Goal: Task Accomplishment & Management: Use online tool/utility

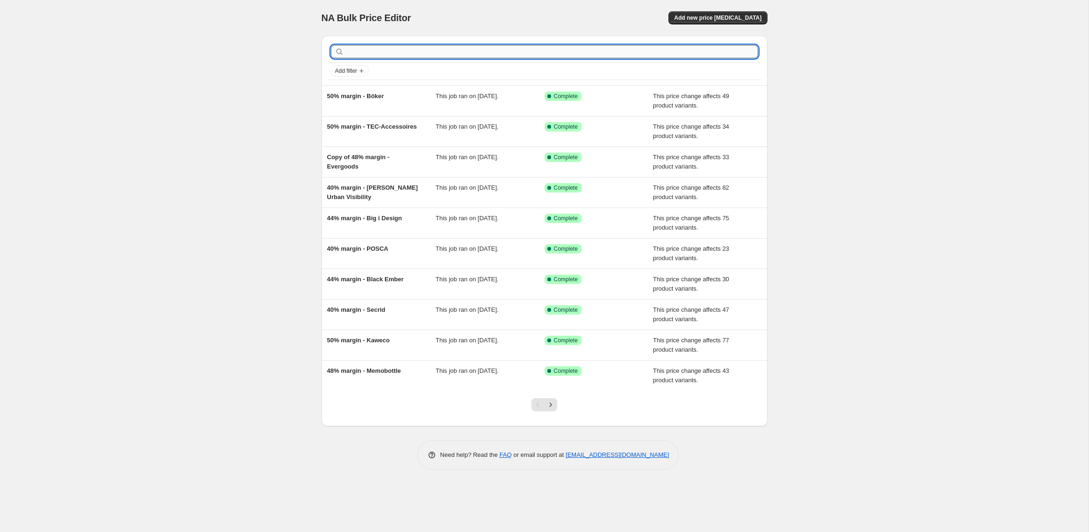
click at [402, 53] on input "text" at bounding box center [552, 51] width 412 height 13
type input "snow peak"
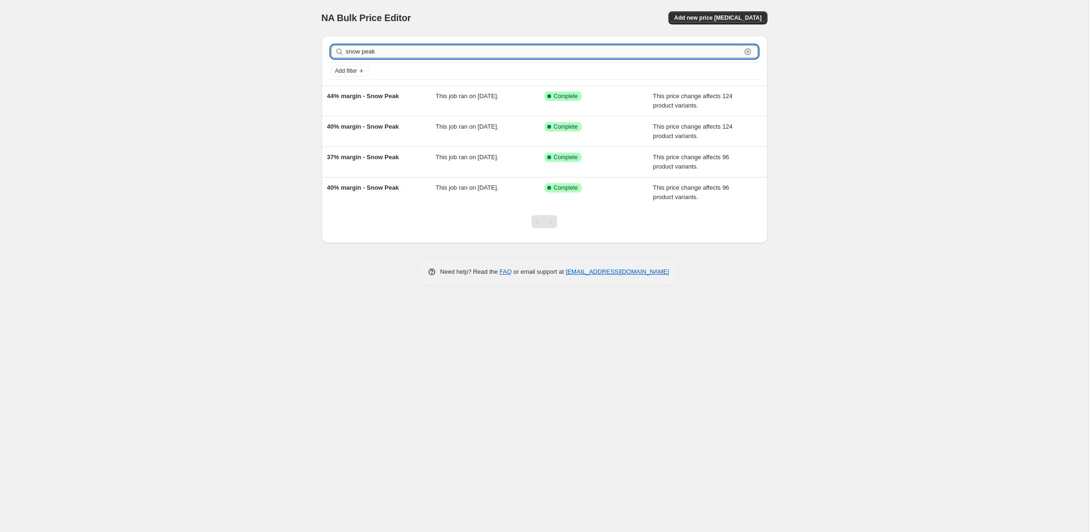
click at [396, 55] on input "snow peak" at bounding box center [543, 51] width 395 height 13
click at [397, 55] on input "snow peak" at bounding box center [543, 51] width 395 height 13
type input "bellroy"
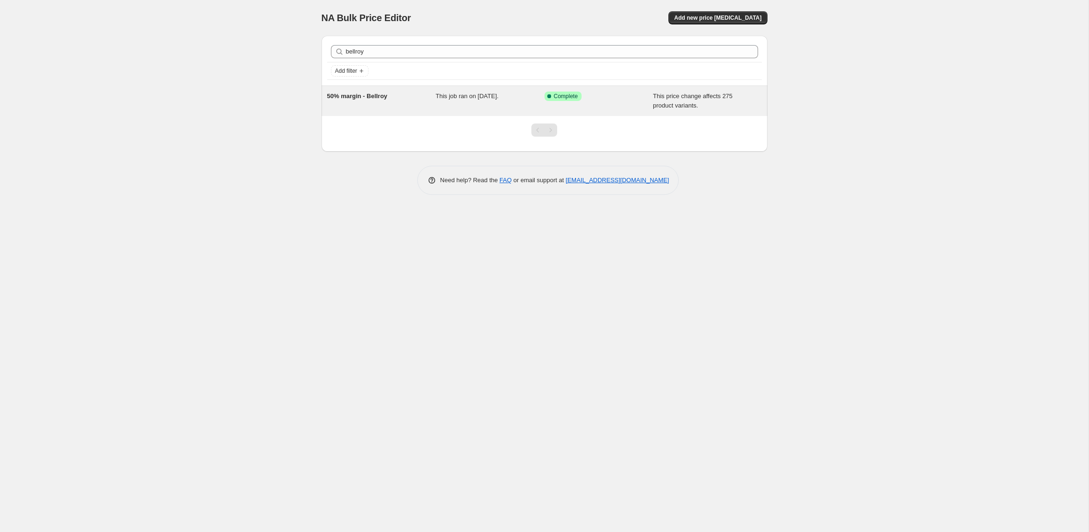
click at [498, 98] on span "This job ran on [DATE]." at bounding box center [466, 95] width 63 height 7
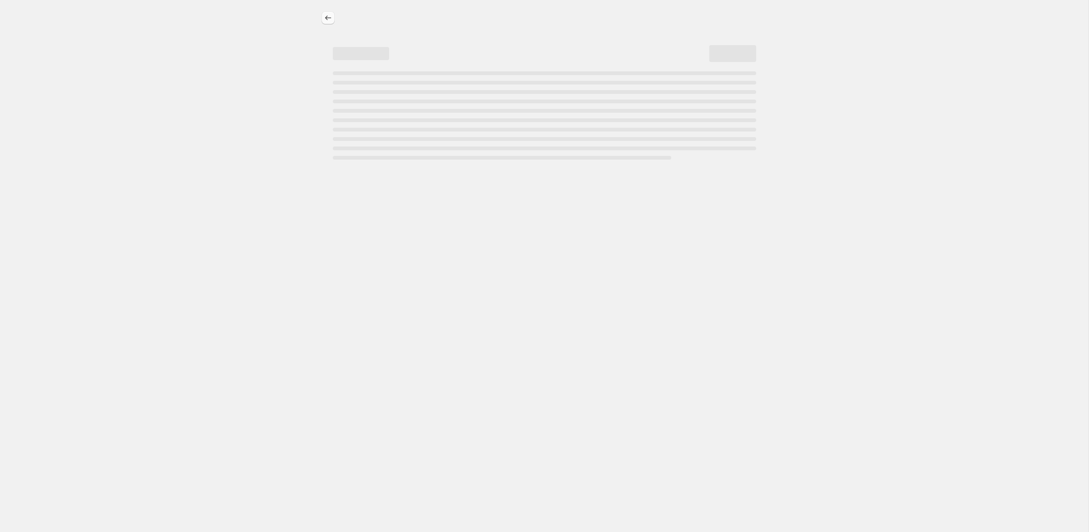
select select "pc"
select select "no_change"
select select "vendor"
select select "tag"
select select "not_equal"
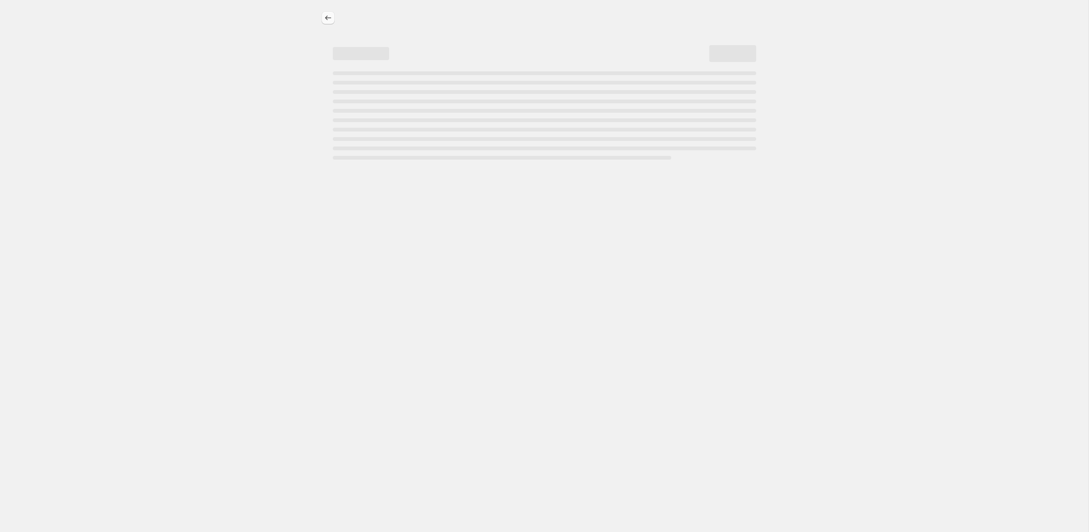
select select "tag"
select select "not_equal"
select select "tag"
select select "not_equal"
select select "tag"
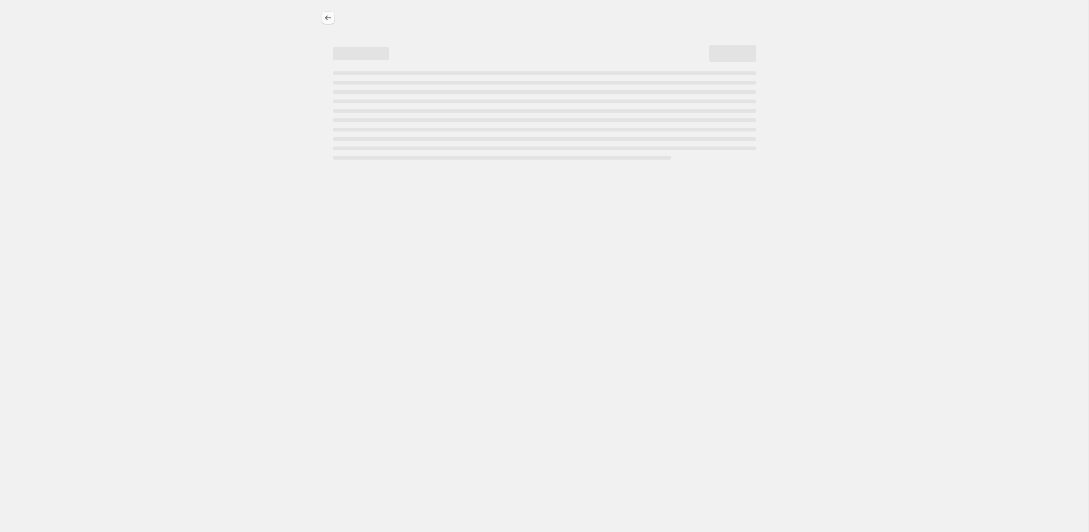
select select "not_equal"
select select "tag"
select select "not_equal"
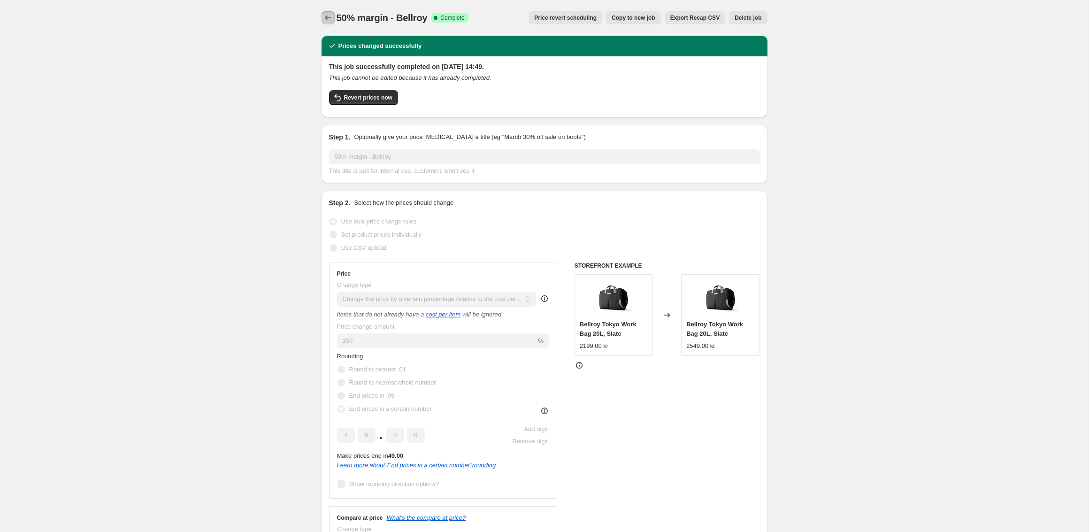
click at [327, 16] on icon "Price change jobs" at bounding box center [327, 17] width 9 height 9
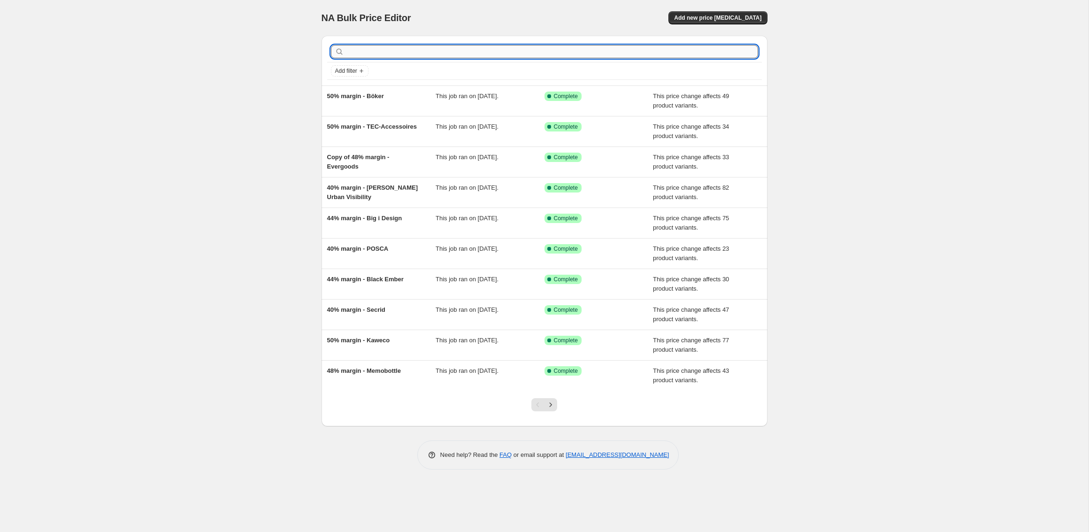
click at [413, 46] on input "text" at bounding box center [552, 51] width 412 height 13
type input "hydro flask"
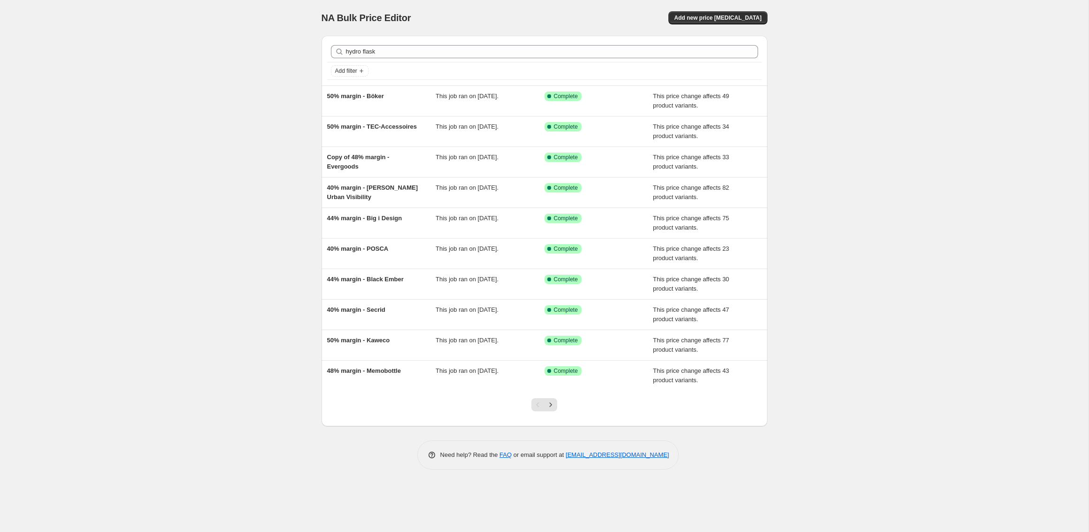
click at [226, 104] on div "NA Bulk Price Editor. This page is ready NA Bulk Price Editor Add new price [ME…" at bounding box center [544, 266] width 1088 height 532
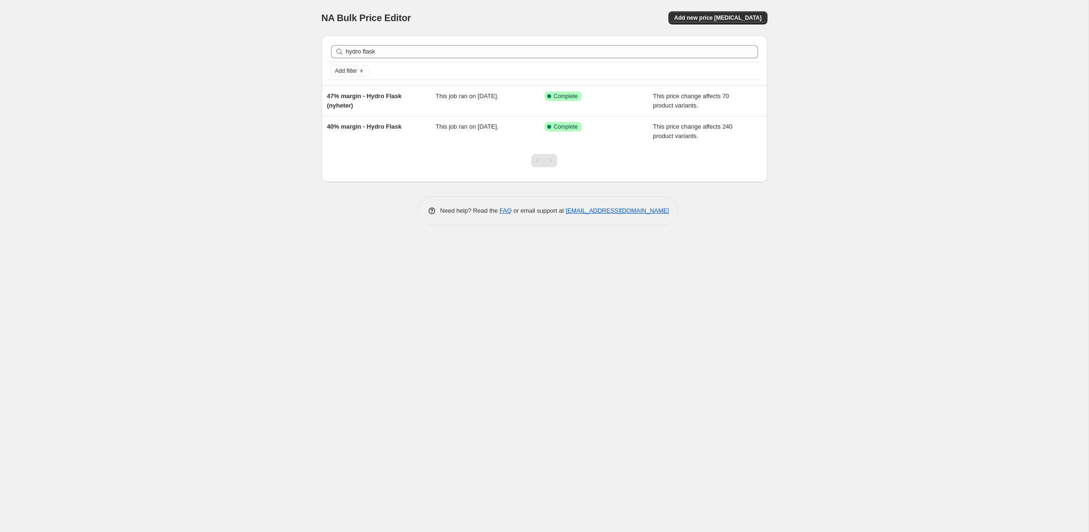
click at [272, 107] on div "NA Bulk Price Editor. This page is ready NA Bulk Price Editor Add new price [ME…" at bounding box center [544, 266] width 1088 height 532
click at [521, 4] on div "NA Bulk Price Editor. This page is ready NA Bulk Price Editor Add new price [ME…" at bounding box center [544, 18] width 446 height 36
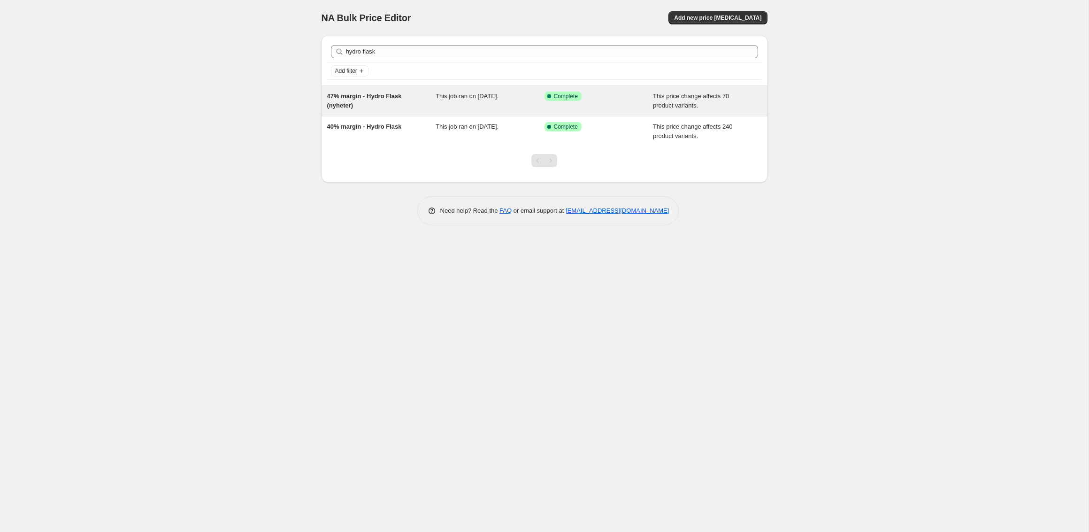
click at [429, 104] on div "47% margin - Hydro Flask (nyheter)" at bounding box center [381, 101] width 109 height 19
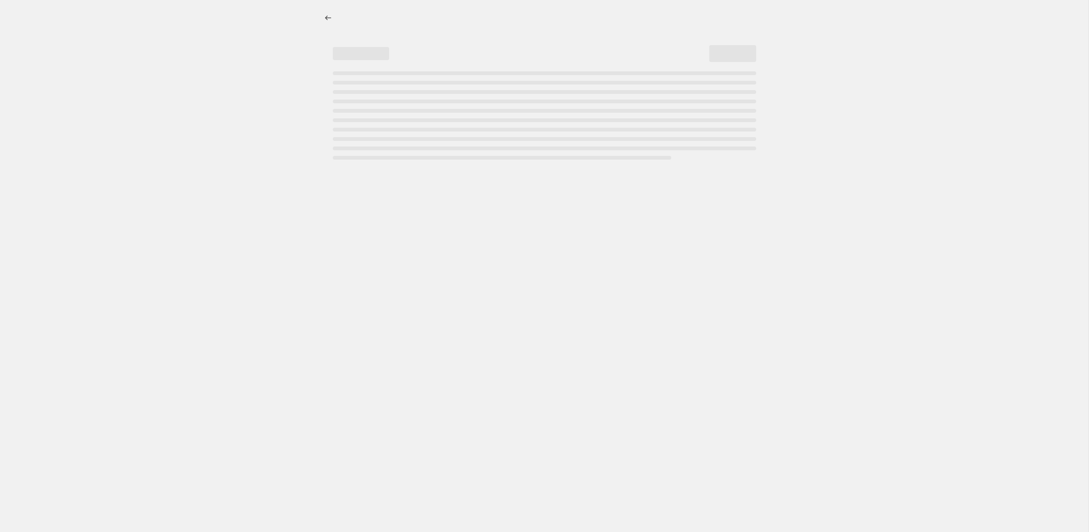
select select "pc"
select select "no_change"
select select "vendor"
select select "tag"
select select "not_equal"
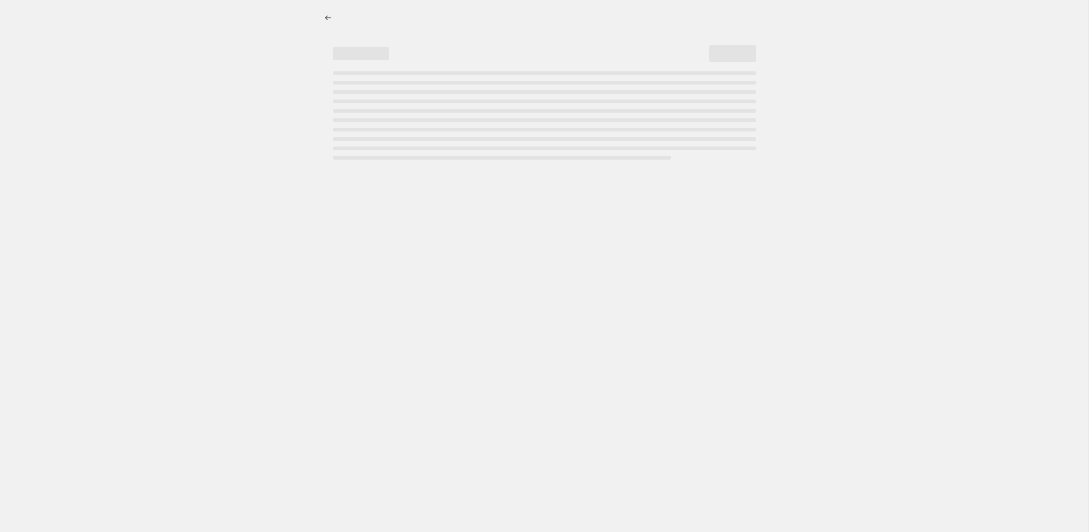
select select "tag"
select select "not_equal"
select select "tag"
select select "not_equal"
select select "tag"
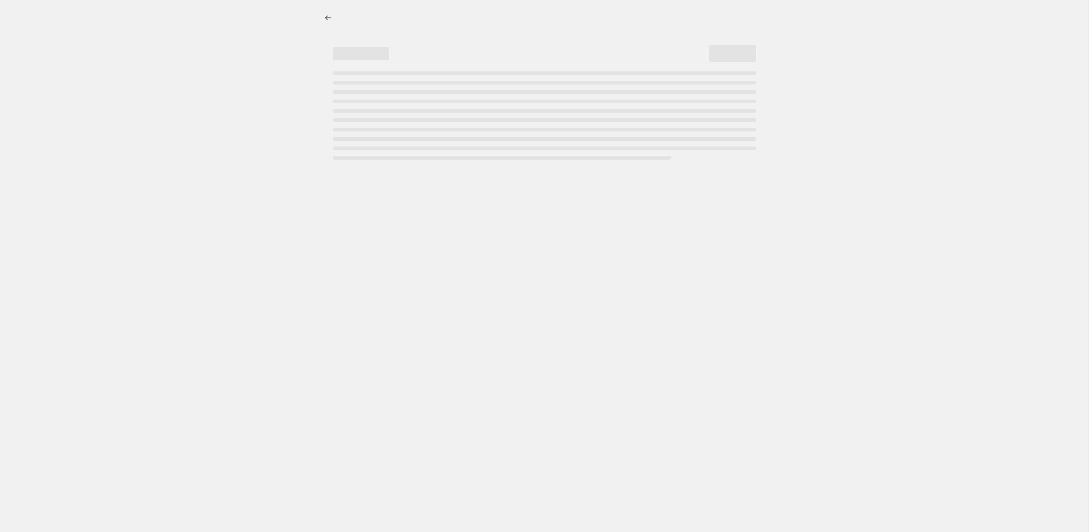
select select "not_equal"
select select "tag"
select select "not_equal"
select select "tag"
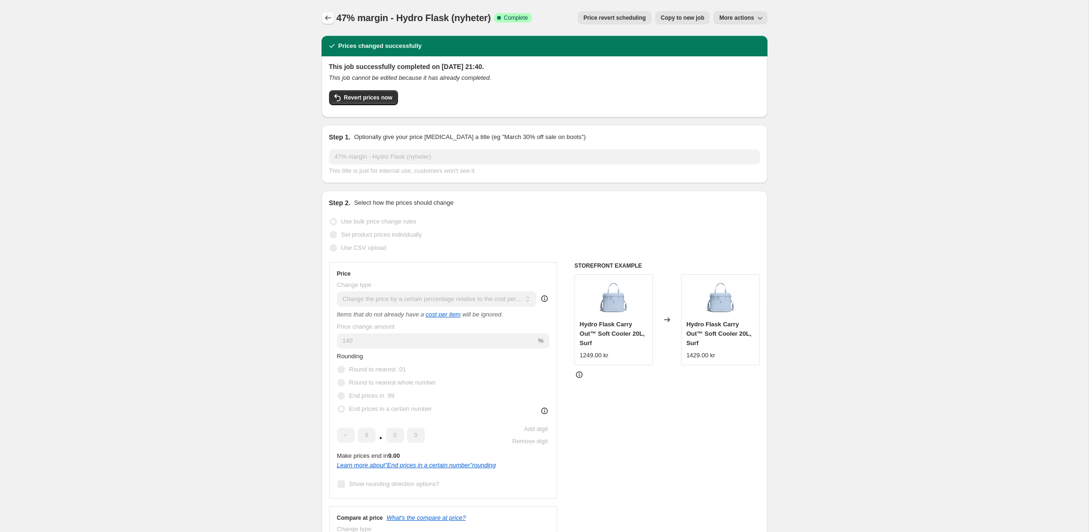
click at [322, 16] on button "Price change jobs" at bounding box center [327, 17] width 13 height 13
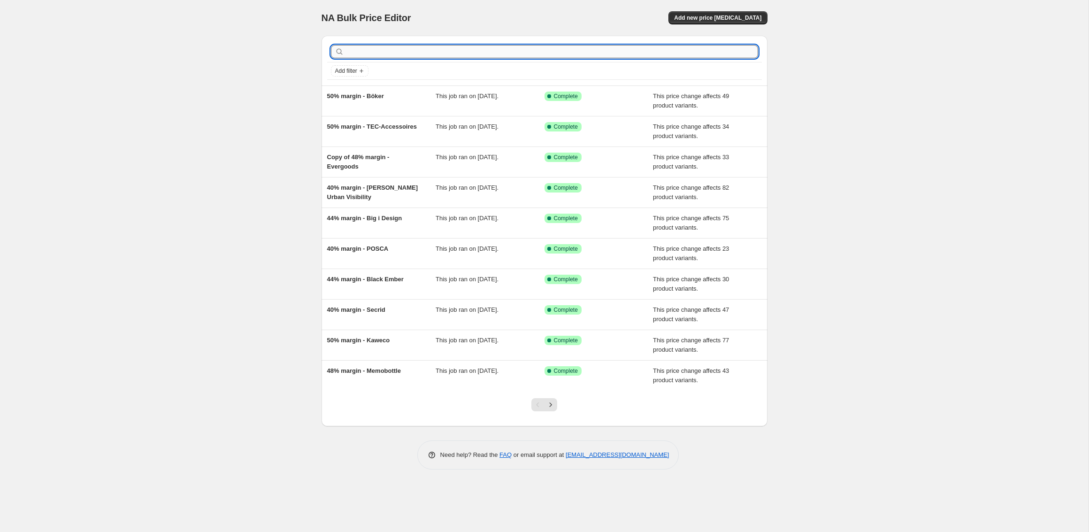
click at [406, 46] on input "text" at bounding box center [552, 51] width 412 height 13
click at [407, 45] on input "text" at bounding box center [552, 51] width 412 height 13
type input "alpaka"
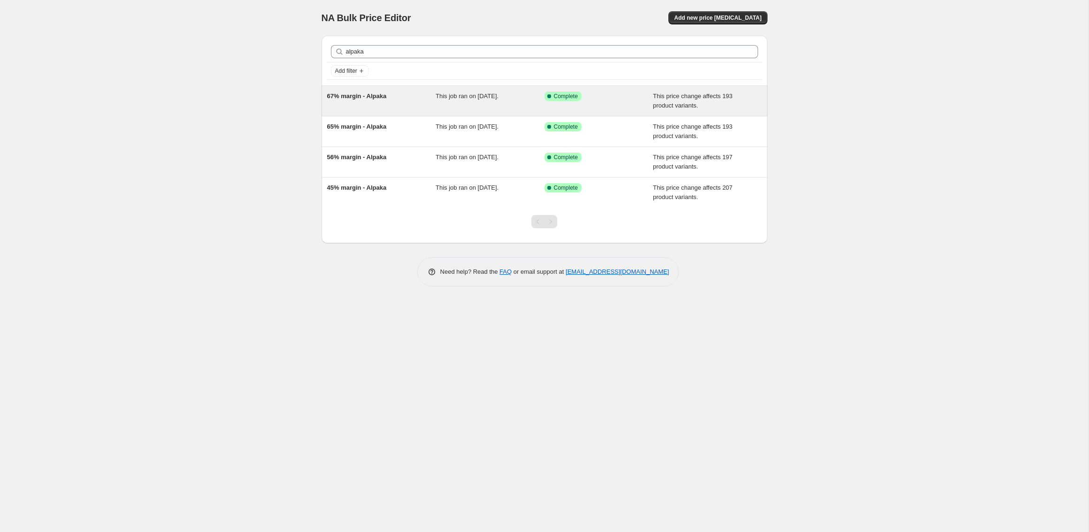
click at [485, 105] on div "This job ran on [DATE]." at bounding box center [489, 101] width 109 height 19
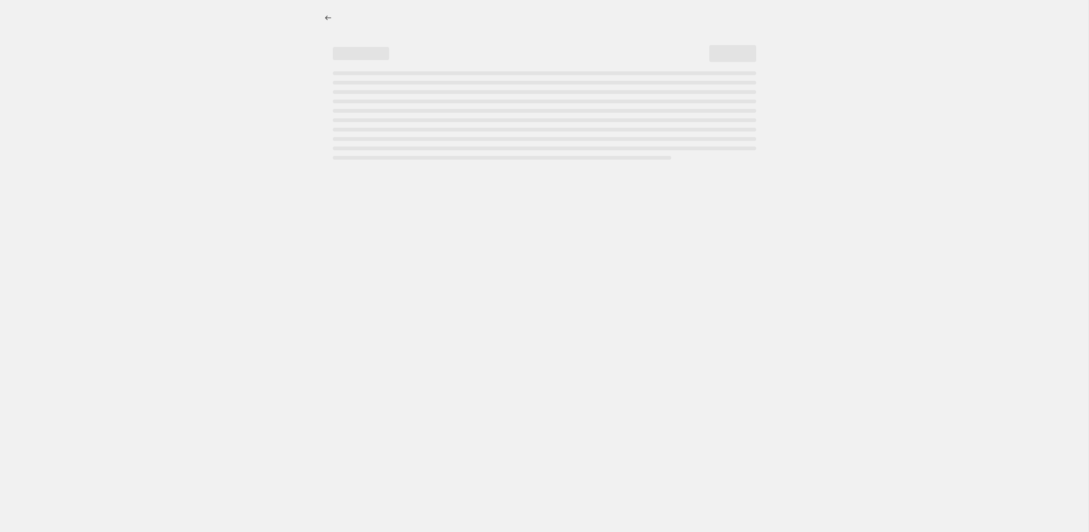
select select "pc"
select select "no_change"
select select "vendor"
select select "tag"
select select "not_equal"
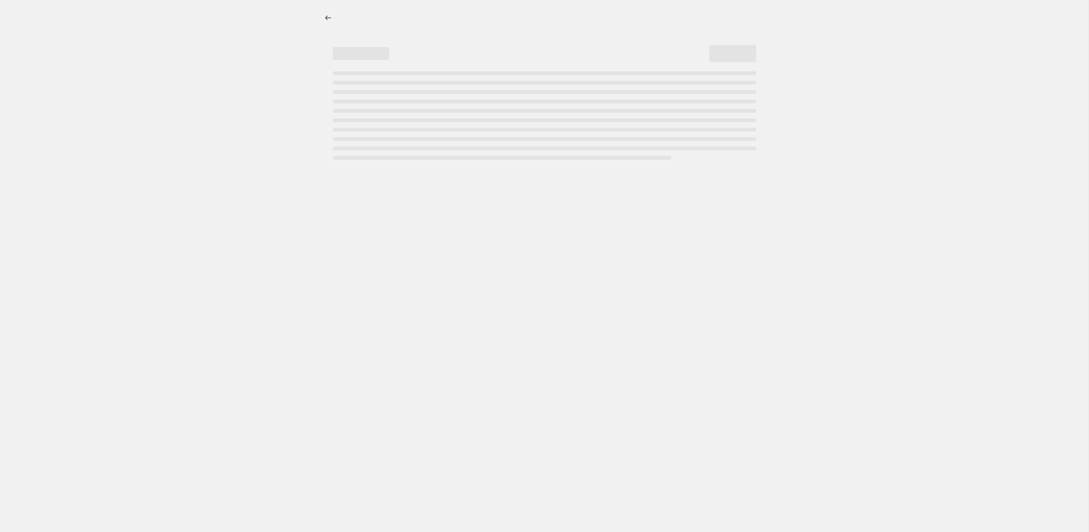
select select "tag"
select select "not_equal"
select select "tag"
select select "not_equal"
select select "tag"
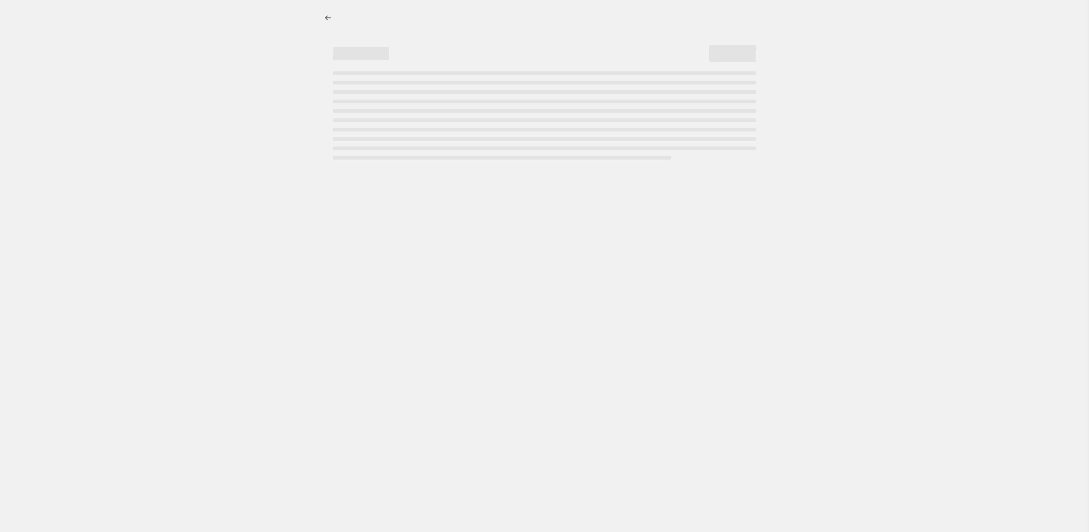
select select "not_equal"
select select "tag"
select select "not_equal"
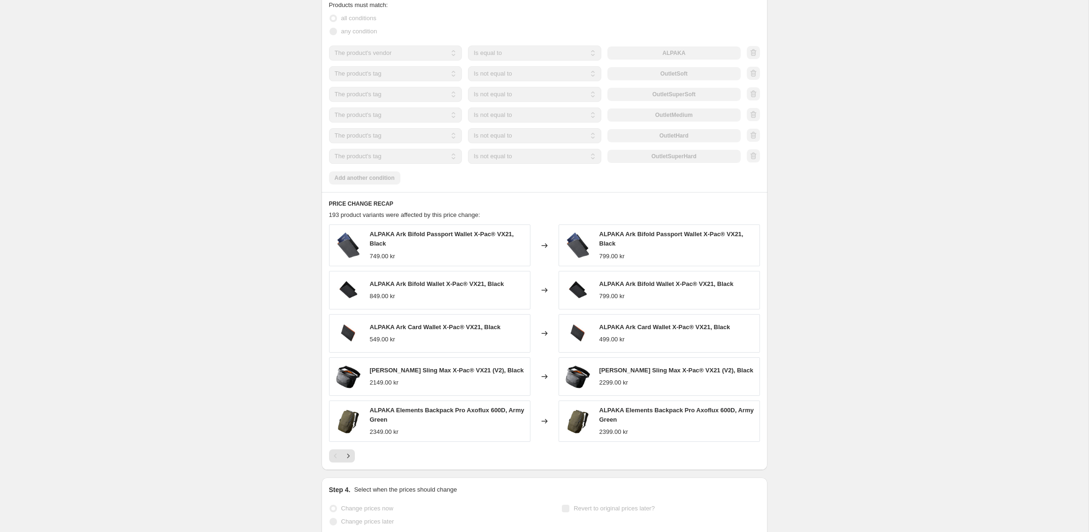
scroll to position [749, 0]
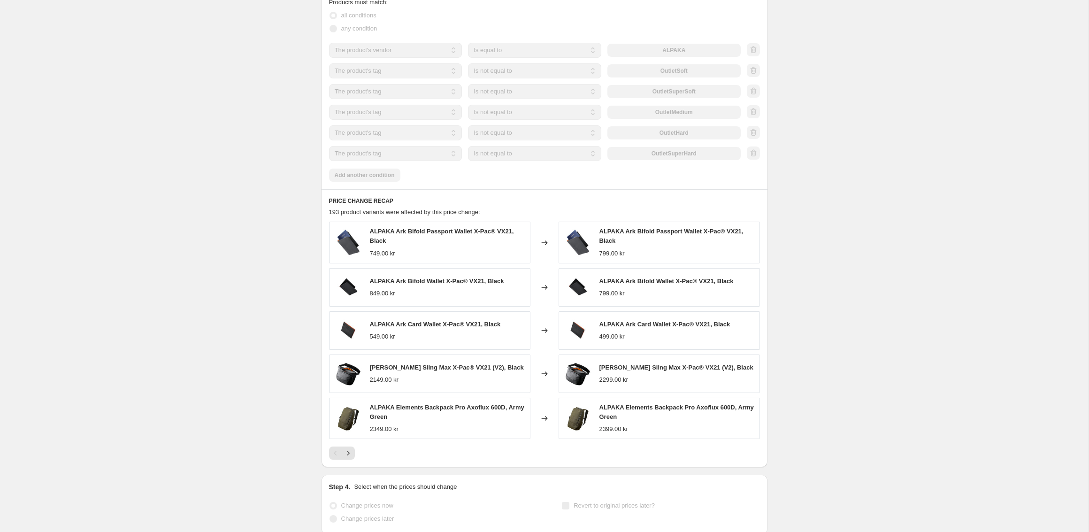
click at [627, 364] on span "[PERSON_NAME] Sling Max X-Pac® VX21 (V2), Black" at bounding box center [676, 367] width 154 height 7
copy span "[PERSON_NAME] Sling Max X-Pac® VX21 (V2), Black"
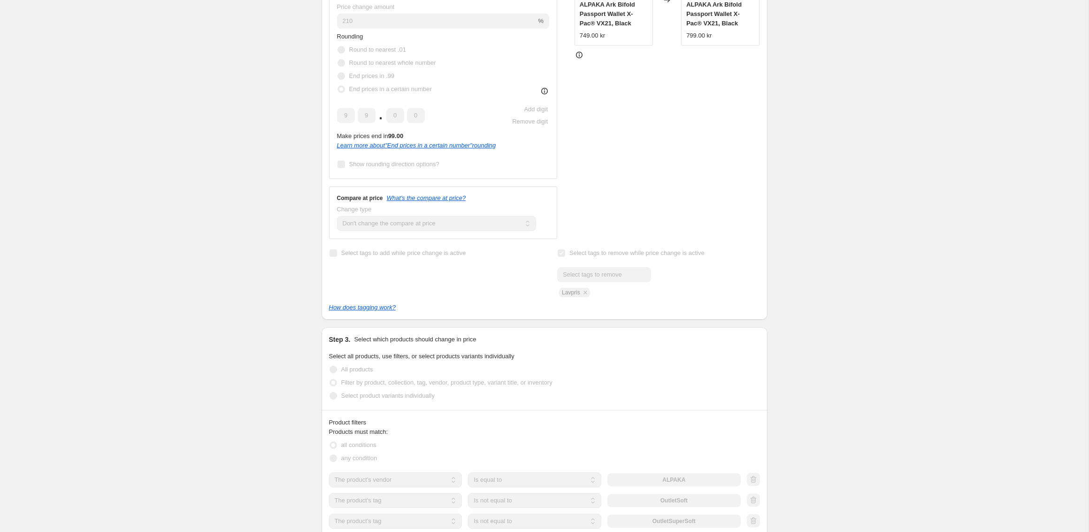
scroll to position [0, 0]
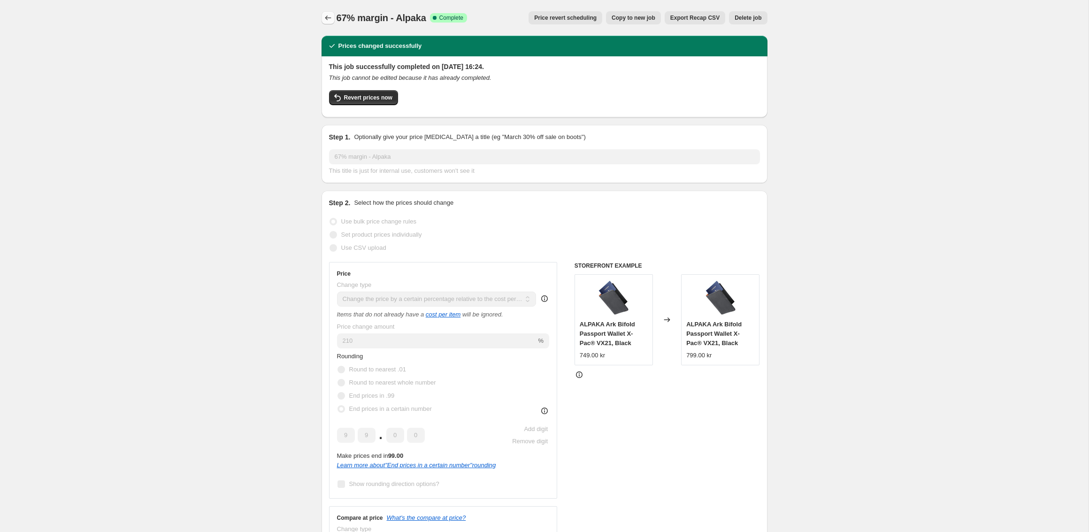
click at [327, 12] on button "Price change jobs" at bounding box center [327, 17] width 13 height 13
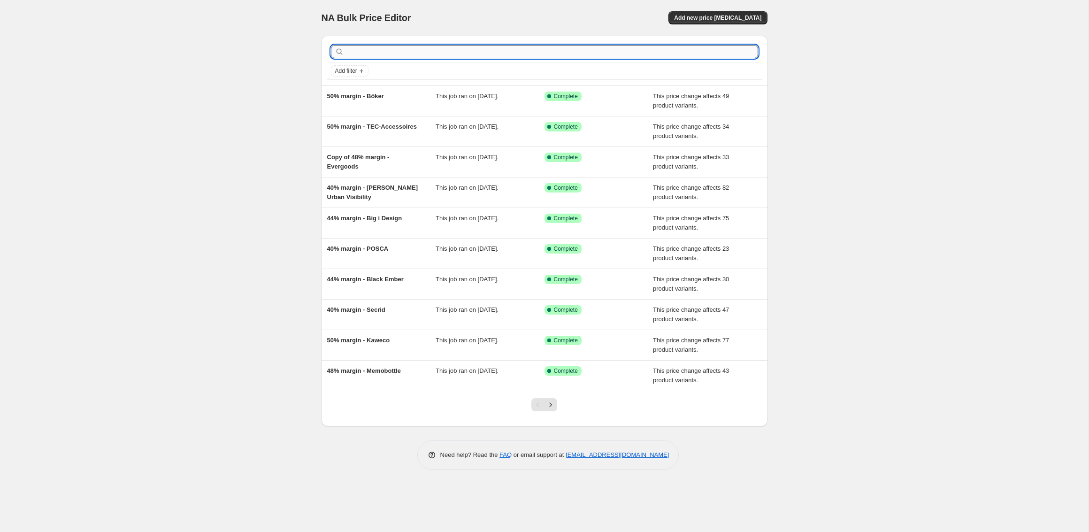
click at [379, 51] on input "text" at bounding box center [552, 51] width 412 height 13
type input "bellroy"
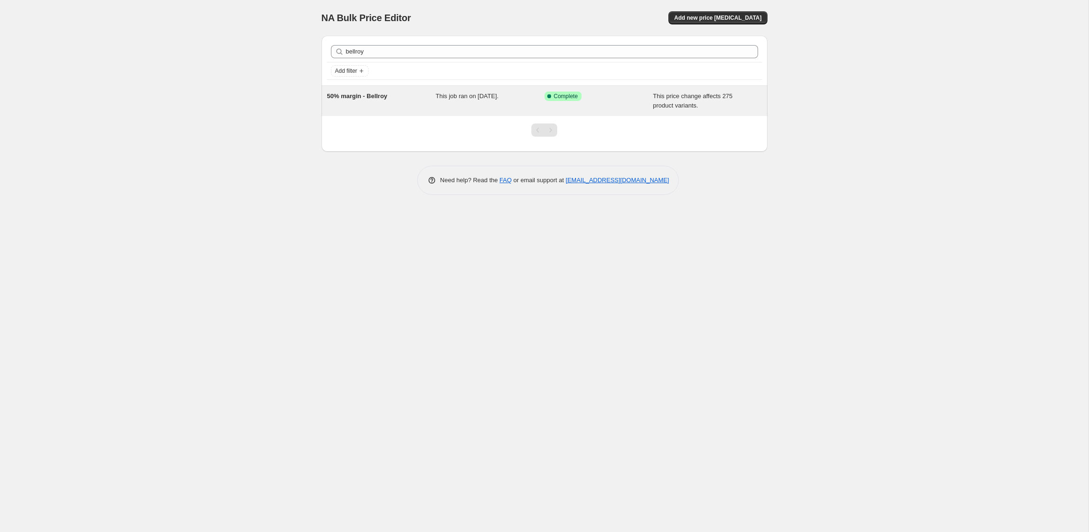
click at [481, 92] on span "This job ran on [DATE]." at bounding box center [466, 95] width 63 height 7
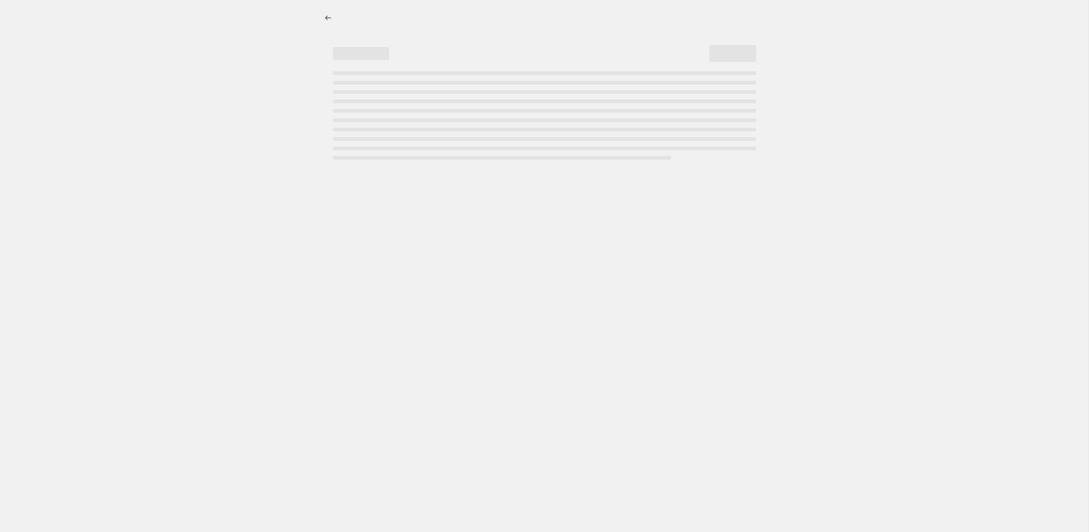
select select "pc"
select select "no_change"
select select "vendor"
select select "tag"
select select "not_equal"
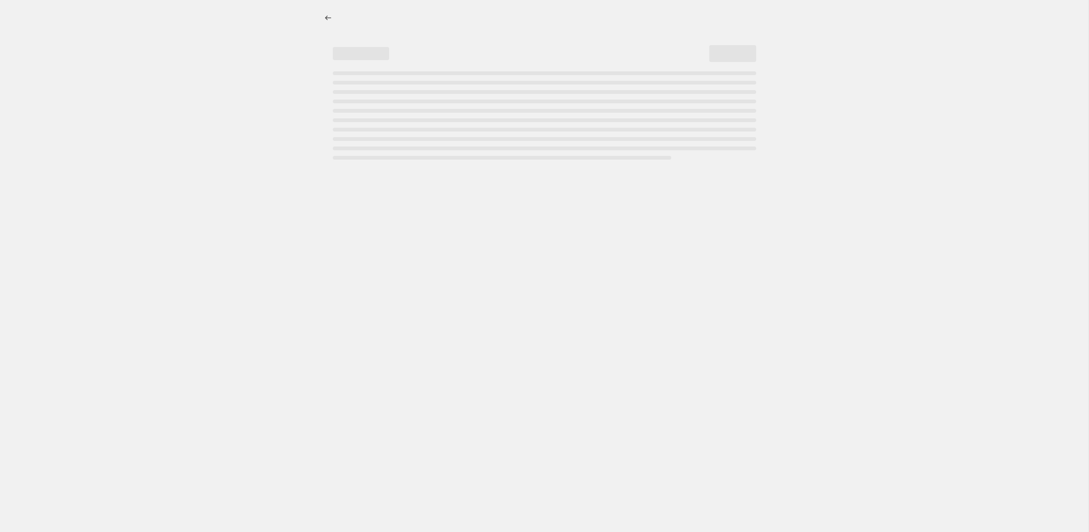
select select "tag"
select select "not_equal"
select select "tag"
select select "not_equal"
select select "tag"
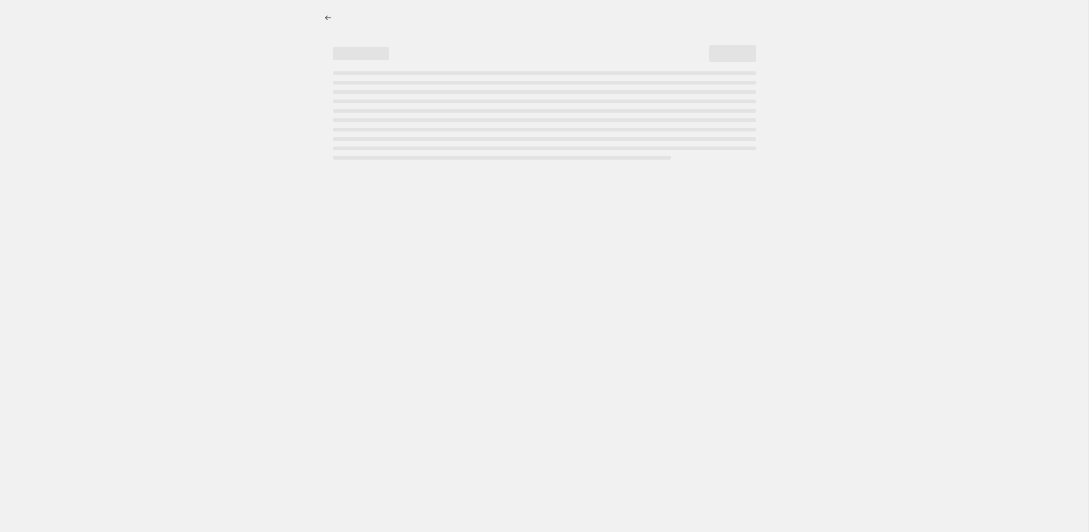
select select "not_equal"
select select "tag"
select select "not_equal"
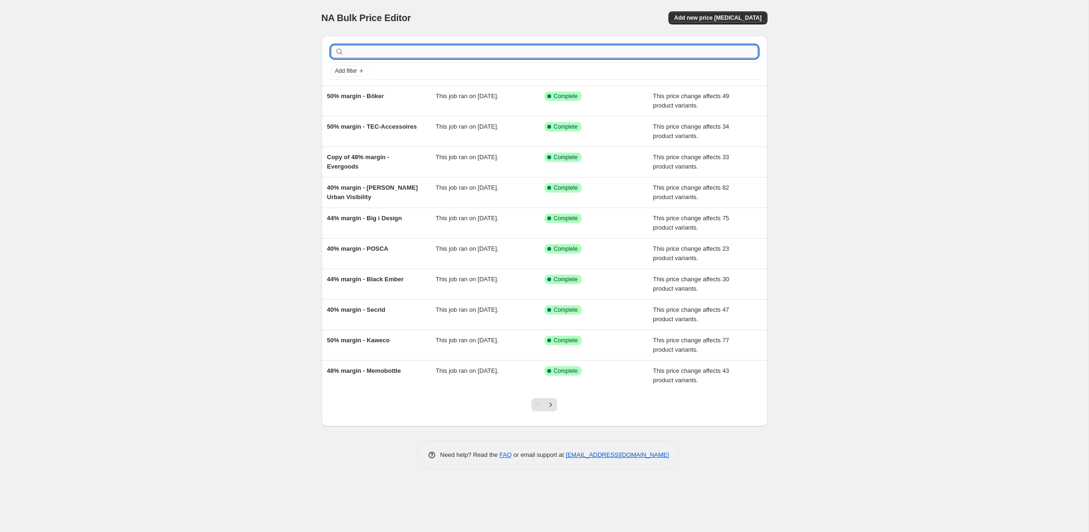
click at [394, 55] on input "text" at bounding box center [552, 51] width 412 height 13
type input "snow peak"
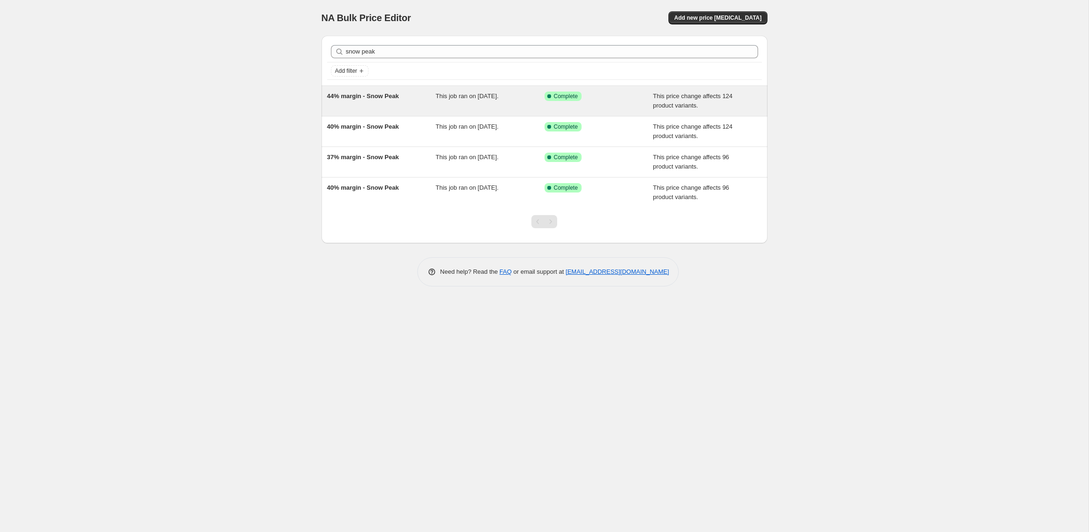
click at [519, 101] on div "This job ran on [DATE]." at bounding box center [489, 101] width 109 height 19
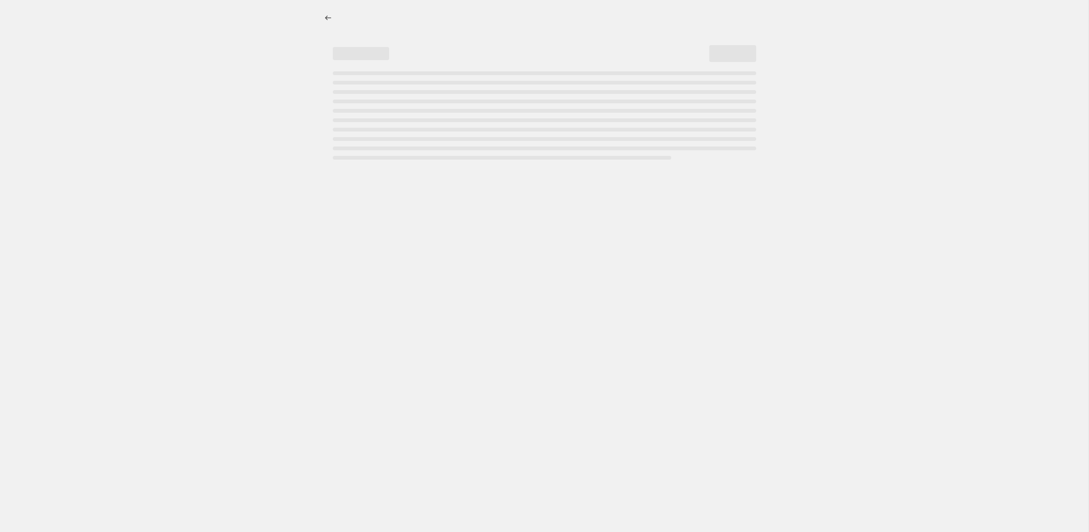
select select "pc"
select select "no_change"
select select "vendor"
select select "tag"
select select "not_equal"
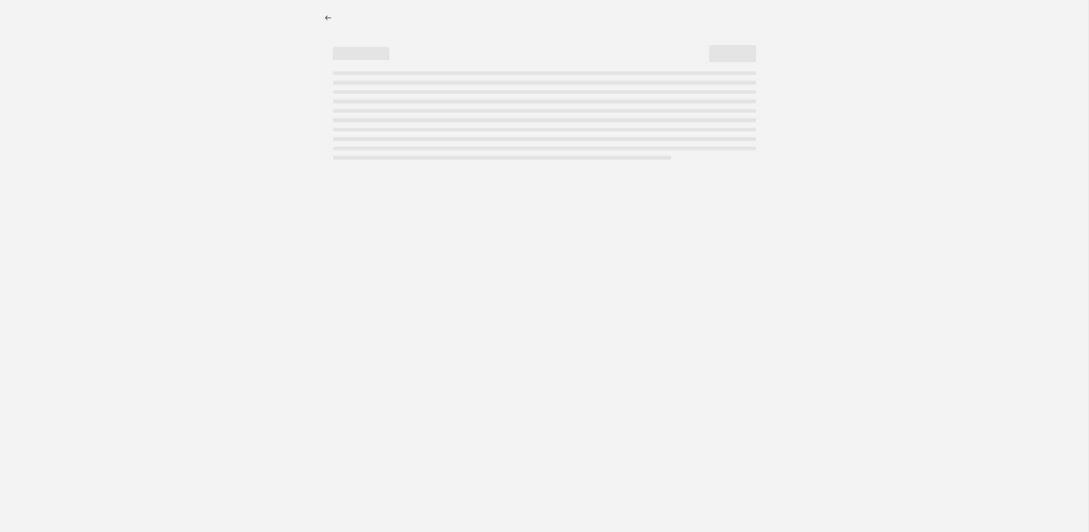
select select "tag"
select select "not_equal"
select select "tag"
select select "not_equal"
select select "tag"
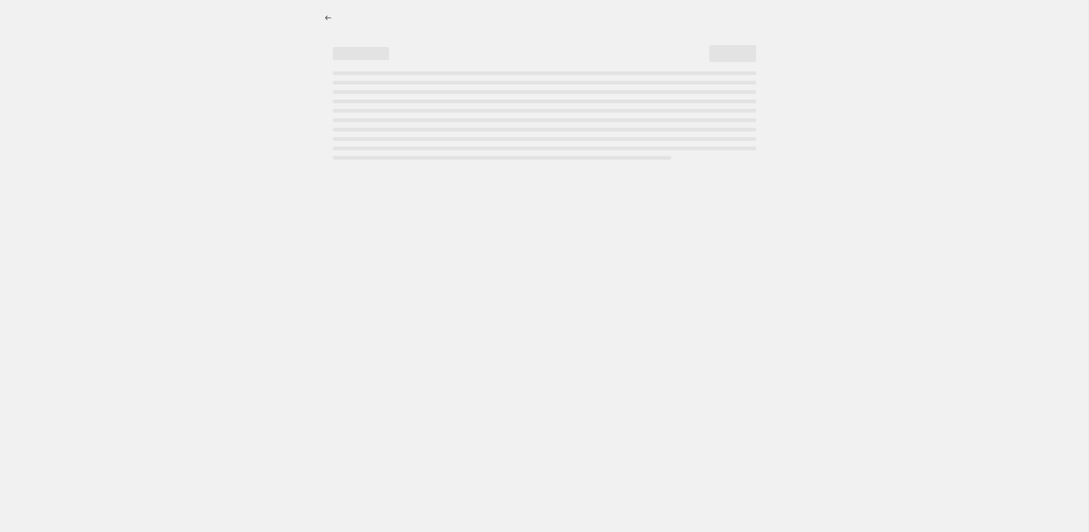
select select "not_equal"
select select "tag"
select select "not_equal"
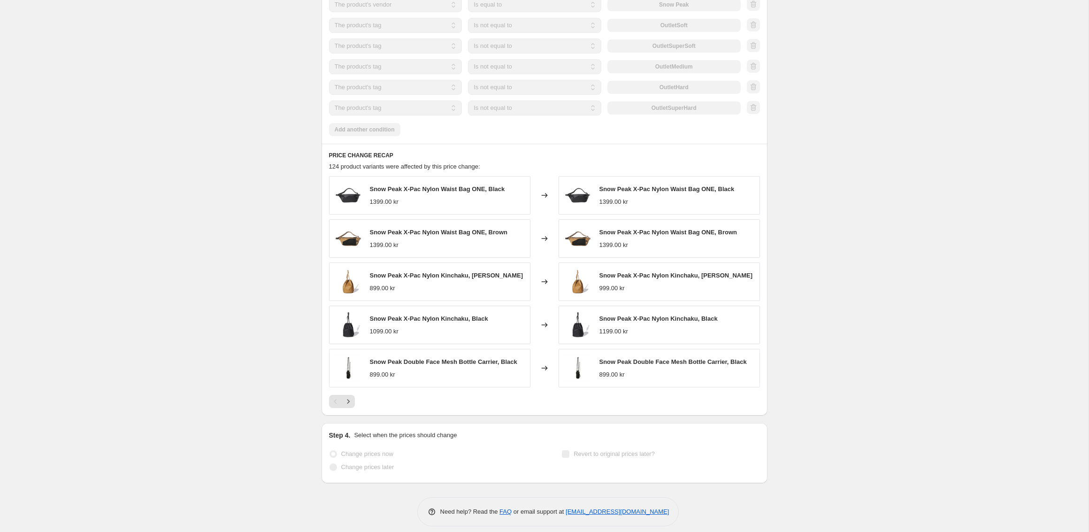
scroll to position [747, 0]
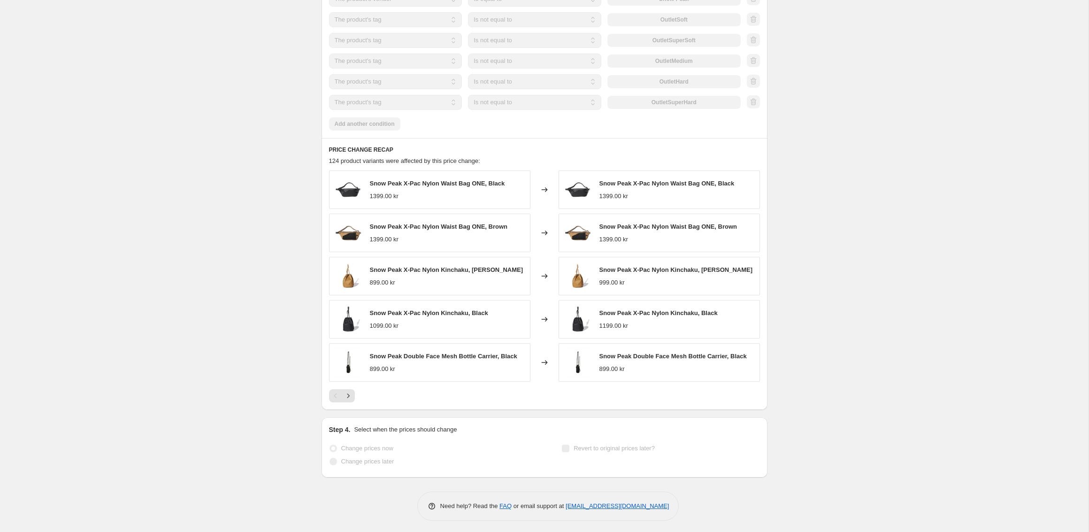
click at [540, 156] on div "124 product variants were affected by this price change:" at bounding box center [544, 160] width 431 height 9
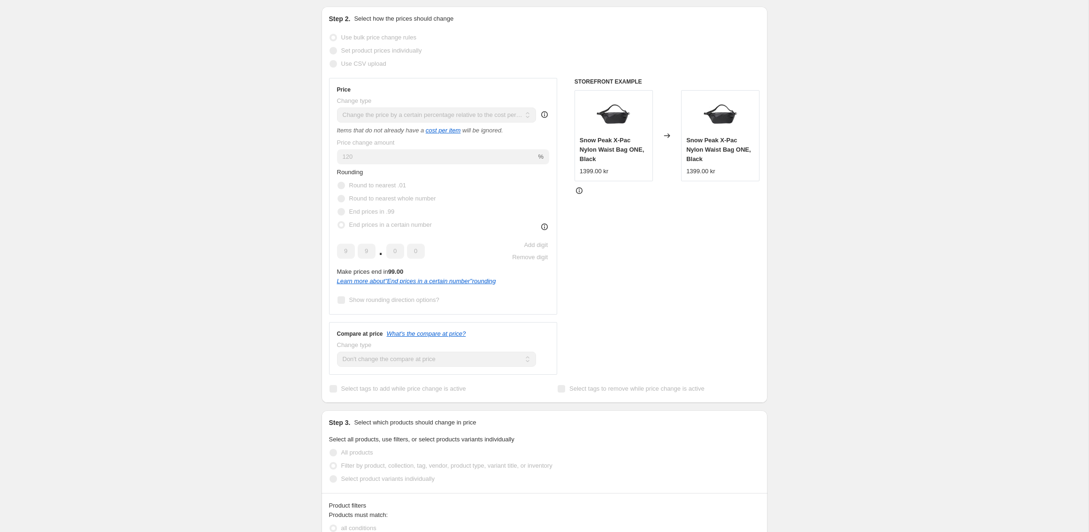
scroll to position [0, 0]
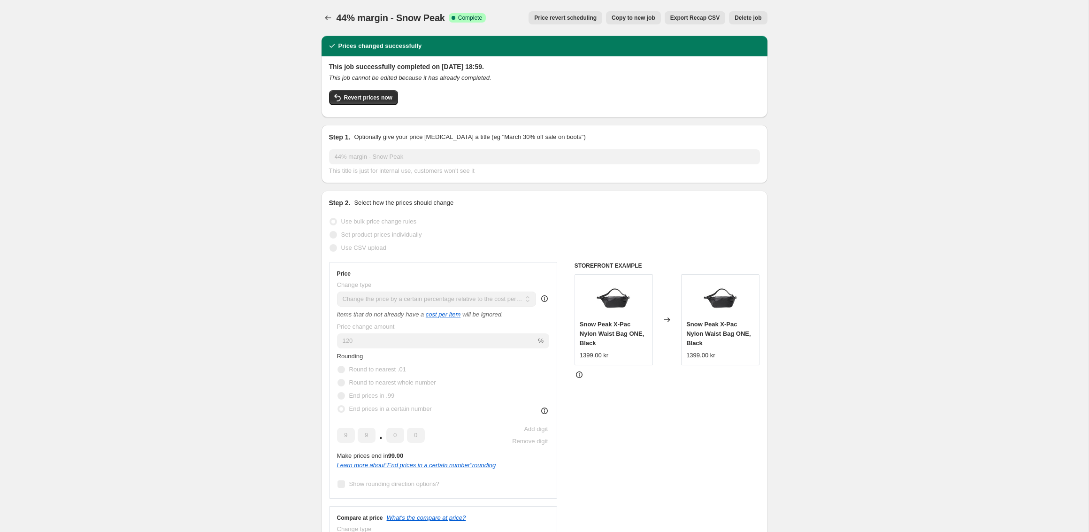
click at [615, 20] on span "Copy to new job" at bounding box center [633, 18] width 44 height 8
select select "pc"
select select "no_change"
select select "vendor"
select select "tag"
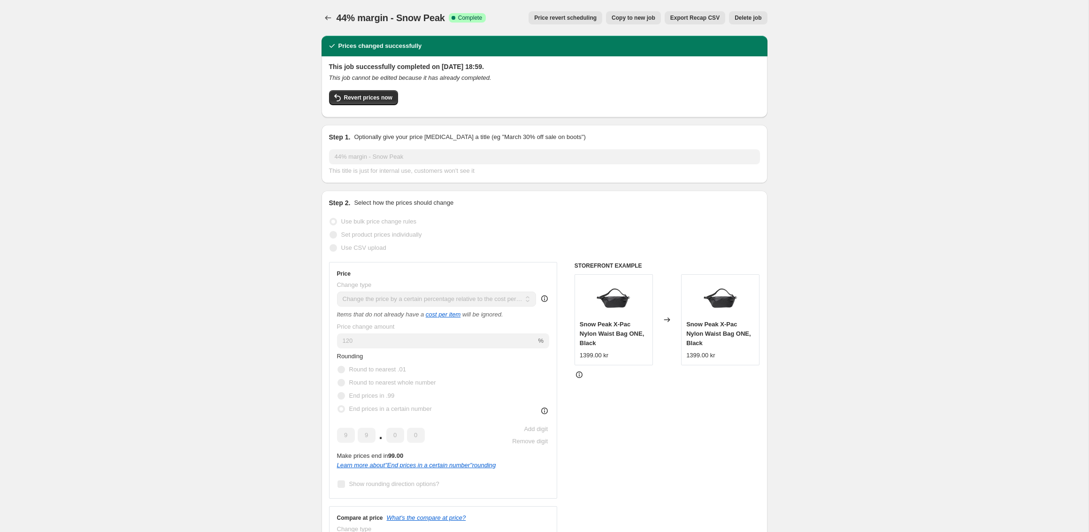
select select "not_equal"
select select "tag"
select select "not_equal"
select select "tag"
select select "not_equal"
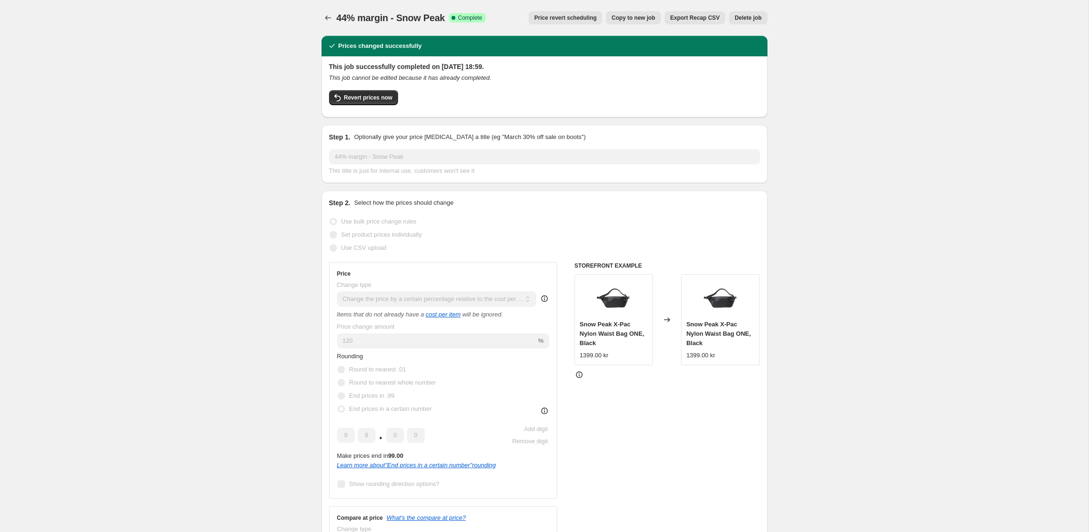
select select "tag"
select select "not_equal"
select select "tag"
select select "not_equal"
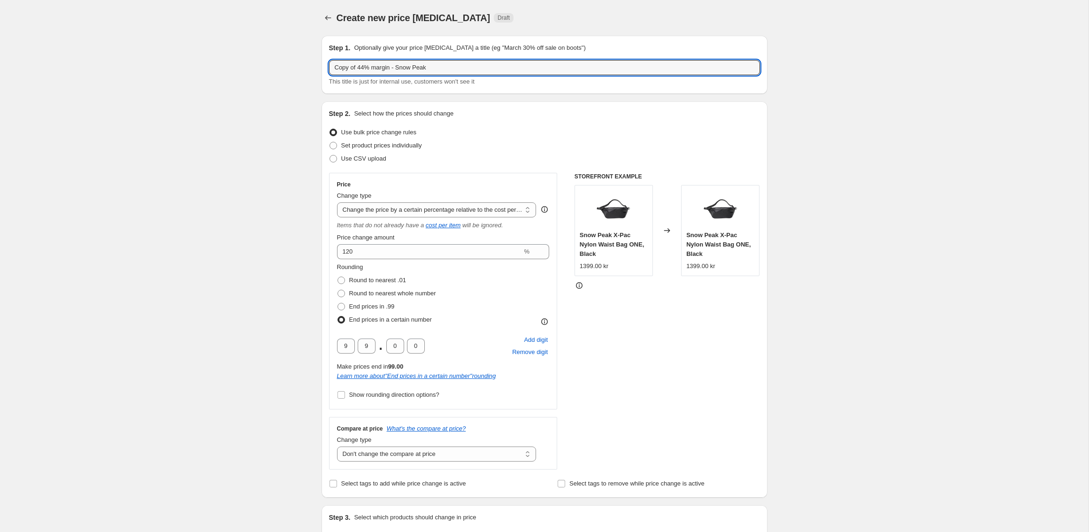
drag, startPoint x: 368, startPoint y: 71, endPoint x: 261, endPoint y: 64, distance: 107.7
type input "46% margin - Snow Peak"
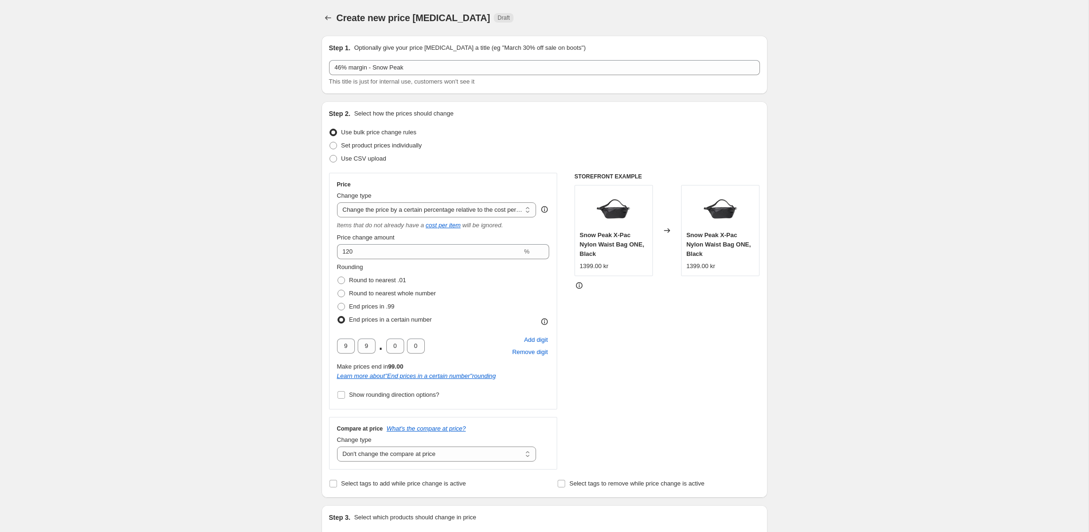
drag, startPoint x: 352, startPoint y: 252, endPoint x: 306, endPoint y: 252, distance: 46.0
type input "130"
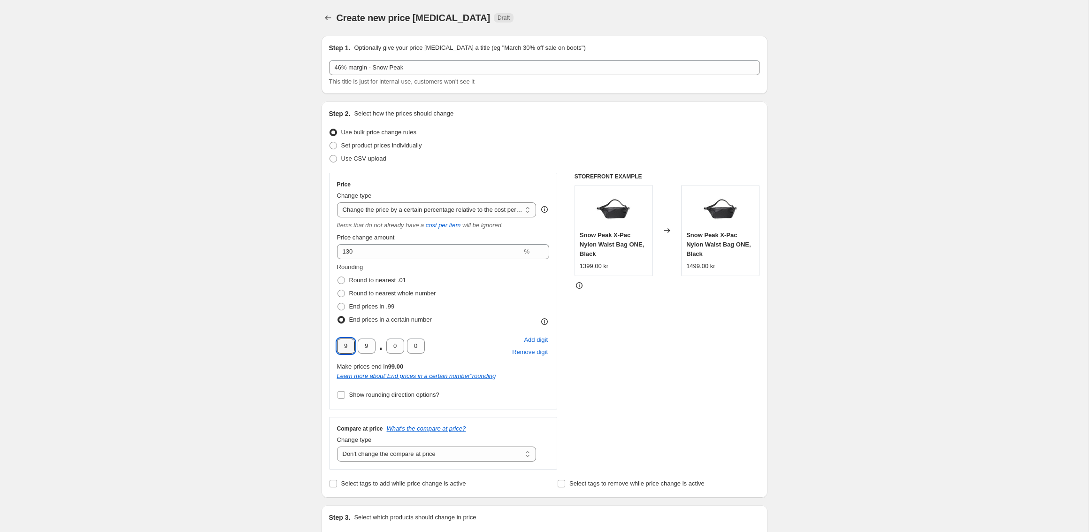
drag, startPoint x: 350, startPoint y: 348, endPoint x: 322, endPoint y: 348, distance: 28.2
click at [326, 348] on div "Step 2. Select how the prices should change Use bulk price change rules Set pro…" at bounding box center [544, 299] width 446 height 396
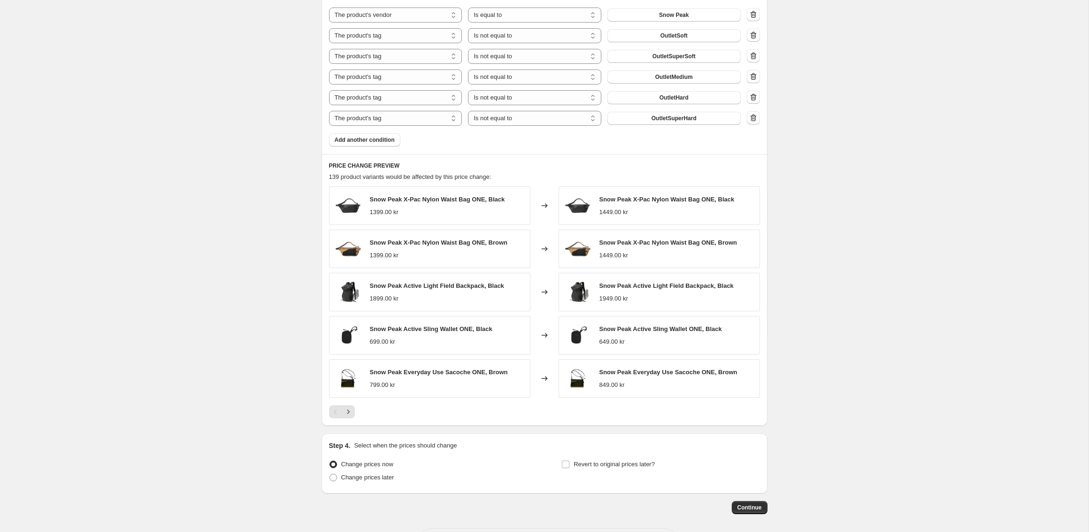
scroll to position [663, 0]
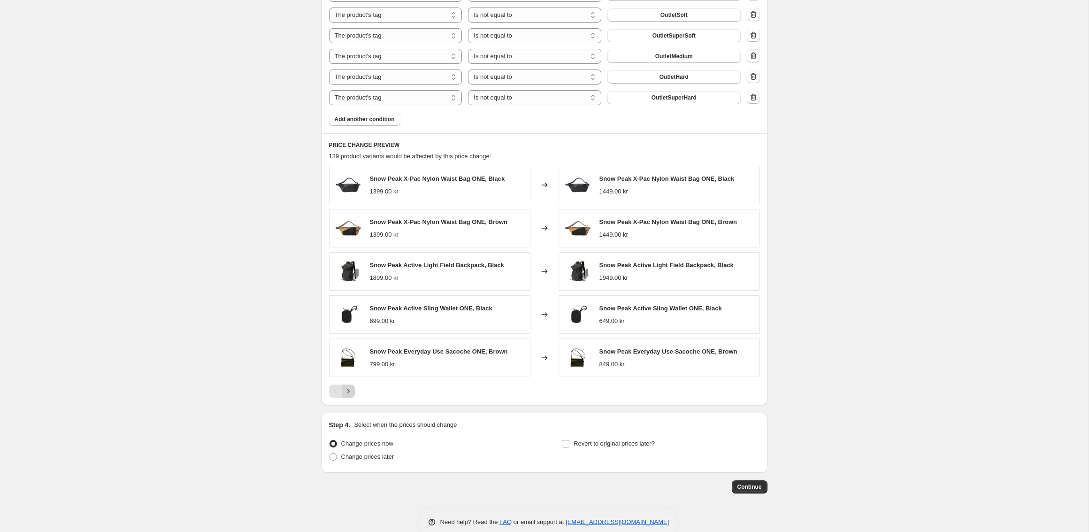
click at [344, 386] on icon "Next" at bounding box center [347, 390] width 9 height 9
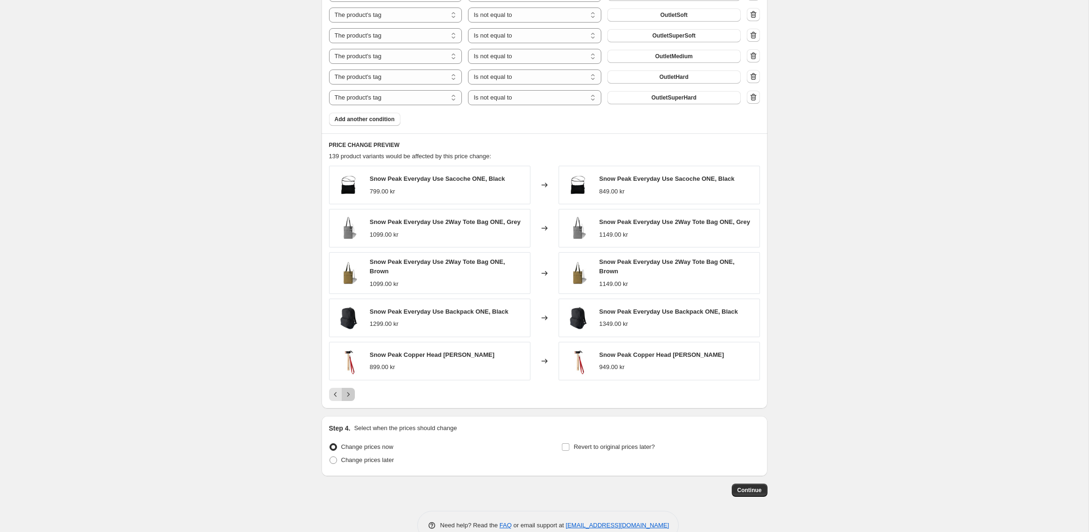
click at [349, 391] on icon "Next" at bounding box center [347, 393] width 9 height 9
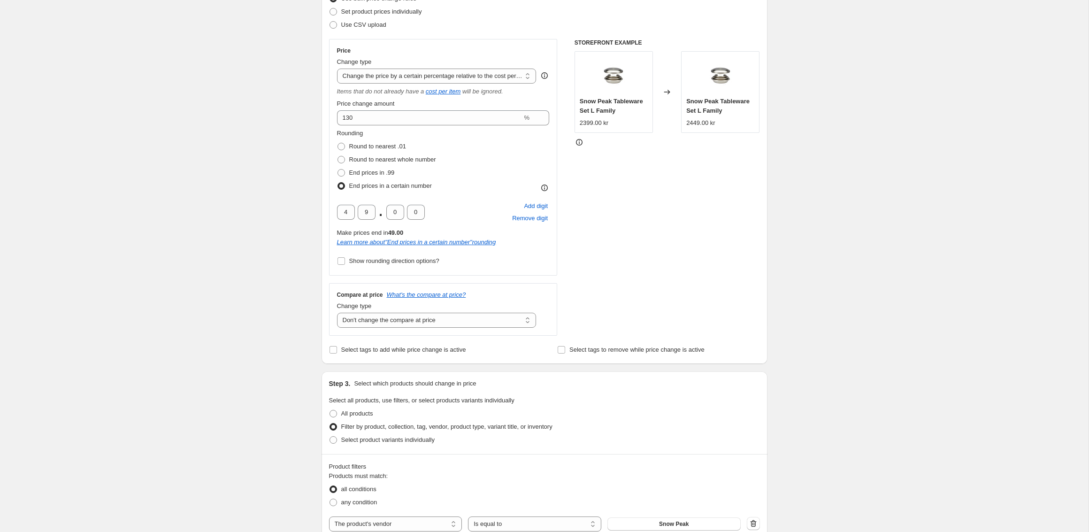
scroll to position [0, 0]
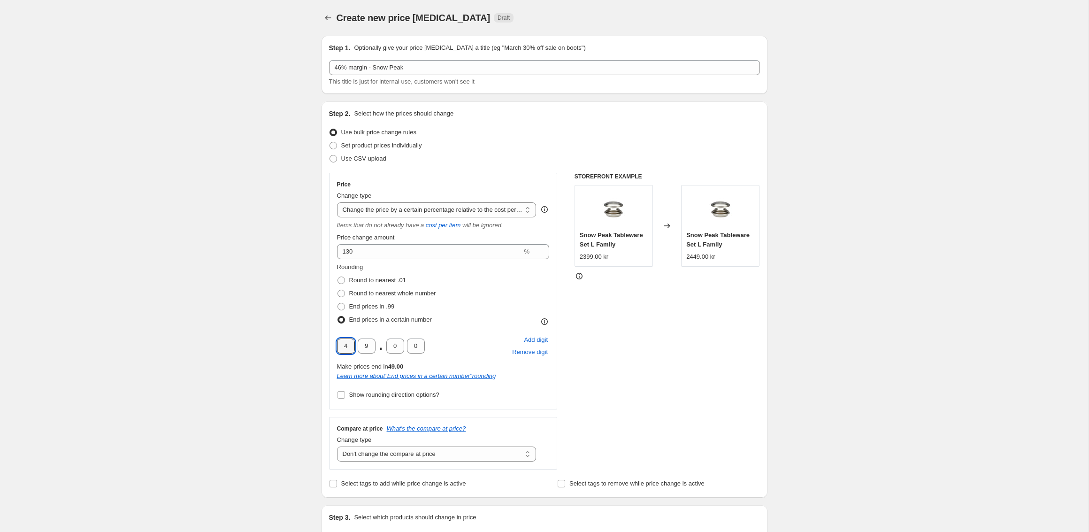
drag, startPoint x: 350, startPoint y: 344, endPoint x: 331, endPoint y: 344, distance: 18.3
click at [336, 344] on div "Price Change type Change the price to a certain amount Change the price by a ce…" at bounding box center [443, 291] width 229 height 236
type input "9"
click at [321, 274] on div "Step 2. Select how the prices should change Use bulk price change rules Set pro…" at bounding box center [544, 299] width 446 height 396
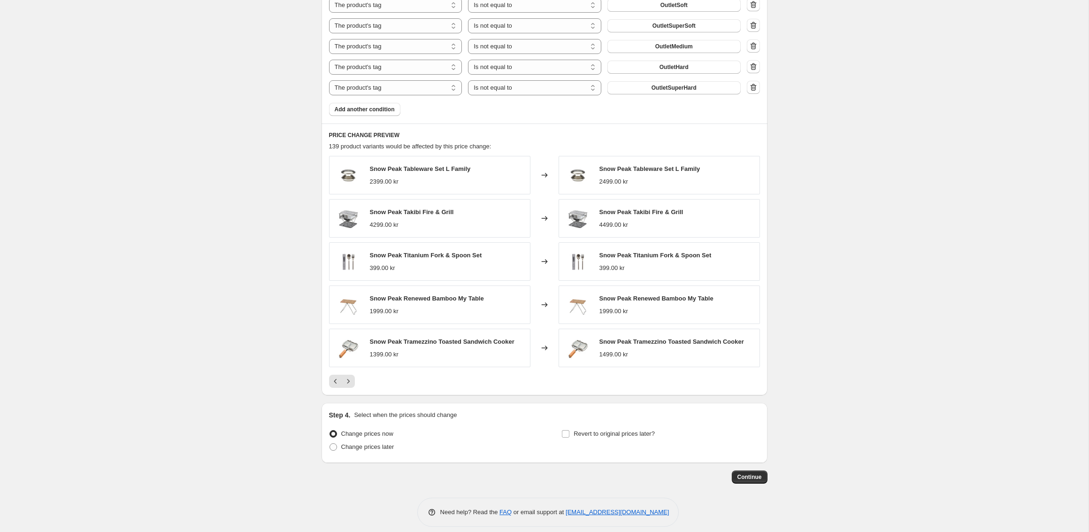
scroll to position [670, 0]
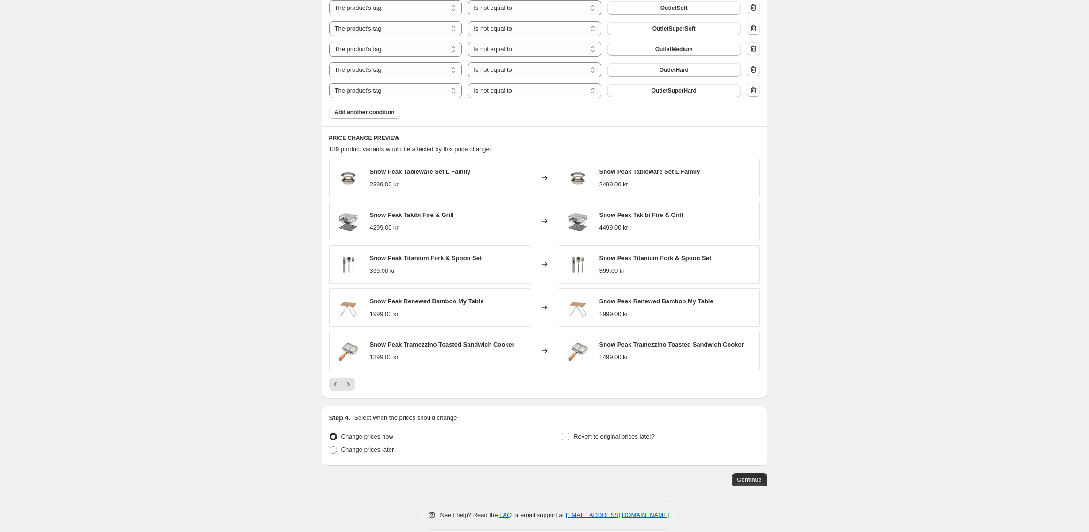
drag, startPoint x: 824, startPoint y: 135, endPoint x: 156, endPoint y: 184, distance: 669.6
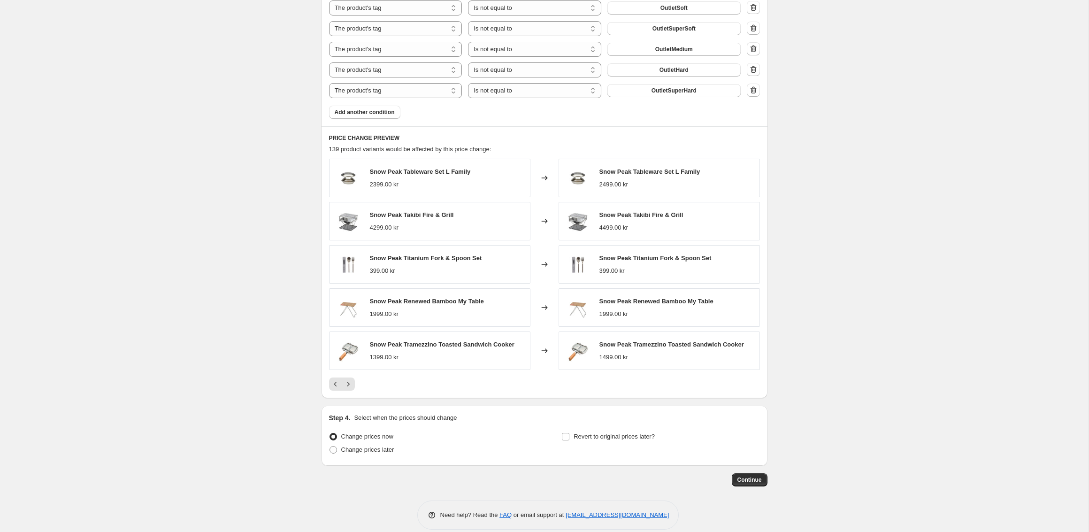
scroll to position [0, 0]
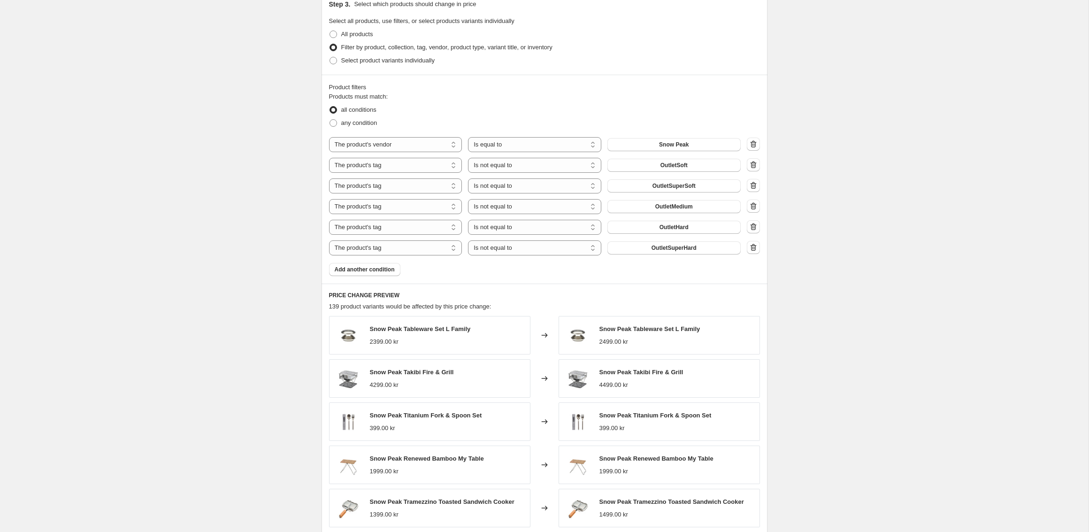
scroll to position [679, 0]
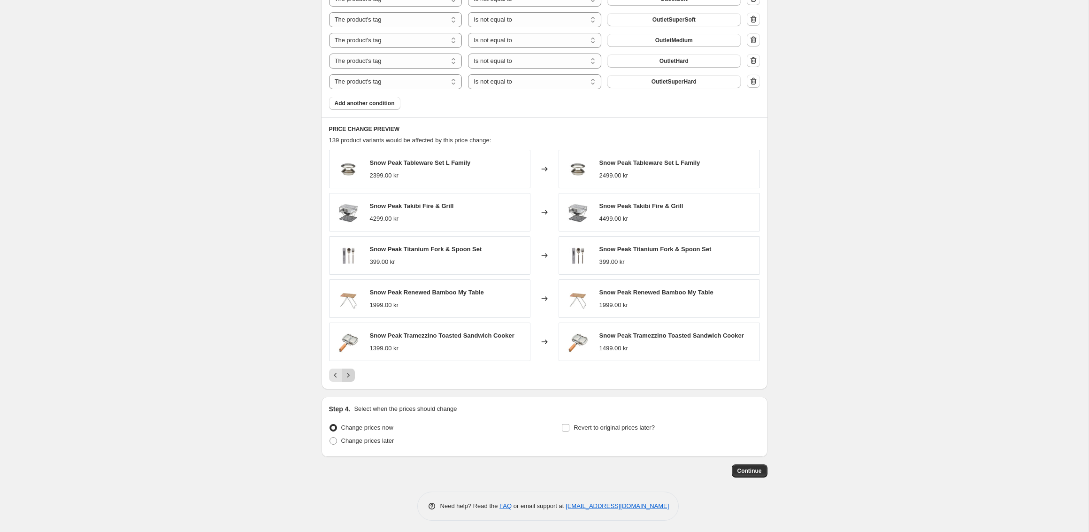
click at [350, 372] on icon "Next" at bounding box center [347, 374] width 9 height 9
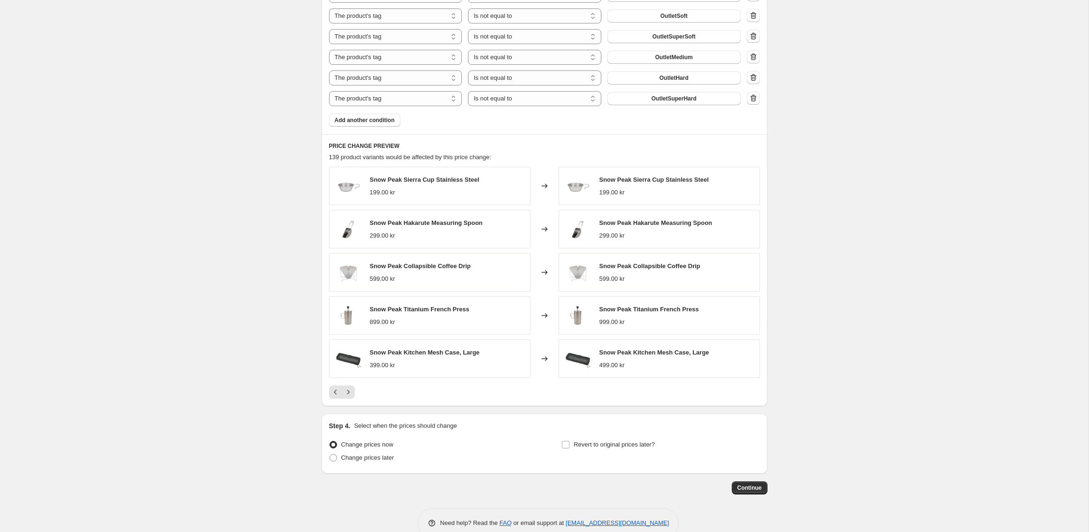
scroll to position [661, 0]
click at [347, 392] on icon "Next" at bounding box center [347, 393] width 9 height 9
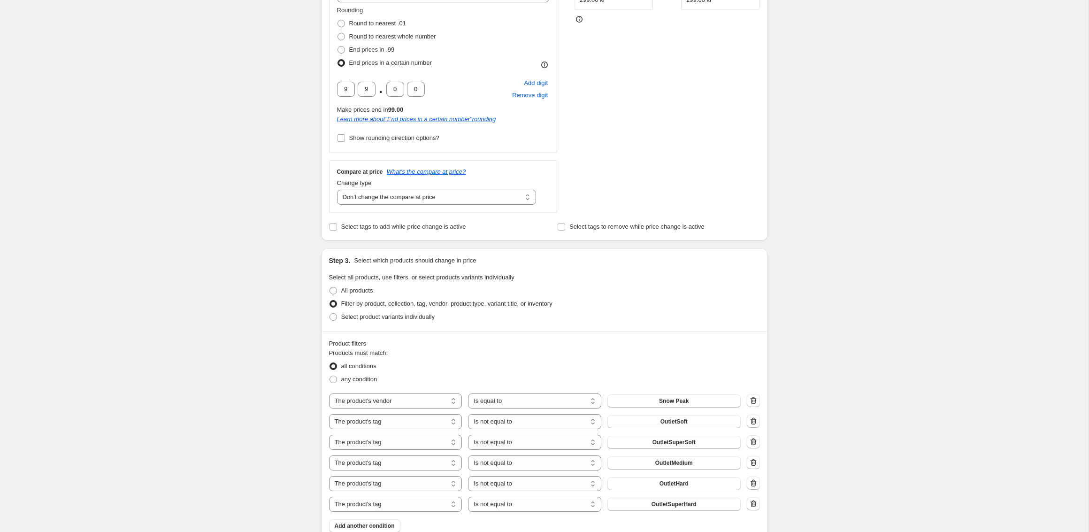
scroll to position [249, 0]
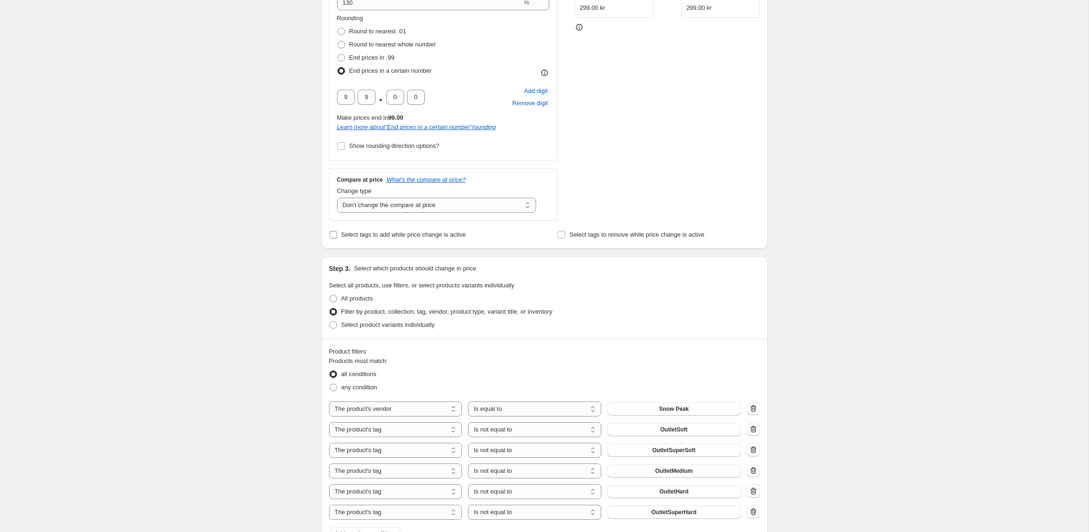
click at [392, 234] on span "Select tags to add while price change is active" at bounding box center [403, 234] width 125 height 7
click at [337, 234] on input "Select tags to add while price change is active" at bounding box center [333, 235] width 8 height 8
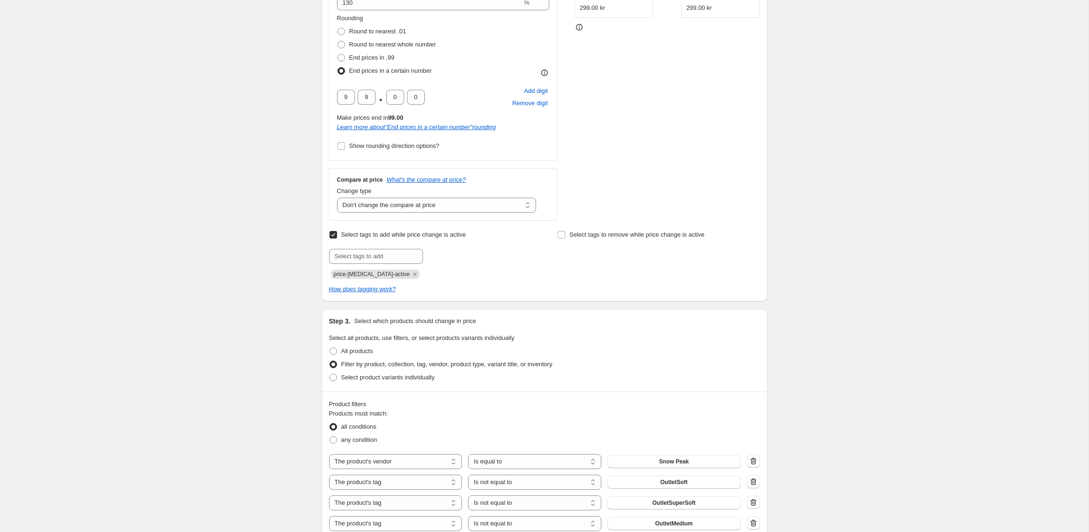
click at [392, 233] on span "Select tags to add while price change is active" at bounding box center [403, 234] width 125 height 7
click at [337, 233] on input "Select tags to add while price change is active" at bounding box center [333, 235] width 8 height 8
checkbox input "false"
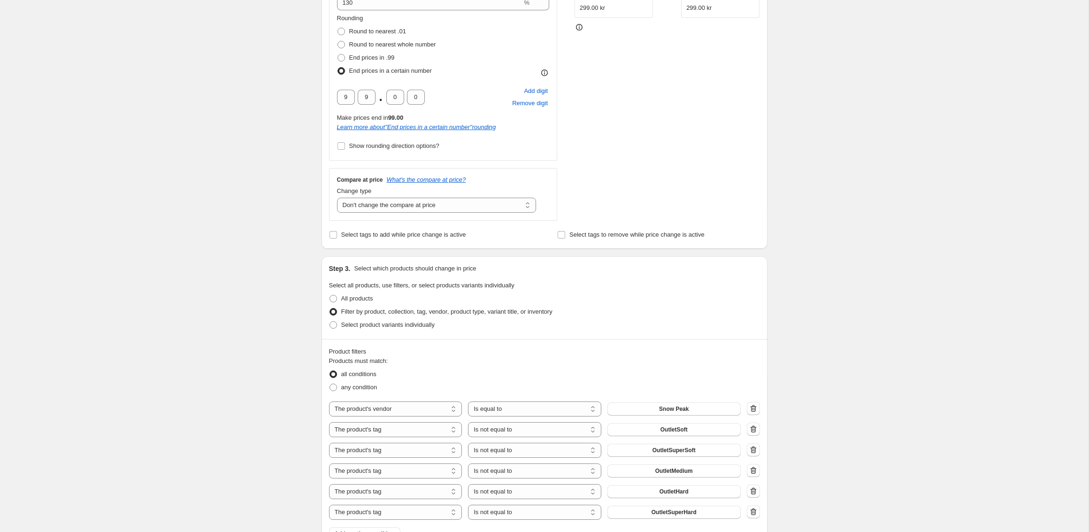
scroll to position [679, 0]
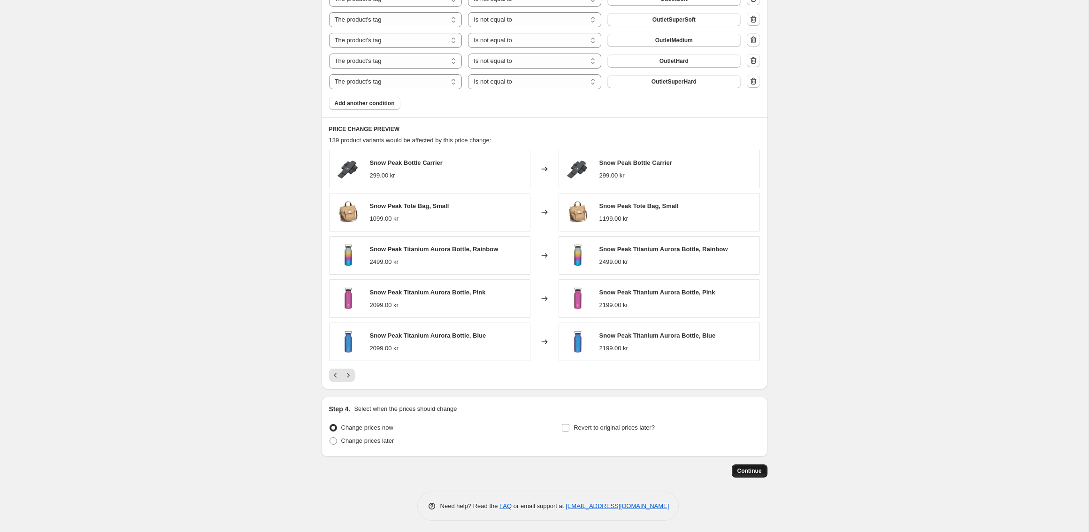
click at [739, 467] on span "Continue" at bounding box center [749, 471] width 24 height 8
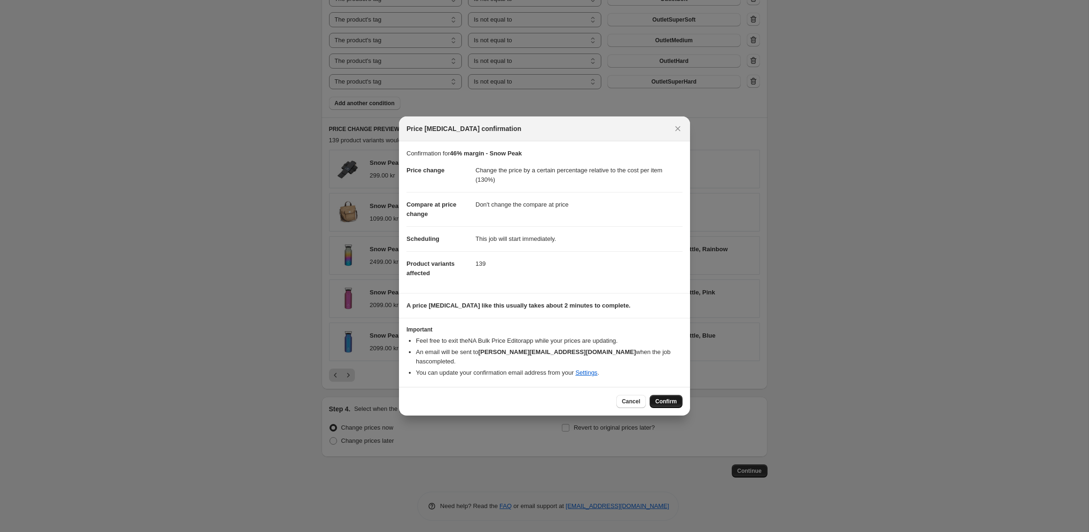
click at [661, 397] on span "Confirm" at bounding box center [666, 401] width 22 height 8
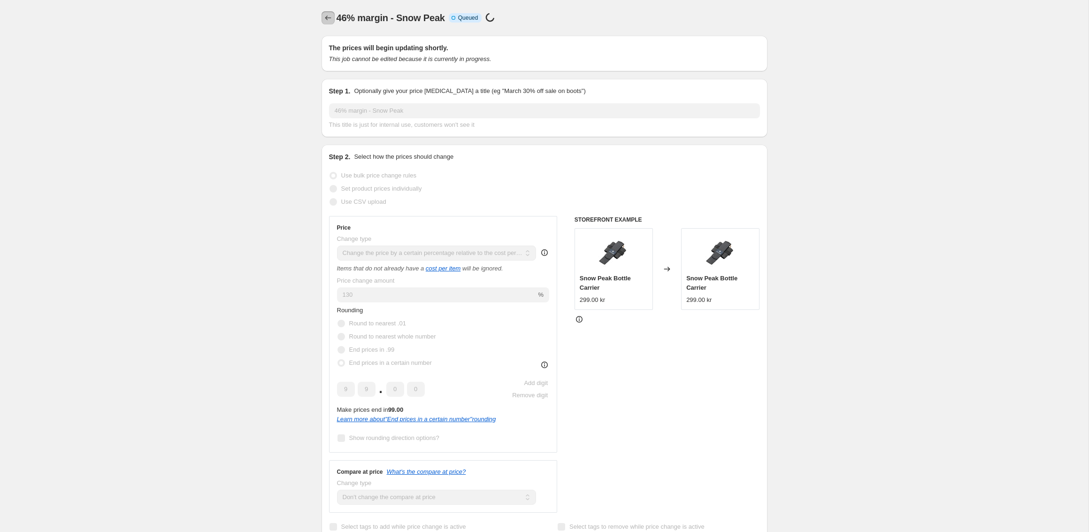
click at [328, 12] on button "Price change jobs" at bounding box center [327, 17] width 13 height 13
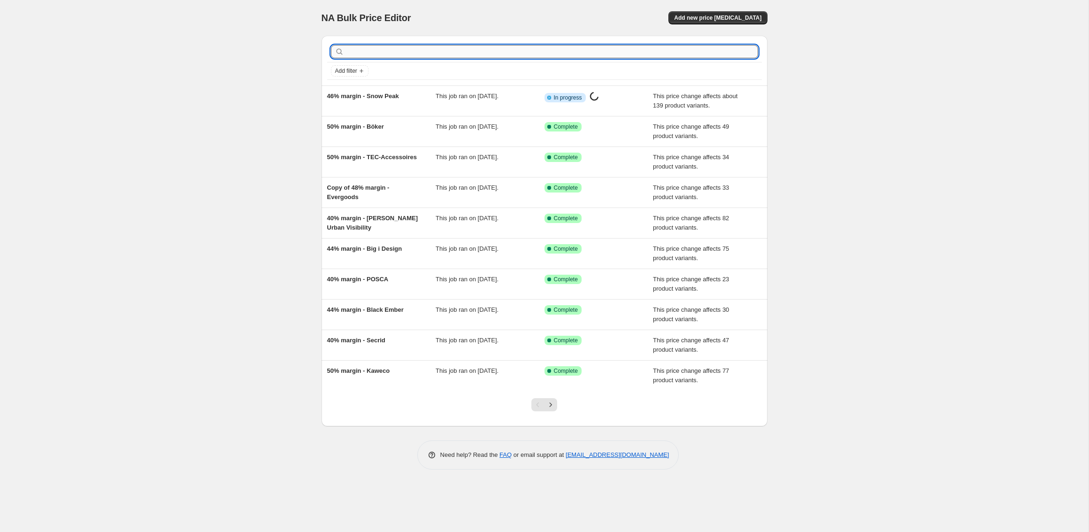
click at [369, 46] on input "text" at bounding box center [552, 51] width 412 height 13
type input "snow peak"
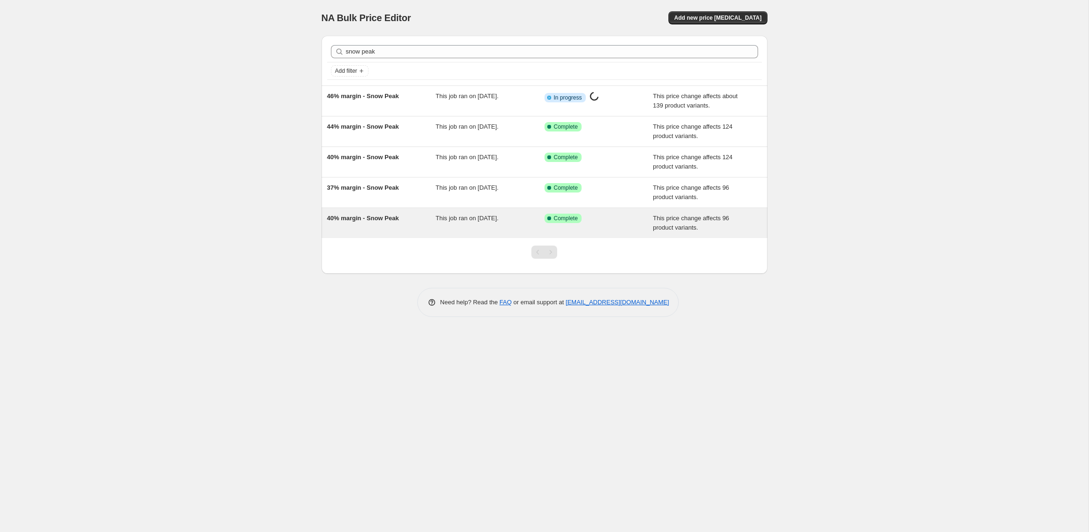
click at [388, 210] on div "40% margin - Snow Peak This job ran on 11 February 2025. Success Complete Compl…" at bounding box center [544, 223] width 446 height 30
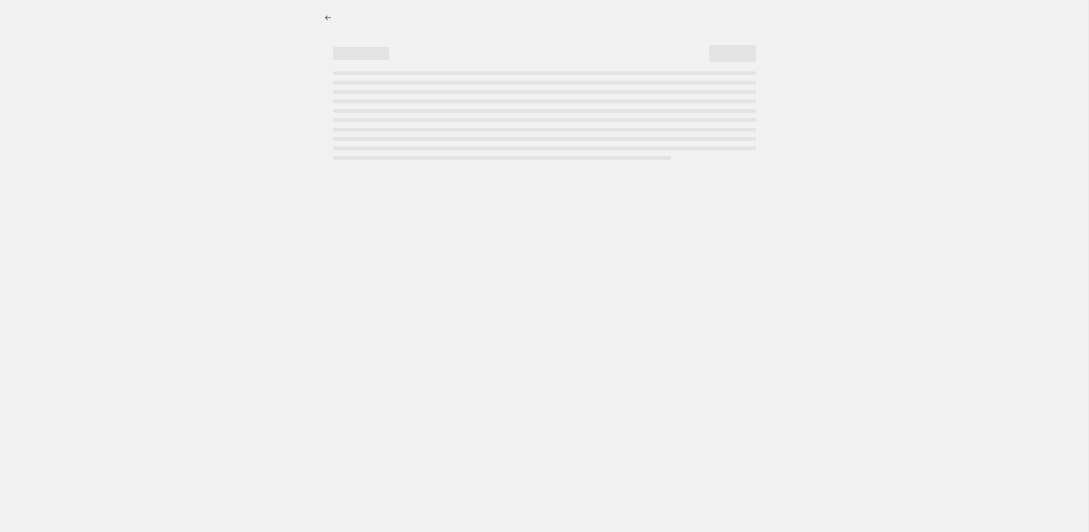
select select "pc"
select select "no_change"
select select "vendor"
select select "tag"
select select "not_equal"
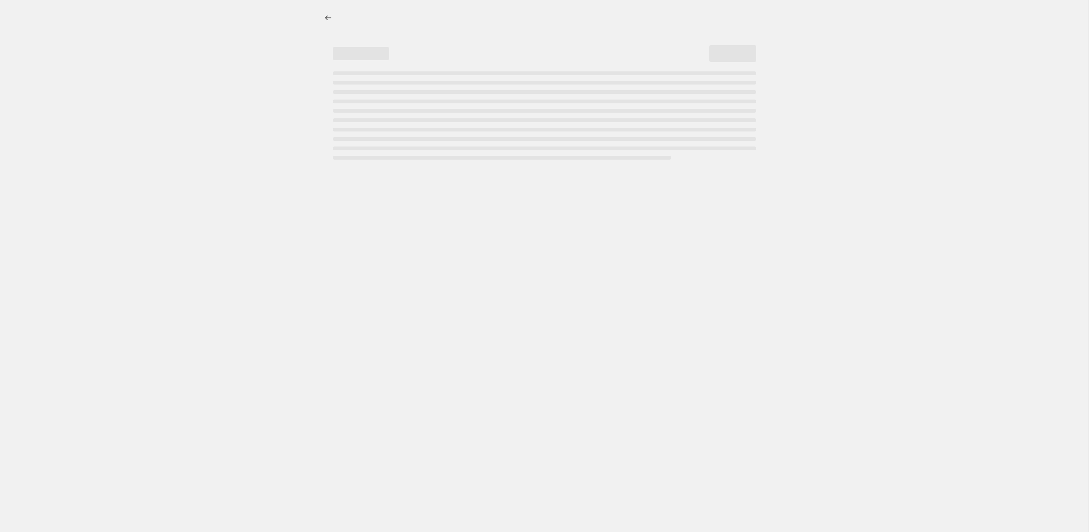
select select "tag"
select select "not_equal"
select select "tag"
select select "not_equal"
select select "tag"
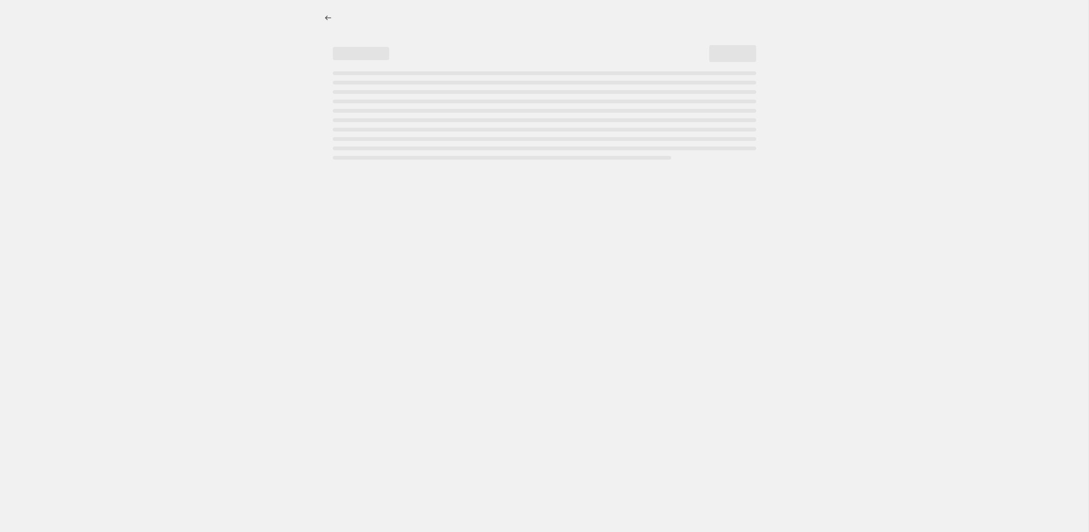
select select "not_equal"
select select "tag"
select select "not_equal"
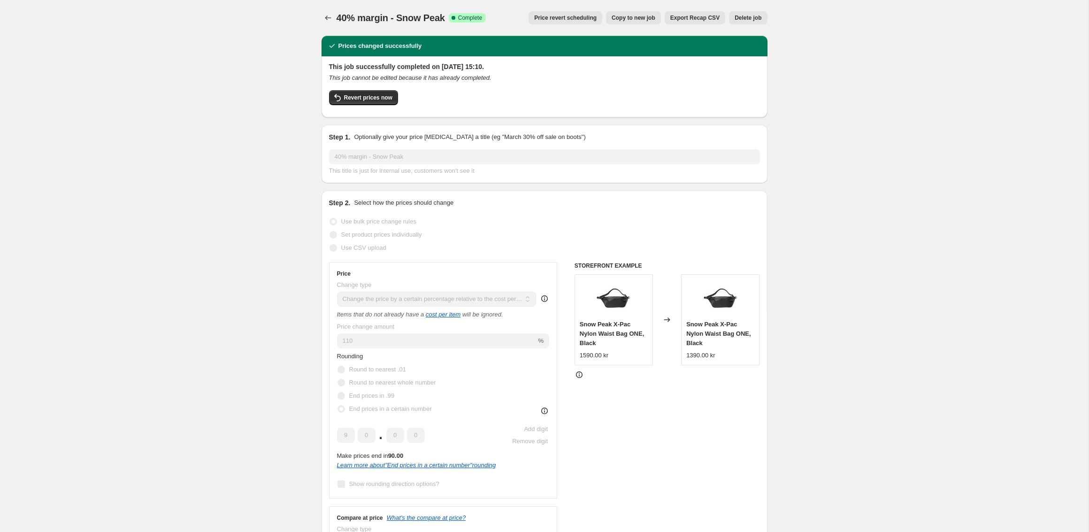
click at [743, 23] on button "Delete job" at bounding box center [748, 17] width 38 height 13
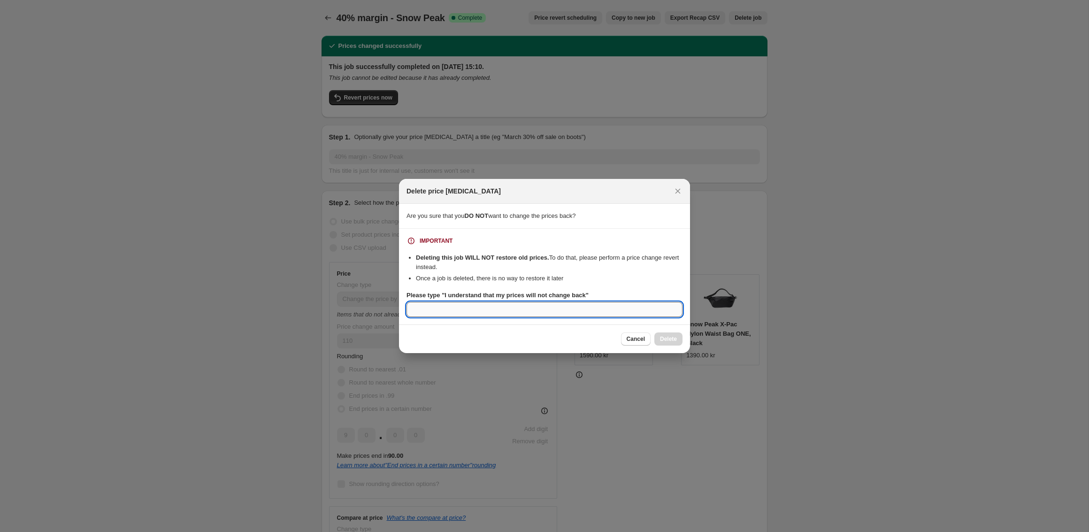
click at [485, 306] on input "Please type "I understand that my prices will not change back"" at bounding box center [544, 309] width 276 height 15
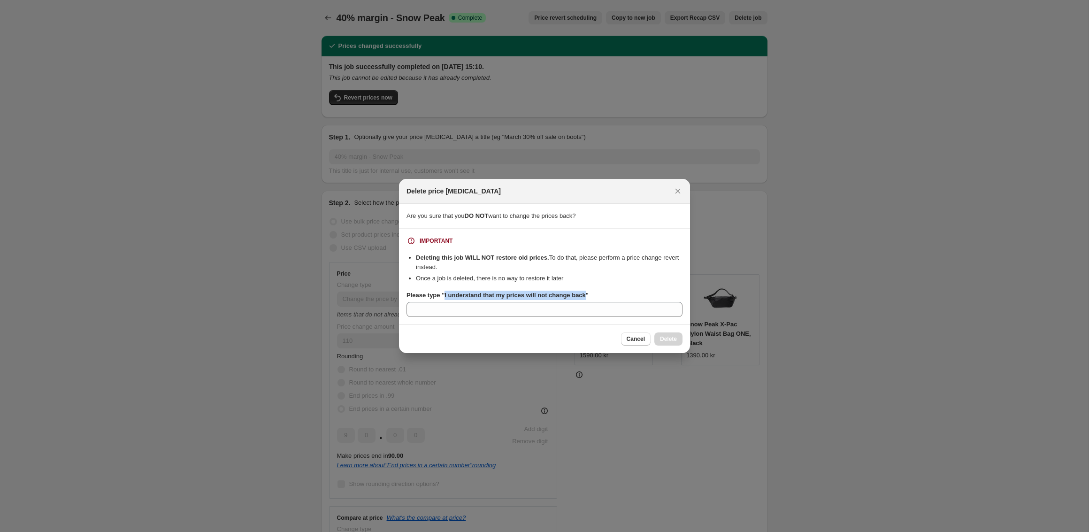
drag, startPoint x: 445, startPoint y: 295, endPoint x: 593, endPoint y: 296, distance: 147.3
click at [588, 296] on b "Please type "I understand that my prices will not change back"" at bounding box center [497, 294] width 182 height 7
copy b "I understand that my prices will not change back"
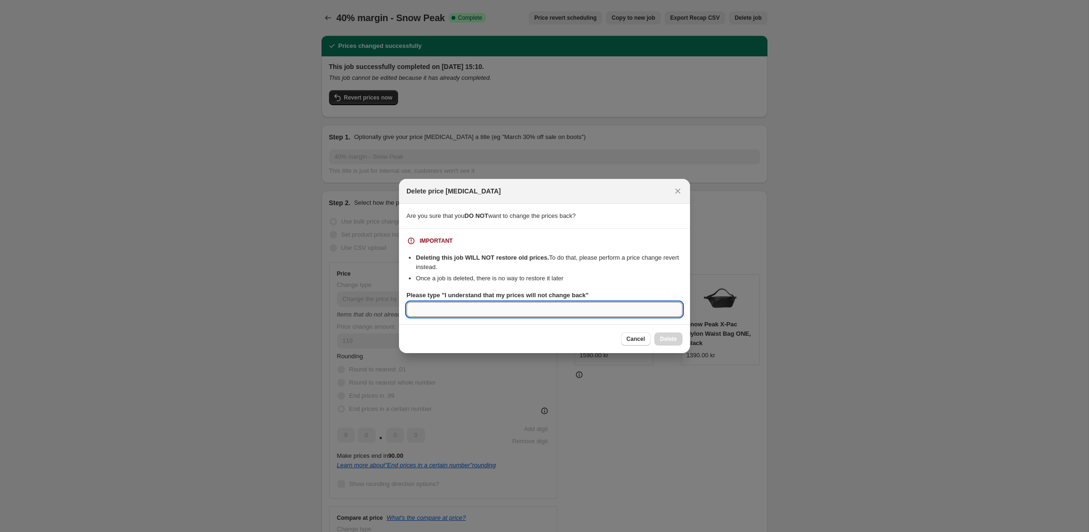
click at [589, 310] on input "Please type "I understand that my prices will not change back"" at bounding box center [544, 309] width 276 height 15
paste input "I understand that my prices will not change back"
type input "I understand that my prices will not change back"
click at [669, 341] on span "Delete" at bounding box center [668, 339] width 17 height 8
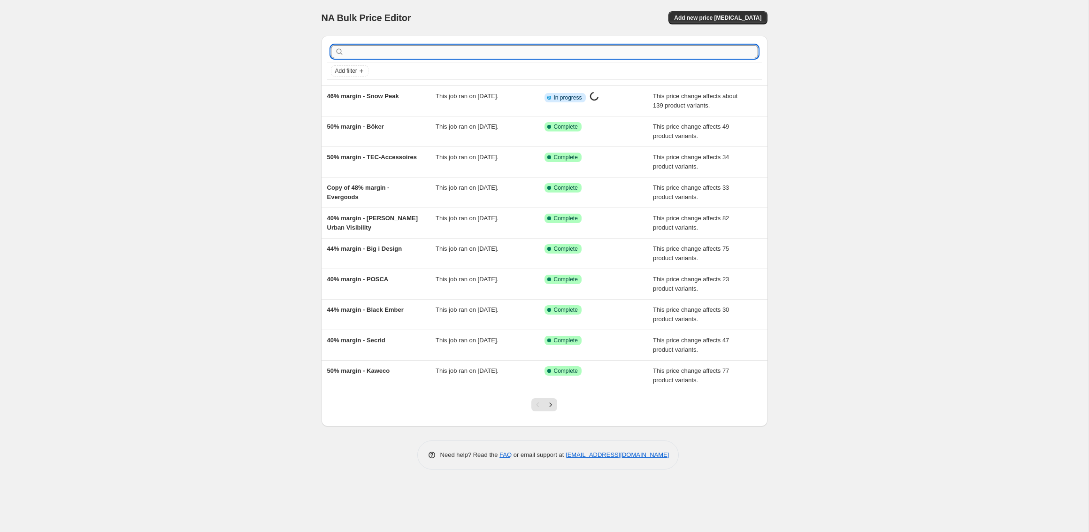
click at [384, 54] on input "text" at bounding box center [552, 51] width 412 height 13
type input "snow peak"
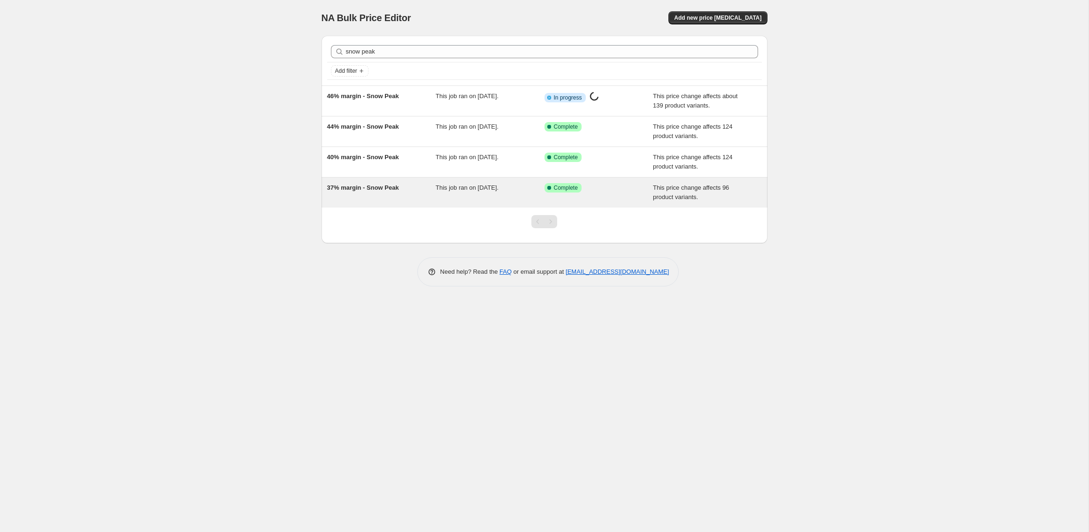
click at [376, 193] on div "37% margin - Snow Peak" at bounding box center [381, 192] width 109 height 19
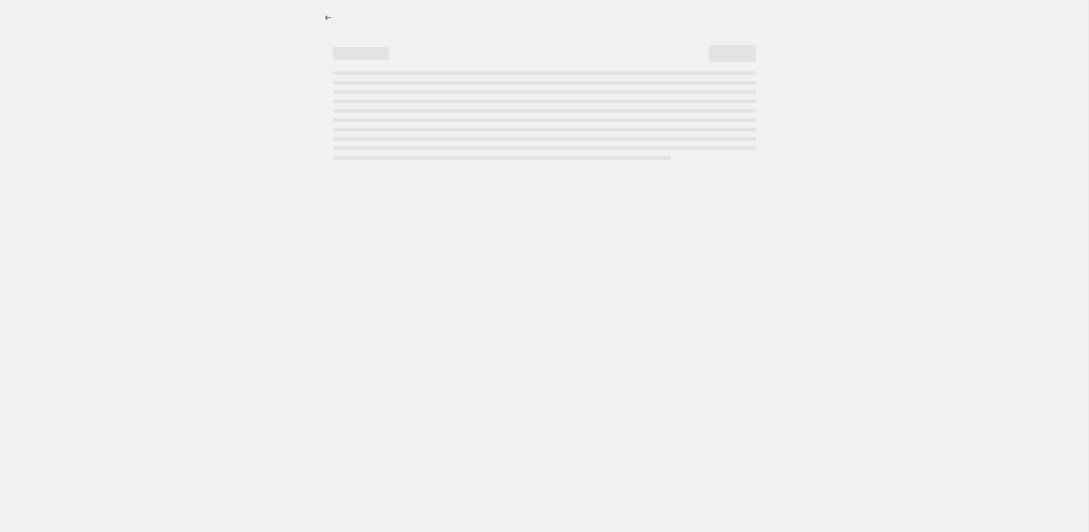
select select "pc"
select select "no_change"
select select "vendor"
select select "tag"
select select "not_equal"
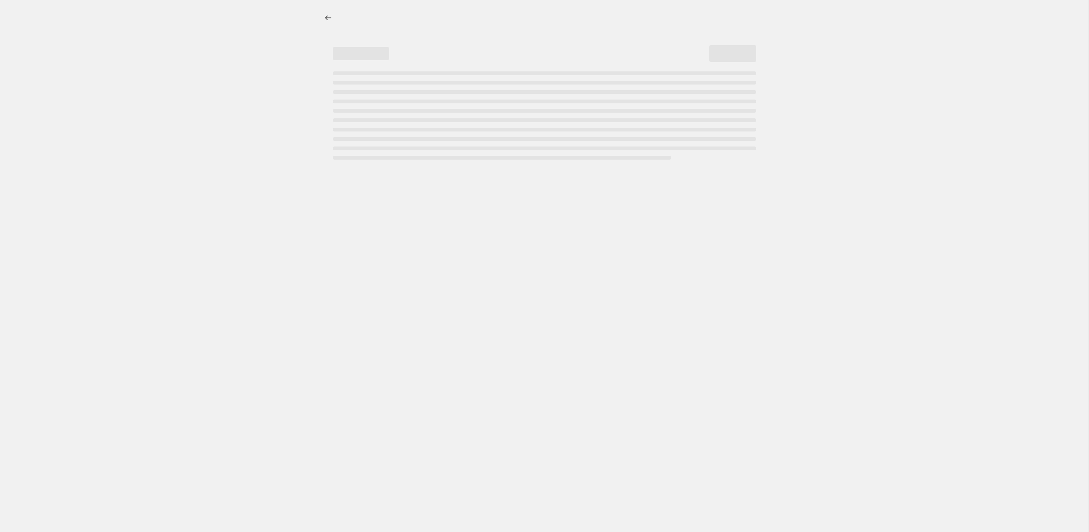
select select "tag"
select select "not_equal"
select select "tag"
select select "not_equal"
select select "tag"
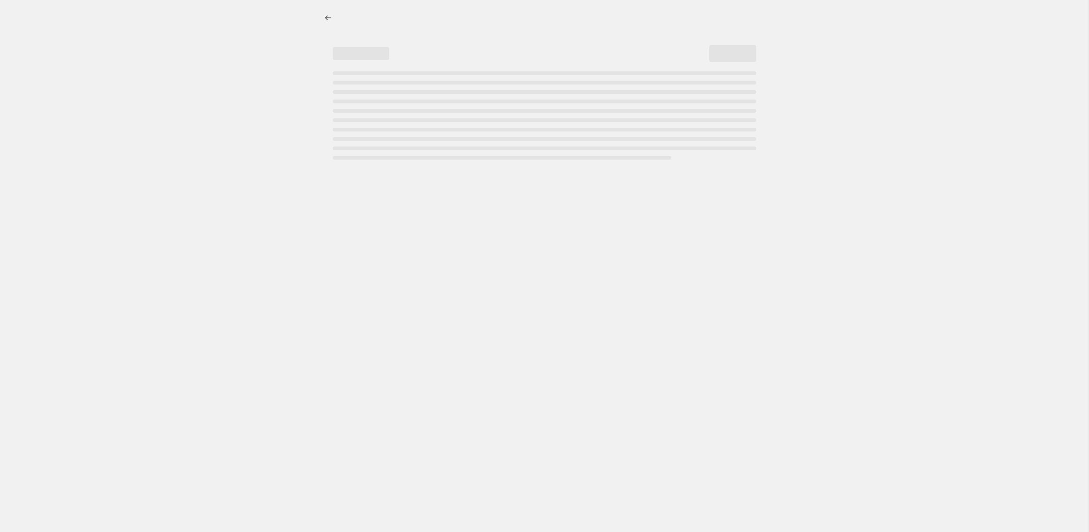
select select "not_equal"
select select "tag"
select select "not_equal"
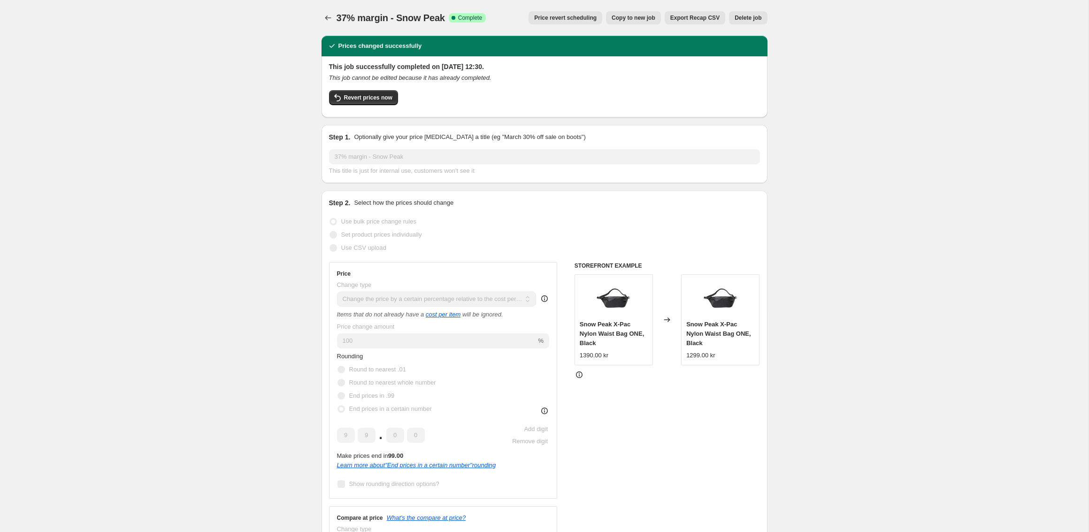
click at [747, 13] on button "Delete job" at bounding box center [748, 17] width 38 height 13
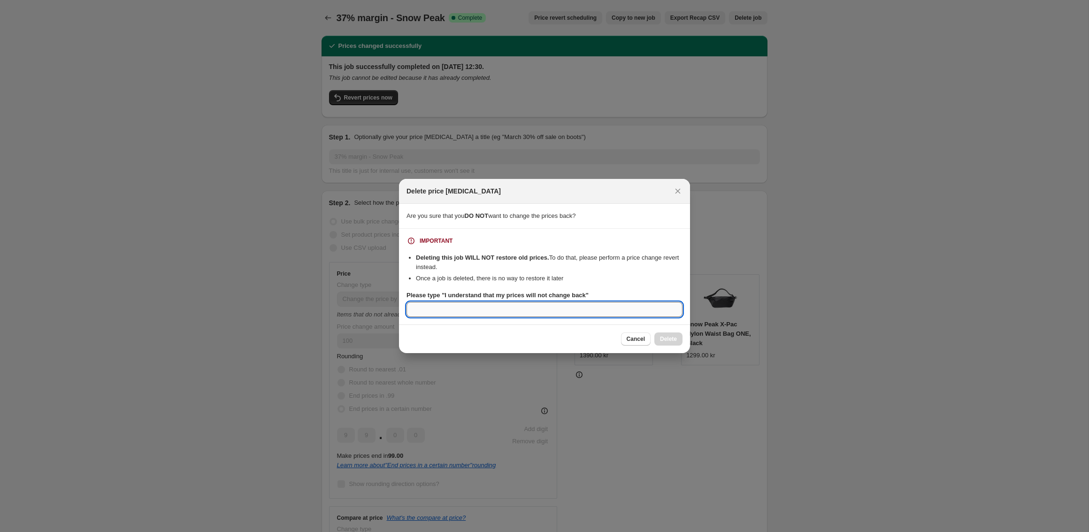
click at [479, 306] on input "Please type "I understand that my prices will not change back"" at bounding box center [544, 309] width 276 height 15
paste input "I understand that my prices will not change back"
type input "I understand that my prices will not change back"
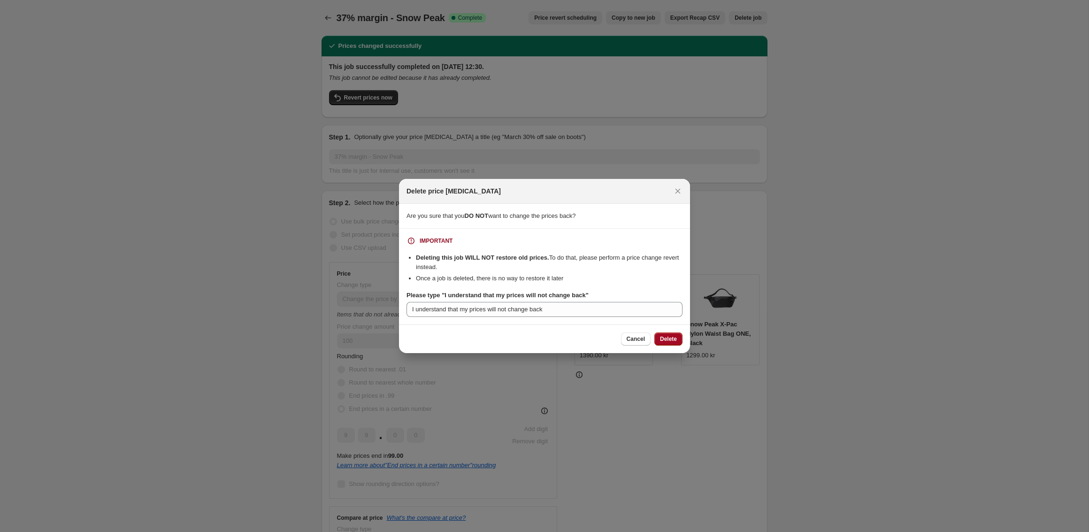
click at [665, 336] on span "Delete" at bounding box center [668, 339] width 17 height 8
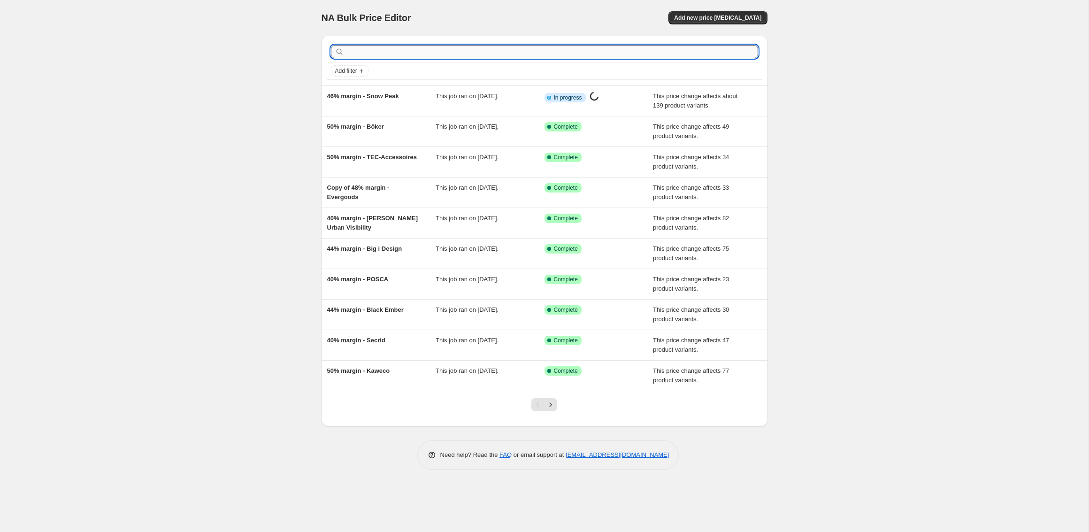
click at [390, 51] on input "text" at bounding box center [552, 51] width 412 height 13
type input "snow peak"
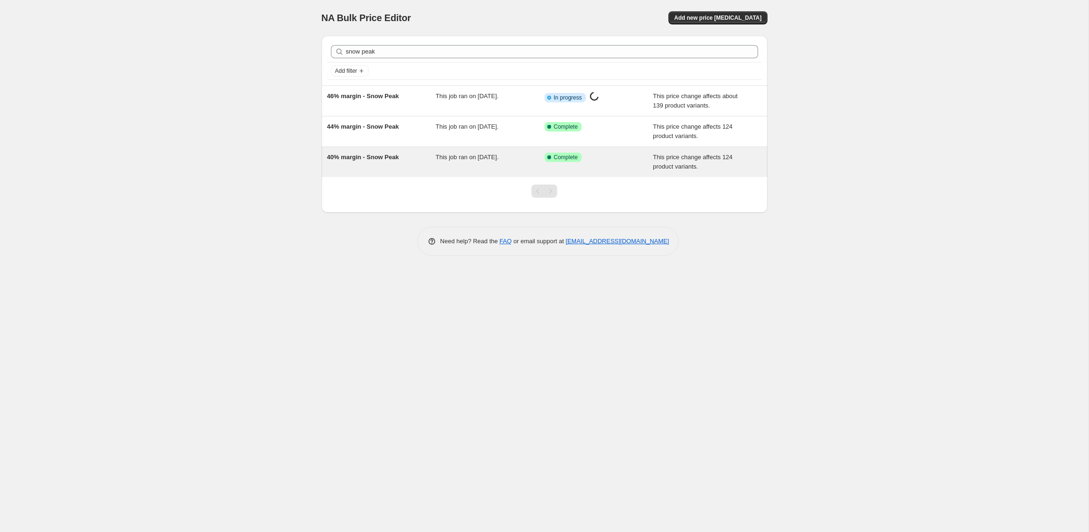
click at [384, 159] on span "40% margin - Snow Peak" at bounding box center [363, 156] width 72 height 7
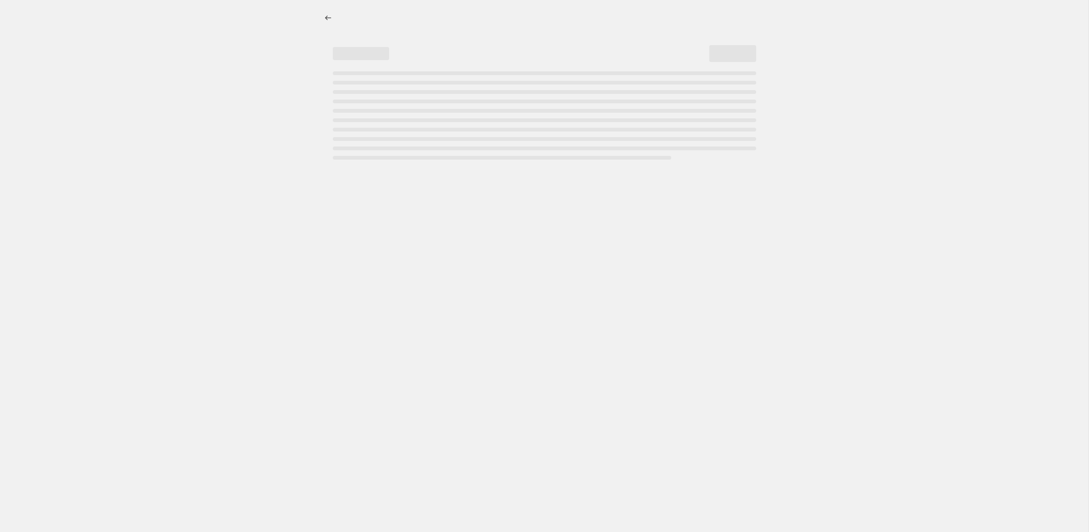
select select "pc"
select select "no_change"
select select "vendor"
select select "tag"
select select "not_equal"
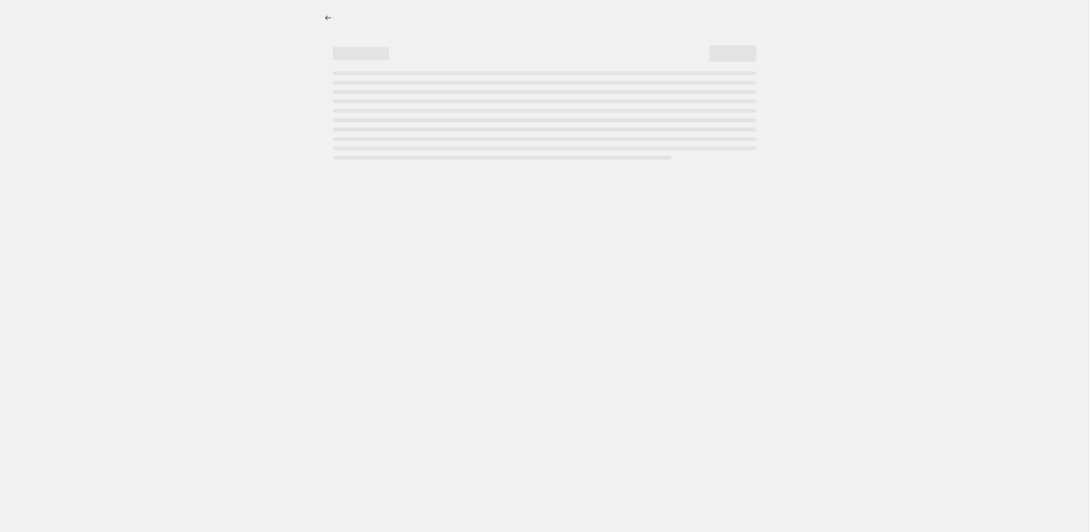
select select "tag"
select select "not_equal"
select select "tag"
select select "not_equal"
select select "tag"
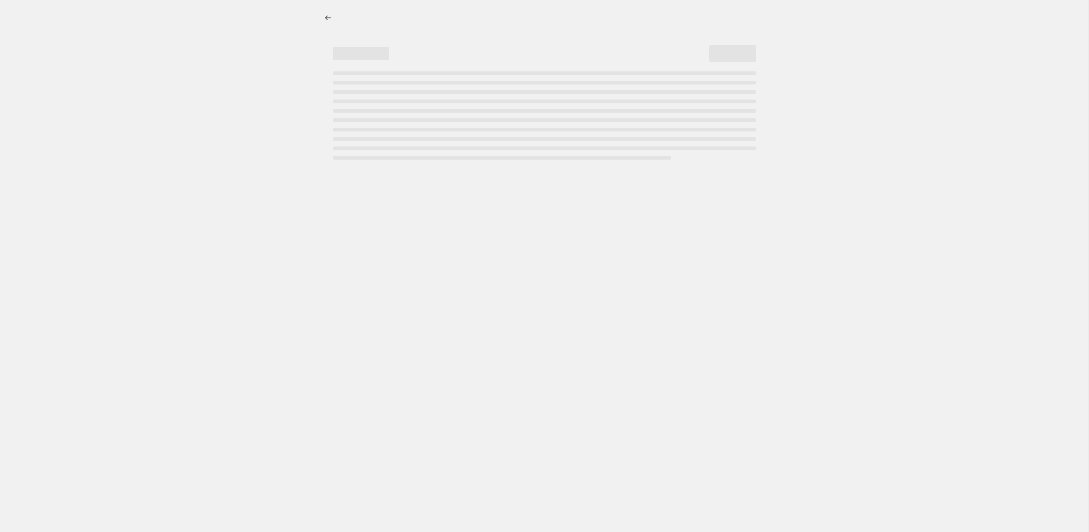
select select "not_equal"
select select "tag"
select select "not_equal"
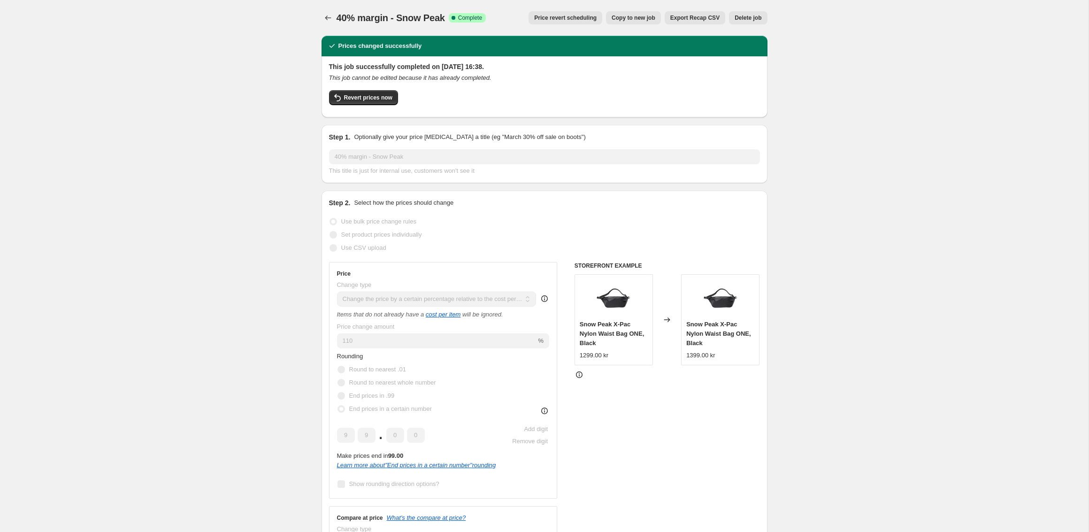
click at [755, 11] on button "Delete job" at bounding box center [748, 17] width 38 height 13
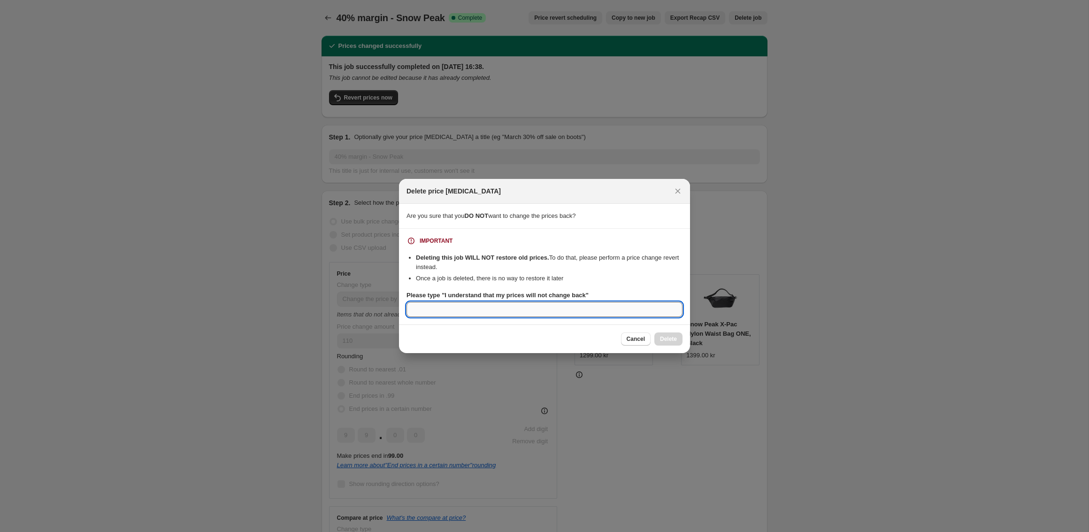
click at [576, 304] on input "Please type "I understand that my prices will not change back"" at bounding box center [544, 309] width 276 height 15
paste input "I understand that my prices will not change back"
type input "I understand that my prices will not change back"
click at [661, 337] on span "Delete" at bounding box center [668, 339] width 17 height 8
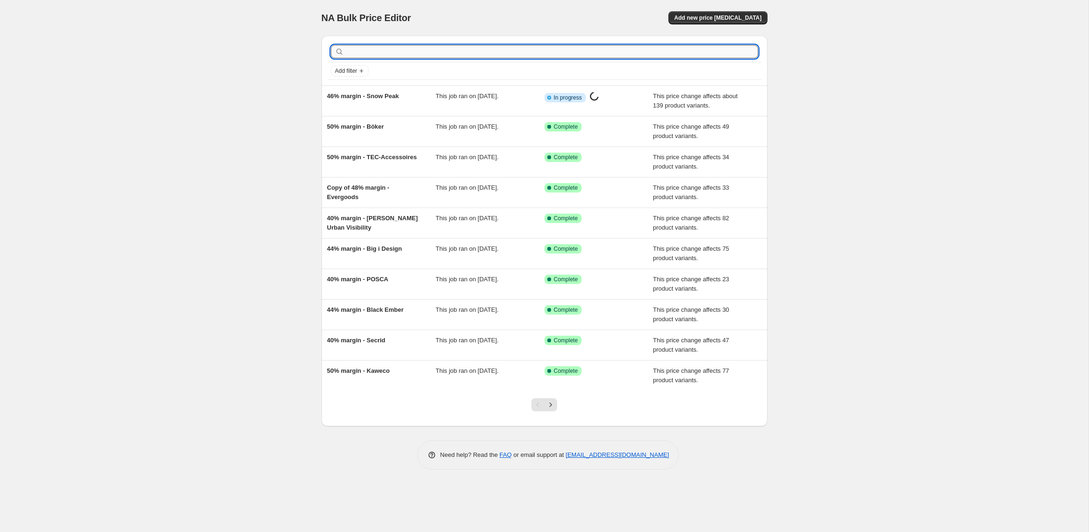
click at [380, 49] on input "text" at bounding box center [552, 51] width 412 height 13
type input "snow peak"
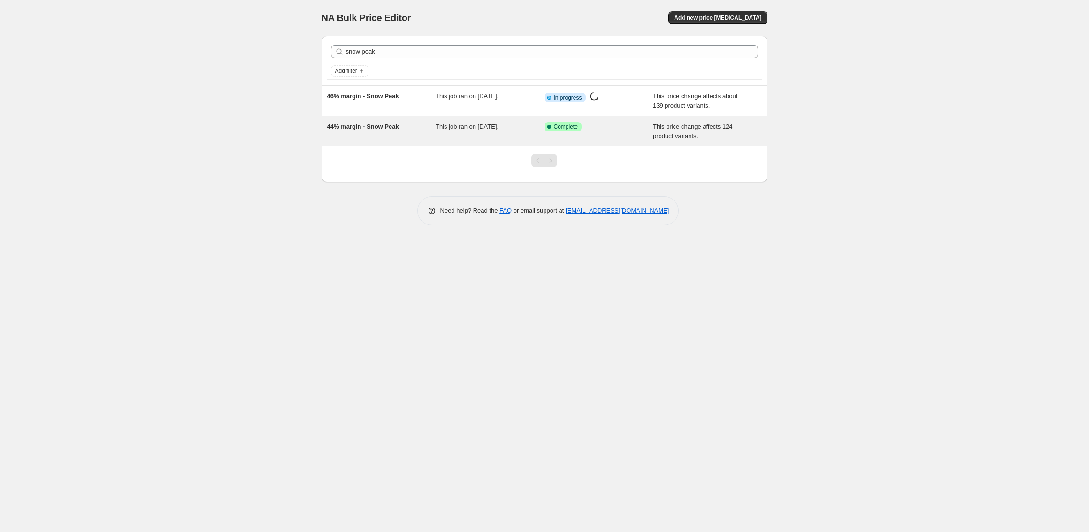
click at [382, 130] on div "44% margin - Snow Peak" at bounding box center [381, 131] width 109 height 19
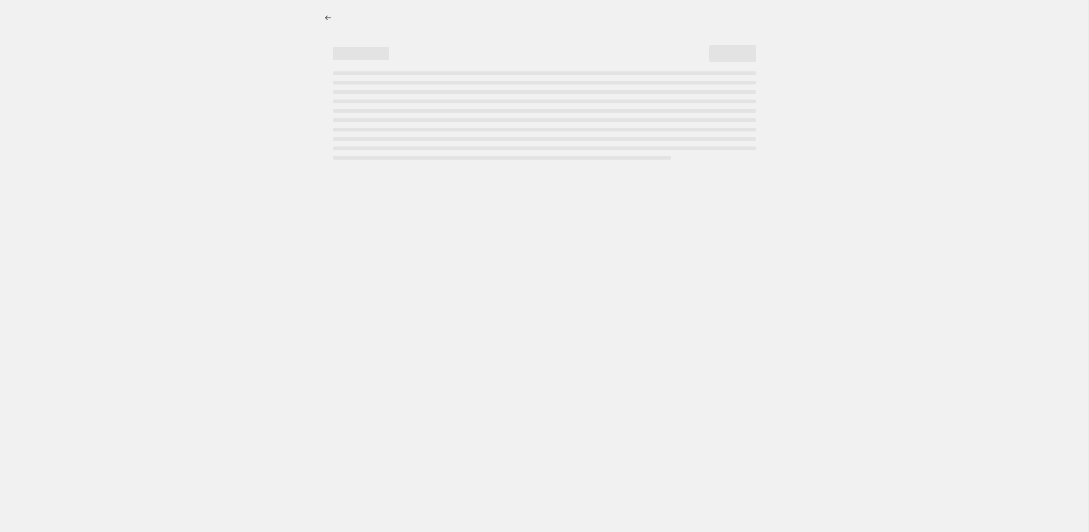
select select "pc"
select select "no_change"
select select "vendor"
select select "tag"
select select "not_equal"
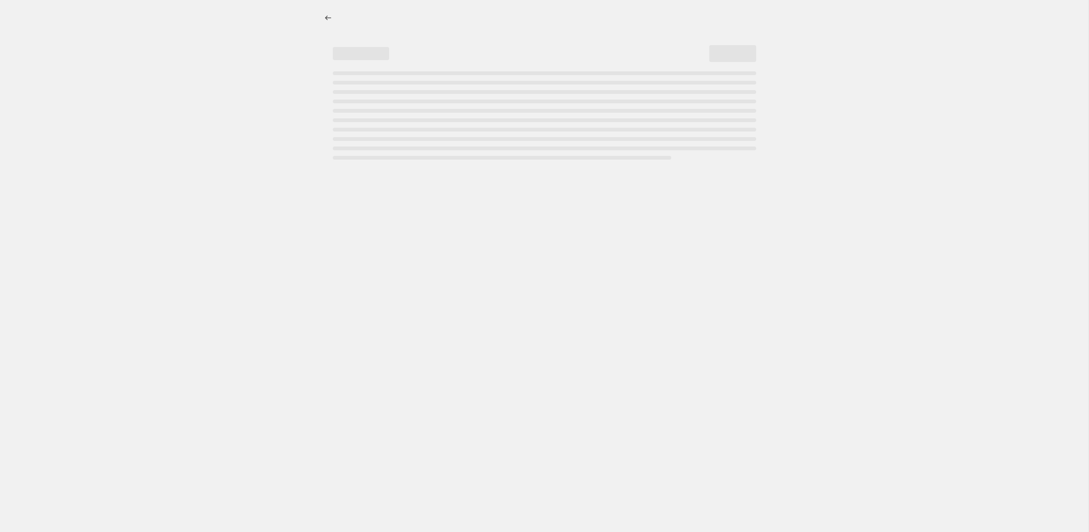
select select "tag"
select select "not_equal"
select select "tag"
select select "not_equal"
select select "tag"
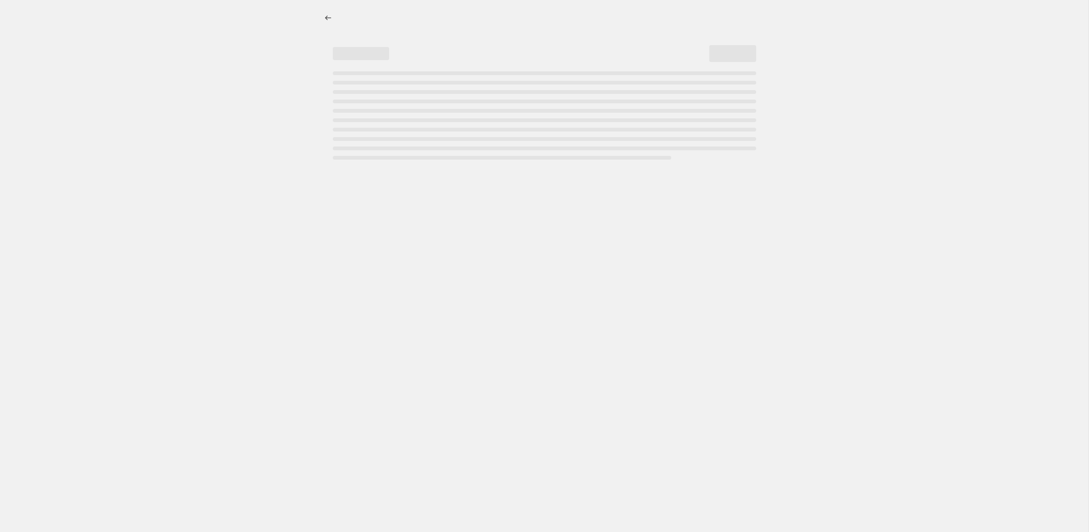
select select "not_equal"
select select "tag"
select select "not_equal"
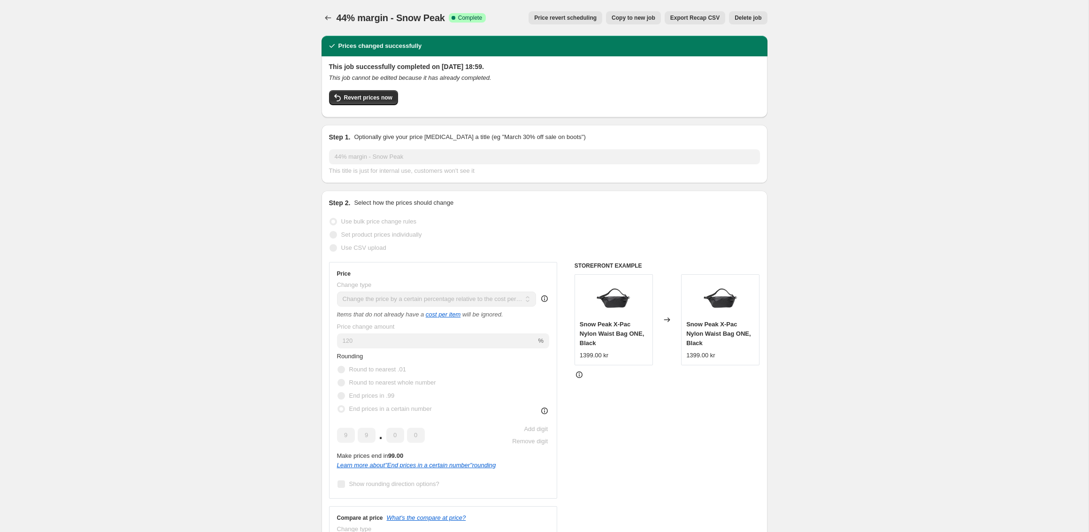
click at [747, 22] on button "Delete job" at bounding box center [748, 17] width 38 height 13
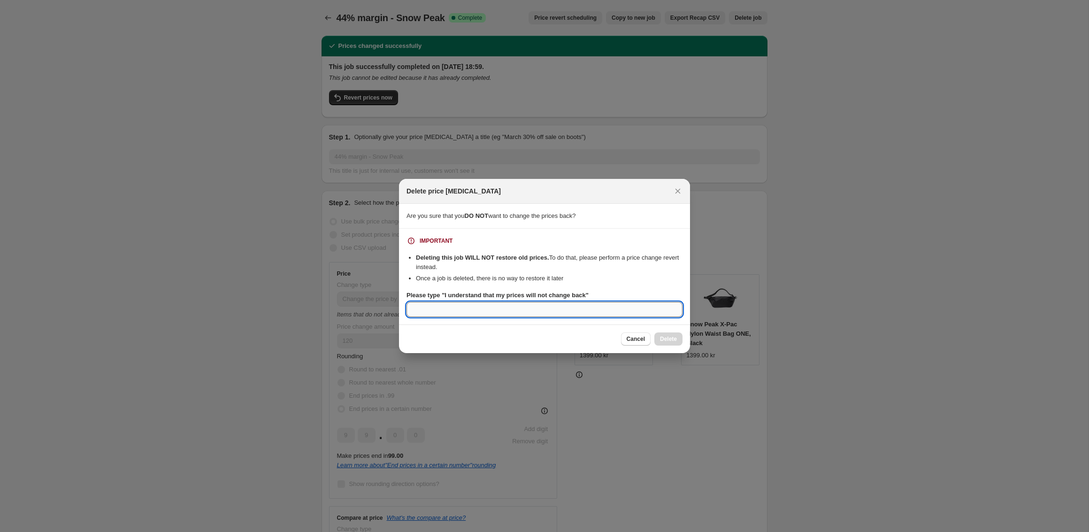
click at [559, 311] on input "Please type "I understand that my prices will not change back"" at bounding box center [544, 309] width 276 height 15
paste input "I understand that my prices will not change back"
type input "I understand that my prices will not change back"
click at [657, 338] on button "Delete" at bounding box center [668, 338] width 28 height 13
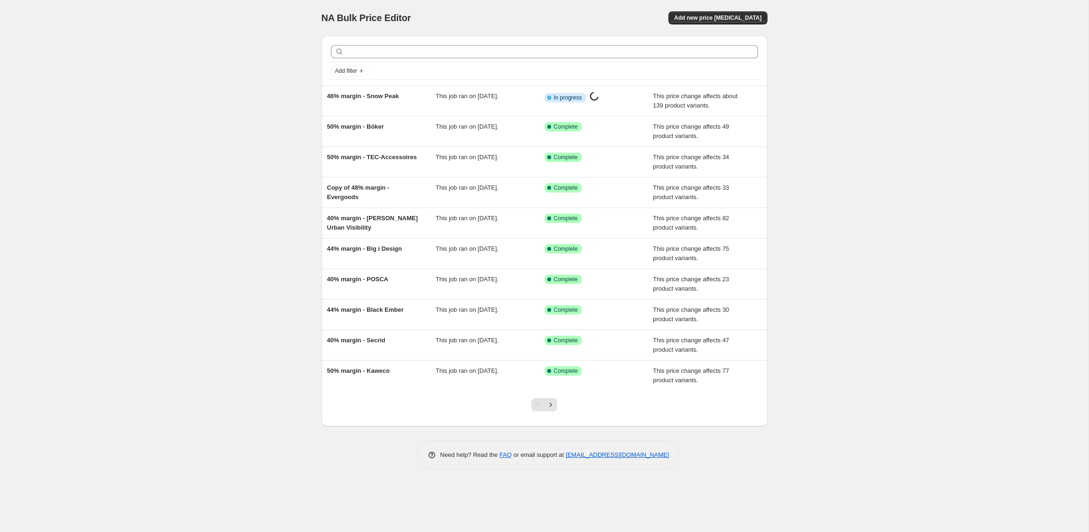
click at [300, 107] on div "NA Bulk Price Editor. This page is ready NA Bulk Price Editor Add new price cha…" at bounding box center [544, 266] width 1088 height 532
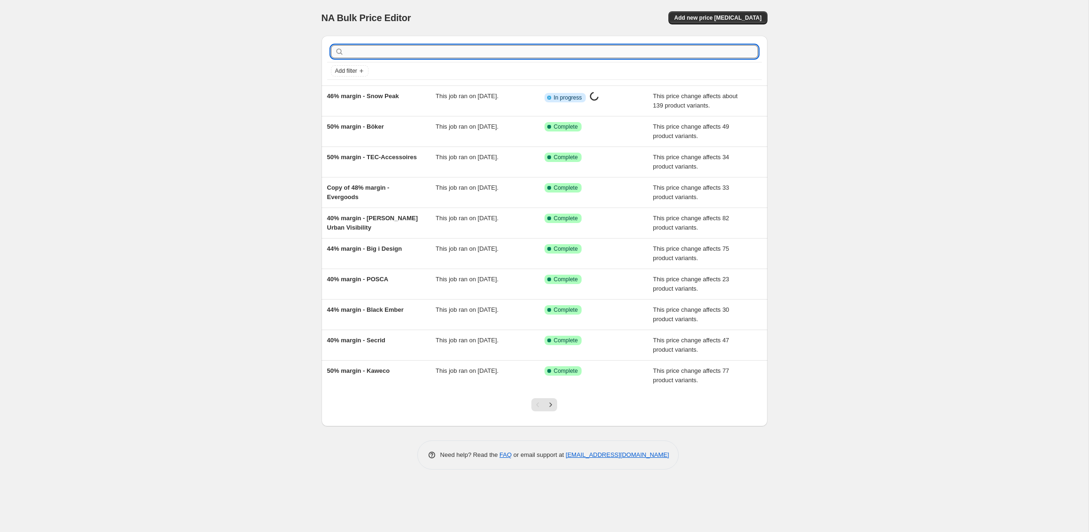
click at [366, 52] on input "text" at bounding box center [552, 51] width 412 height 13
type input "civivi"
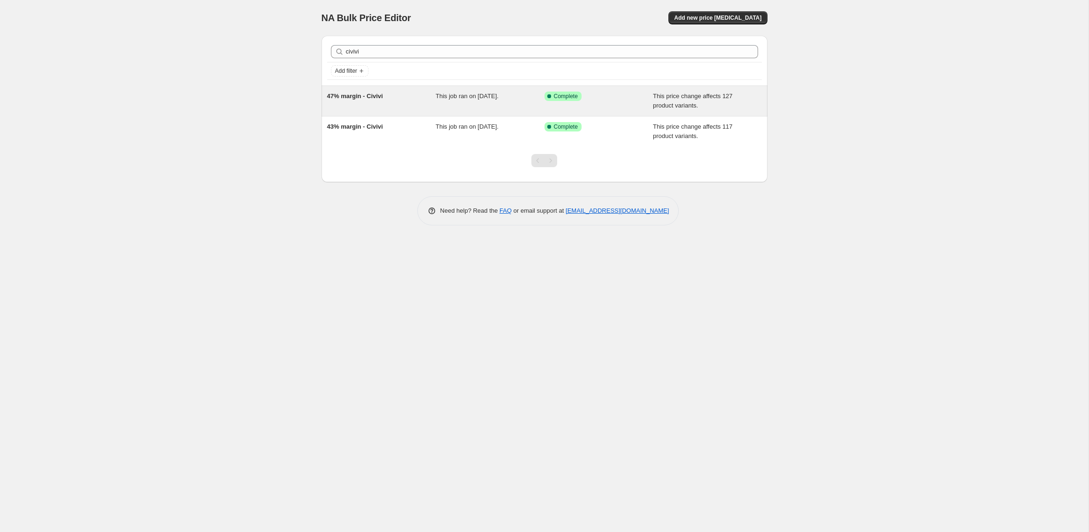
click at [502, 100] on div "This job ran on 17 March 2025." at bounding box center [489, 101] width 109 height 19
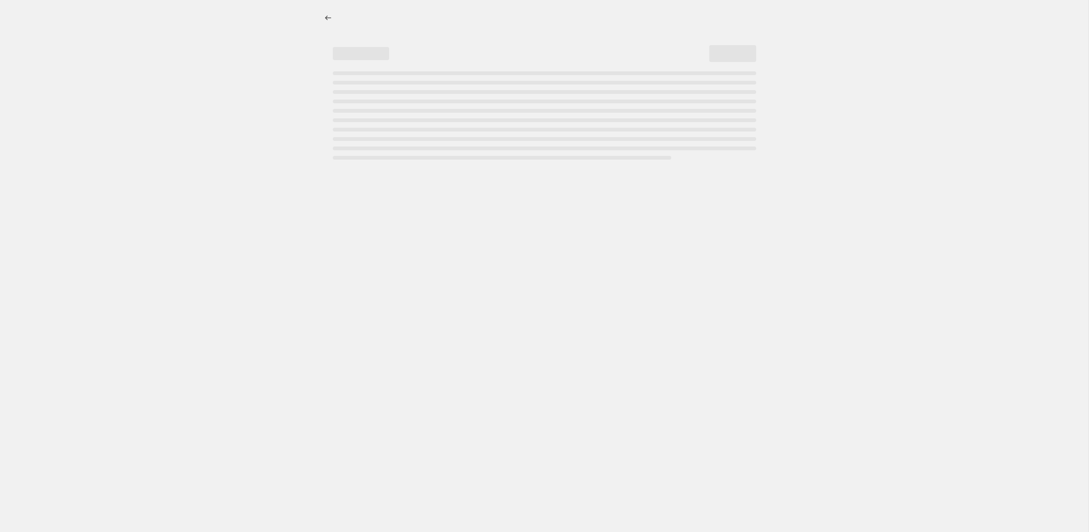
select select "pc"
select select "no_change"
select select "vendor"
select select "tag"
select select "not_equal"
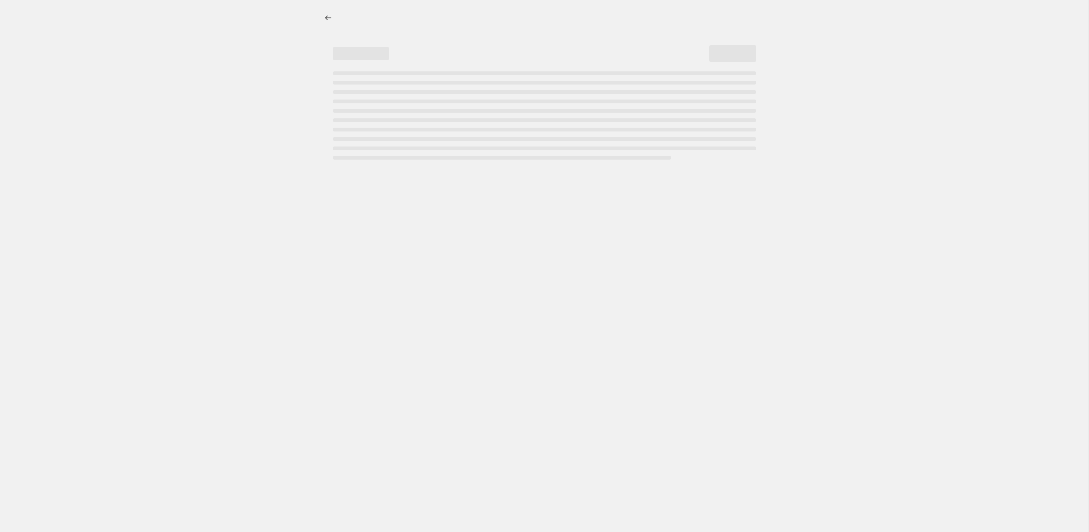
select select "tag"
select select "not_equal"
select select "tag"
select select "not_equal"
select select "tag"
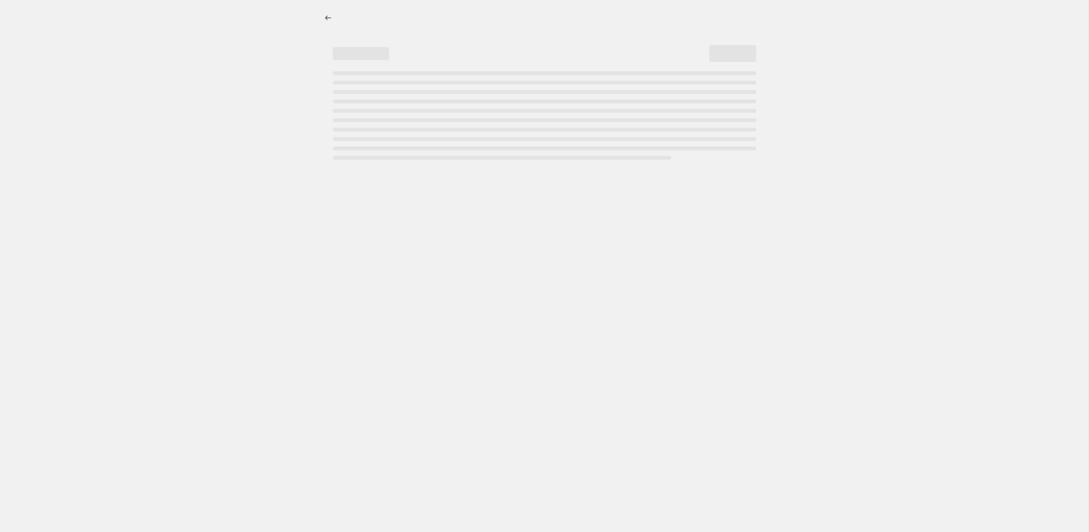
select select "not_equal"
select select "tag"
select select "not_equal"
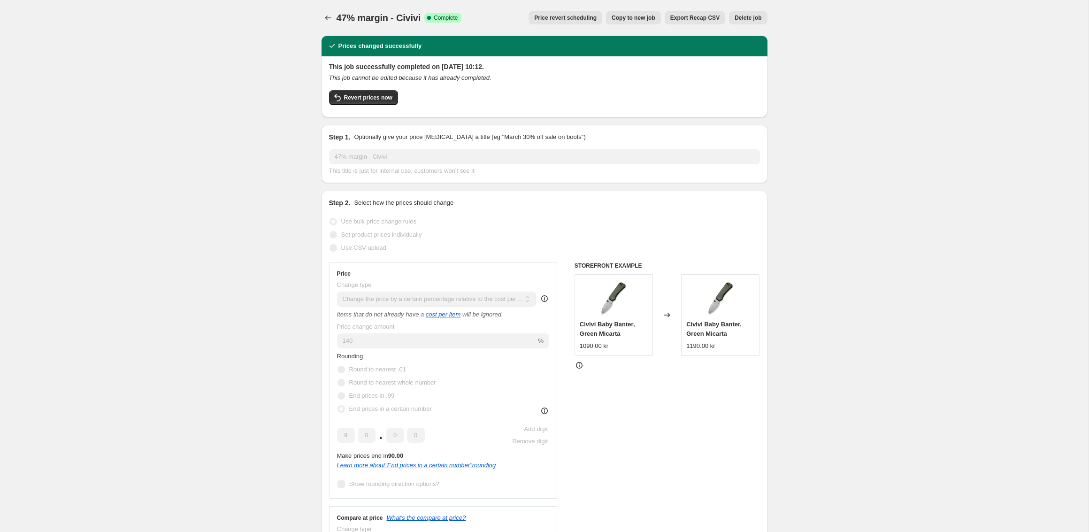
click at [622, 15] on span "Copy to new job" at bounding box center [633, 18] width 44 height 8
select select "pc"
select select "no_change"
select select "vendor"
select select "tag"
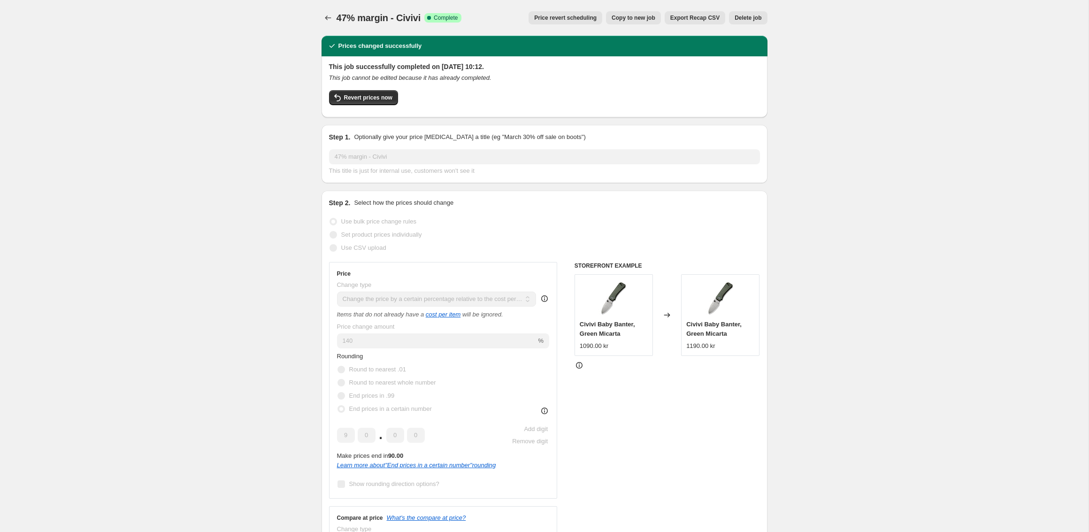
select select "not_equal"
select select "tag"
select select "not_equal"
select select "tag"
select select "not_equal"
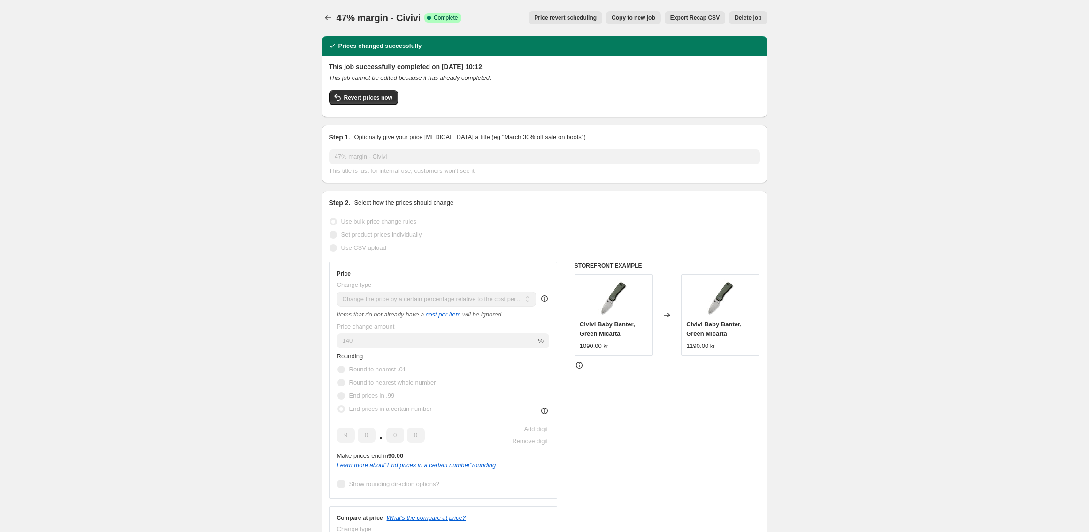
select select "tag"
select select "not_equal"
select select "tag"
select select "not_equal"
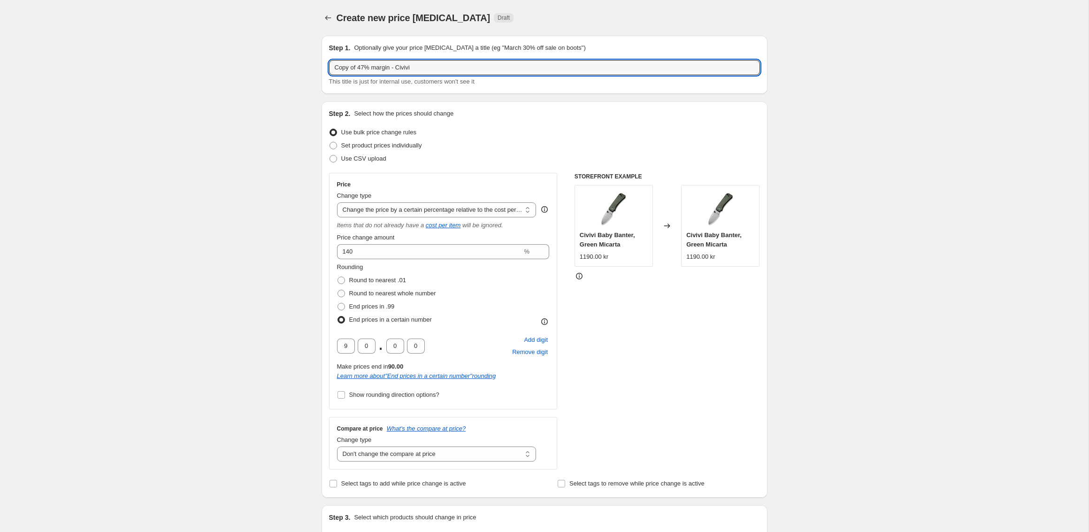
drag, startPoint x: 366, startPoint y: 68, endPoint x: 273, endPoint y: 68, distance: 92.9
type input "50% margin - Civivi"
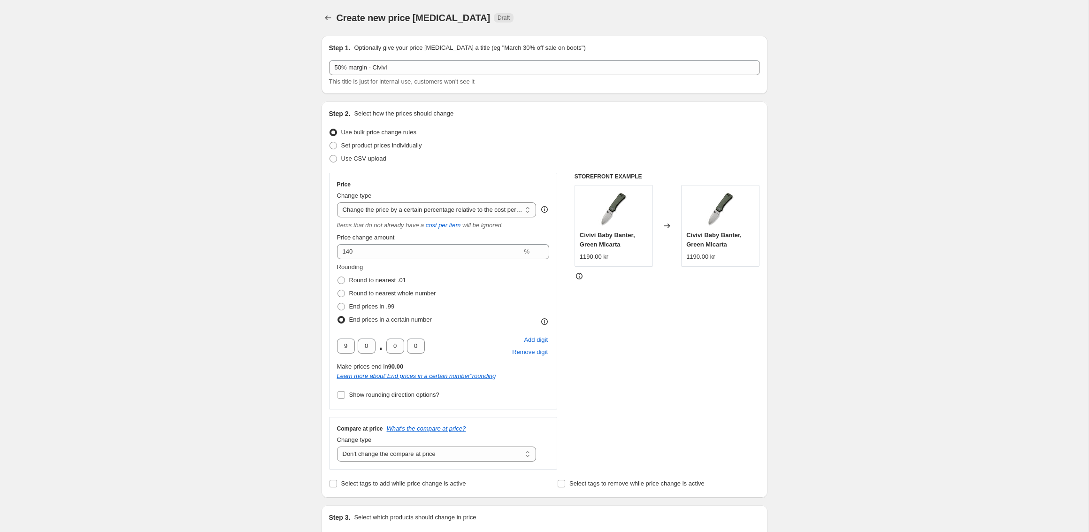
scroll to position [49, 0]
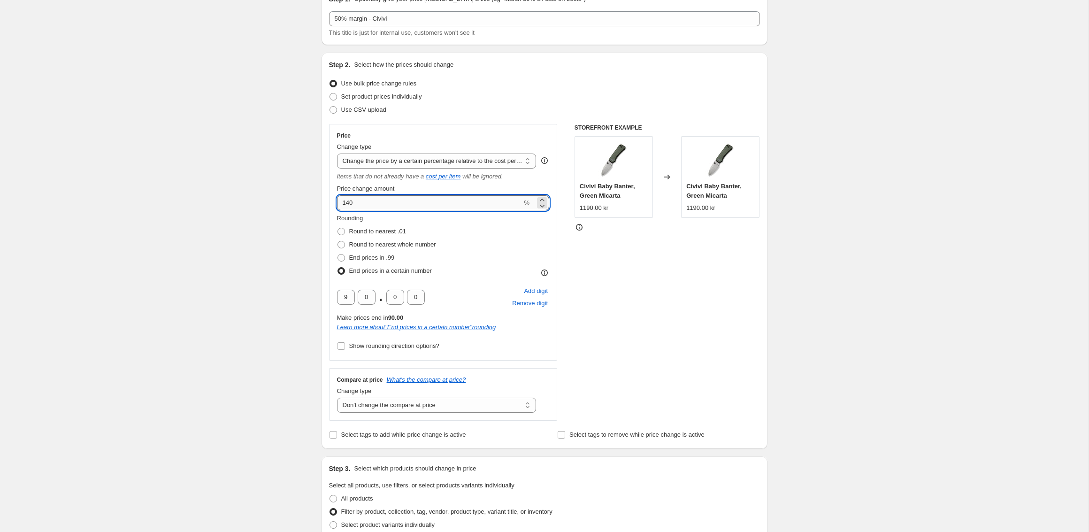
click at [385, 200] on input "140" at bounding box center [429, 202] width 185 height 15
type input "150"
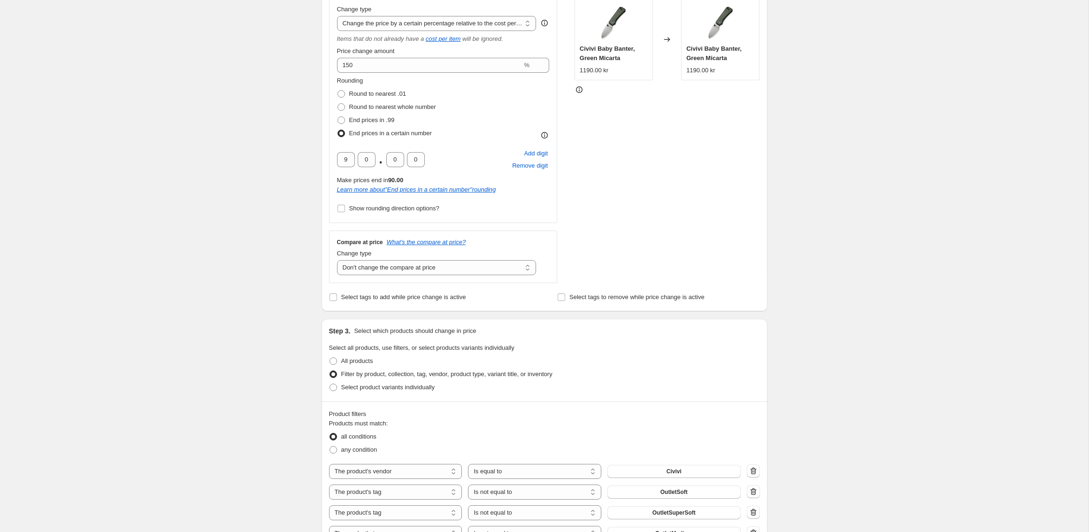
scroll to position [185, 0]
click at [392, 209] on span "Show rounding direction options?" at bounding box center [394, 209] width 90 height 7
click at [345, 209] on input "Show rounding direction options?" at bounding box center [341, 210] width 8 height 8
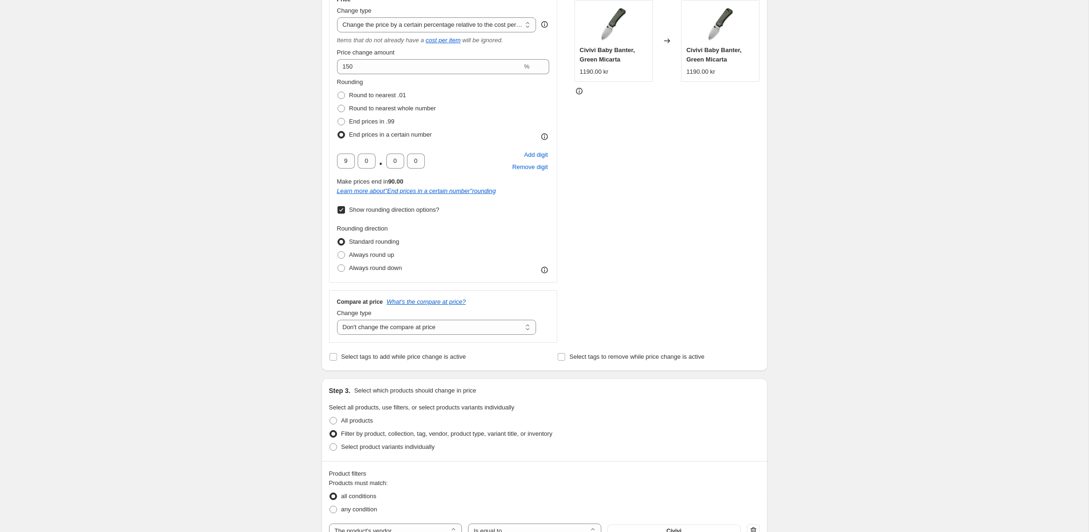
click at [393, 209] on span "Show rounding direction options?" at bounding box center [394, 209] width 90 height 7
click at [345, 209] on input "Show rounding direction options?" at bounding box center [341, 210] width 8 height 8
checkbox input "false"
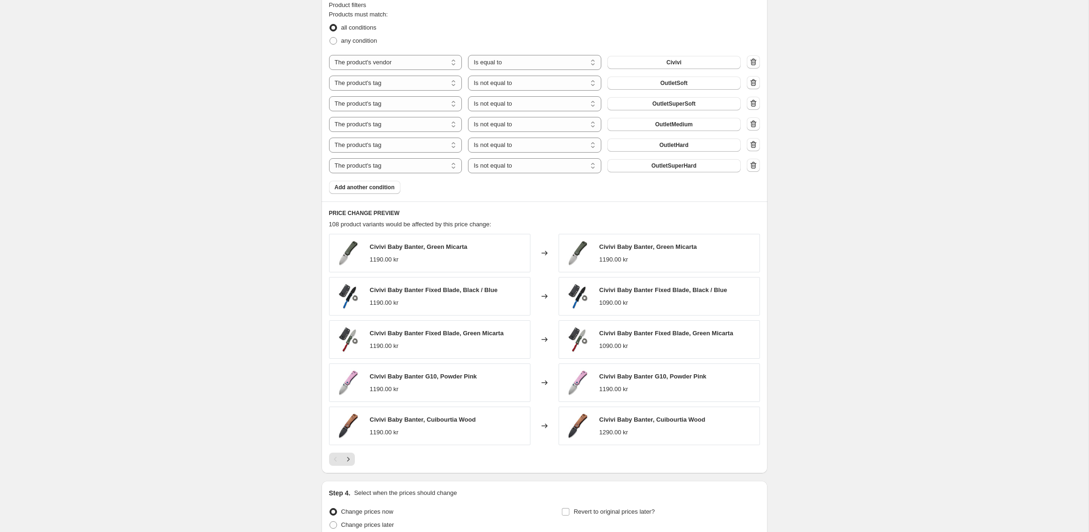
scroll to position [660, 0]
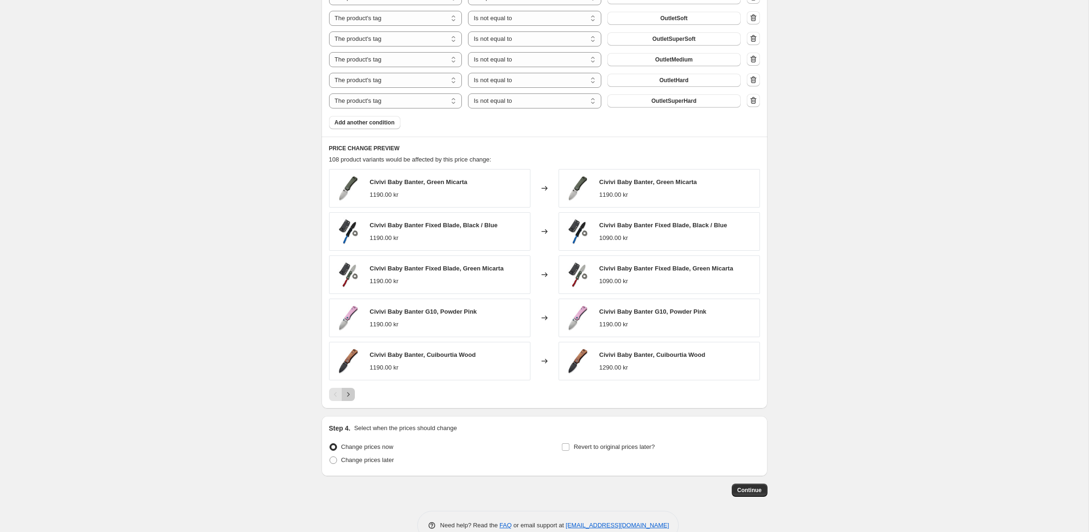
click at [349, 389] on icon "Next" at bounding box center [347, 393] width 9 height 9
click at [350, 390] on icon "Next" at bounding box center [347, 393] width 9 height 9
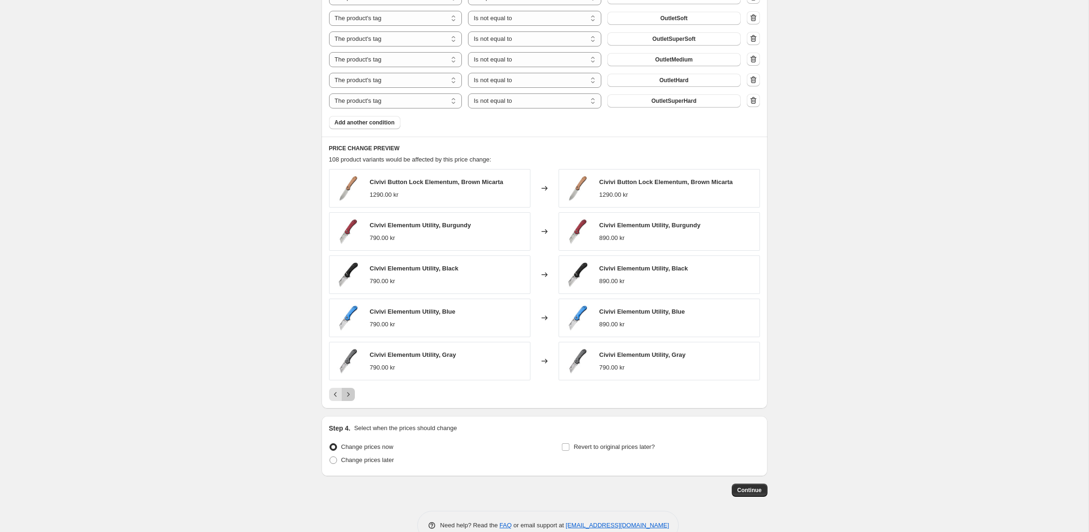
click at [350, 390] on icon "Next" at bounding box center [347, 393] width 9 height 9
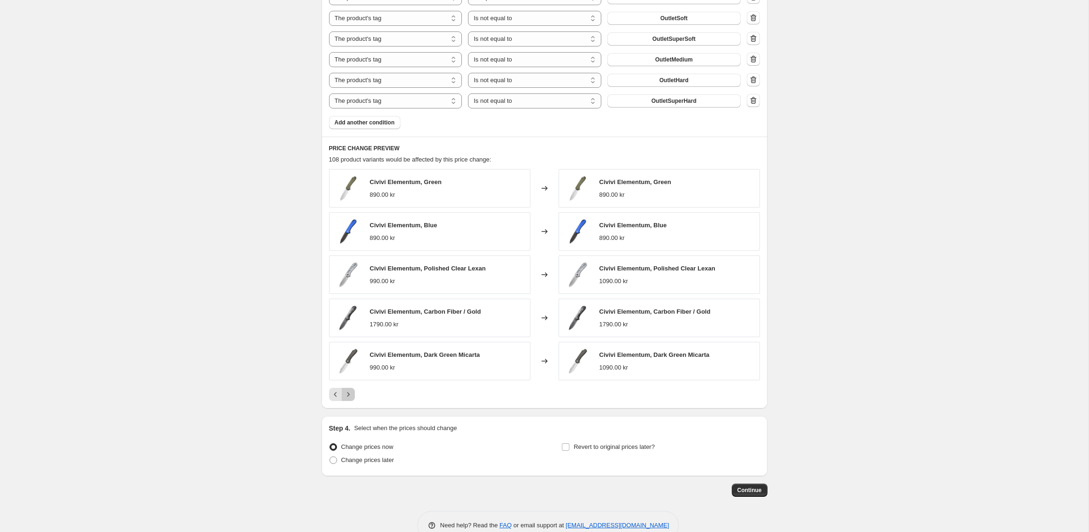
click at [350, 390] on icon "Next" at bounding box center [347, 393] width 9 height 9
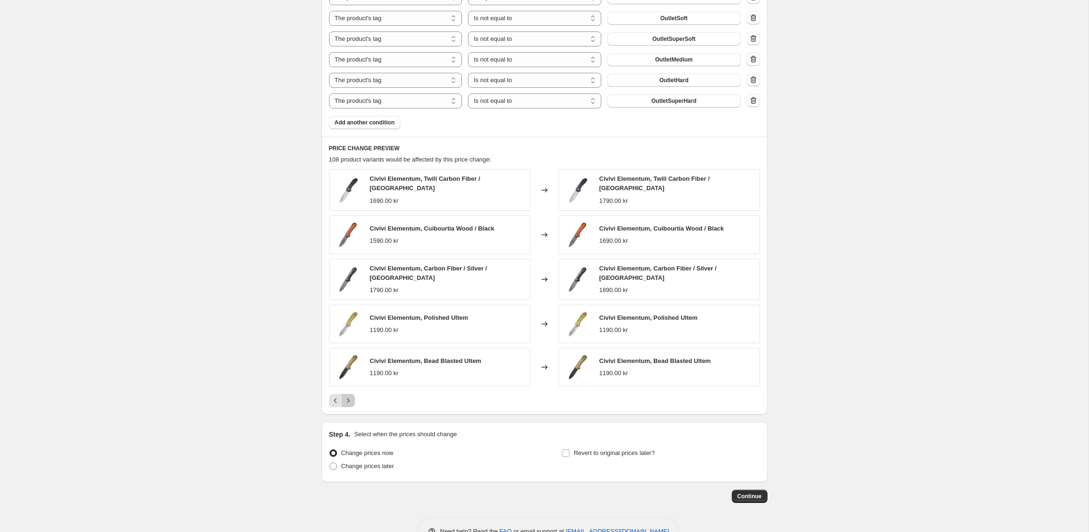
click at [350, 396] on icon "Next" at bounding box center [347, 400] width 9 height 9
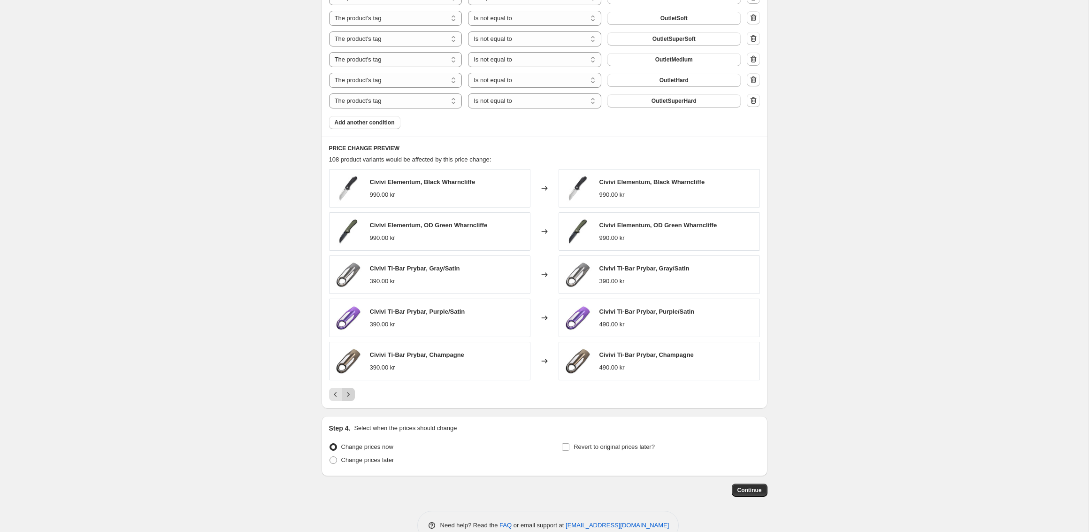
click at [350, 390] on icon "Next" at bounding box center [347, 393] width 9 height 9
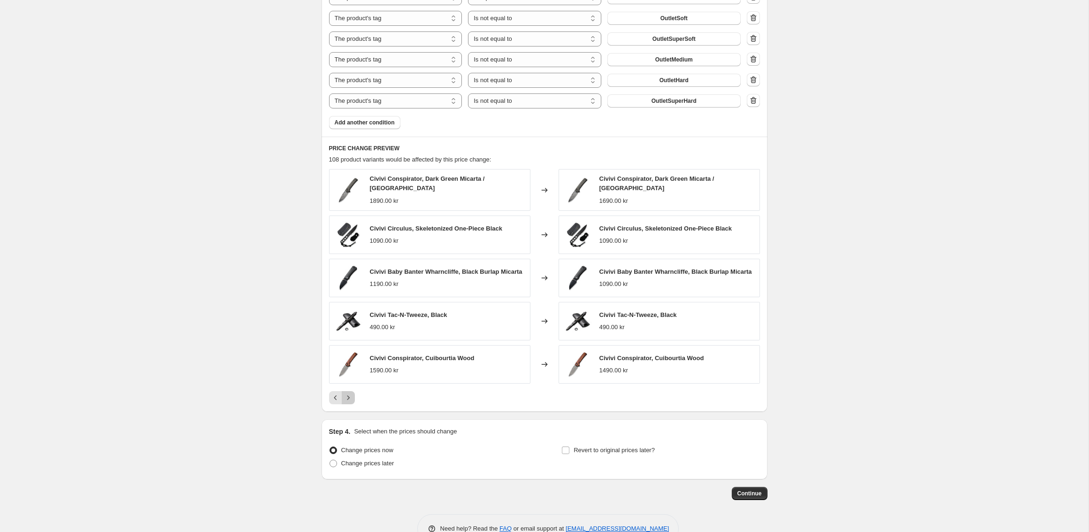
click at [350, 393] on icon "Next" at bounding box center [347, 397] width 9 height 9
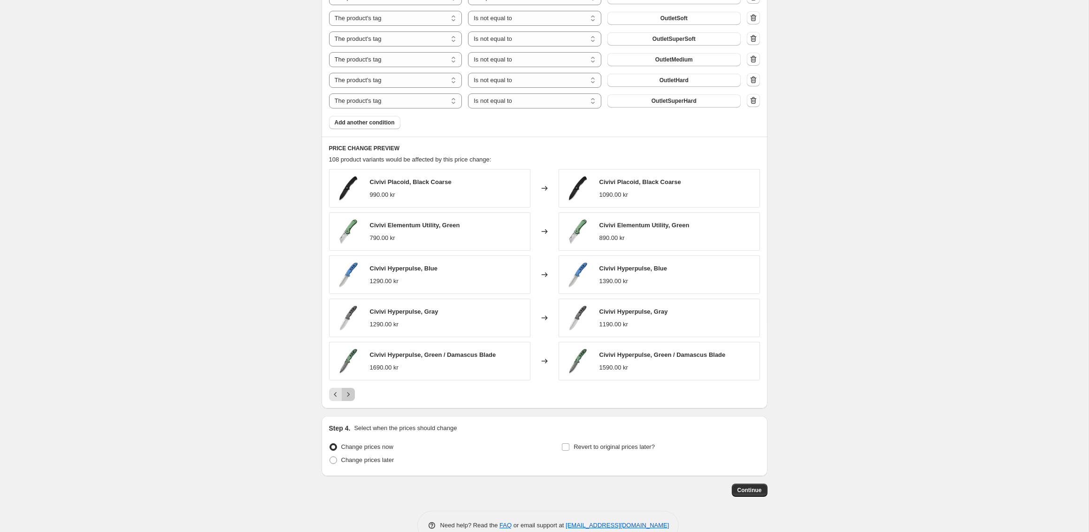
click at [350, 390] on icon "Next" at bounding box center [347, 393] width 9 height 9
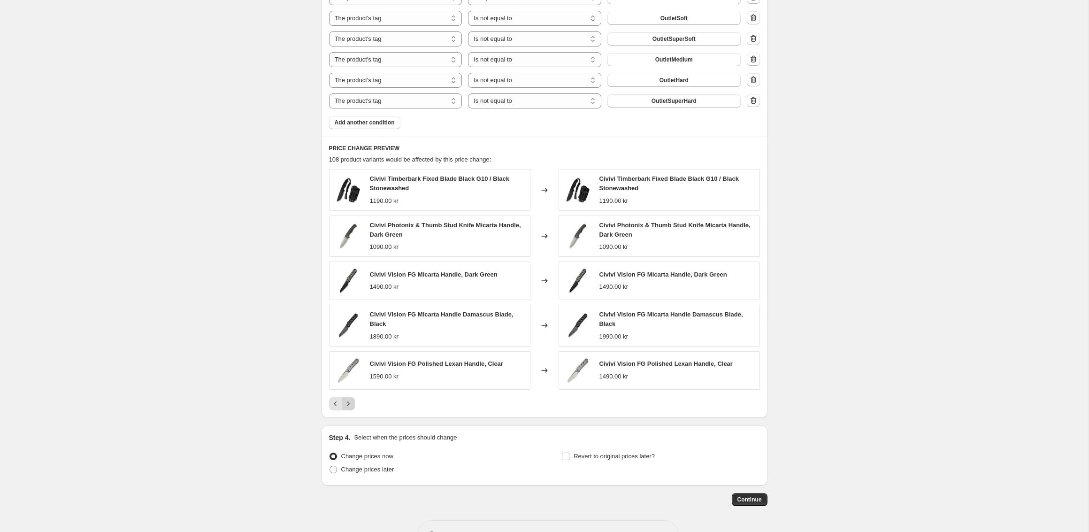
click at [350, 390] on div "Civivi Timberbark Fixed Blade Black G10 / Black Stonewashed 1190.00 kr Changed …" at bounding box center [544, 289] width 431 height 241
click at [349, 400] on icon "Next" at bounding box center [347, 403] width 9 height 9
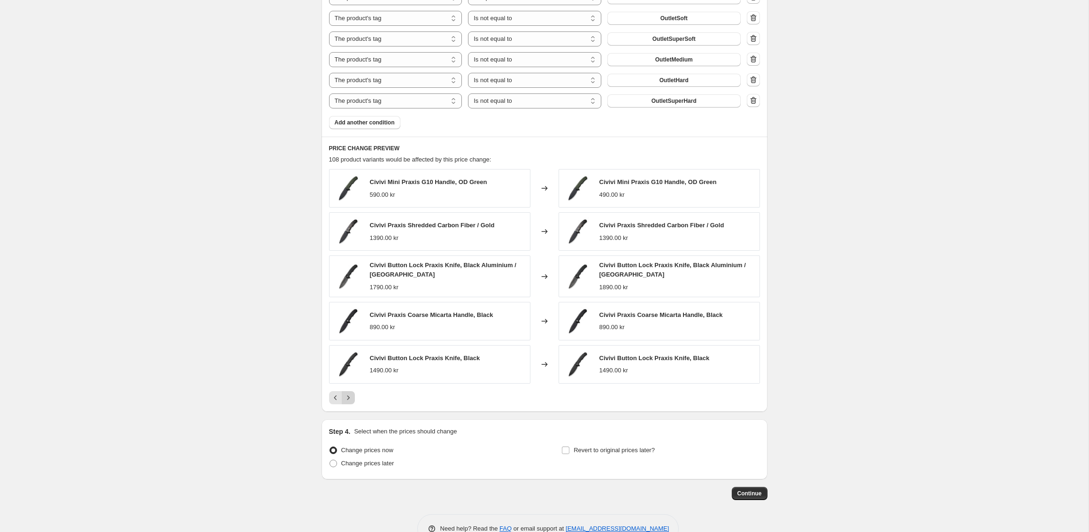
click at [350, 396] on icon "Next" at bounding box center [347, 397] width 9 height 9
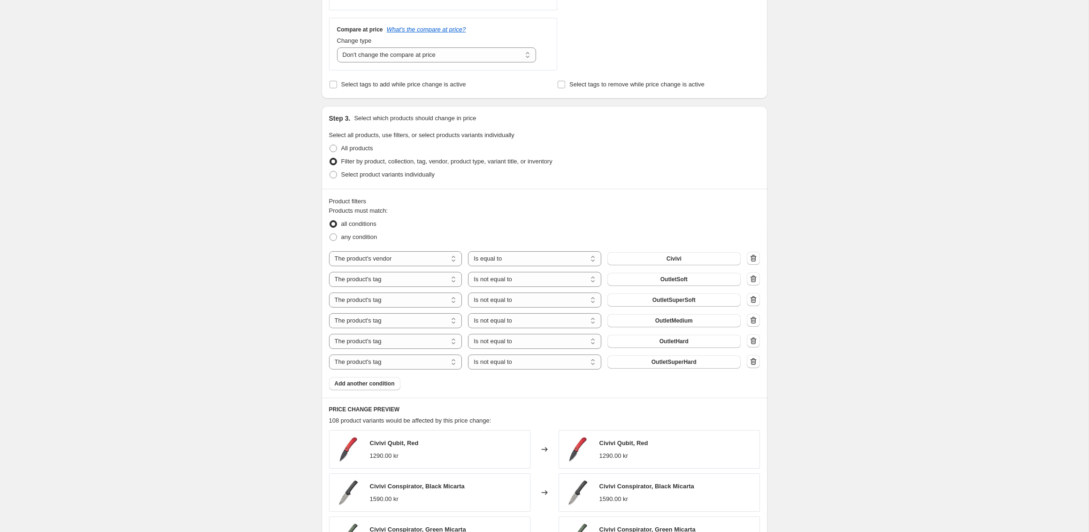
scroll to position [0, 0]
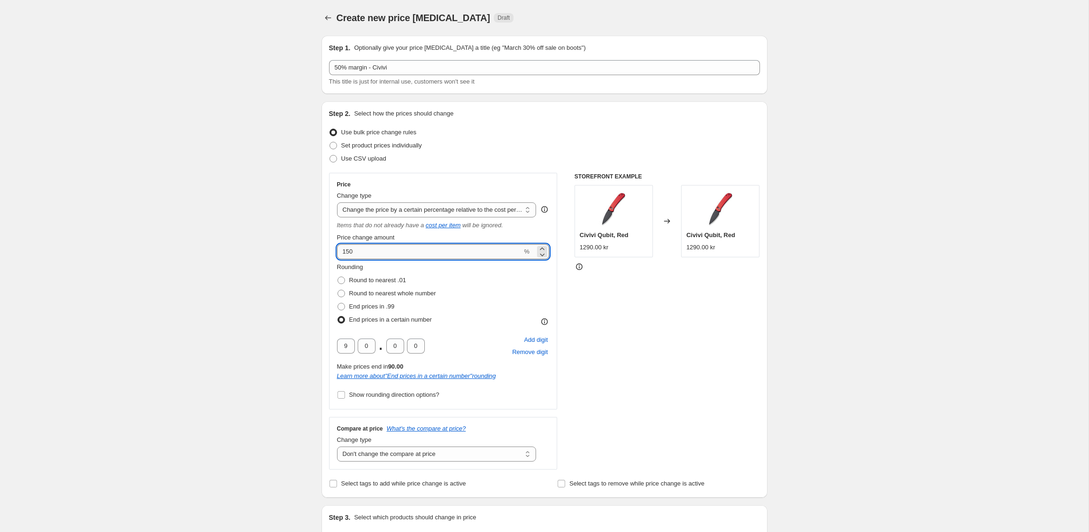
click at [365, 254] on input "150" at bounding box center [429, 251] width 185 height 15
type input "160"
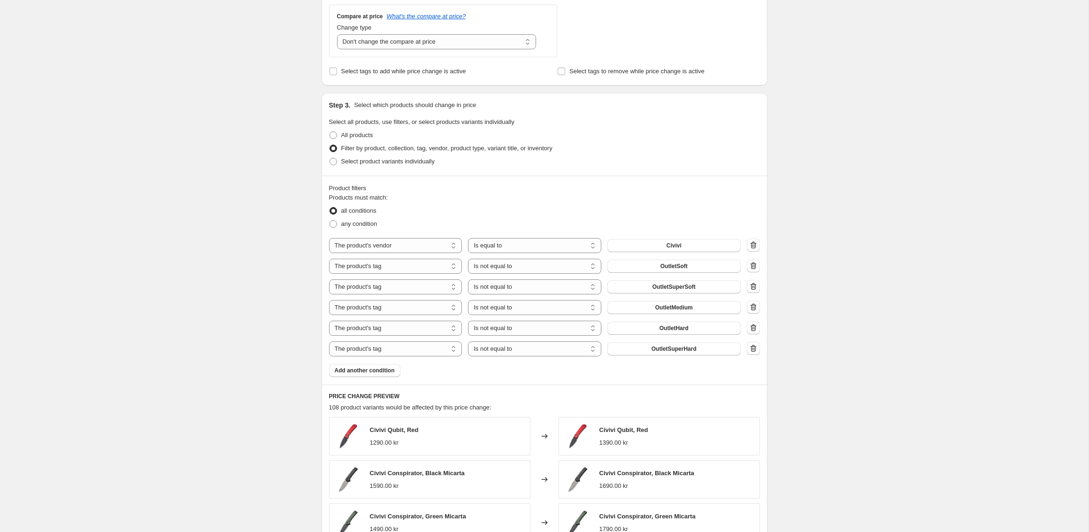
scroll to position [682, 0]
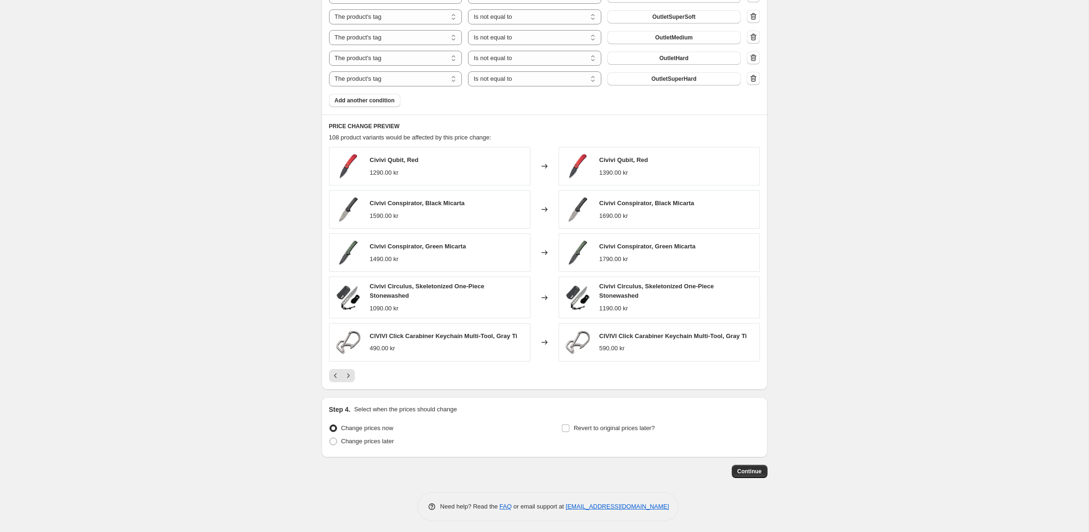
click at [329, 379] on div "PRICE CHANGE PREVIEW 108 product variants would be affected by this price chang…" at bounding box center [544, 251] width 446 height 275
click at [333, 375] on icon "Previous" at bounding box center [335, 375] width 9 height 9
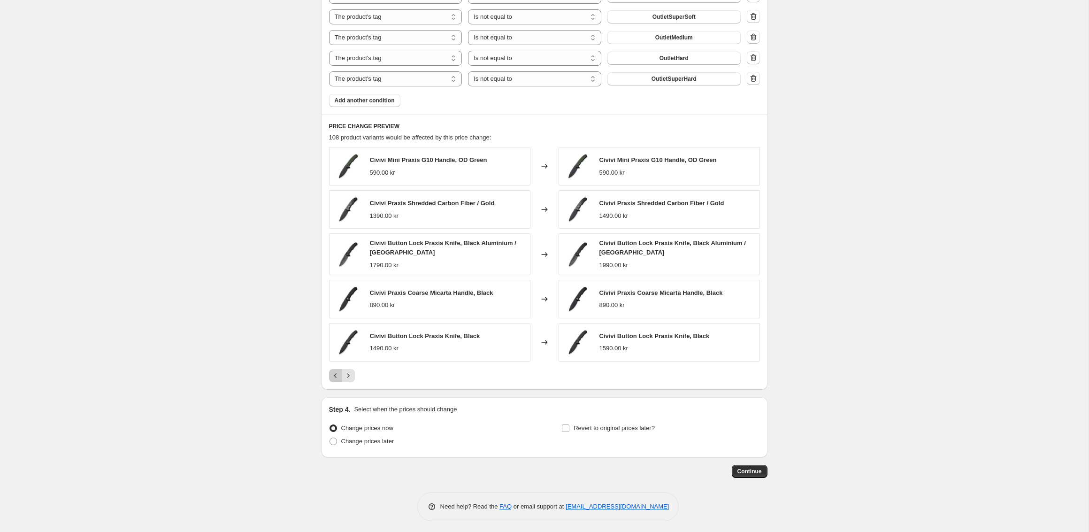
click at [333, 374] on icon "Previous" at bounding box center [335, 375] width 9 height 9
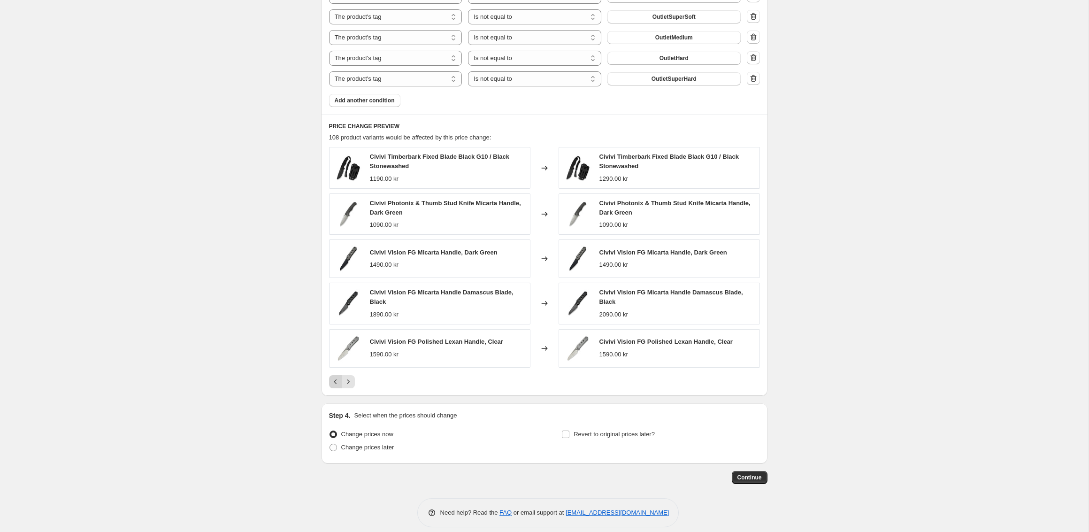
click at [333, 377] on icon "Previous" at bounding box center [335, 381] width 9 height 9
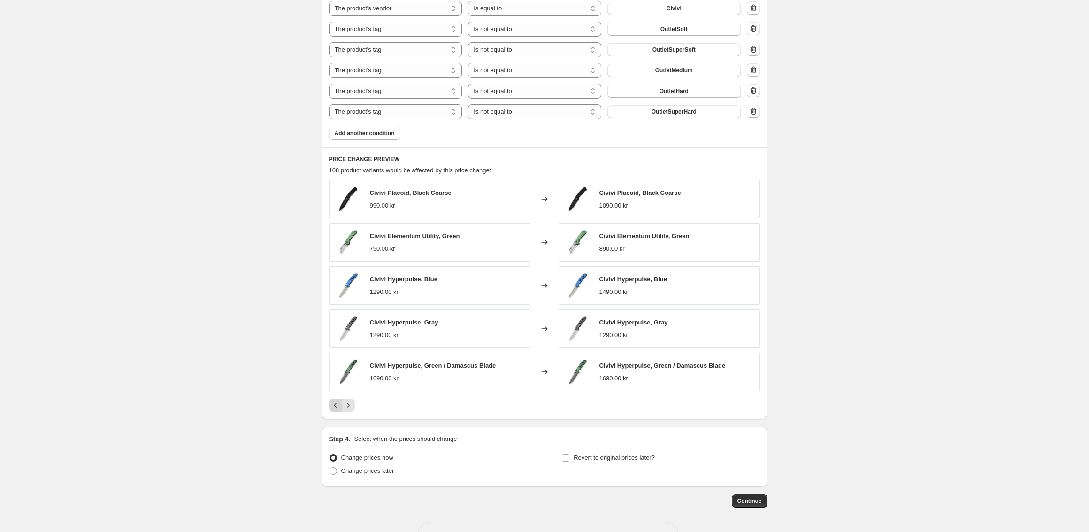
scroll to position [663, 0]
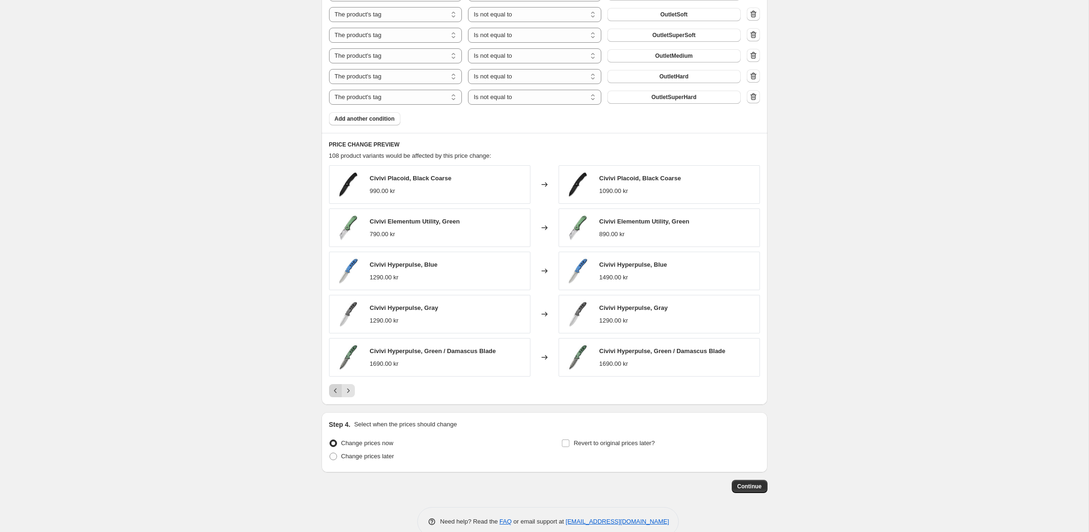
click at [332, 387] on icon "Previous" at bounding box center [335, 390] width 9 height 9
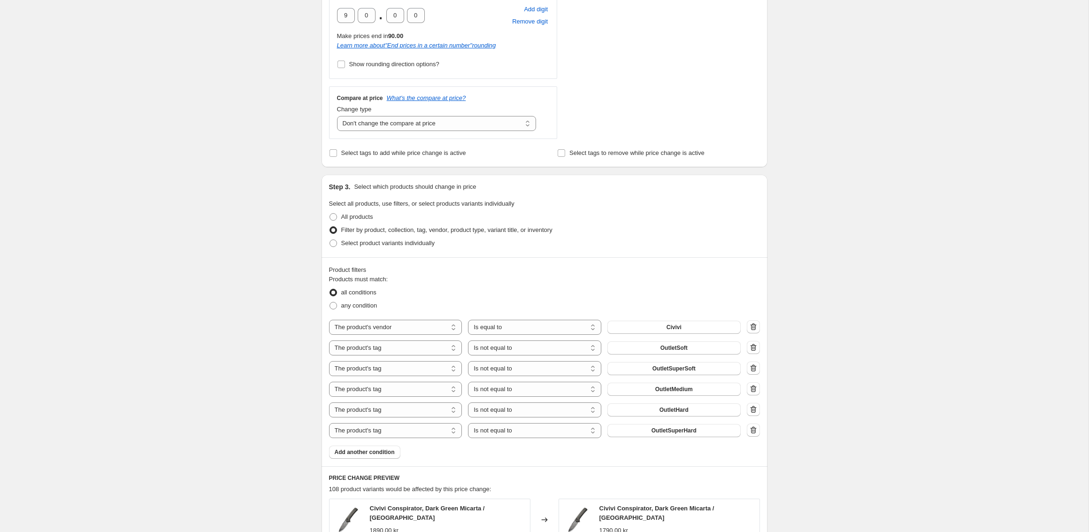
scroll to position [0, 0]
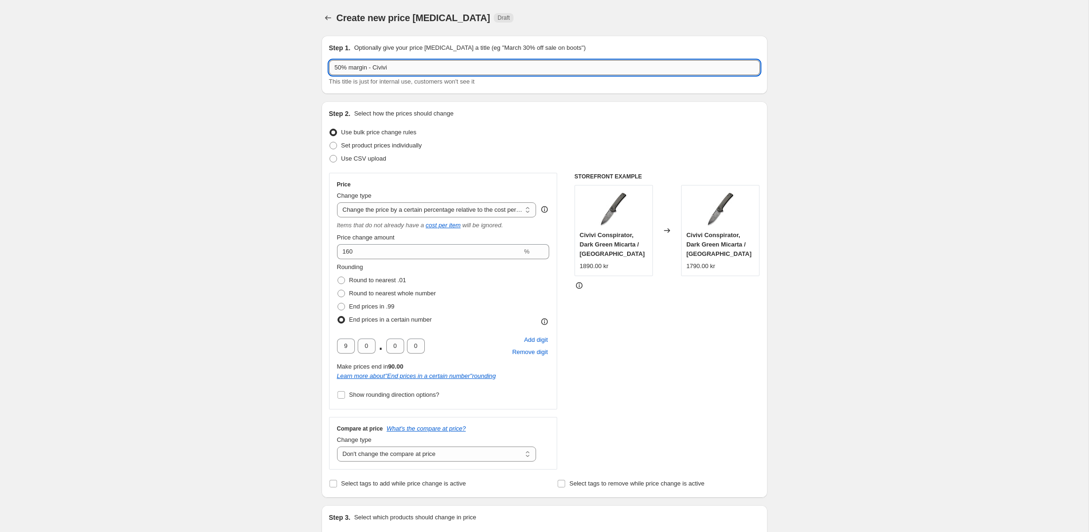
click at [341, 68] on input "50% margin - Civivi" at bounding box center [544, 67] width 431 height 15
type input "52% margin - Civivi"
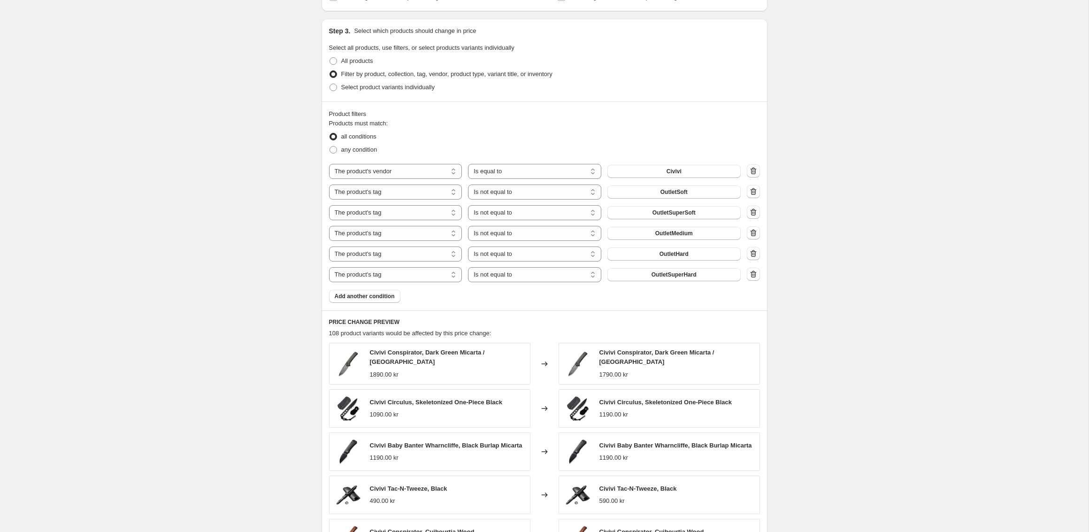
scroll to position [682, 0]
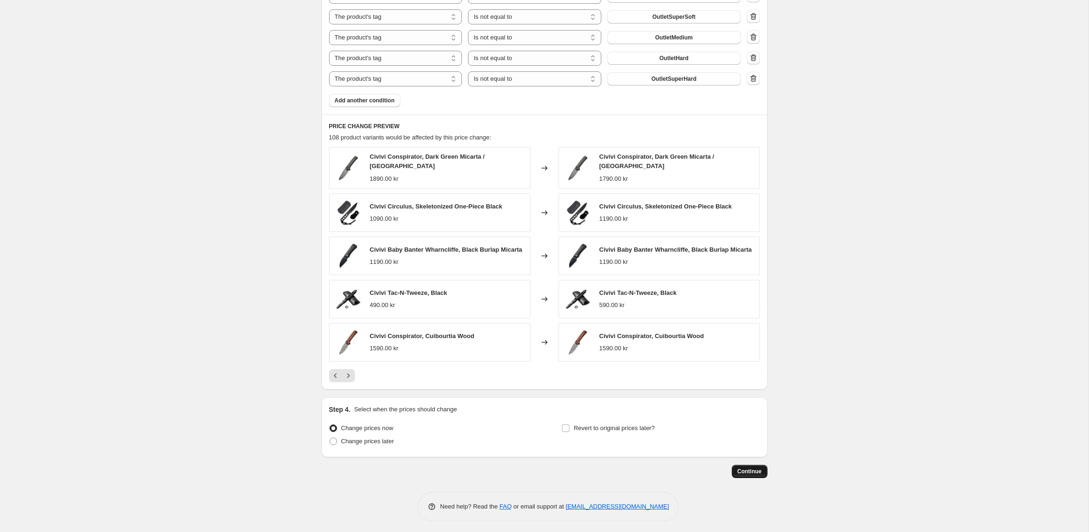
click at [750, 469] on span "Continue" at bounding box center [749, 471] width 24 height 8
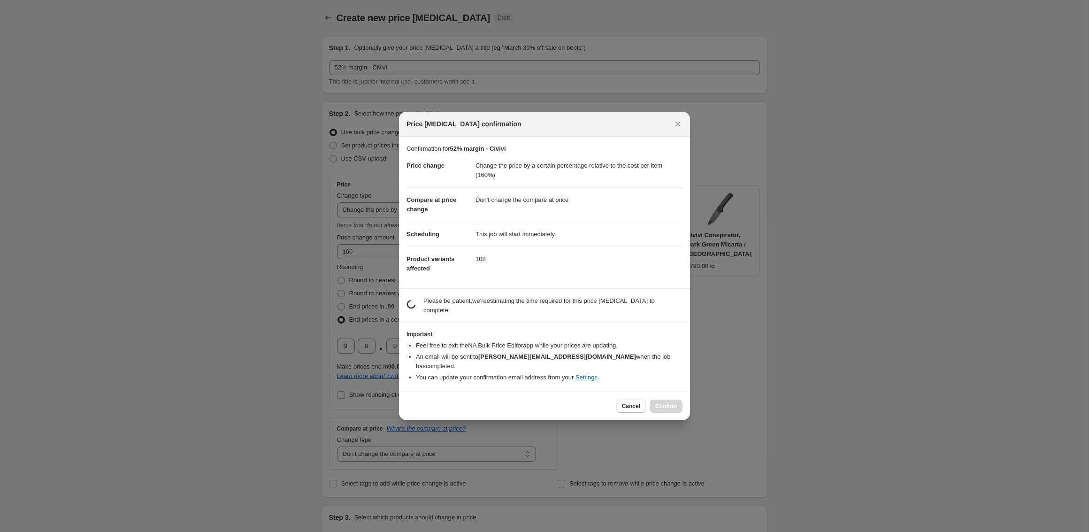
scroll to position [0, 0]
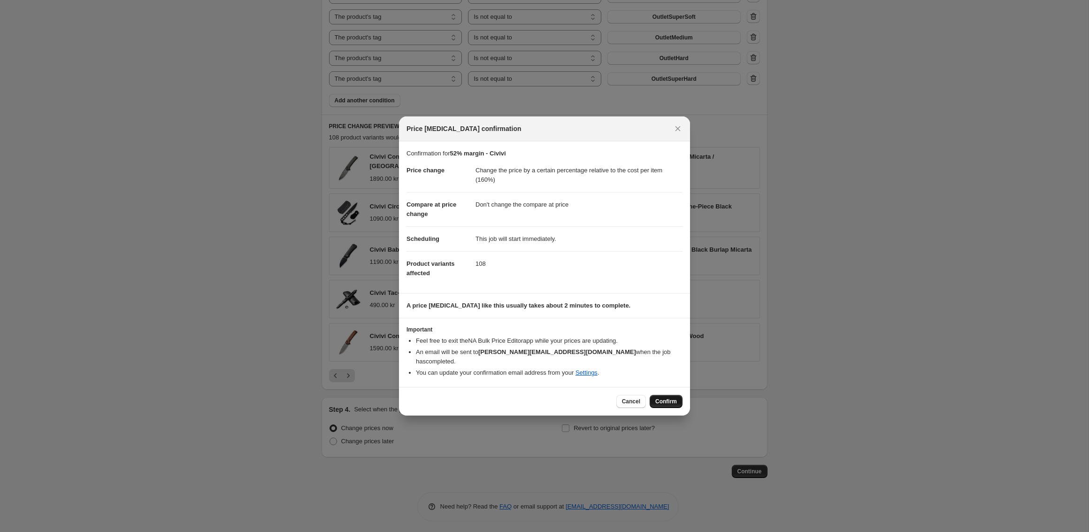
click at [662, 397] on span "Confirm" at bounding box center [666, 401] width 22 height 8
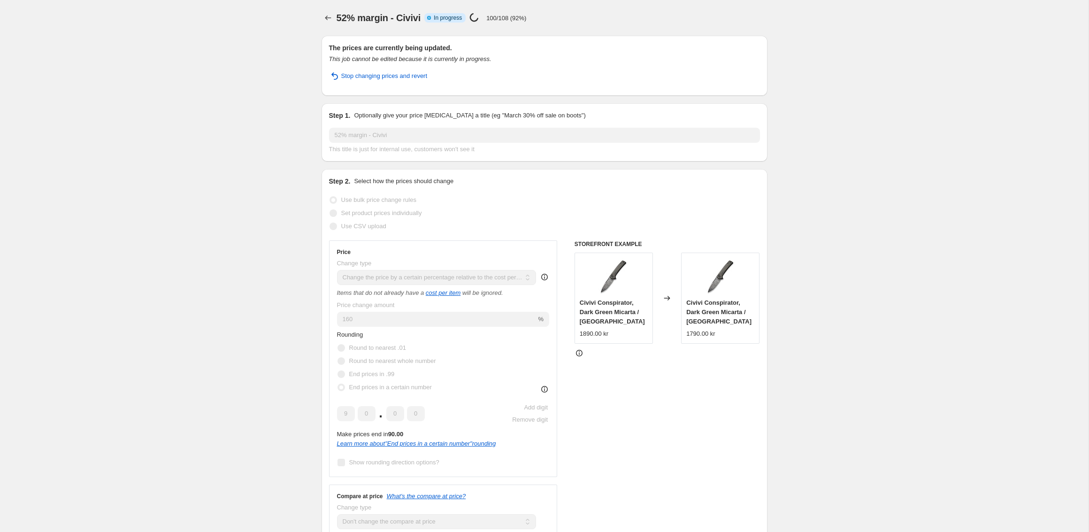
select select "pc"
select select "no_change"
select select "vendor"
select select "tag"
select select "not_equal"
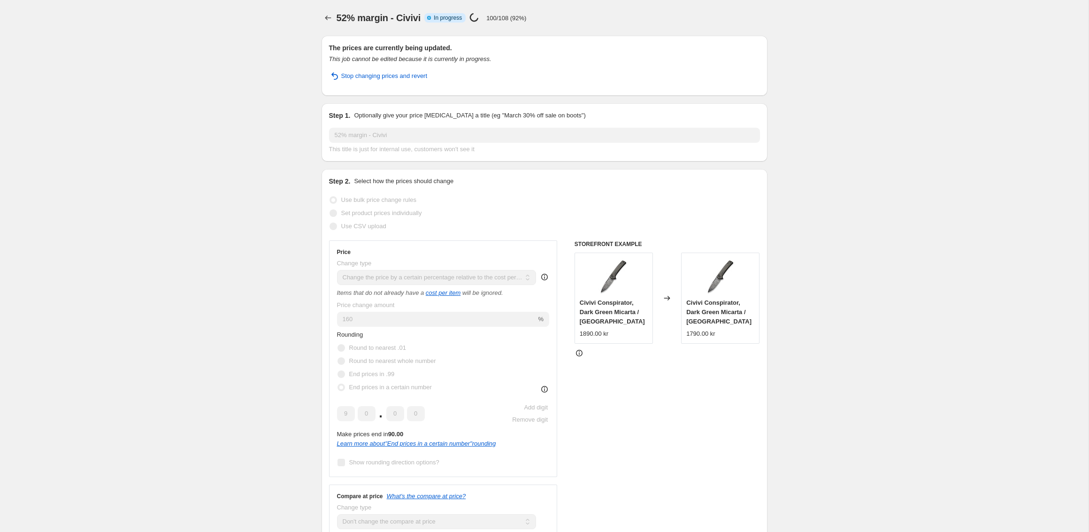
select select "tag"
select select "not_equal"
select select "tag"
select select "not_equal"
select select "tag"
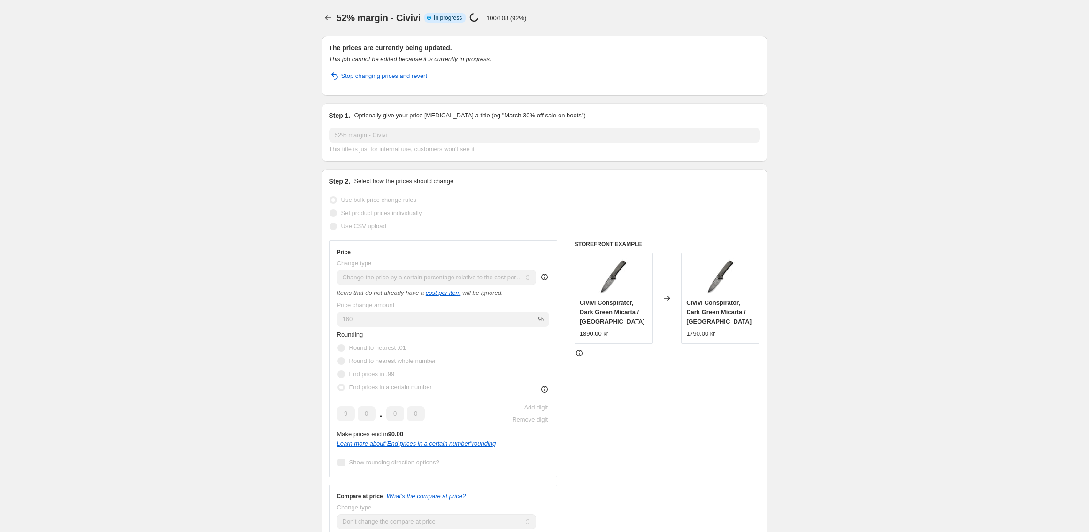
select select "not_equal"
select select "tag"
select select "not_equal"
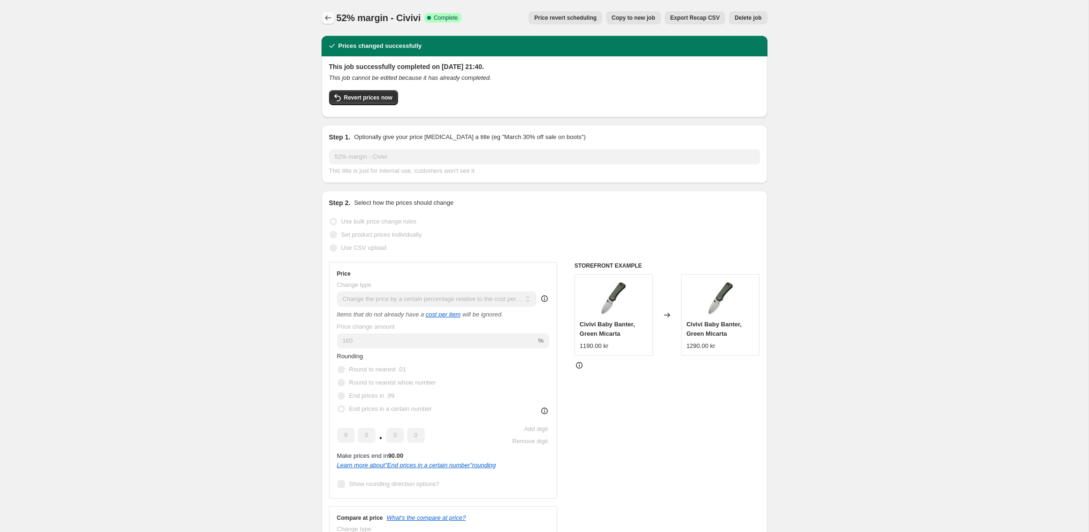
click at [328, 15] on icon "Price change jobs" at bounding box center [327, 17] width 9 height 9
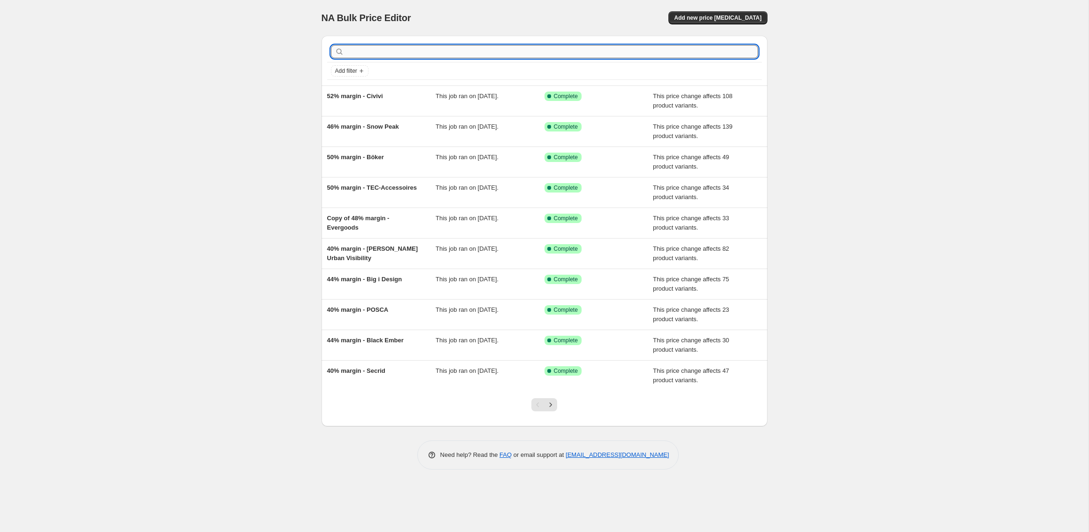
click at [382, 52] on input "text" at bounding box center [552, 51] width 412 height 13
type input "civivi"
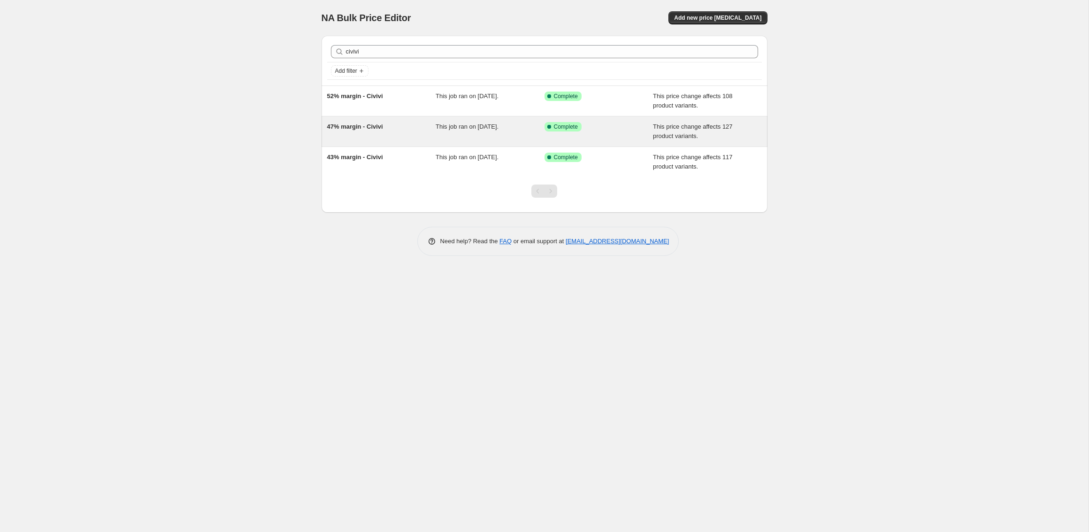
click at [391, 126] on div "47% margin - Civivi" at bounding box center [381, 131] width 109 height 19
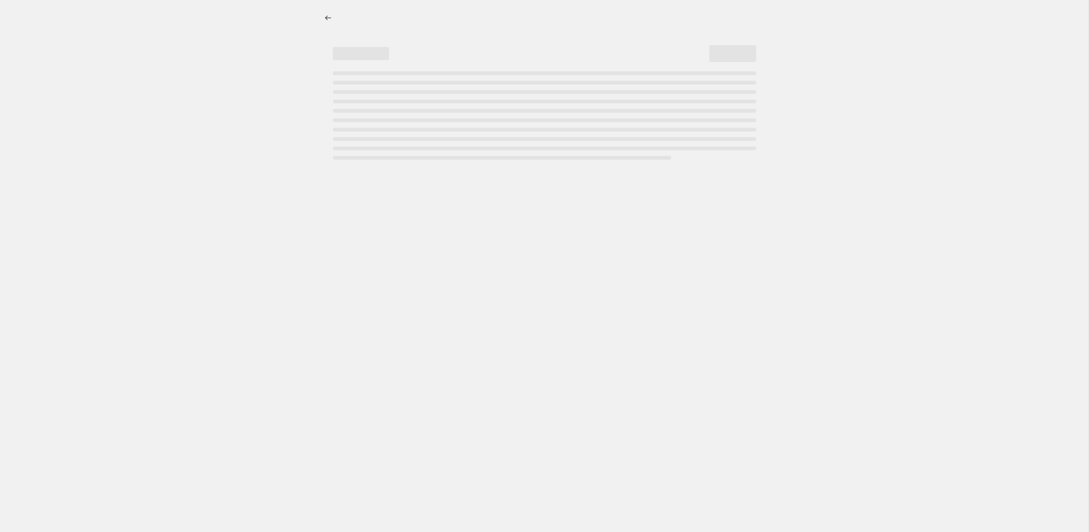
select select "pc"
select select "no_change"
select select "vendor"
select select "tag"
select select "not_equal"
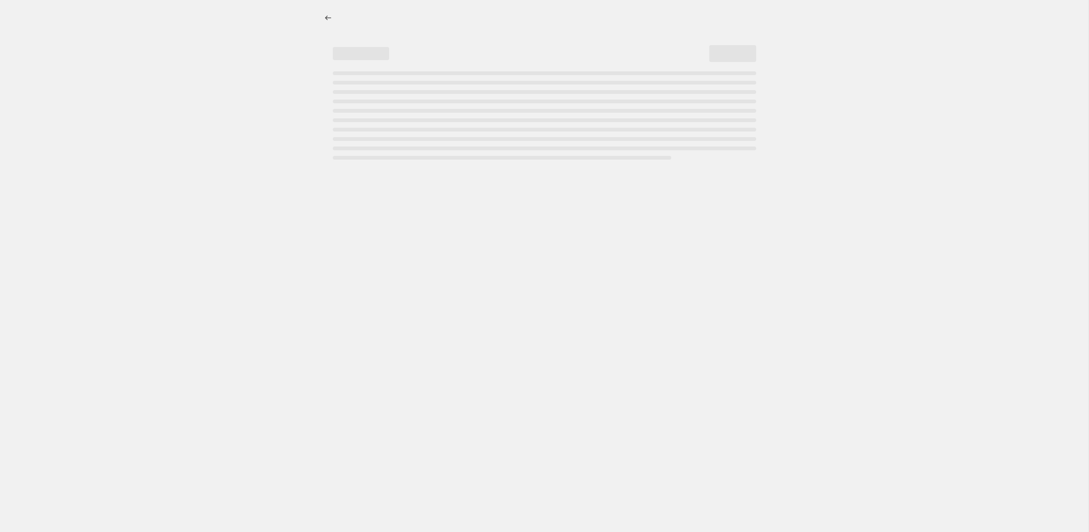
select select "tag"
select select "not_equal"
select select "tag"
select select "not_equal"
select select "tag"
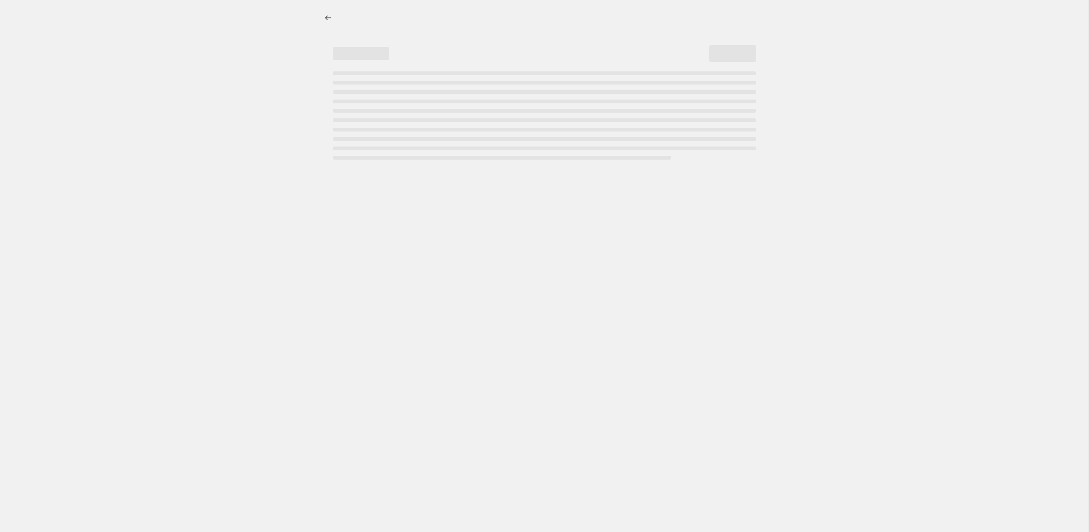
select select "not_equal"
select select "tag"
select select "not_equal"
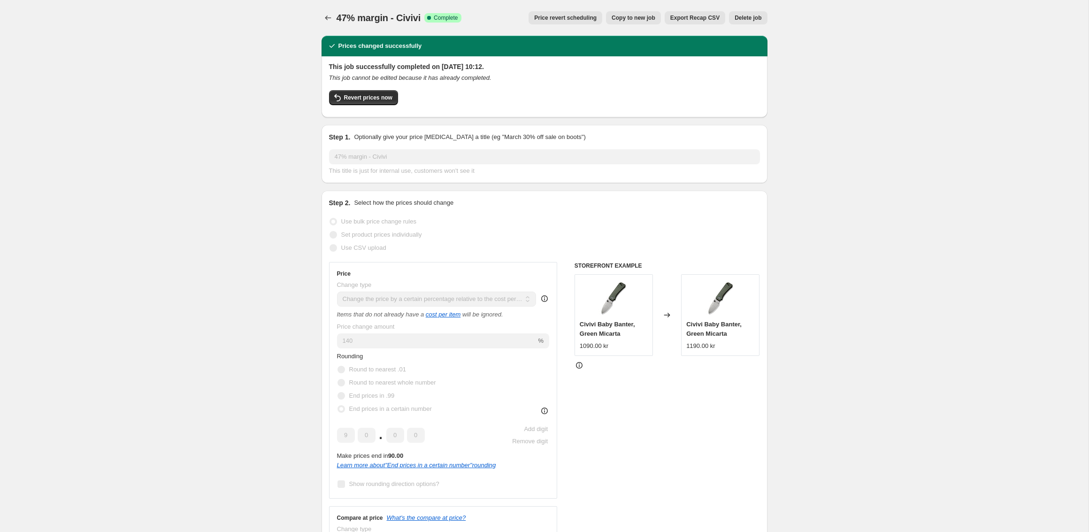
click at [753, 21] on span "Delete job" at bounding box center [747, 18] width 27 height 8
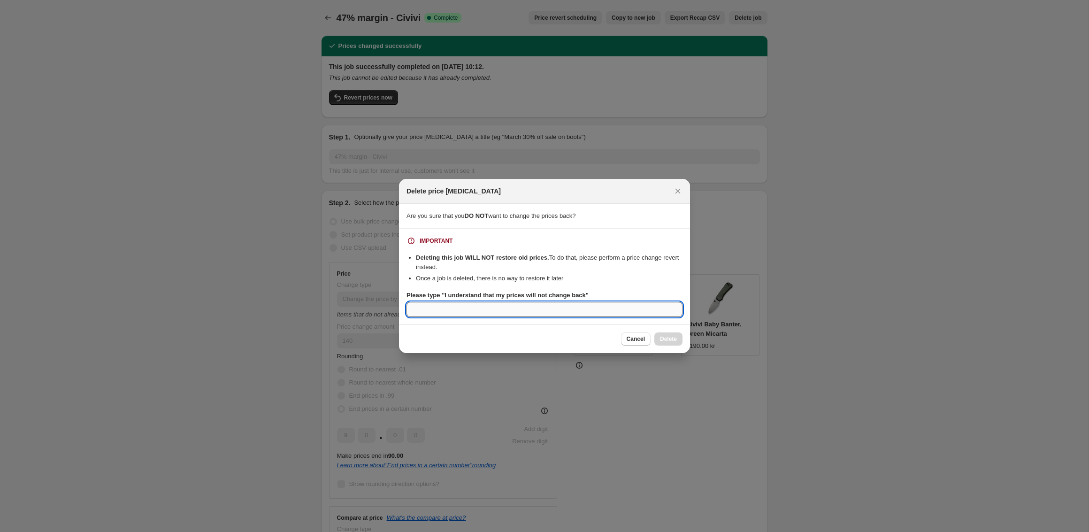
click at [479, 310] on input "Please type "I understand that my prices will not change back"" at bounding box center [544, 309] width 276 height 15
paste input "Civivi Baby Banter Fixed Blade, Green Micarta"
type input "Civivi Baby Banter Fixed Blade, Green Micarta"
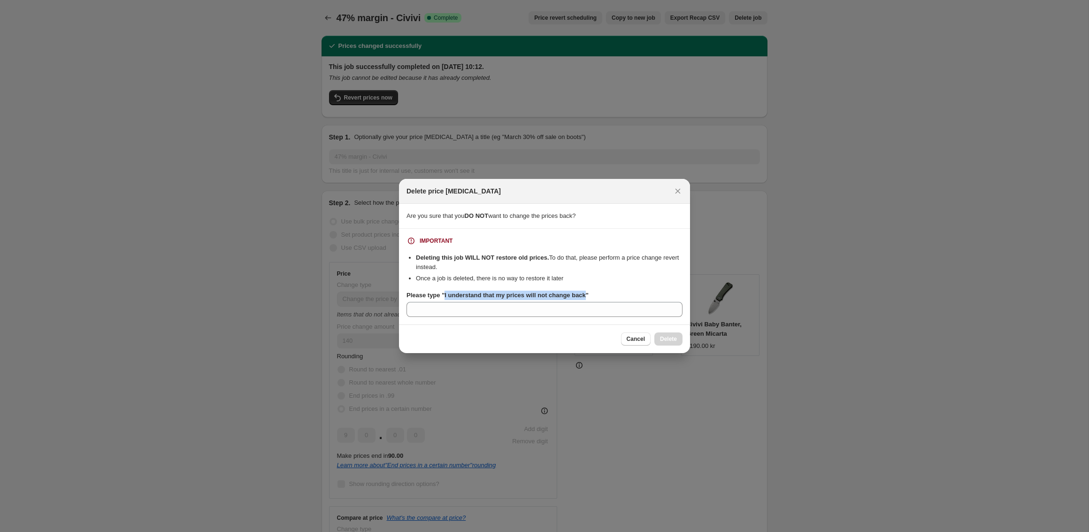
drag, startPoint x: 446, startPoint y: 296, endPoint x: 592, endPoint y: 298, distance: 145.5
click at [588, 298] on b "Please type "I understand that my prices will not change back"" at bounding box center [497, 294] width 182 height 7
copy b "I understand that my prices will not change back"
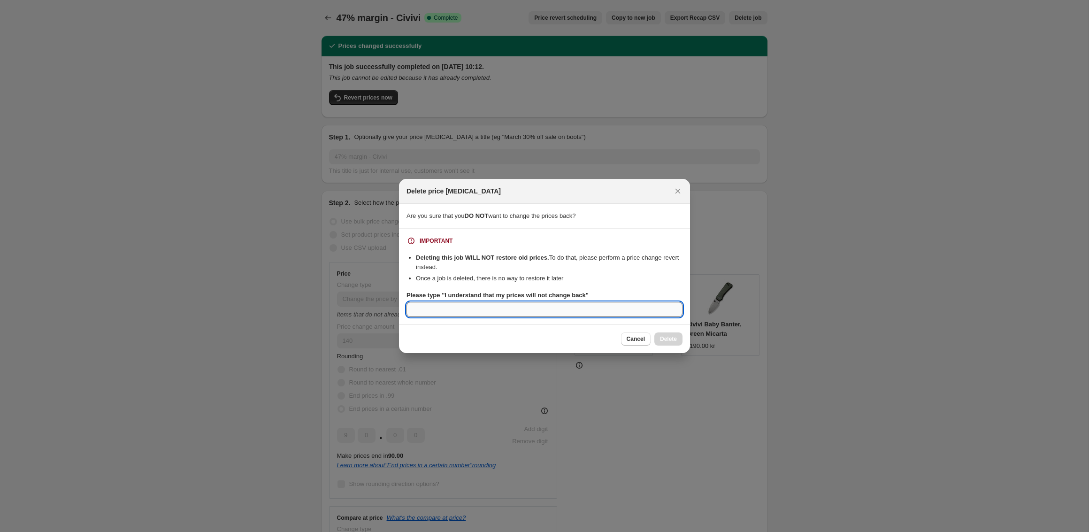
click at [545, 304] on input "Please type "I understand that my prices will not change back"" at bounding box center [544, 309] width 276 height 15
paste input "I understand that my prices will not change back"
type input "I understand that my prices will not change back"
click at [671, 342] on span "Delete" at bounding box center [668, 339] width 17 height 8
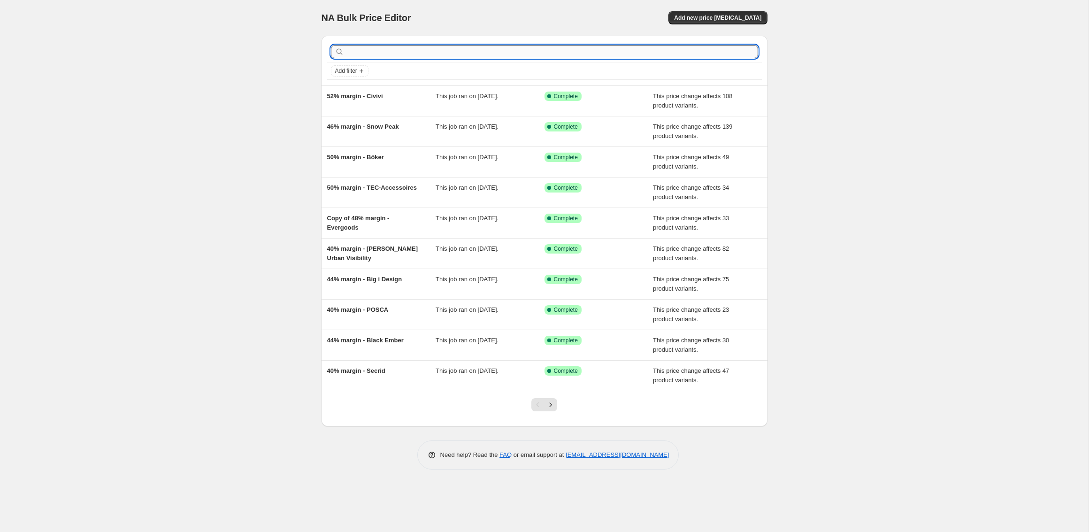
click at [449, 51] on input "text" at bounding box center [552, 51] width 412 height 13
type input "civivi"
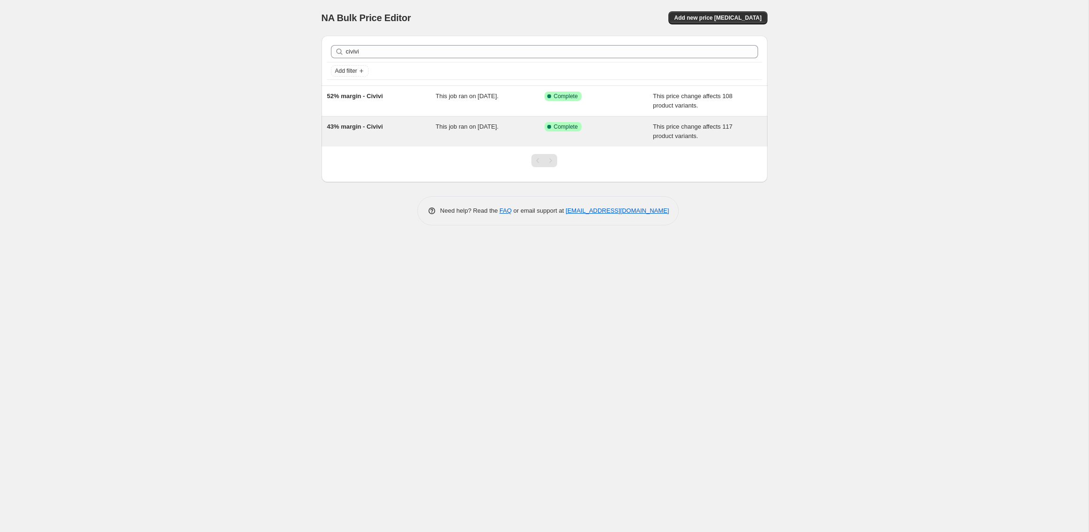
click at [471, 133] on div "This job ran on [DATE]." at bounding box center [489, 131] width 109 height 19
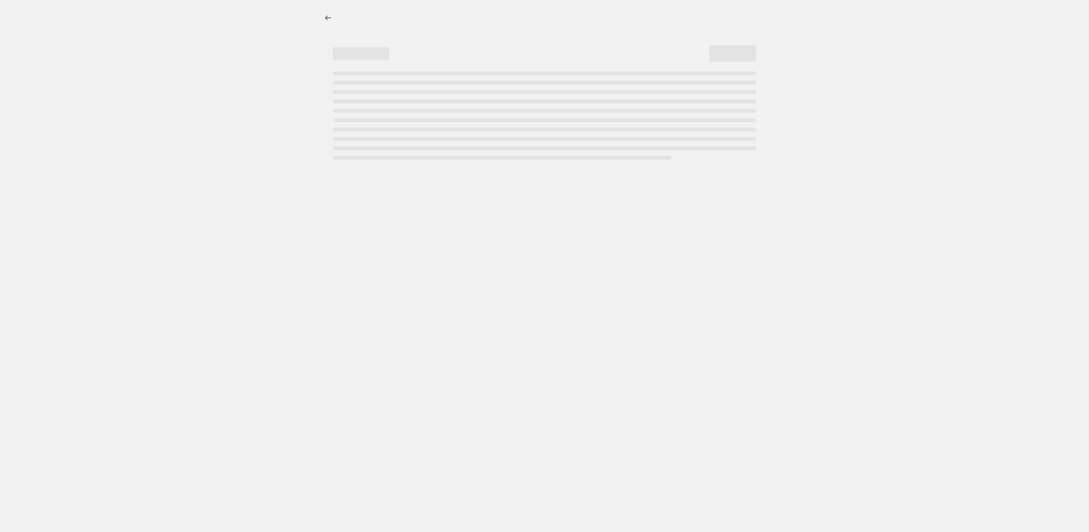
select select "pc"
select select "no_change"
select select "vendor"
select select "tag"
select select "not_equal"
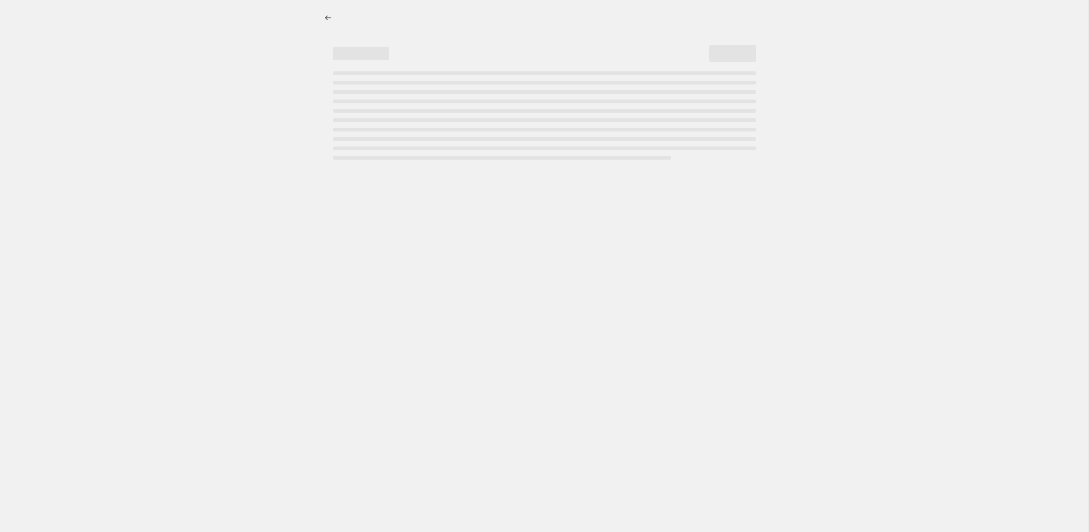
select select "tag"
select select "not_equal"
select select "tag"
select select "not_equal"
select select "tag"
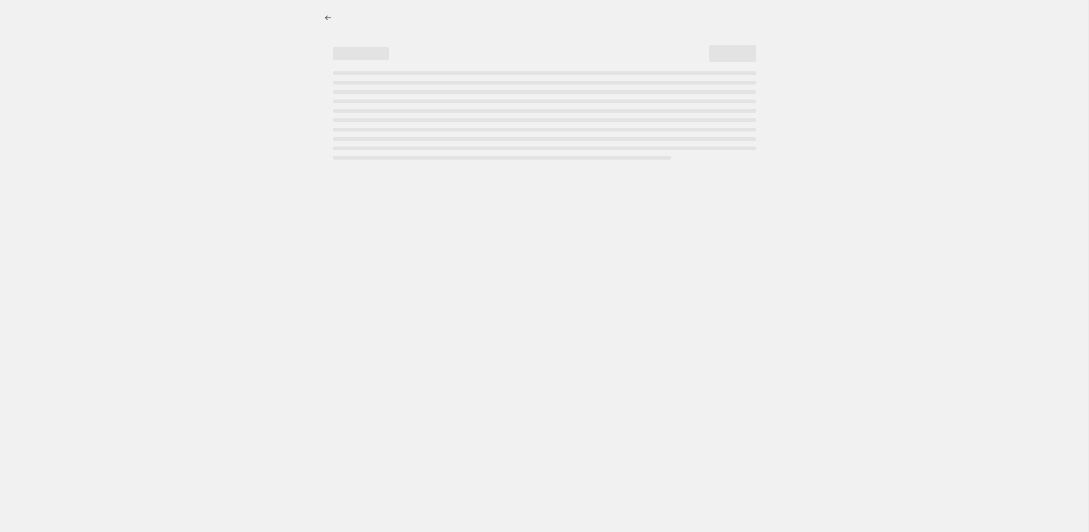
select select "not_equal"
select select "tag"
select select "not_equal"
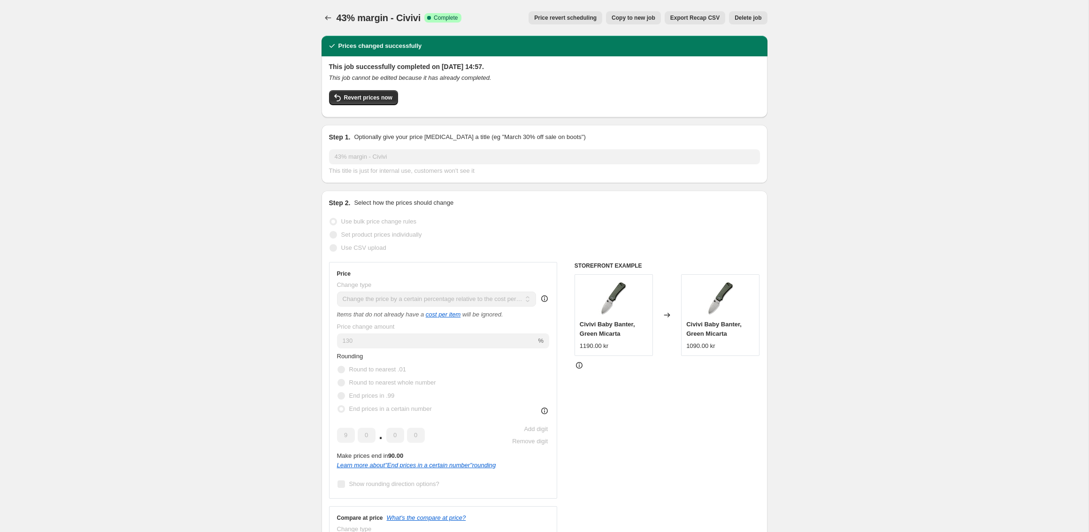
click at [748, 20] on span "Delete job" at bounding box center [747, 18] width 27 height 8
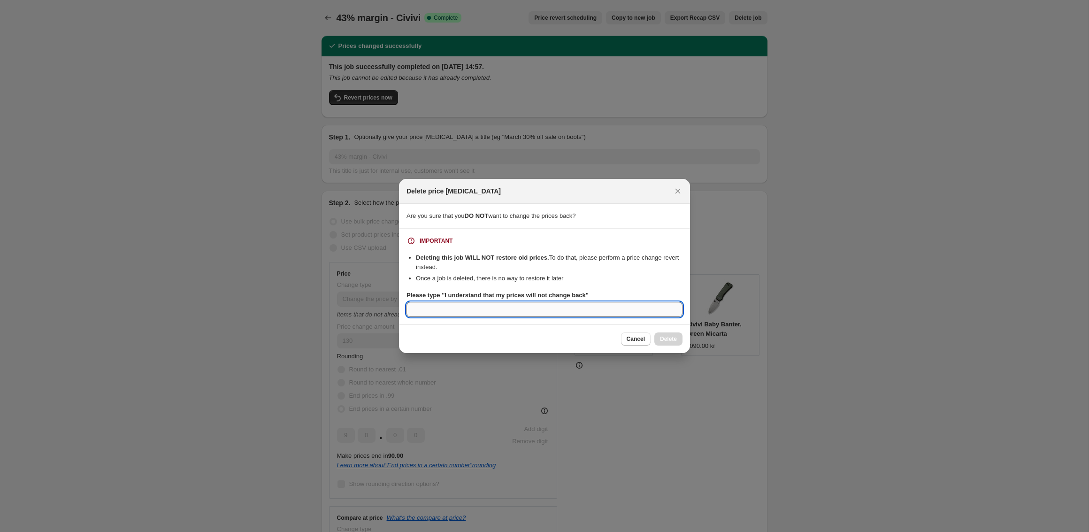
click at [473, 305] on input "Please type "I understand that my prices will not change back"" at bounding box center [544, 309] width 276 height 15
paste input "I understand that my prices will not change back"
type input "I understand that my prices will not change back"
click at [663, 336] on span "Delete" at bounding box center [668, 339] width 17 height 8
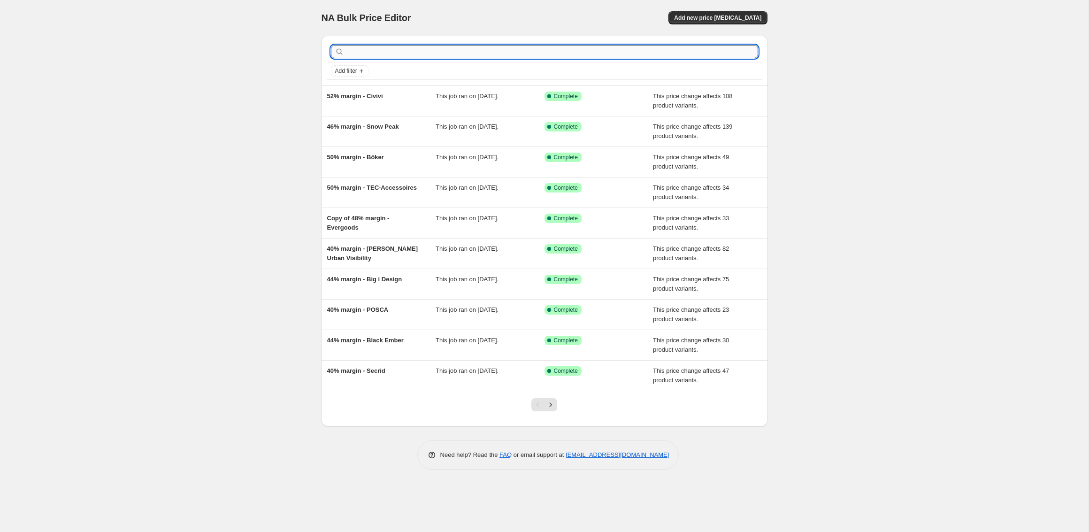
click at [386, 51] on input "text" at bounding box center [552, 51] width 412 height 13
type input "e"
type input "peak design"
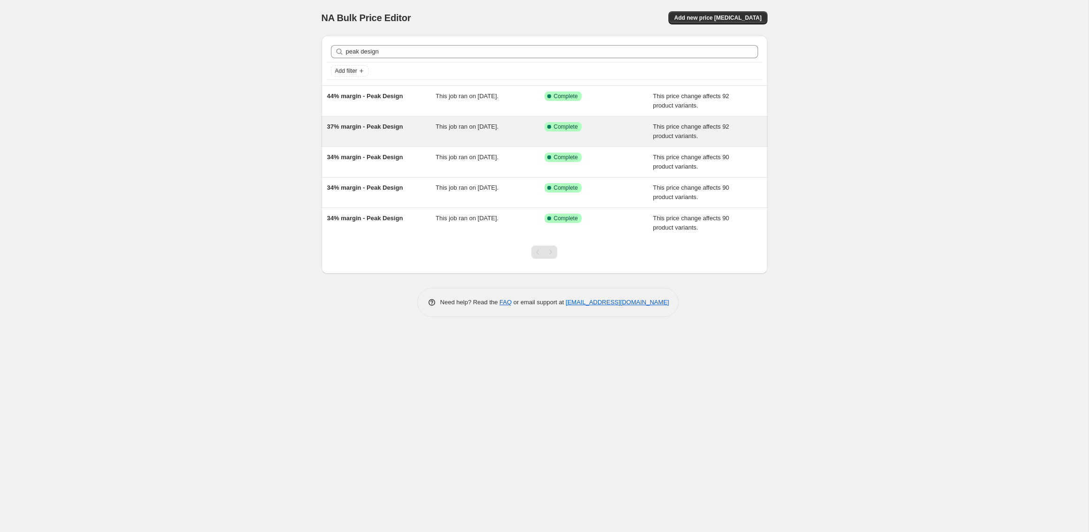
click at [459, 141] on div "37% margin - Peak Design This job ran on 19 March 2025. Success Complete Comple…" at bounding box center [544, 131] width 446 height 30
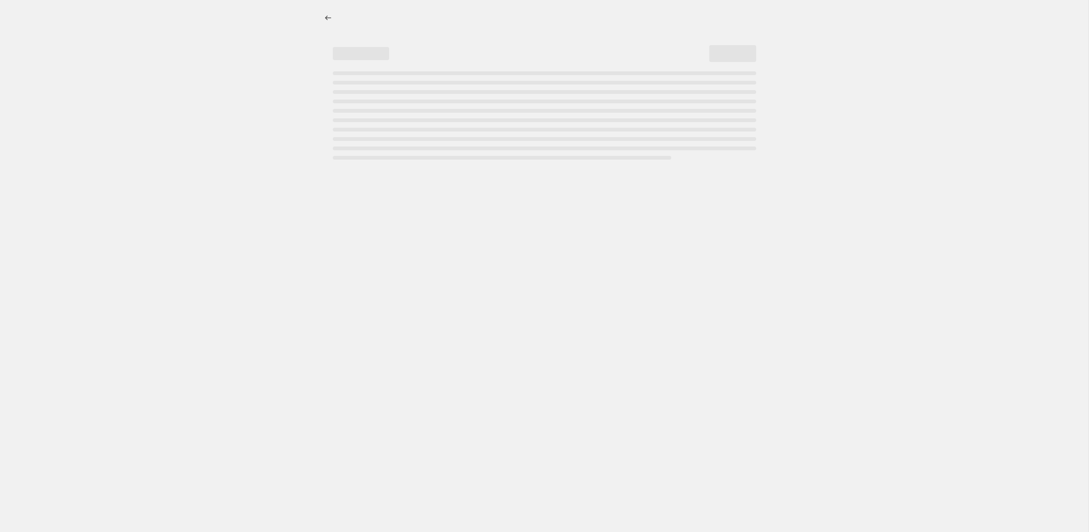
select select "pc"
select select "no_change"
select select "vendor"
select select "tag"
select select "not_equal"
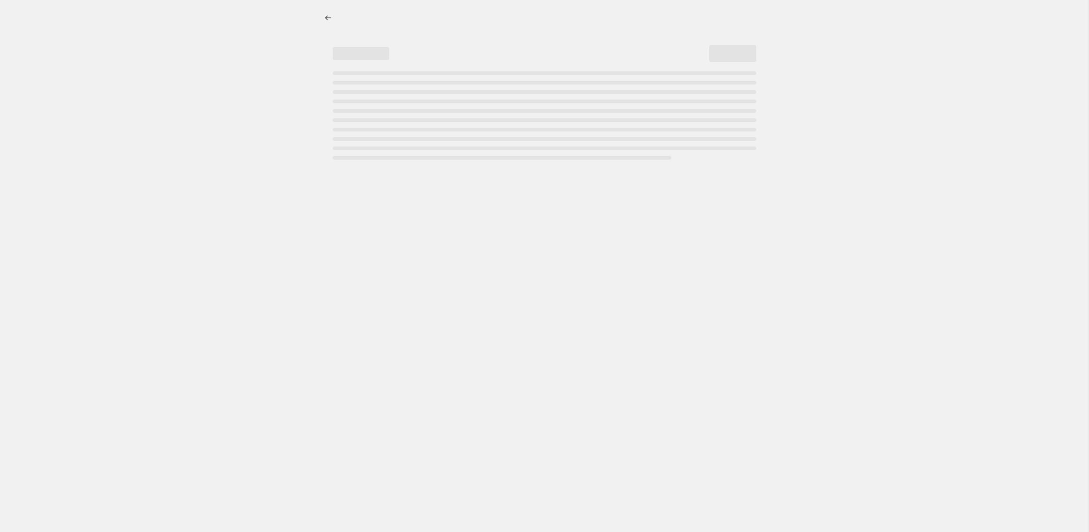
select select "tag"
select select "not_equal"
select select "tag"
select select "not_equal"
select select "tag"
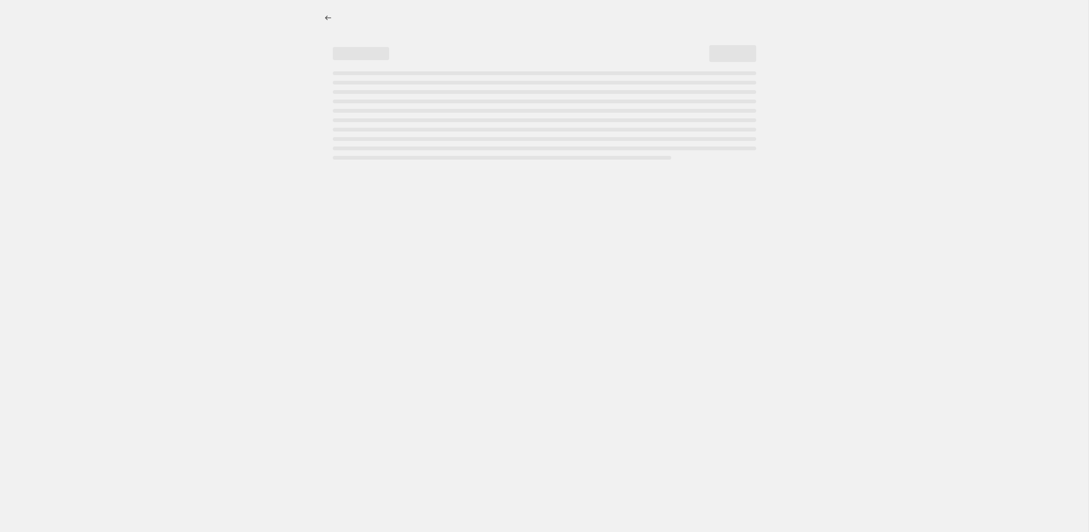
select select "not_equal"
select select "tag"
select select "not_equal"
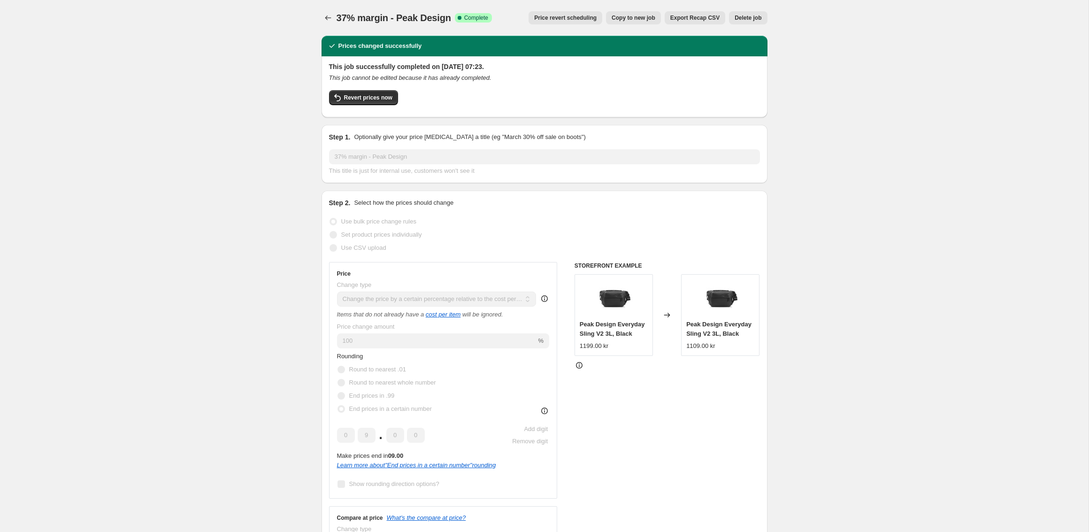
click at [750, 15] on span "Delete job" at bounding box center [747, 18] width 27 height 8
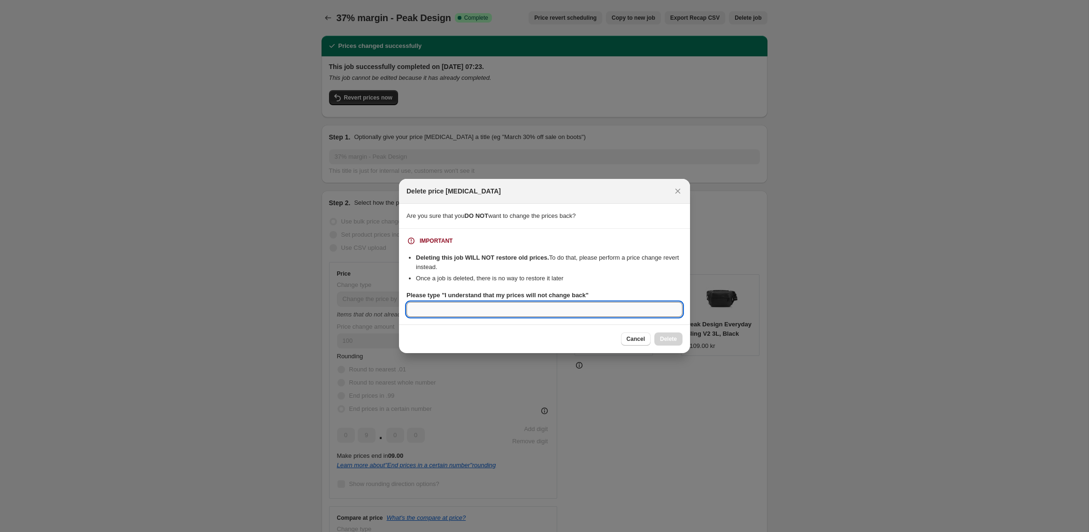
click at [479, 308] on input "Please type "I understand that my prices will not change back"" at bounding box center [544, 309] width 276 height 15
paste input "I understand that my prices will not change back"
type input "I understand that my prices will not change back"
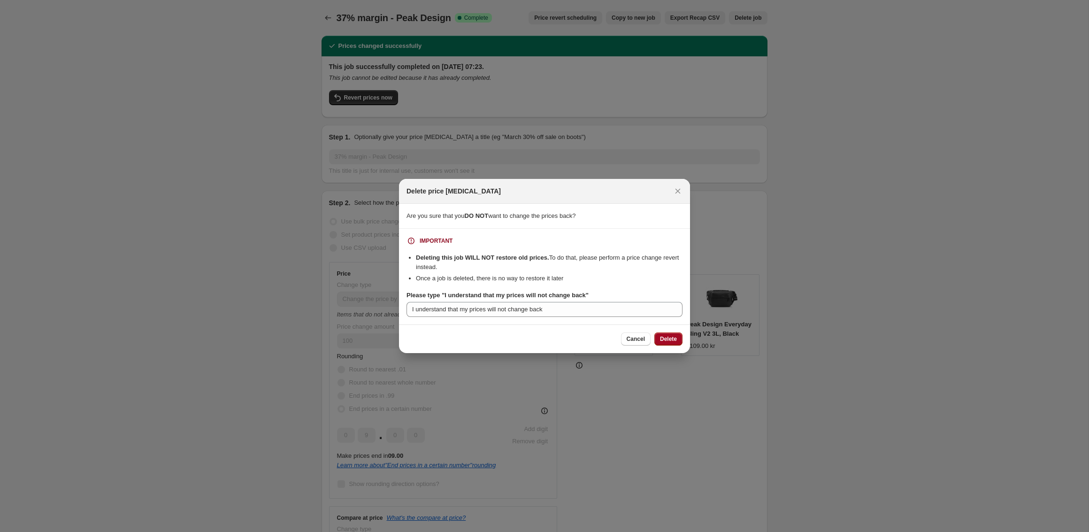
click at [661, 342] on span "Delete" at bounding box center [668, 339] width 17 height 8
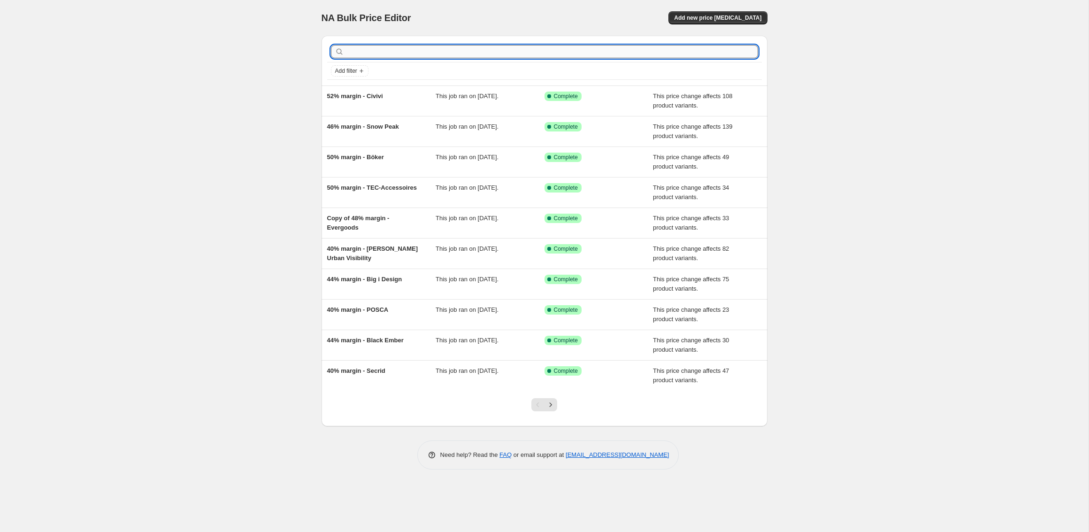
click at [378, 50] on input "text" at bounding box center [552, 51] width 412 height 13
type input "peak"
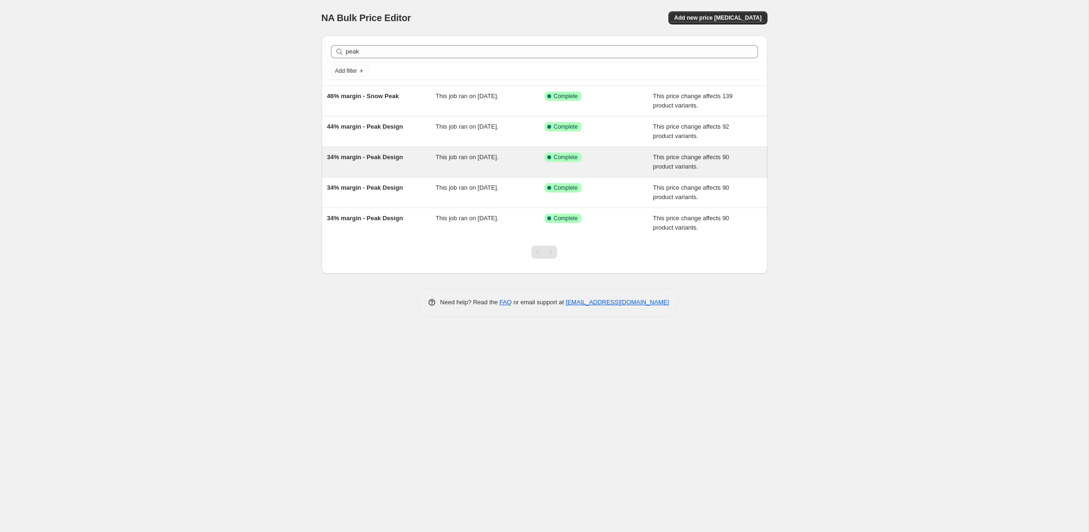
click at [443, 160] on span "This job ran on 24 February 2025." at bounding box center [466, 156] width 63 height 7
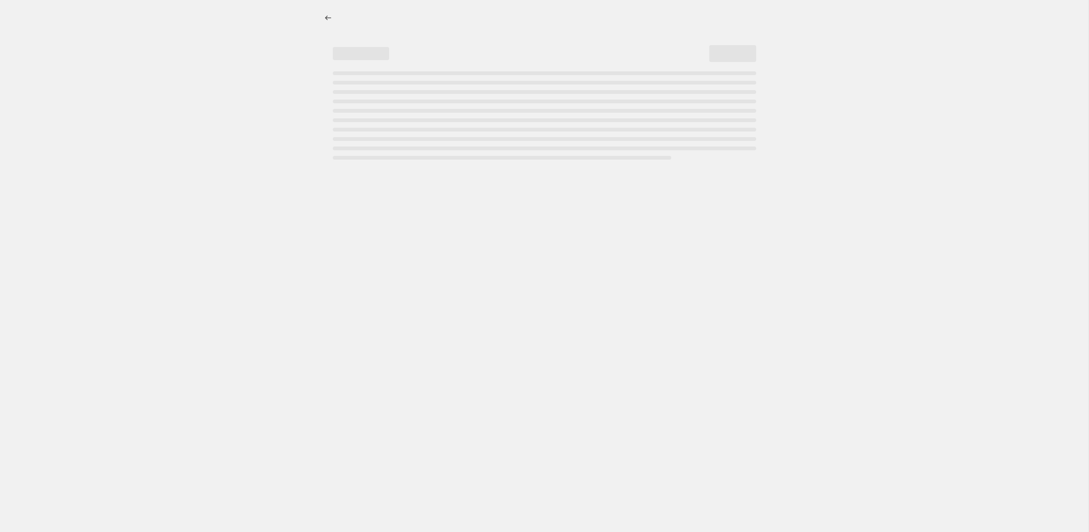
select select "pc"
select select "no_change"
select select "vendor"
select select "tag"
select select "not_equal"
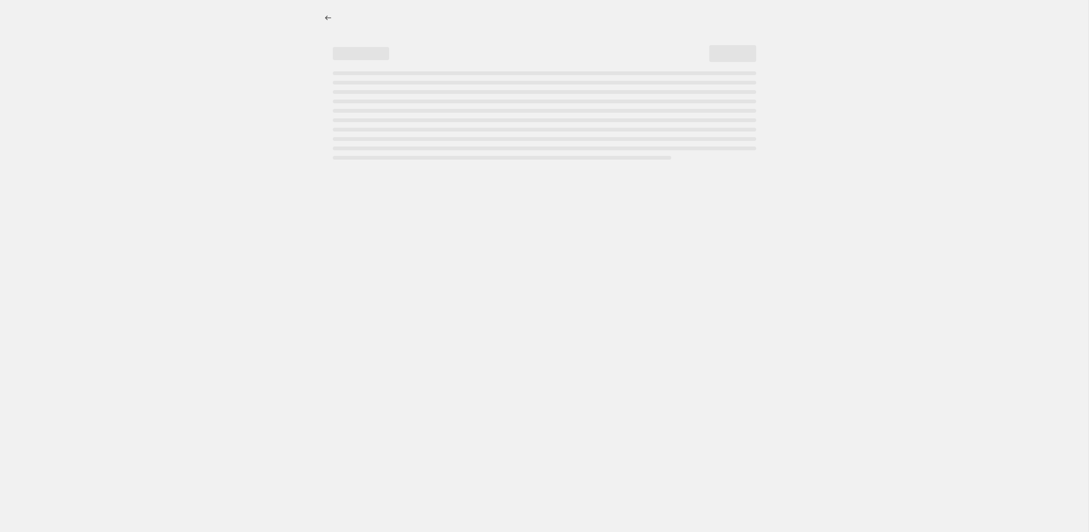
select select "tag"
select select "not_equal"
select select "tag"
select select "not_equal"
select select "tag"
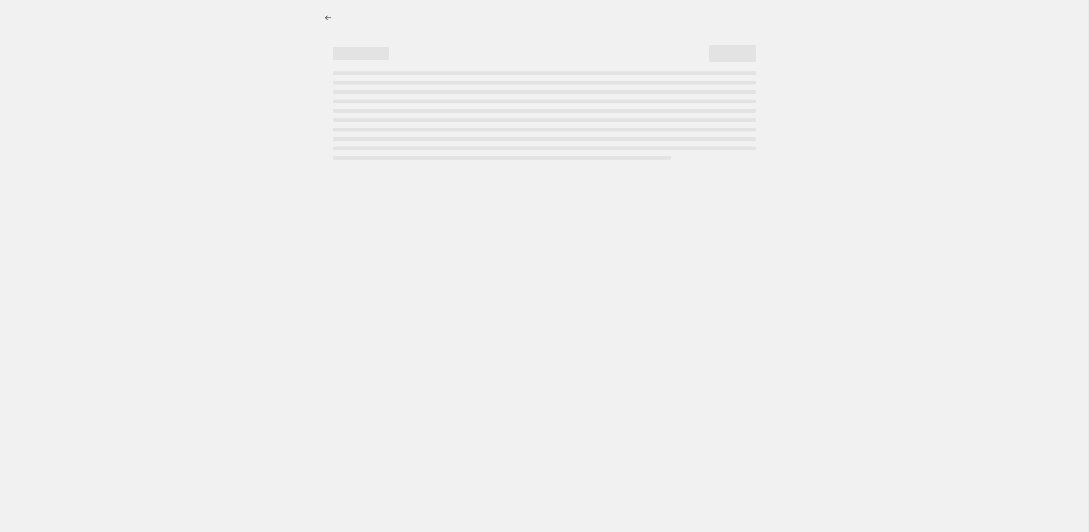
select select "not_equal"
select select "tag"
select select "not_equal"
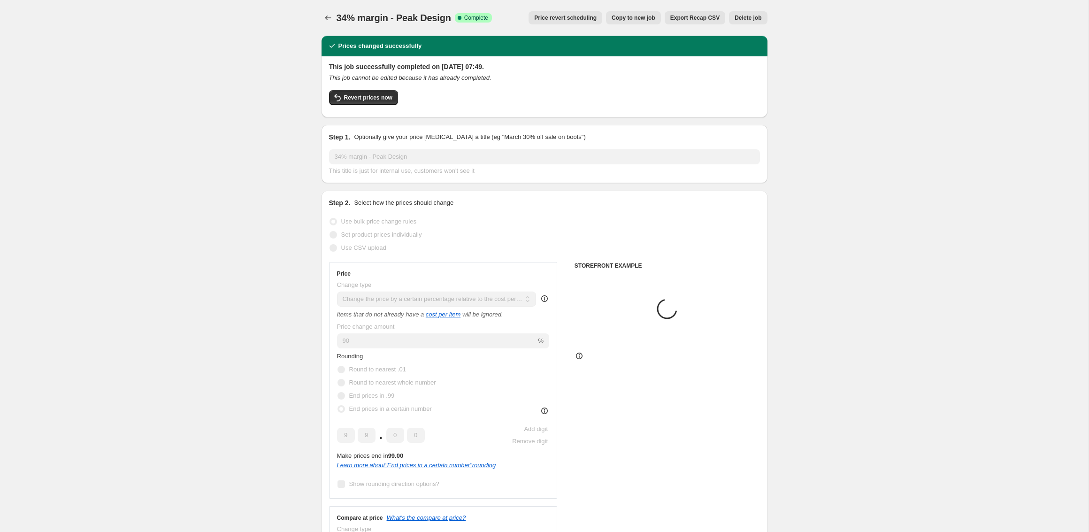
click at [740, 21] on span "Delete job" at bounding box center [747, 18] width 27 height 8
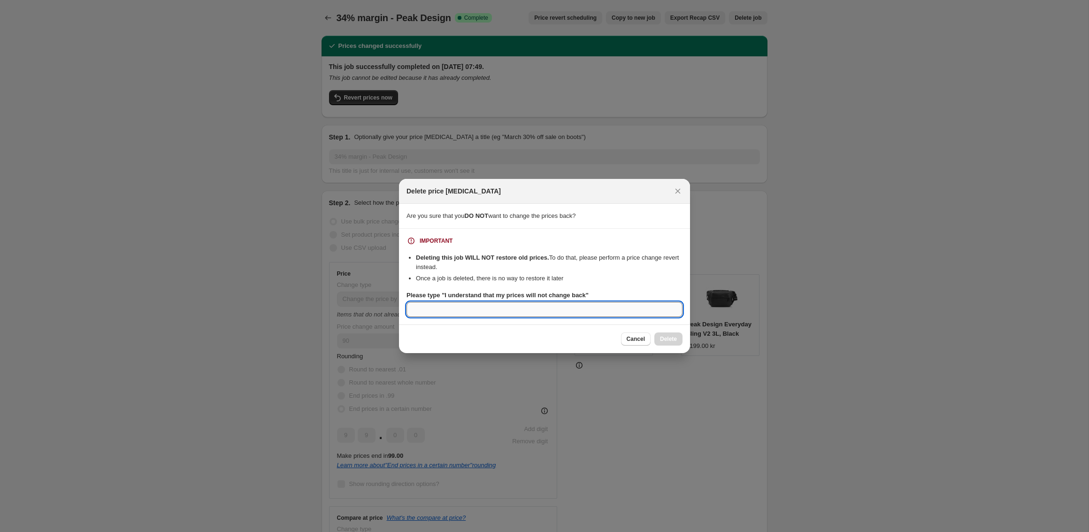
click at [489, 308] on input "Please type "I understand that my prices will not change back"" at bounding box center [544, 309] width 276 height 15
paste input "I understand that my prices will not change back"
type input "I understand that my prices will not change back"
click at [672, 340] on span "Delete" at bounding box center [668, 339] width 17 height 8
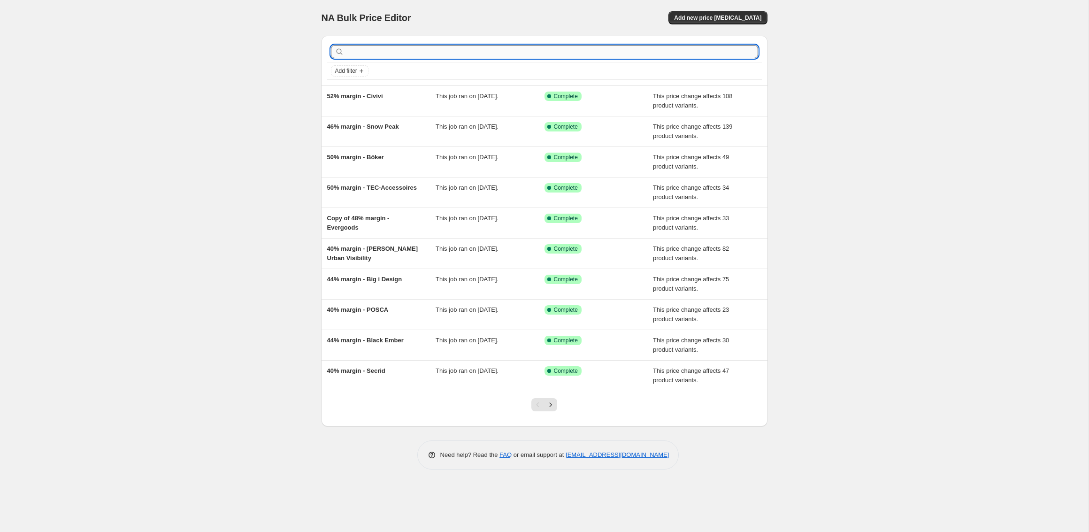
click at [423, 52] on input "text" at bounding box center [552, 51] width 412 height 13
type input "peak design"
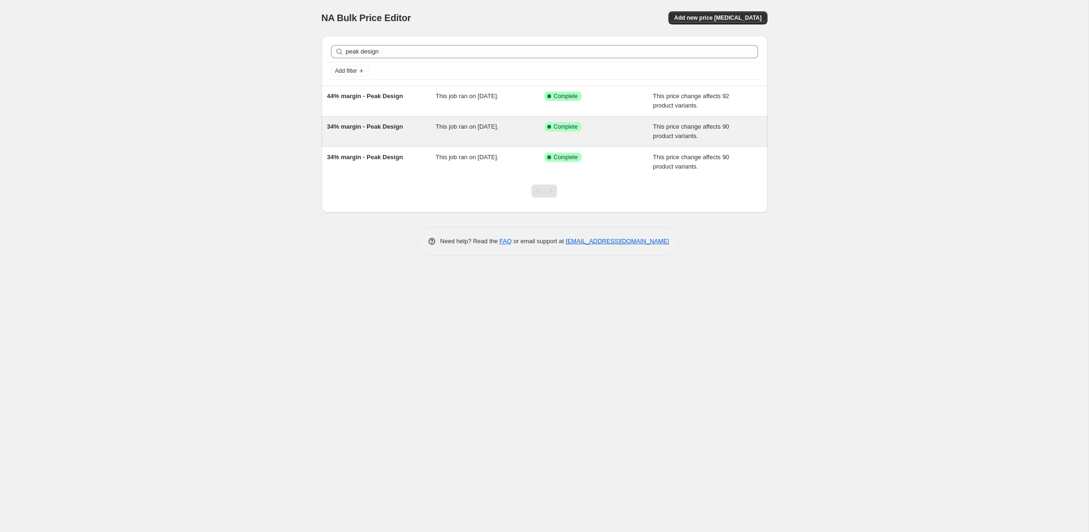
click at [378, 130] on div "34% margin - Peak Design" at bounding box center [381, 131] width 109 height 19
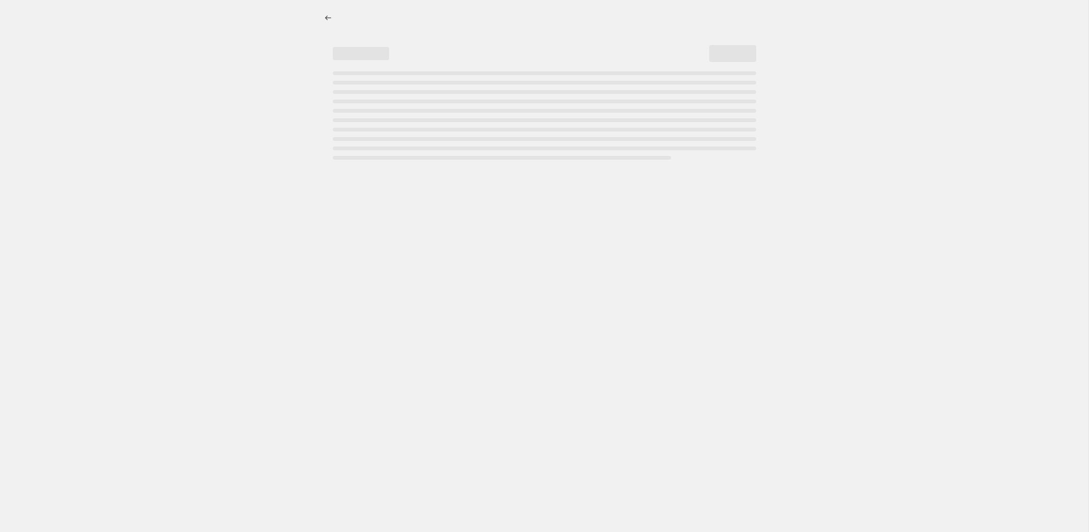
select select "pc"
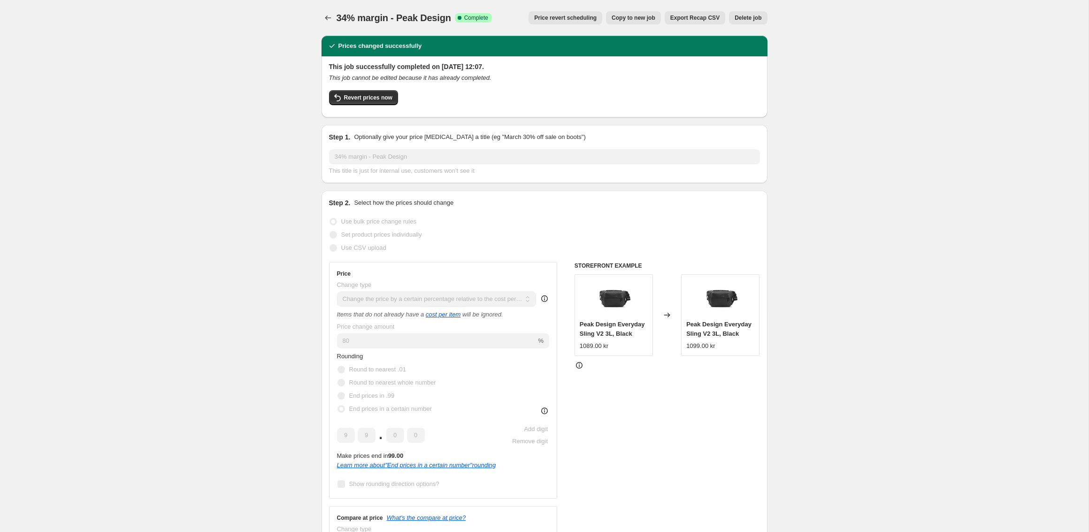
click at [741, 14] on span "Delete job" at bounding box center [747, 18] width 27 height 8
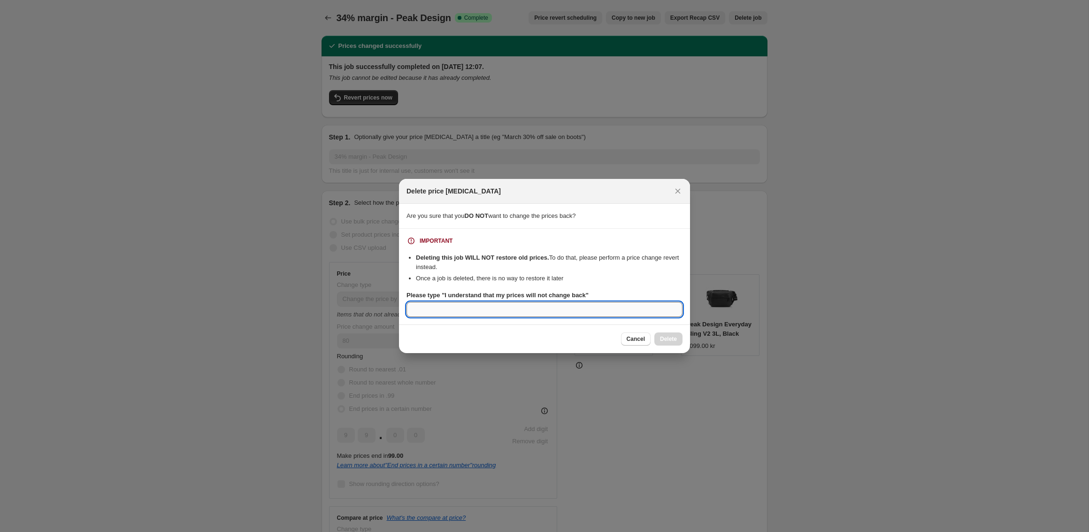
click at [463, 306] on input "Please type "I understand that my prices will not change back"" at bounding box center [544, 309] width 276 height 15
paste input "I understand that my prices will not change back"
click at [669, 336] on span "Delete" at bounding box center [668, 339] width 17 height 8
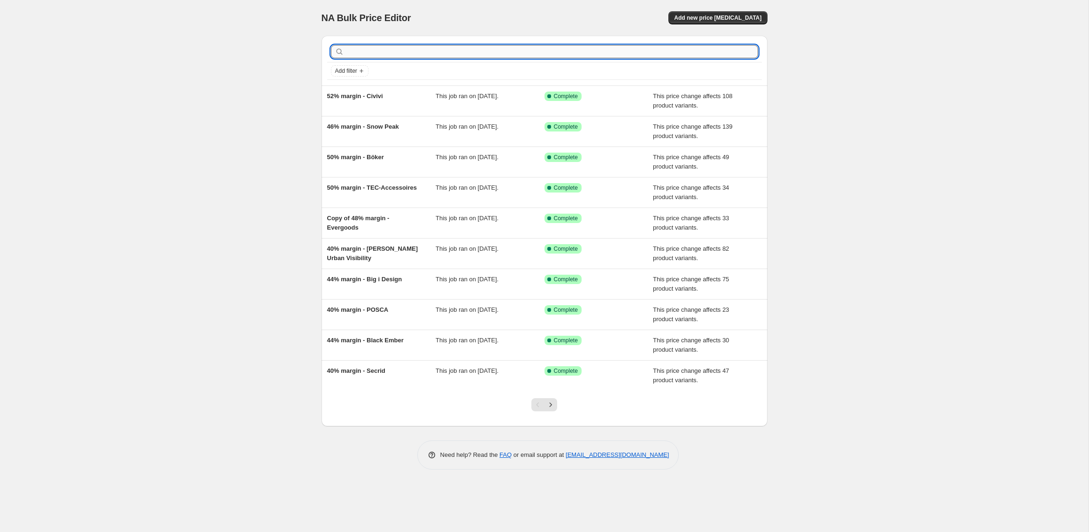
click at [362, 47] on input "text" at bounding box center [552, 51] width 412 height 13
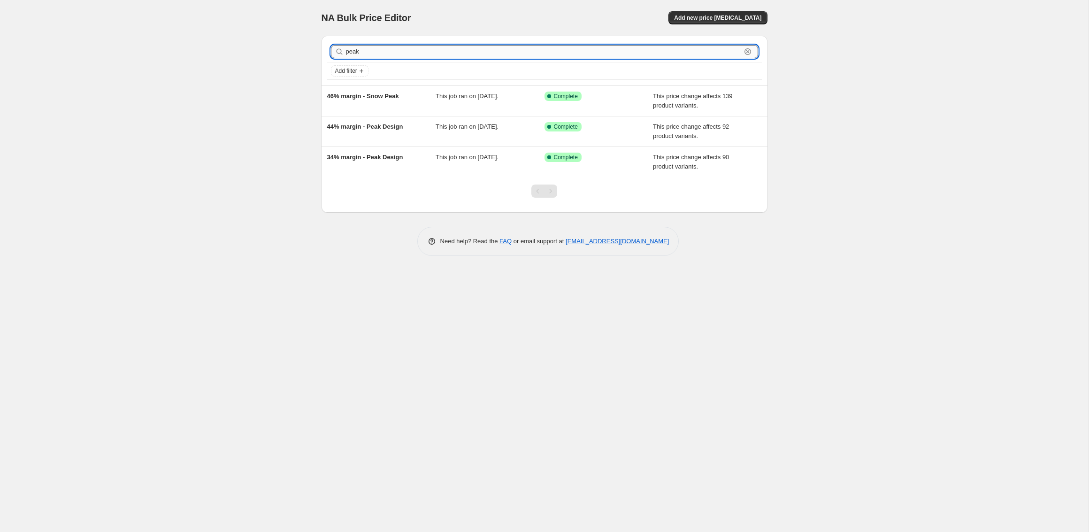
click at [386, 52] on input "peak" at bounding box center [543, 51] width 395 height 13
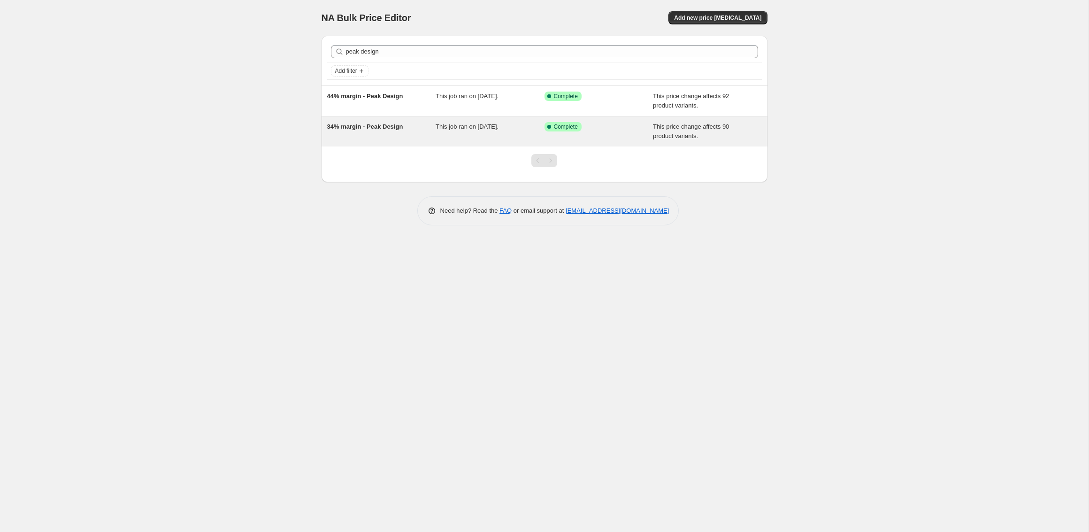
click at [511, 139] on div "This job ran on [DATE]." at bounding box center [489, 131] width 109 height 19
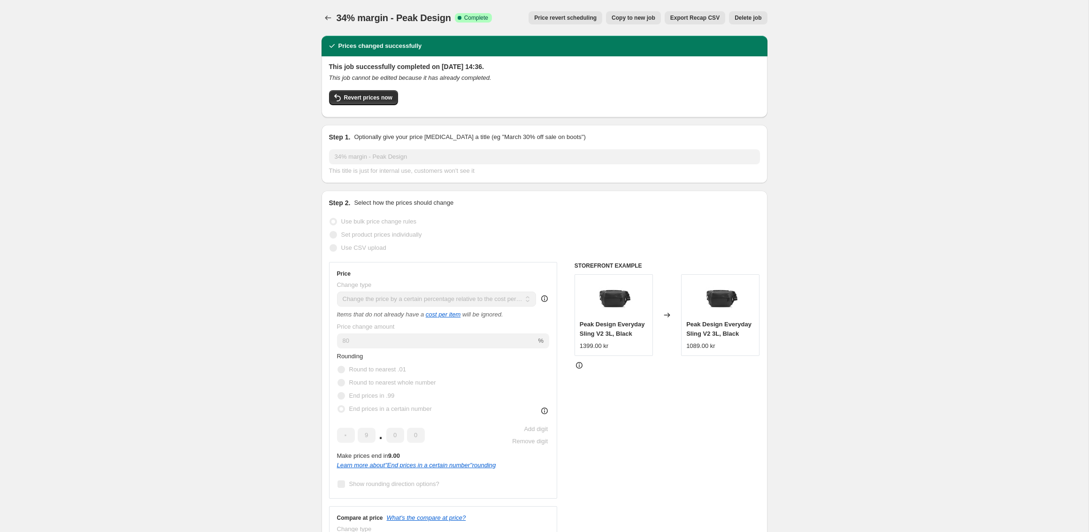
click at [743, 20] on span "Delete job" at bounding box center [747, 18] width 27 height 8
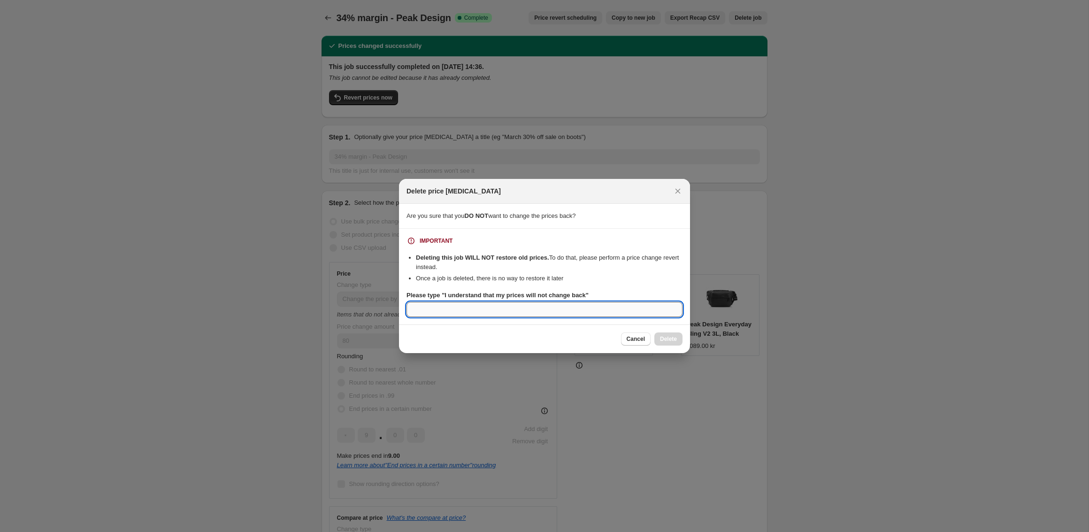
click at [472, 302] on input "Please type "I understand that my prices will not change back"" at bounding box center [544, 309] width 276 height 15
paste input "I understand that my prices will not change back"
click at [663, 340] on span "Delete" at bounding box center [668, 339] width 17 height 8
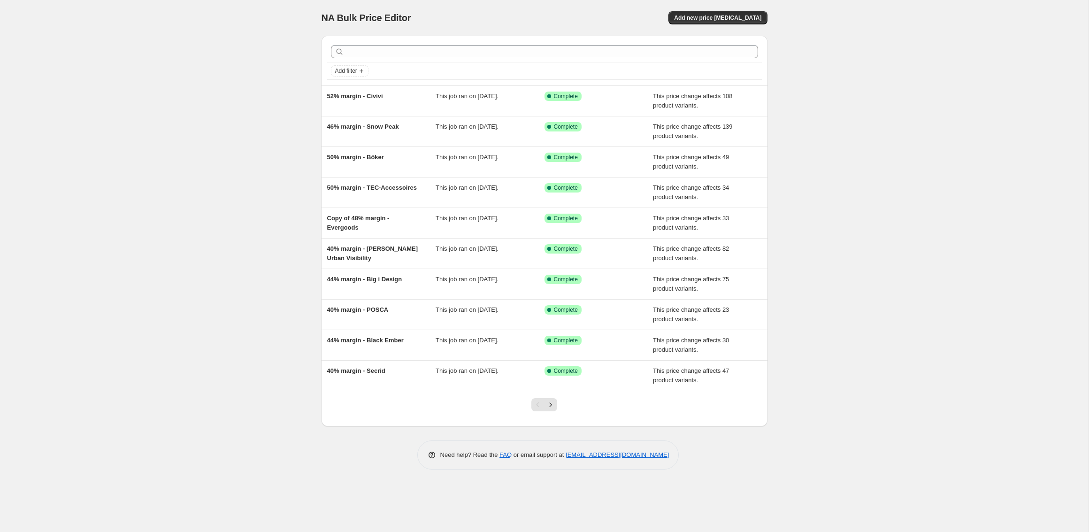
click at [783, 140] on div "NA Bulk Price Editor. This page is ready NA Bulk Price Editor Add new price cha…" at bounding box center [544, 266] width 1088 height 532
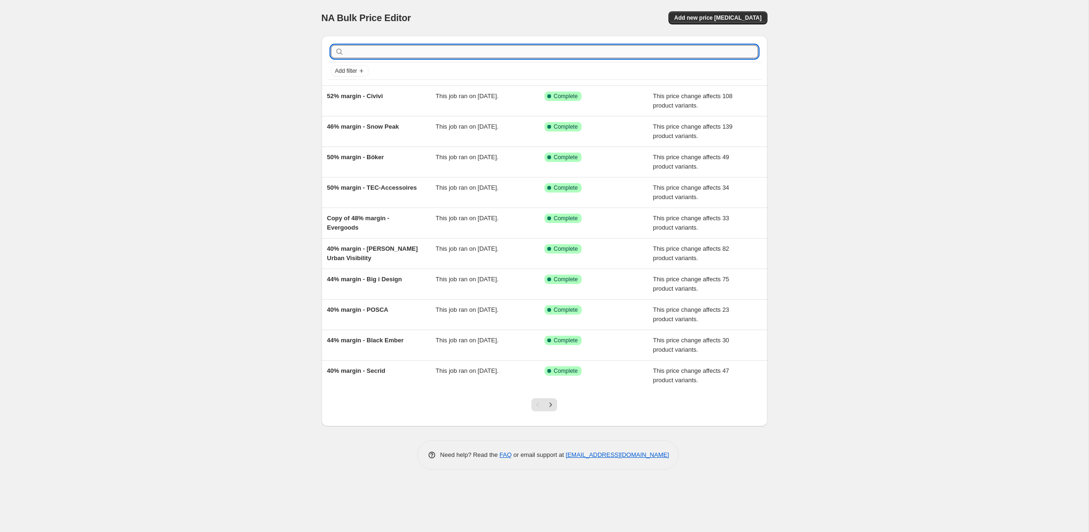
click at [376, 54] on input "text" at bounding box center [552, 51] width 412 height 13
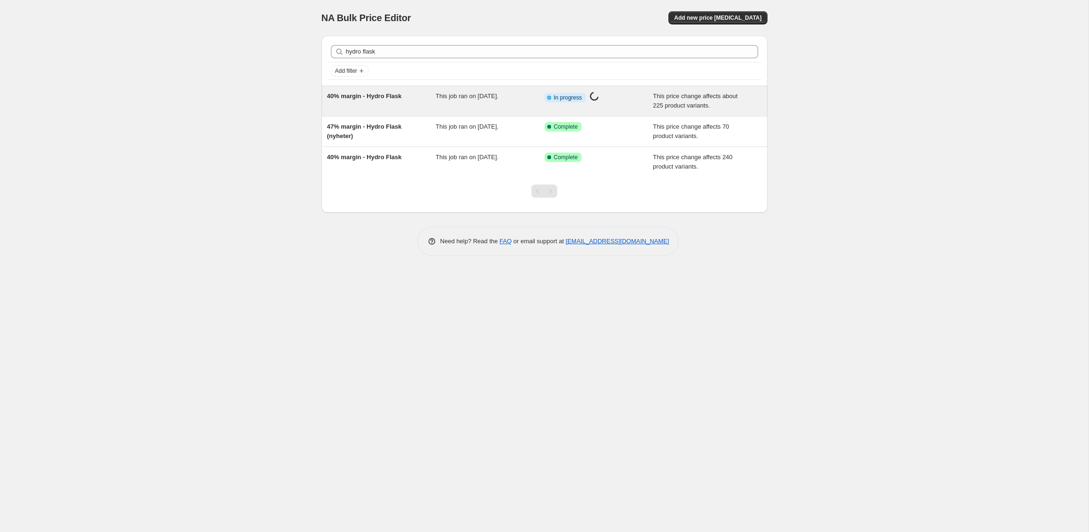
click at [372, 103] on div "40% margin - Hydro Flask" at bounding box center [381, 101] width 109 height 19
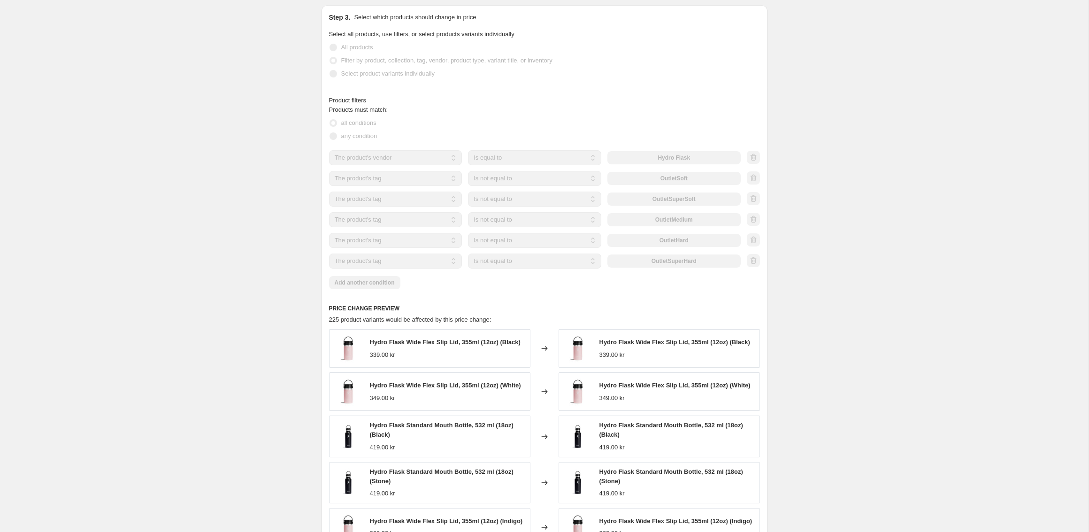
scroll to position [695, 0]
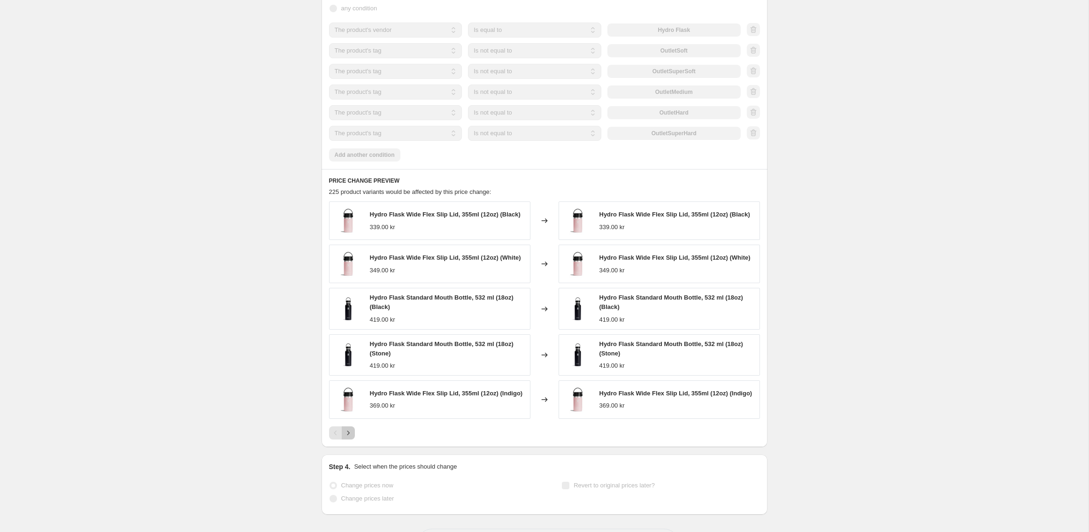
click at [348, 437] on icon "Next" at bounding box center [347, 432] width 9 height 9
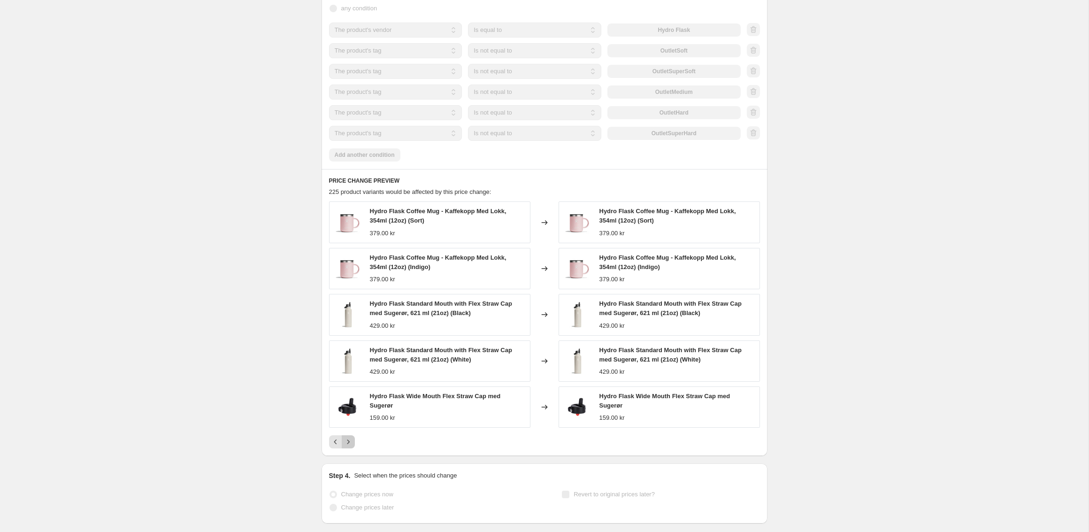
click at [345, 437] on icon "Next" at bounding box center [347, 441] width 9 height 9
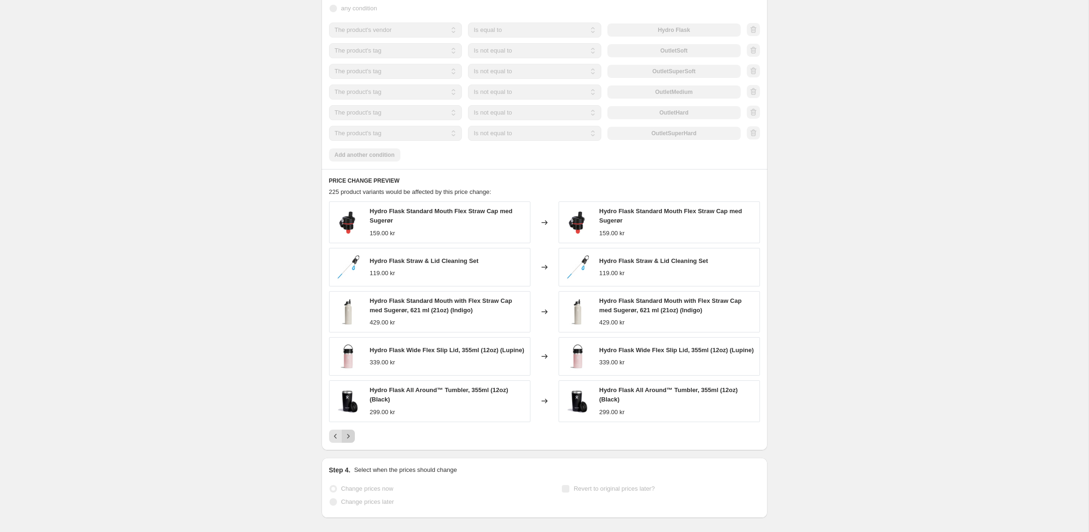
click at [346, 436] on icon "Next" at bounding box center [347, 435] width 9 height 9
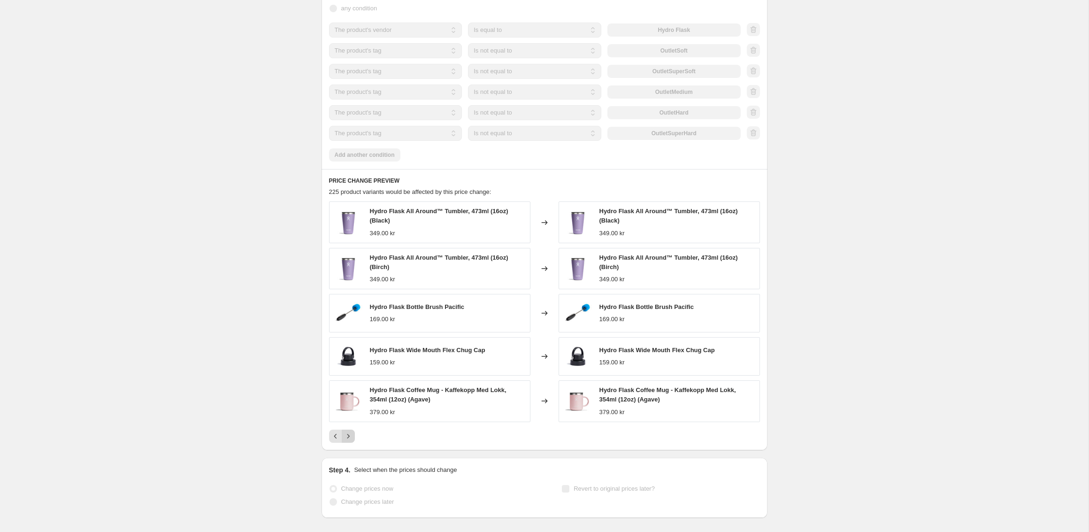
click at [347, 434] on icon "Next" at bounding box center [348, 436] width 2 height 4
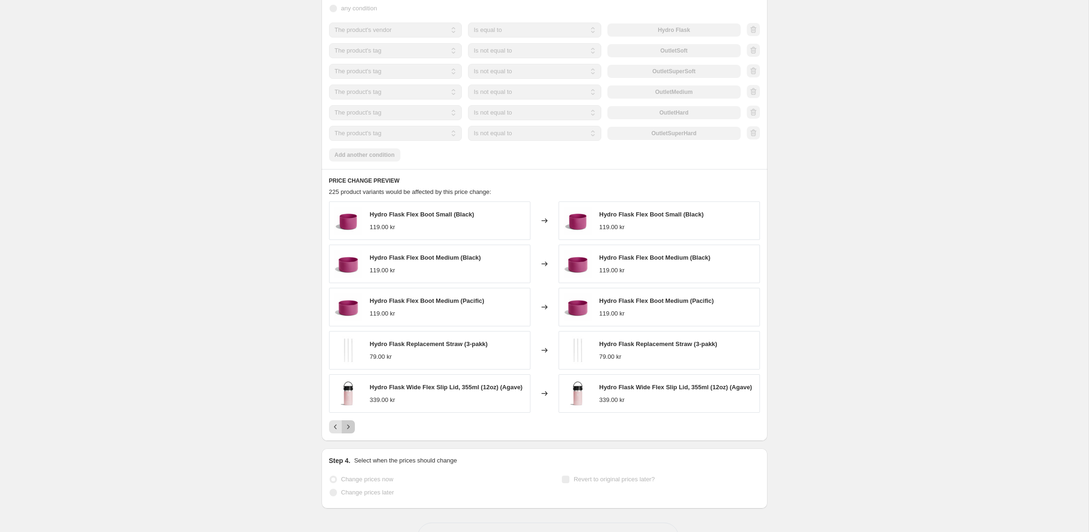
click at [352, 428] on button "Next" at bounding box center [348, 426] width 13 height 13
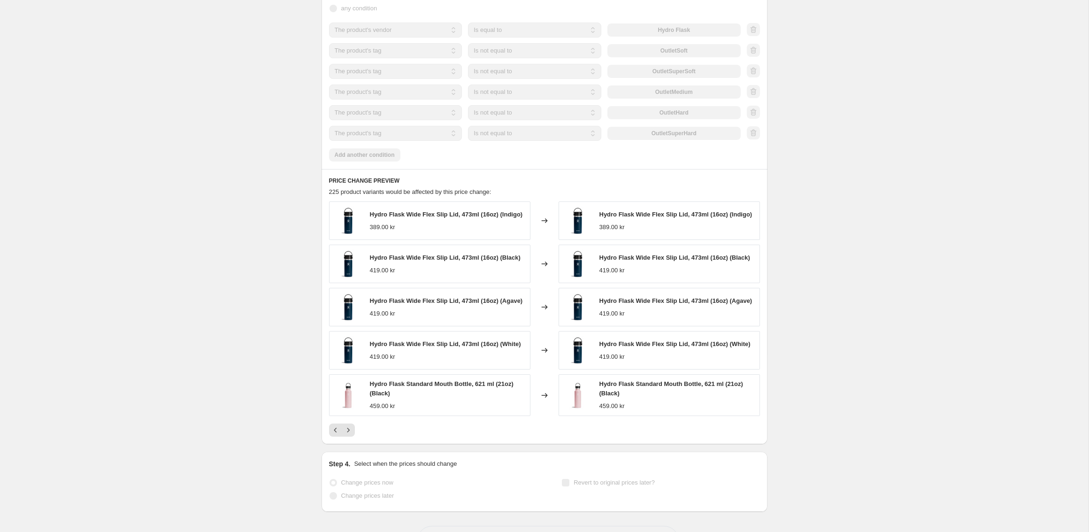
click at [349, 431] on div "Hydro Flask Wide Flex Slip Lid, 473ml (16oz) (Indigo) 389.00 kr Changed to Hydr…" at bounding box center [544, 318] width 431 height 235
click at [350, 435] on icon "Next" at bounding box center [347, 429] width 9 height 9
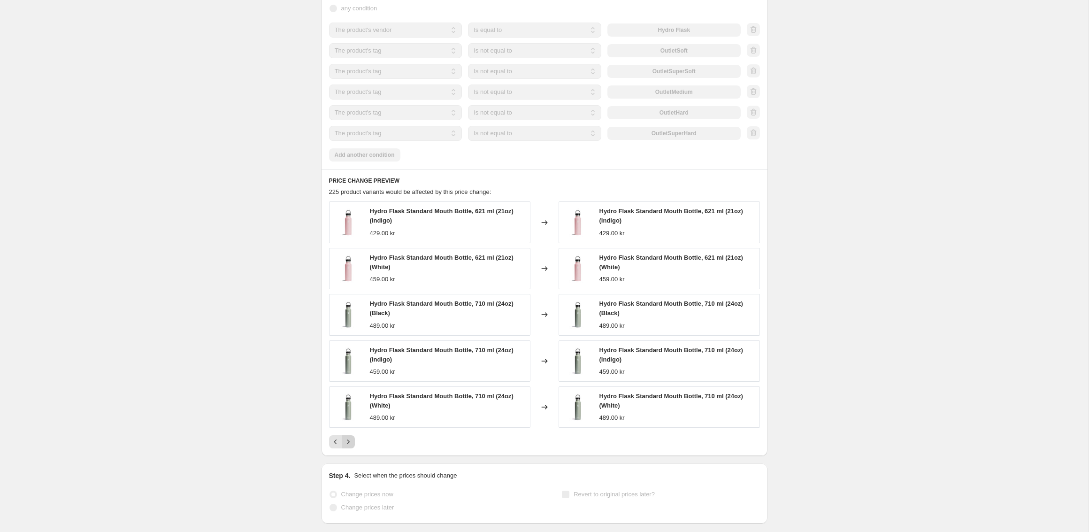
click at [350, 443] on icon "Next" at bounding box center [347, 441] width 9 height 9
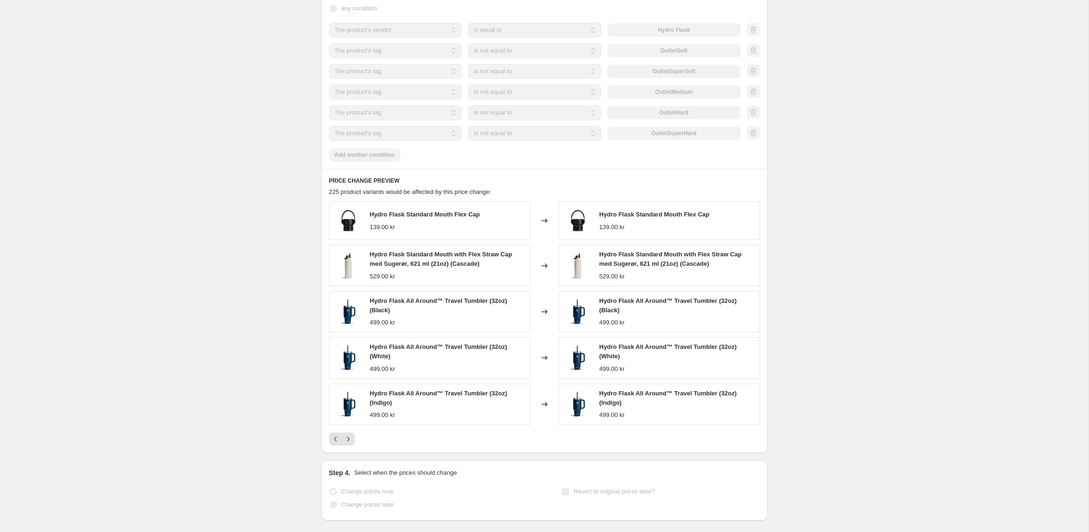
click at [619, 257] on div "Hydro Flask Standard Mouth with Flex Straw Cap med Sugerør, 621 ml (21oz) (Casc…" at bounding box center [676, 259] width 155 height 19
copy span "Hydro Flask Standard Mouth with Flex Straw Cap med Sugerør, 621 ml (21oz) (Casc…"
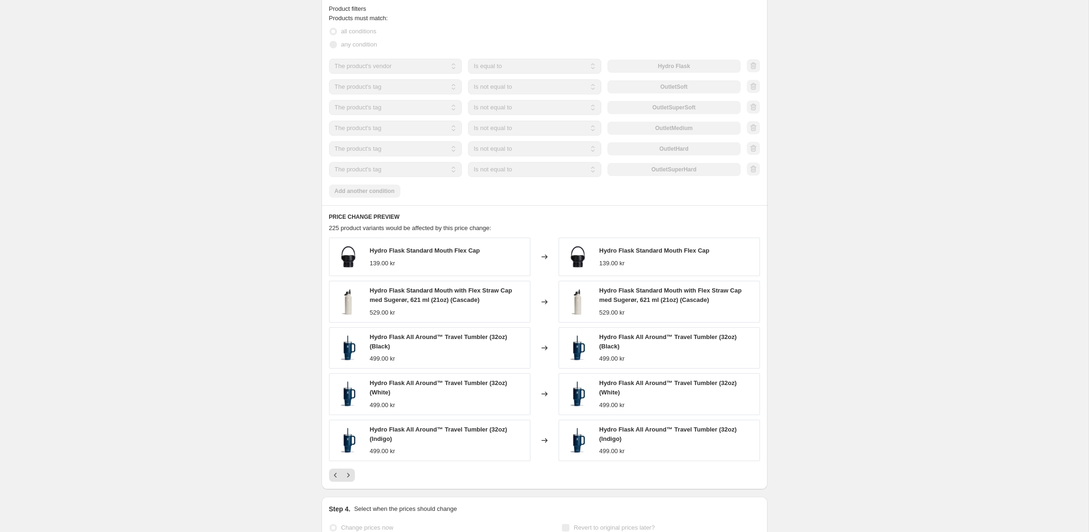
scroll to position [657, 0]
click at [346, 472] on icon "Next" at bounding box center [347, 476] width 9 height 9
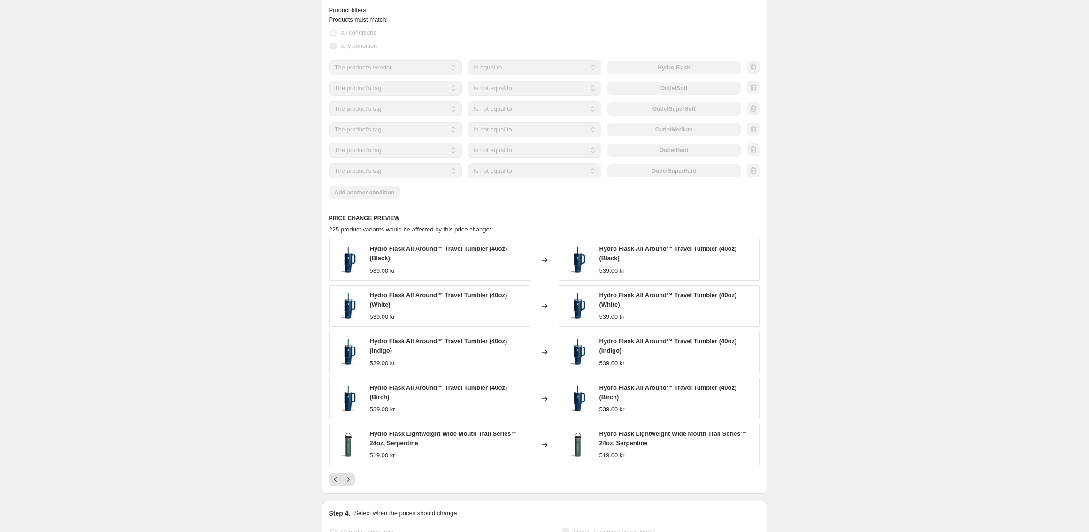
click at [347, 469] on div "Hydro Flask All Around™ Travel Tumbler (40oz) (Black) 539.00 kr Changed to Hydr…" at bounding box center [544, 362] width 431 height 247
click at [348, 482] on button "Next" at bounding box center [348, 479] width 13 height 13
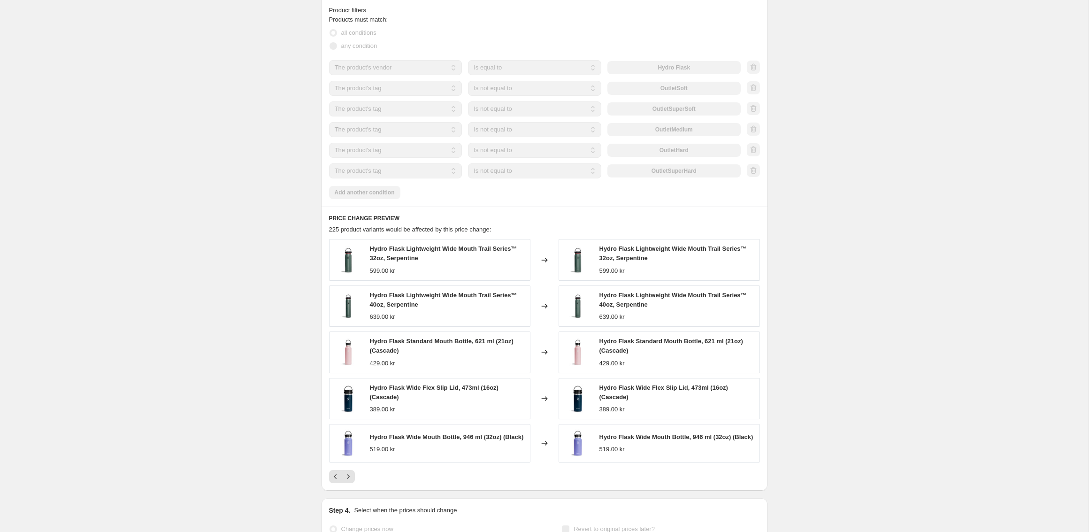
click at [348, 476] on icon "Next" at bounding box center [348, 476] width 2 height 4
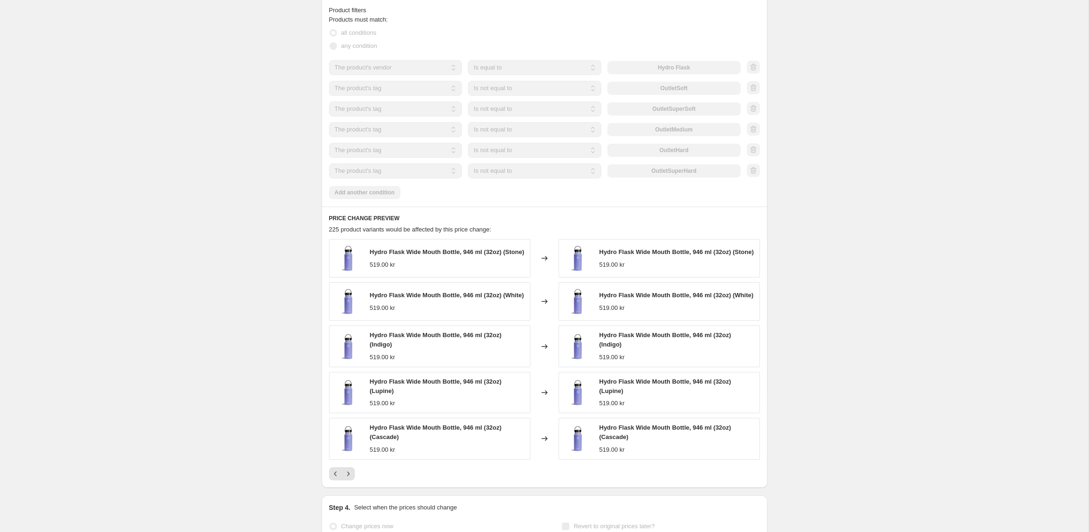
click at [348, 475] on icon "Next" at bounding box center [348, 473] width 2 height 4
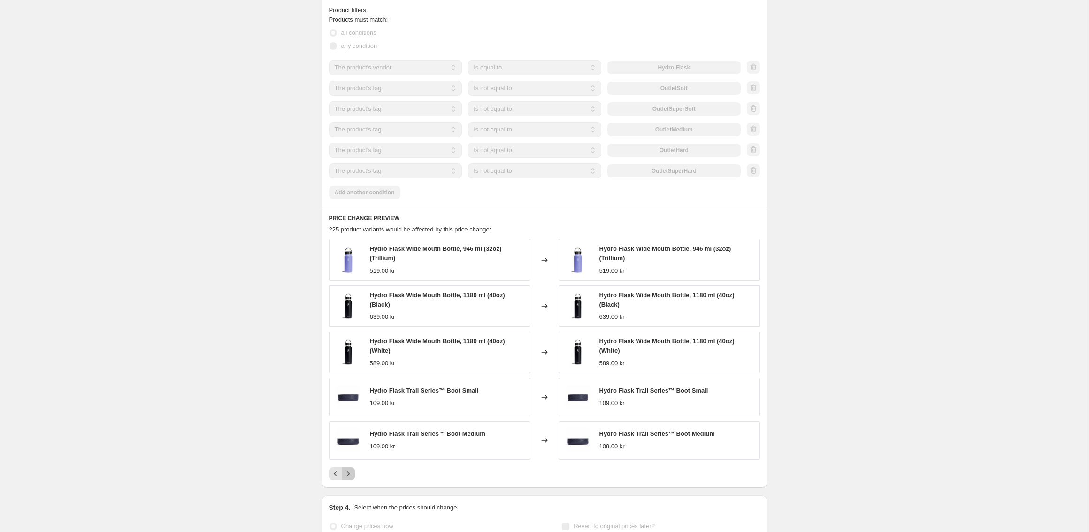
click at [347, 475] on button "Next" at bounding box center [348, 473] width 13 height 13
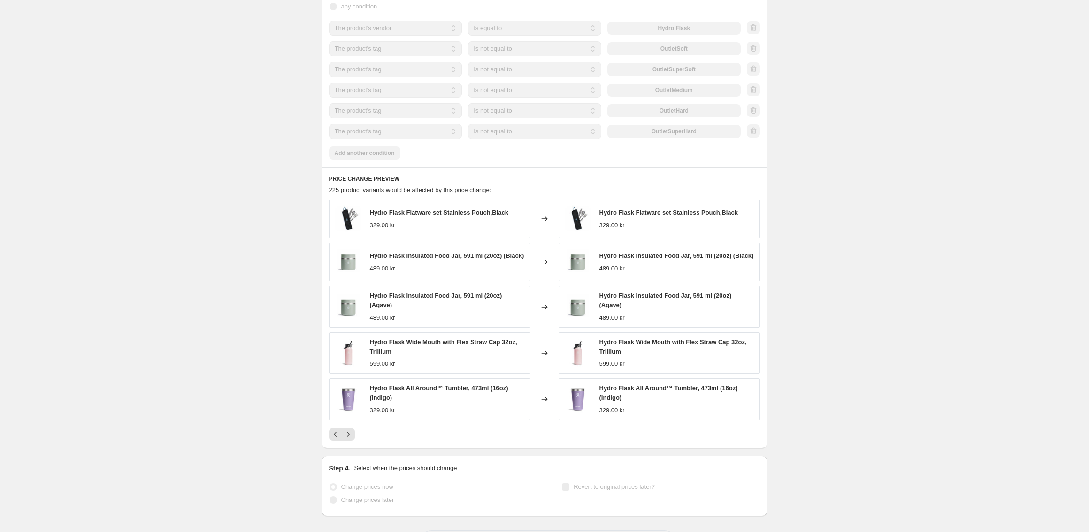
scroll to position [738, 0]
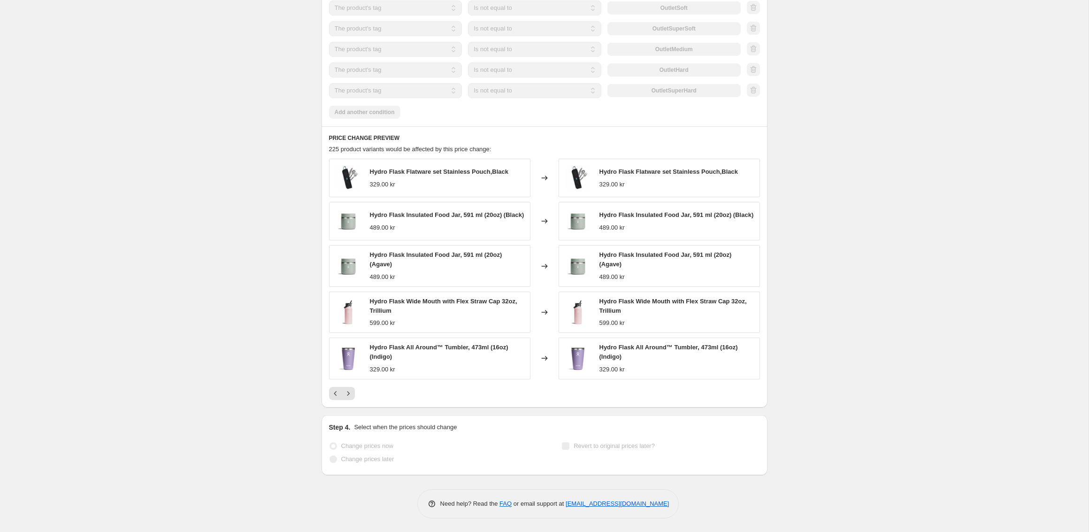
click at [652, 303] on span "Hydro Flask Wide Mouth with Flex Straw Cap 32oz, Trillium" at bounding box center [672, 305] width 147 height 16
click at [652, 302] on span "Hydro Flask Wide Mouth with Flex Straw Cap 32oz, Trillium" at bounding box center [672, 305] width 147 height 16
copy span "Hydro Flask Wide Mouth with Flex Straw Cap 32oz, Trillium"
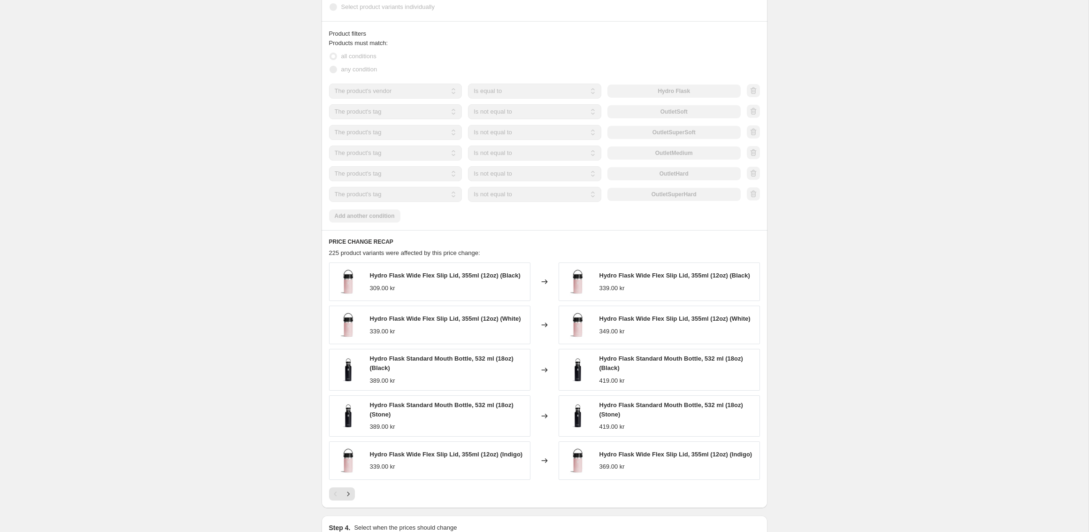
scroll to position [763, 0]
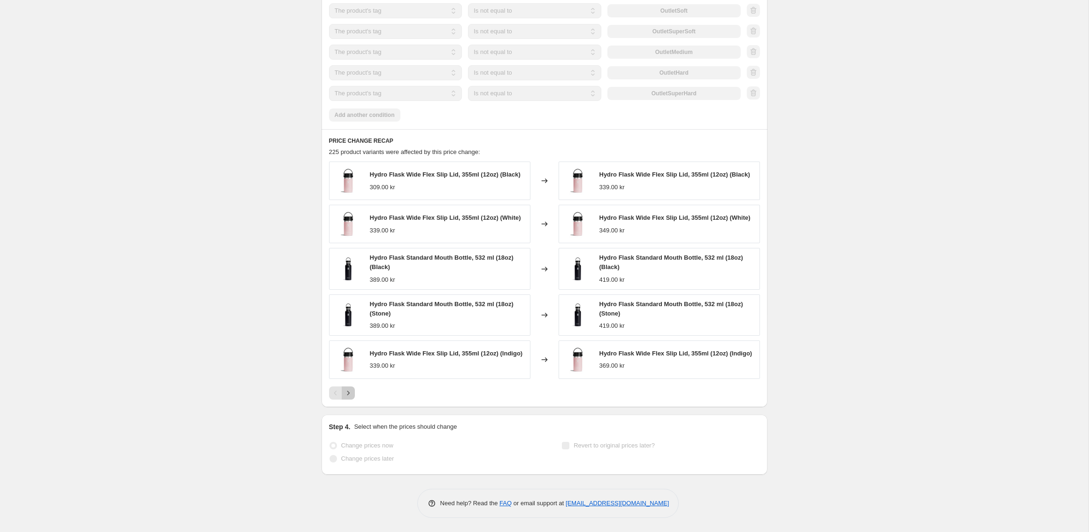
click at [352, 389] on icon "Next" at bounding box center [347, 392] width 9 height 9
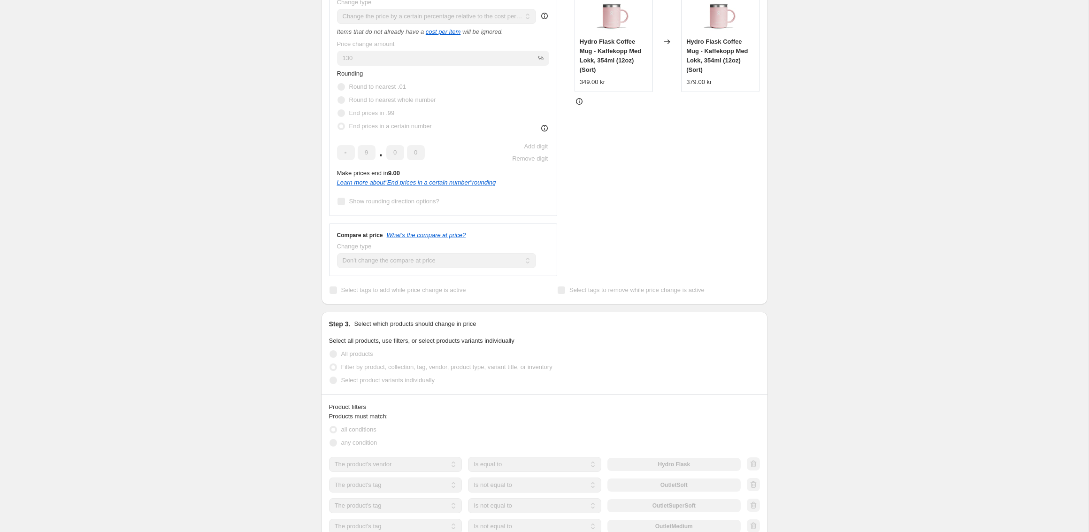
scroll to position [0, 0]
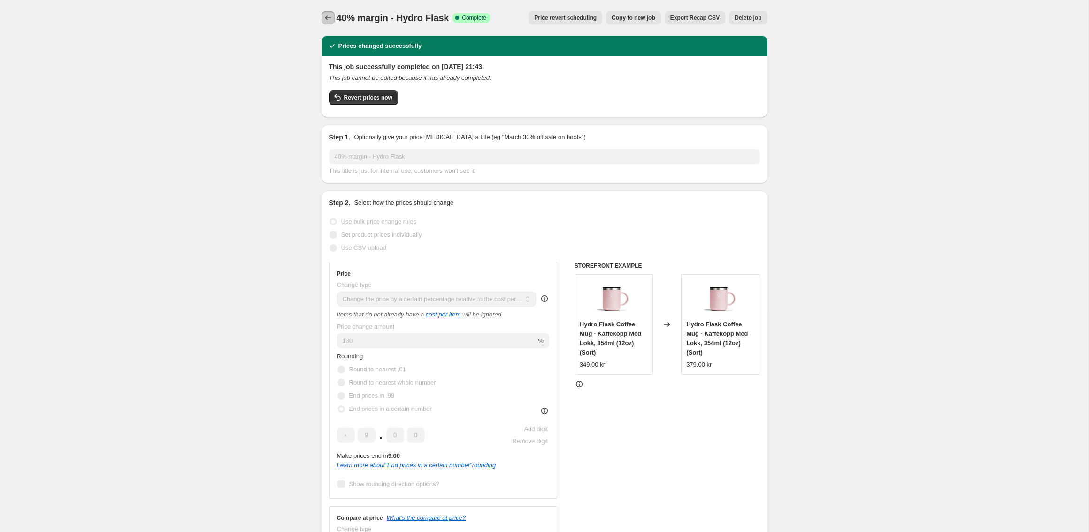
click at [325, 18] on icon "Price change jobs" at bounding box center [328, 17] width 6 height 5
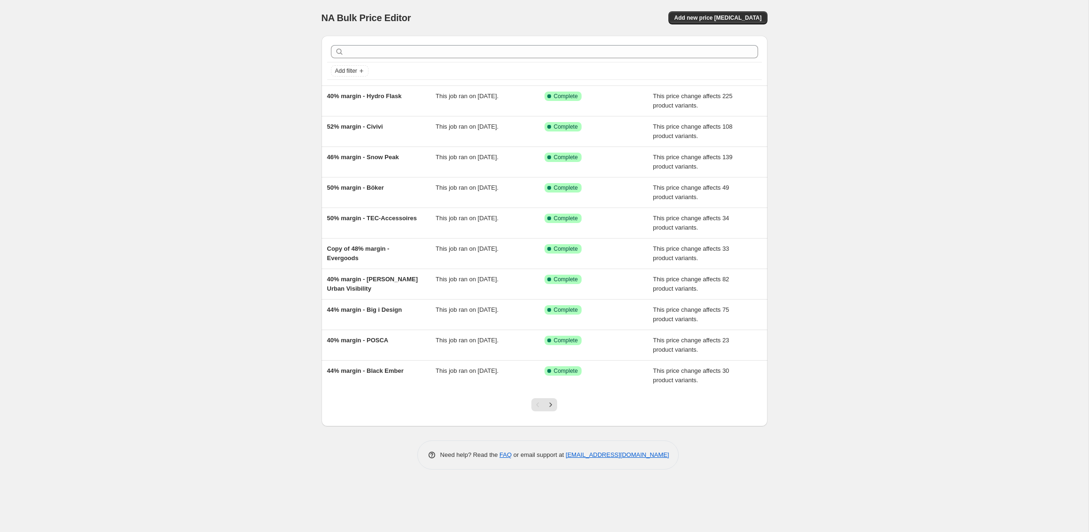
click at [818, 148] on div "NA Bulk Price Editor. This page is ready NA Bulk Price Editor Add new price cha…" at bounding box center [544, 266] width 1088 height 532
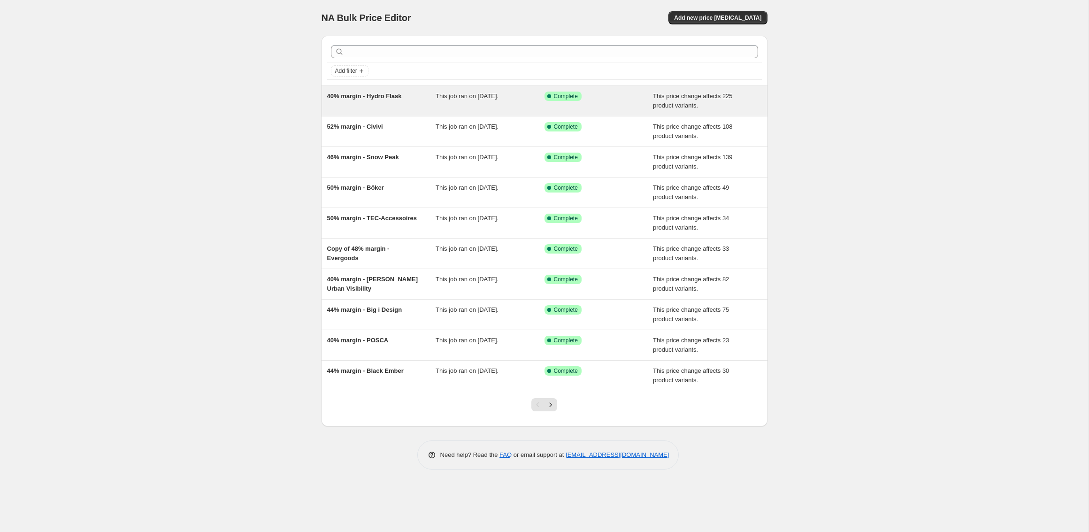
click at [360, 99] on div "40% margin - Hydro Flask" at bounding box center [381, 101] width 109 height 19
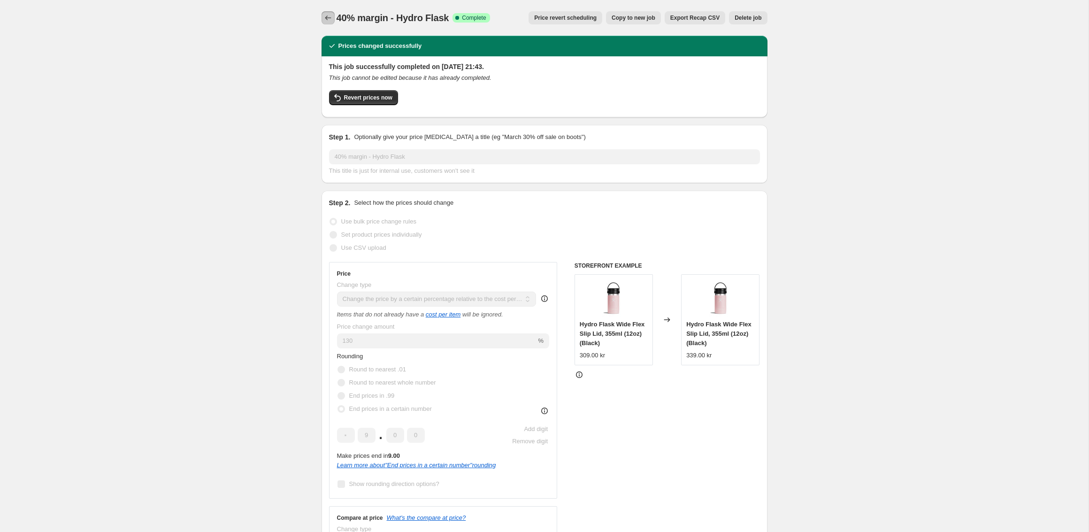
click at [328, 20] on icon "Price change jobs" at bounding box center [327, 17] width 9 height 9
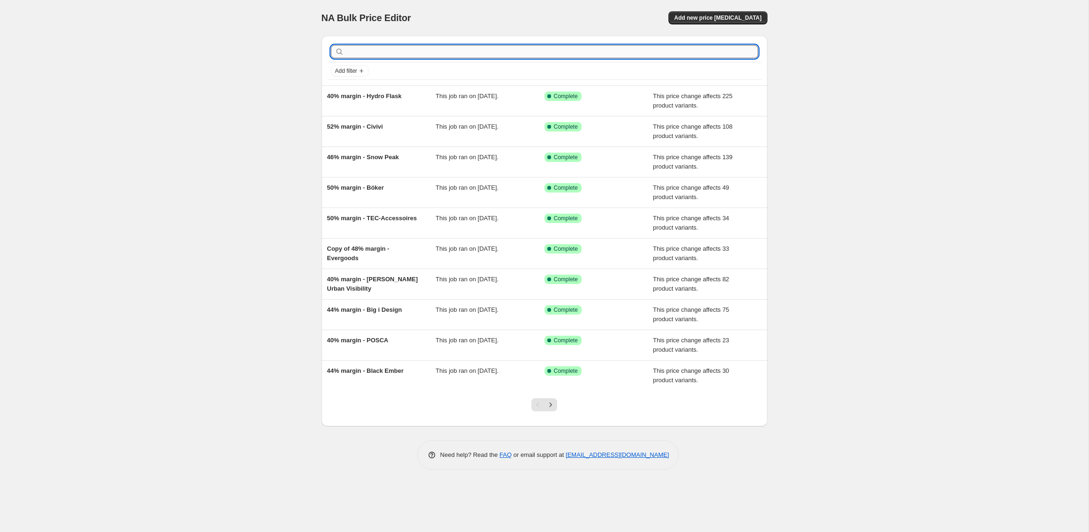
click at [405, 49] on input "text" at bounding box center [552, 51] width 412 height 13
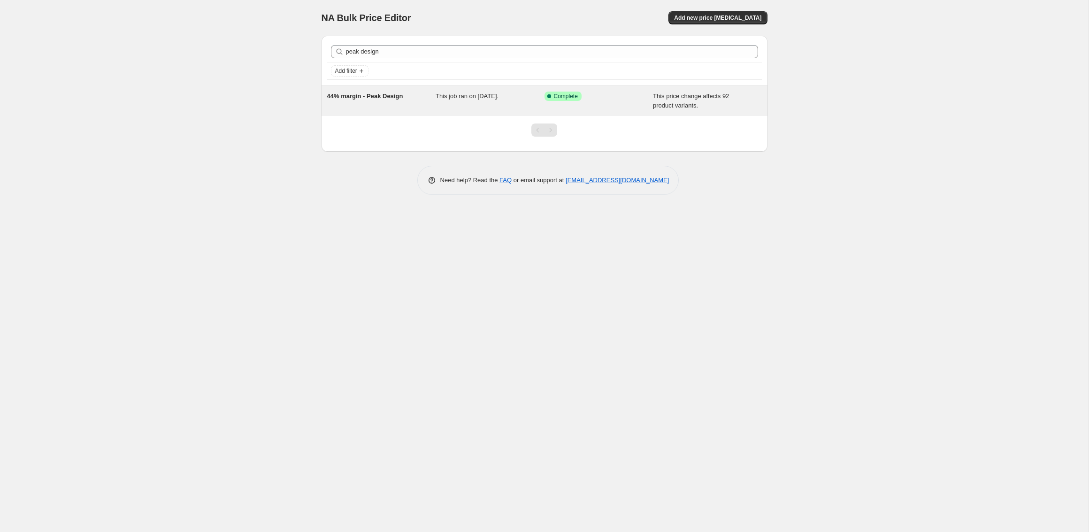
click at [496, 101] on div "This job ran on [DATE]." at bounding box center [489, 101] width 109 height 19
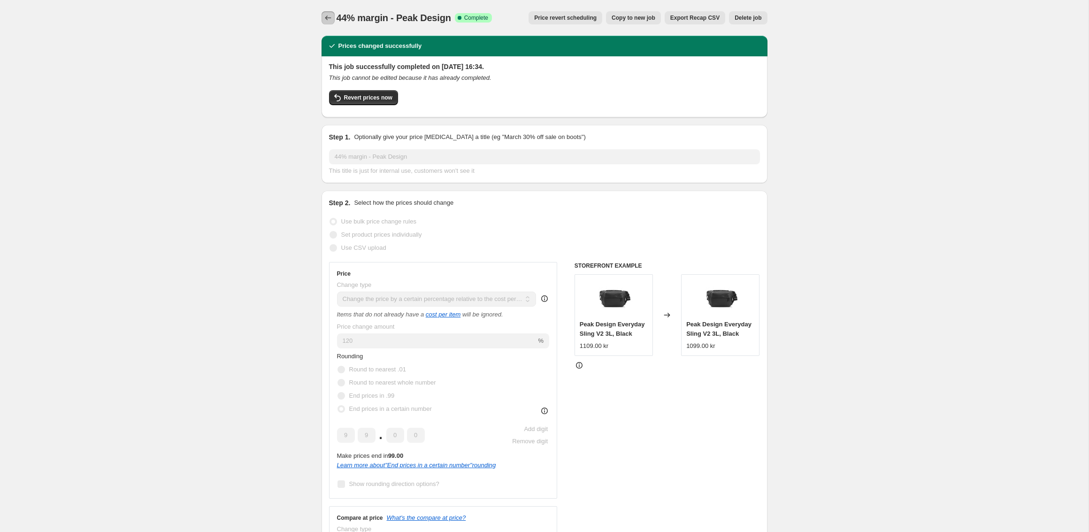
click at [326, 18] on icon "Price change jobs" at bounding box center [328, 17] width 6 height 5
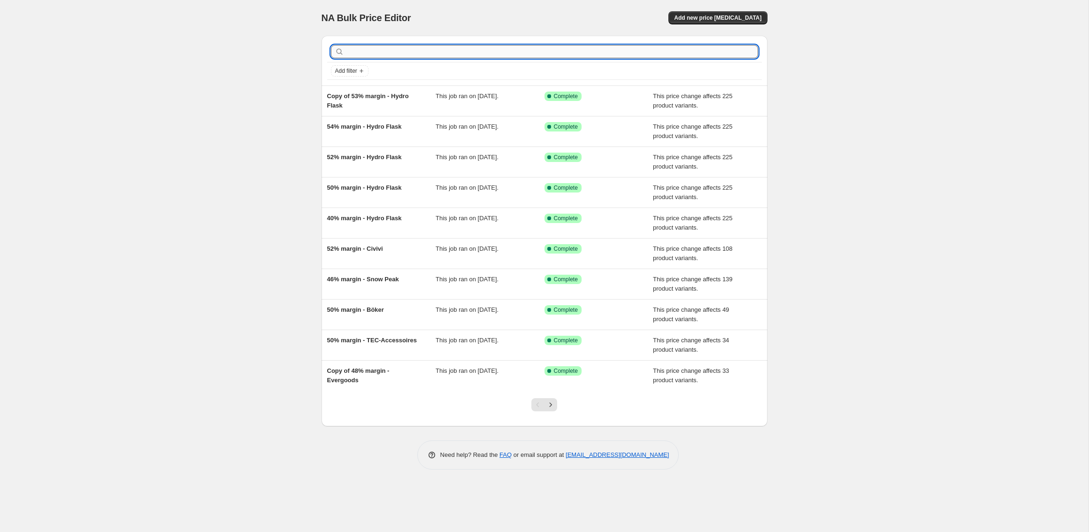
click at [379, 46] on input "text" at bounding box center [552, 51] width 412 height 13
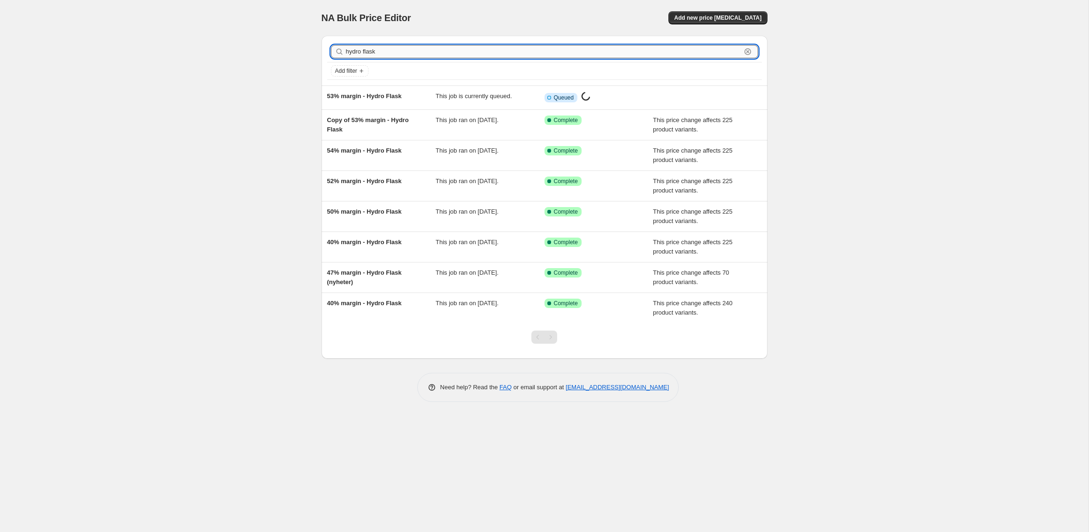
click at [381, 54] on input "hydro flask" at bounding box center [543, 51] width 395 height 13
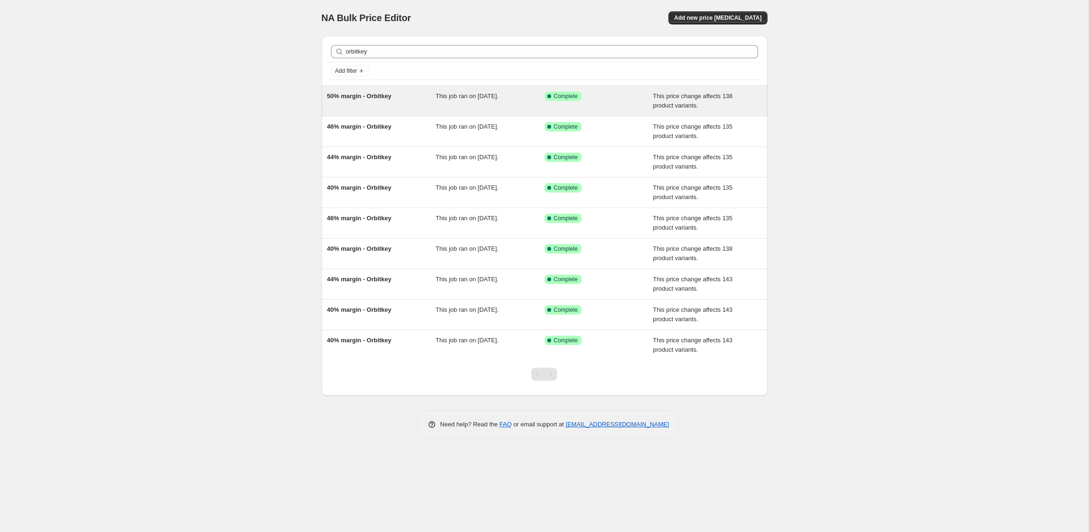
click at [498, 93] on span "This job ran on 29 April 2025." at bounding box center [466, 95] width 63 height 7
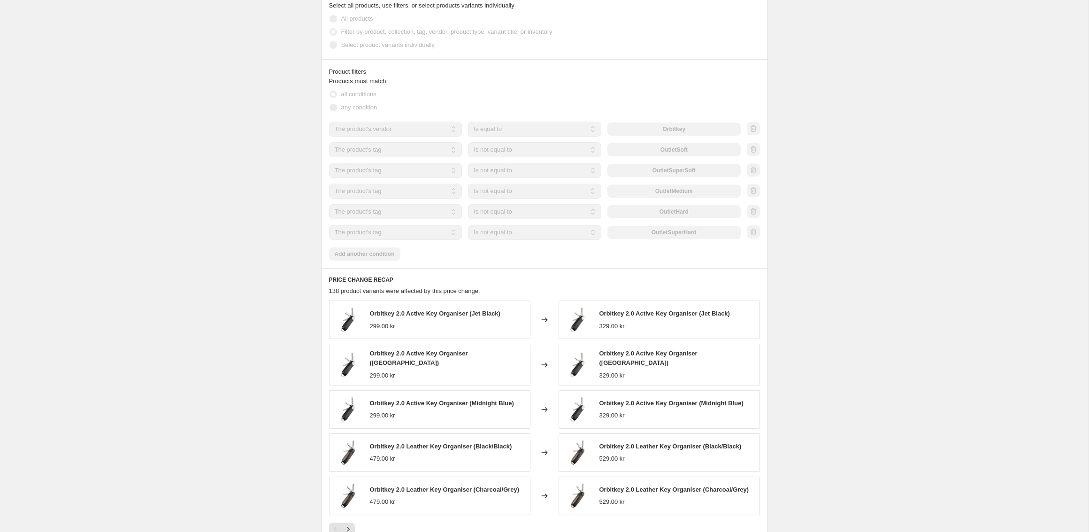
scroll to position [747, 0]
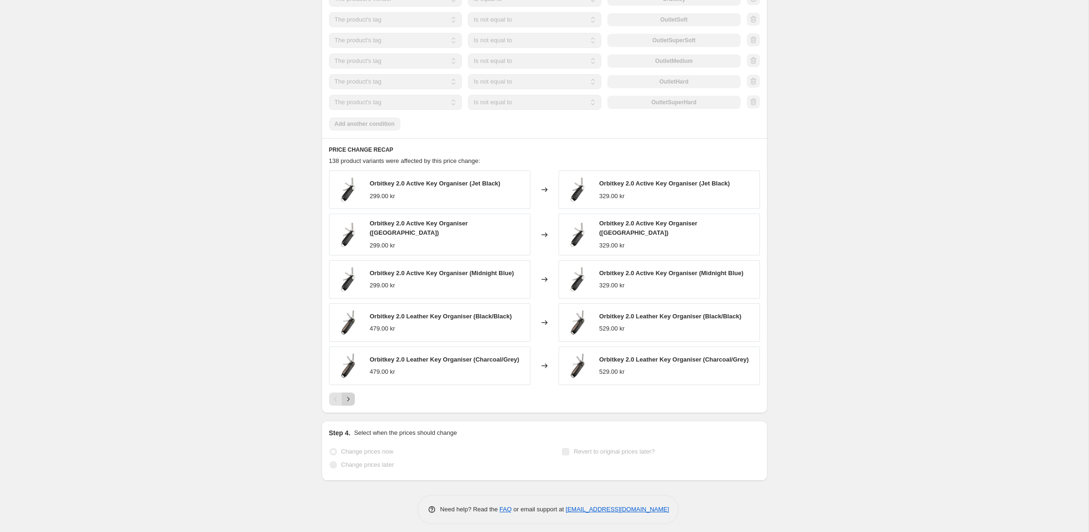
click at [351, 395] on icon "Next" at bounding box center [347, 398] width 9 height 9
click at [664, 274] on span "Orbitkey 2.0 Active Key Organiser (Graphite)" at bounding box center [663, 272] width 129 height 7
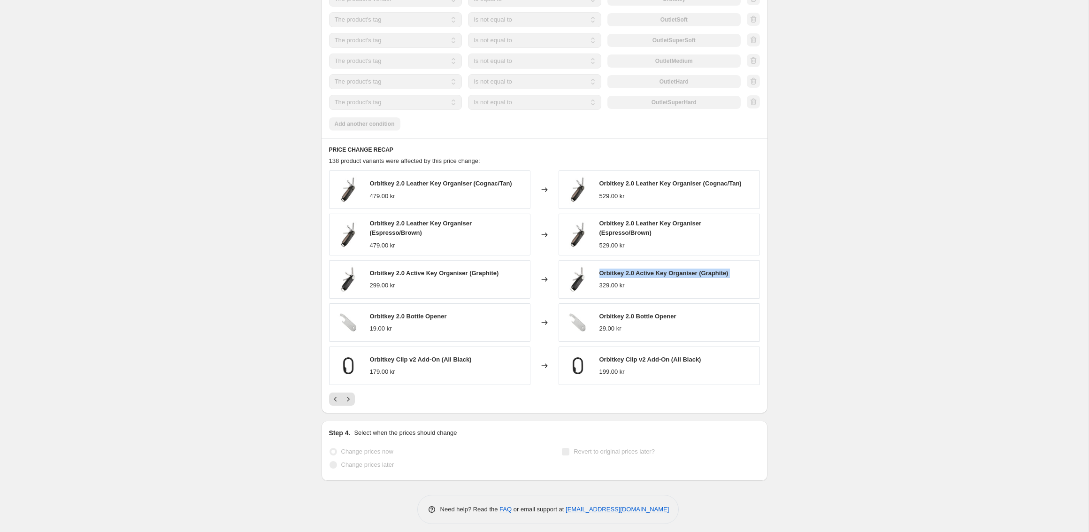
click at [664, 274] on span "Orbitkey 2.0 Active Key Organiser (Graphite)" at bounding box center [663, 272] width 129 height 7
copy span "Orbitkey 2.0 Active Key Organiser (Graphite)"
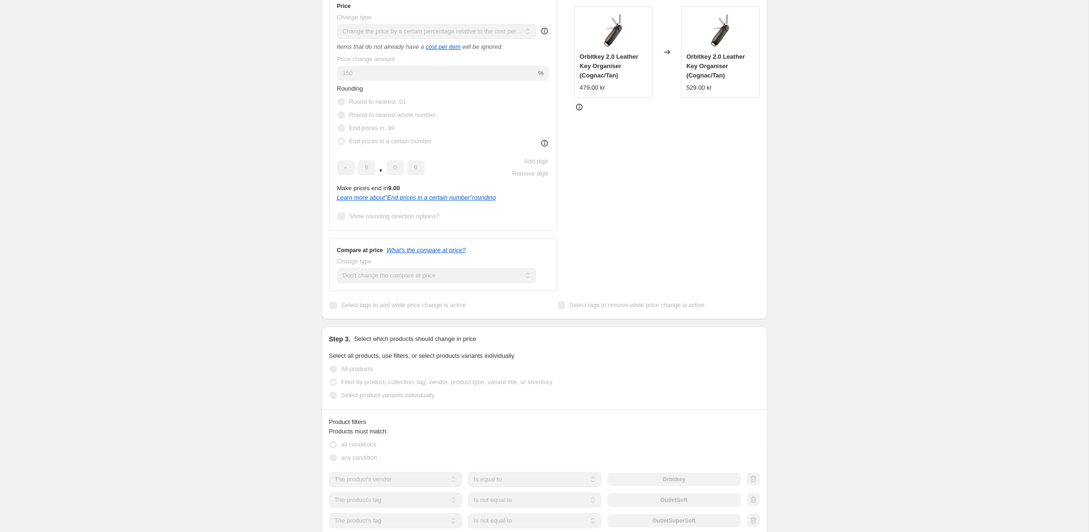
scroll to position [0, 0]
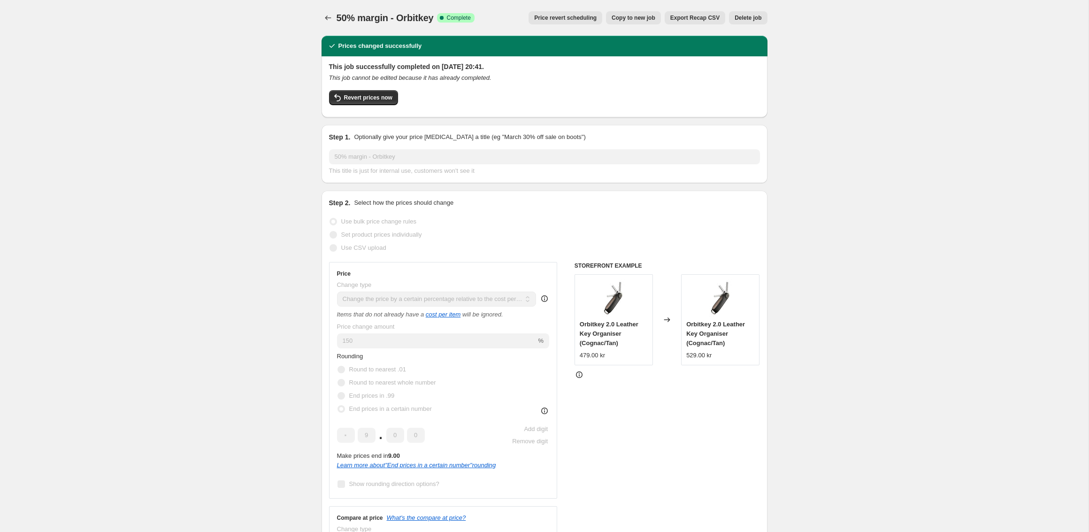
click at [625, 17] on span "Copy to new job" at bounding box center [633, 18] width 44 height 8
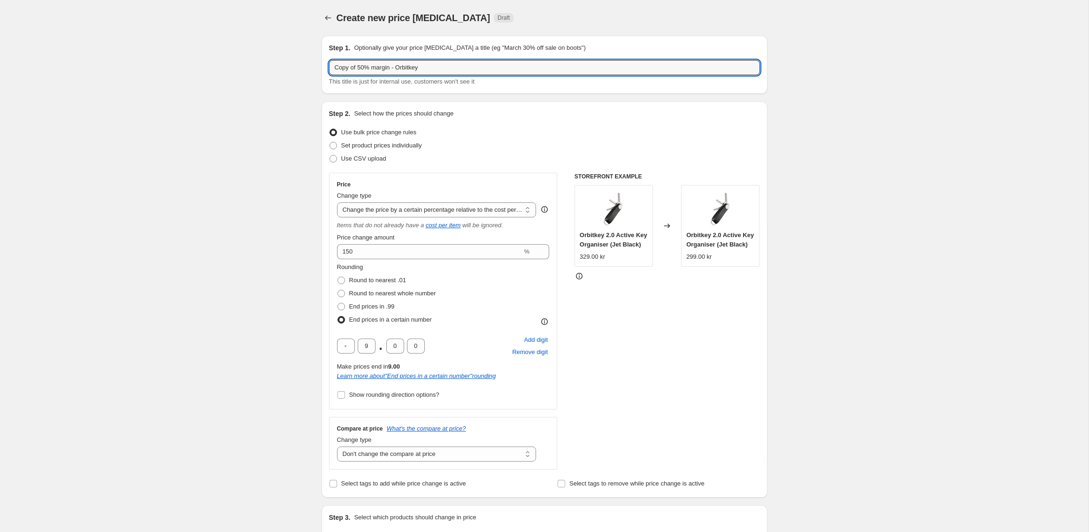
drag, startPoint x: 358, startPoint y: 67, endPoint x: 282, endPoint y: 67, distance: 77.0
click at [342, 65] on input "50% margin - Orbitkey" at bounding box center [544, 67] width 431 height 15
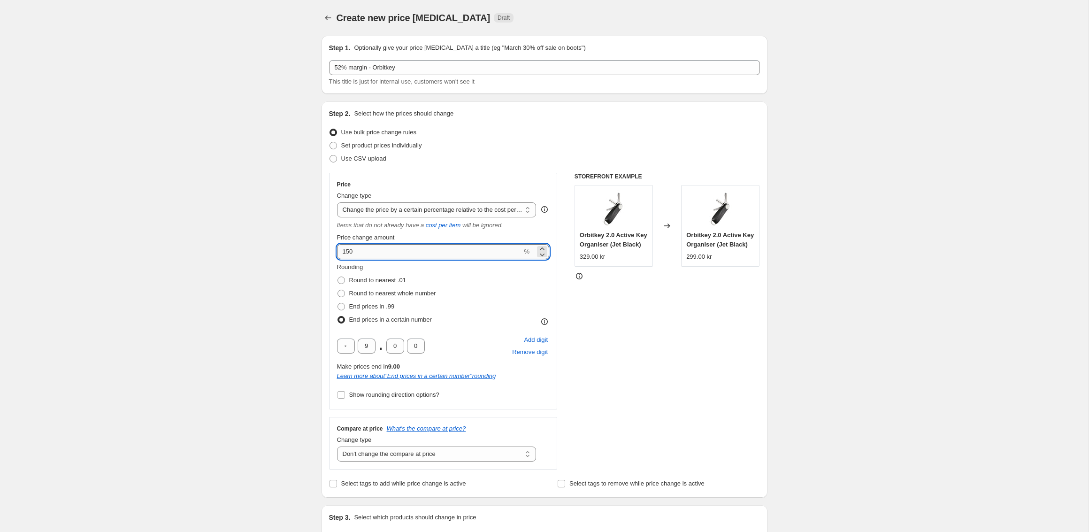
click at [364, 252] on input "150" at bounding box center [429, 251] width 185 height 15
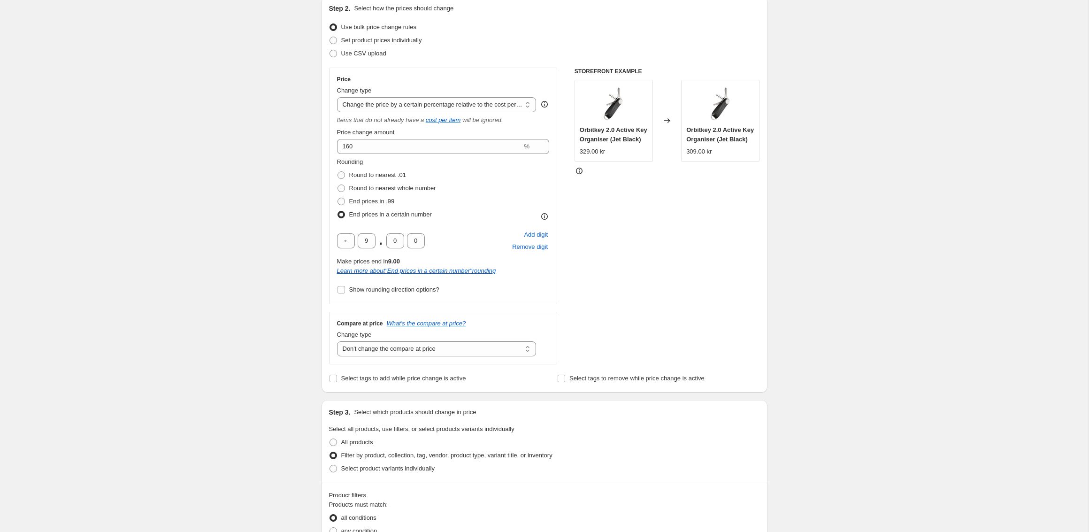
scroll to position [106, 0]
click at [386, 282] on label "Show rounding direction options?" at bounding box center [388, 288] width 102 height 13
click at [345, 285] on input "Show rounding direction options?" at bounding box center [341, 289] width 8 height 8
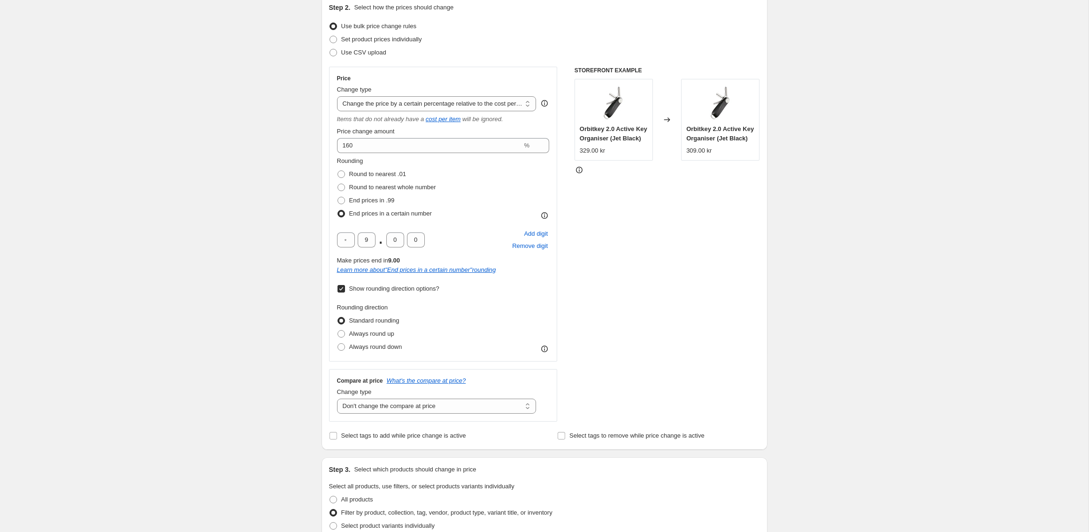
click at [387, 284] on span "Show rounding direction options?" at bounding box center [394, 288] width 90 height 9
click at [345, 285] on input "Show rounding direction options?" at bounding box center [341, 289] width 8 height 8
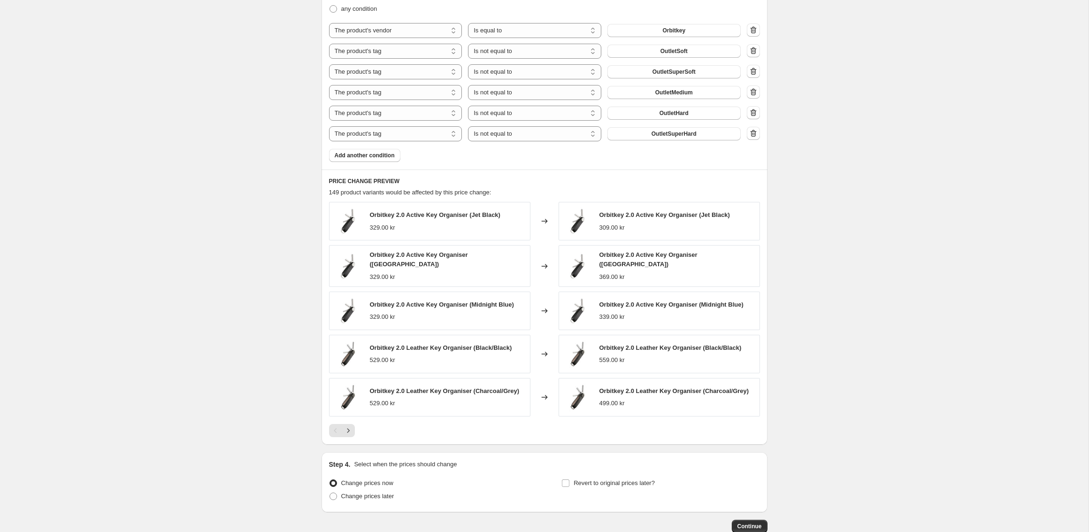
scroll to position [631, 0]
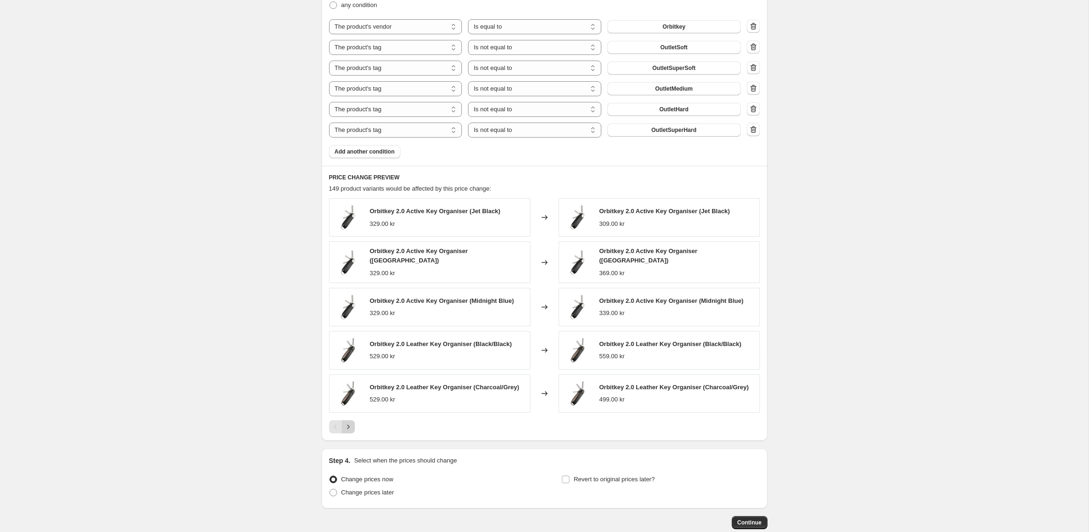
click at [349, 422] on icon "Next" at bounding box center [347, 426] width 9 height 9
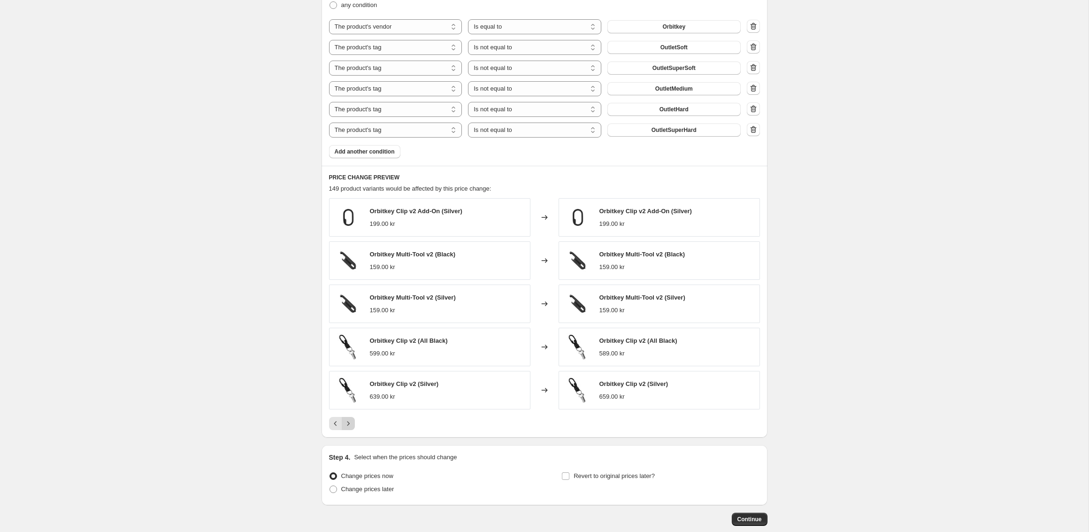
click at [349, 421] on icon "Next" at bounding box center [347, 423] width 9 height 9
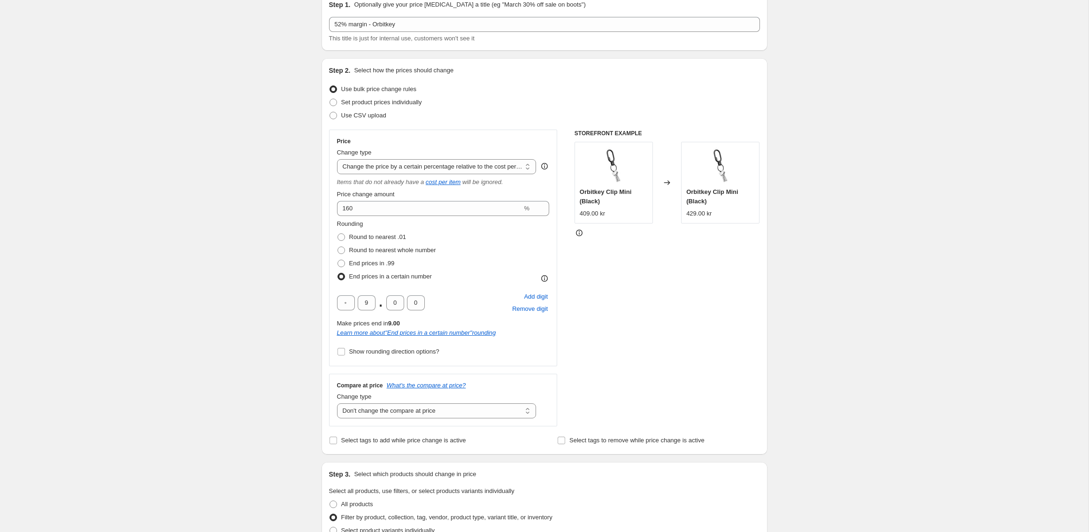
scroll to position [0, 0]
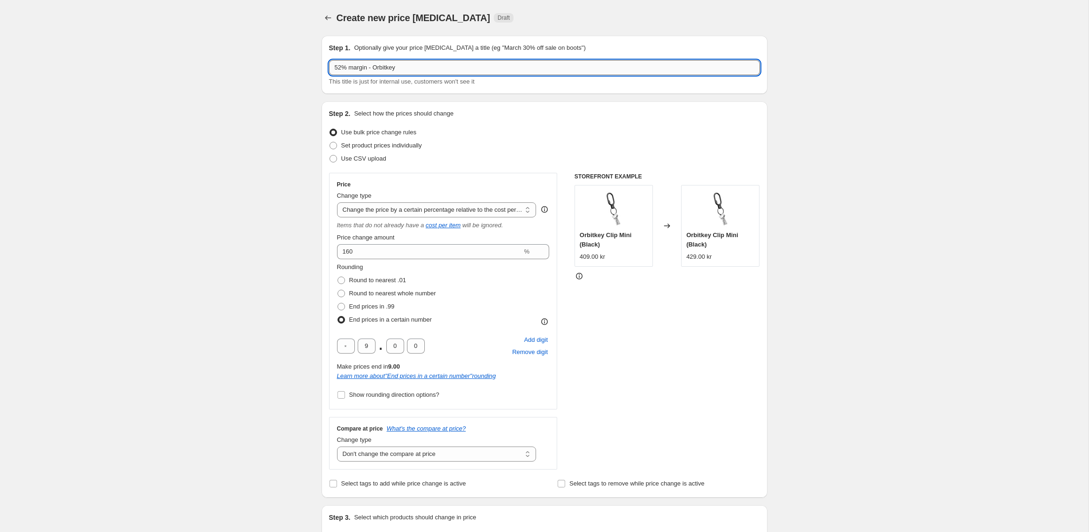
click at [342, 69] on input "52% margin - Orbitkey" at bounding box center [544, 67] width 431 height 15
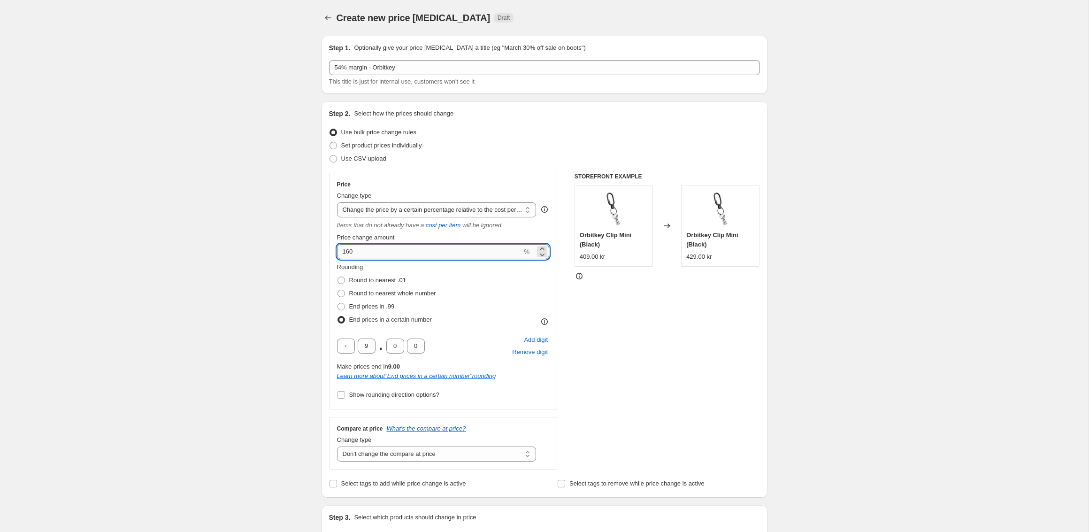
click at [358, 249] on input "160" at bounding box center [429, 251] width 185 height 15
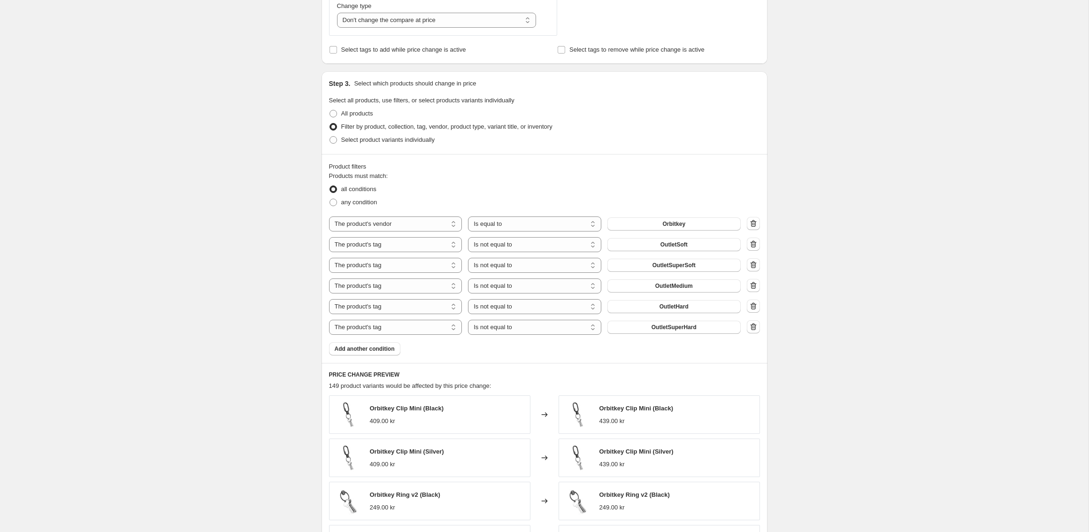
scroll to position [629, 0]
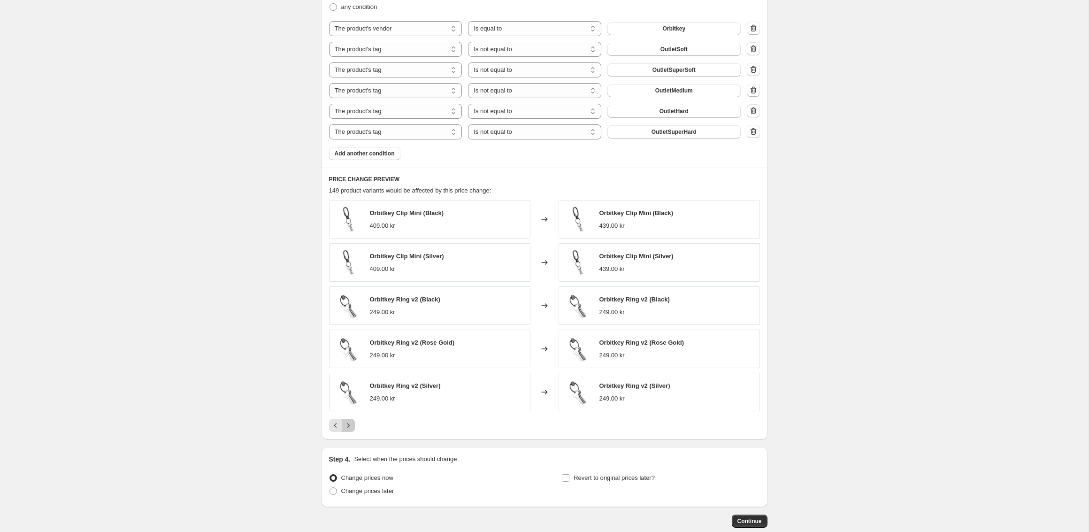
click at [352, 424] on icon "Next" at bounding box center [347, 424] width 9 height 9
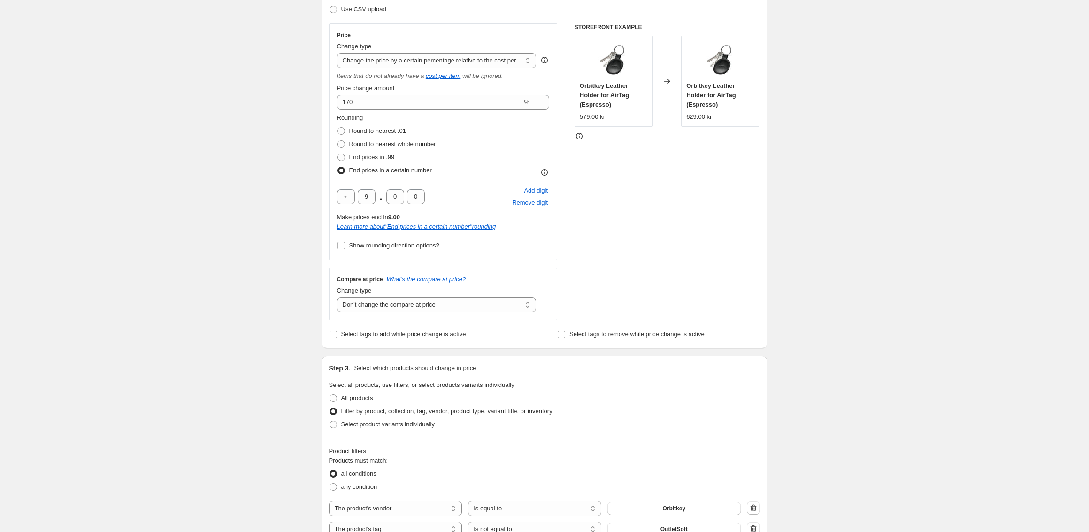
scroll to position [3, 0]
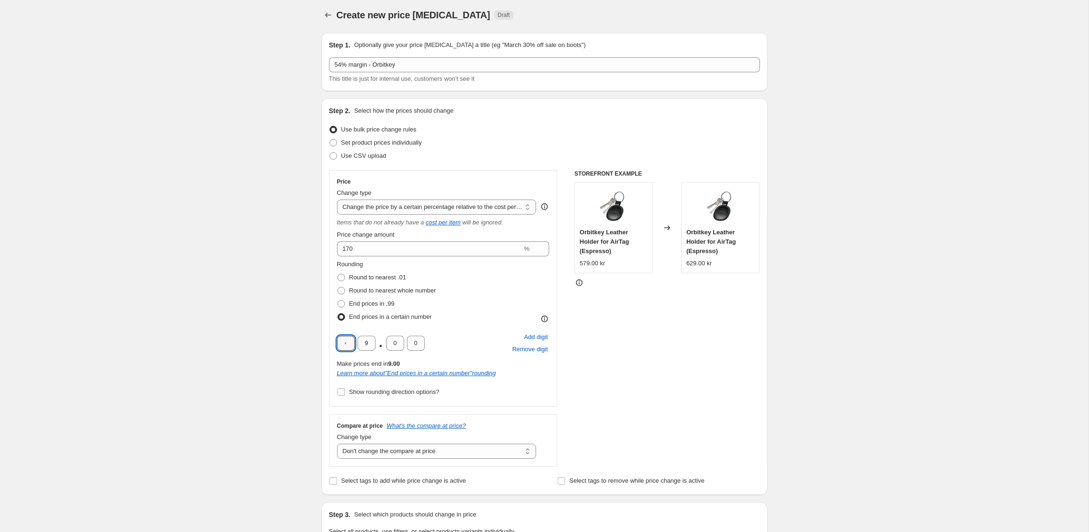
drag, startPoint x: 351, startPoint y: 344, endPoint x: 330, endPoint y: 344, distance: 21.1
click at [333, 344] on div "Price Change type Change the price to a certain amount Change the price by a ce…" at bounding box center [443, 288] width 229 height 236
click at [634, 332] on div "STOREFRONT EXAMPLE Orbitkey Leather Holder for AirTag (Espresso) 579.00 kr Chan…" at bounding box center [666, 318] width 185 height 297
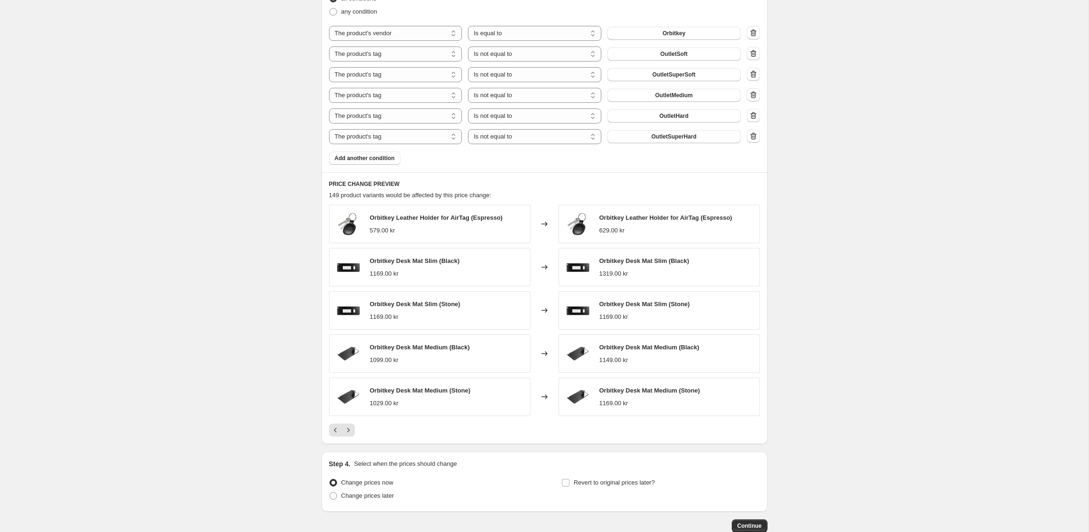
scroll to position [625, 0]
click at [348, 430] on icon "Next" at bounding box center [347, 428] width 9 height 9
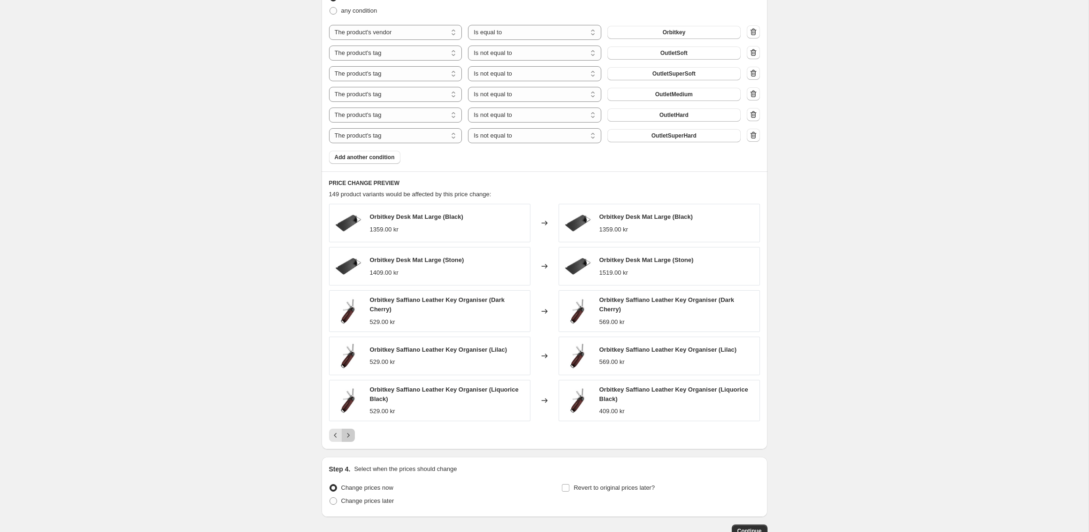
click at [348, 430] on icon "Next" at bounding box center [347, 434] width 9 height 9
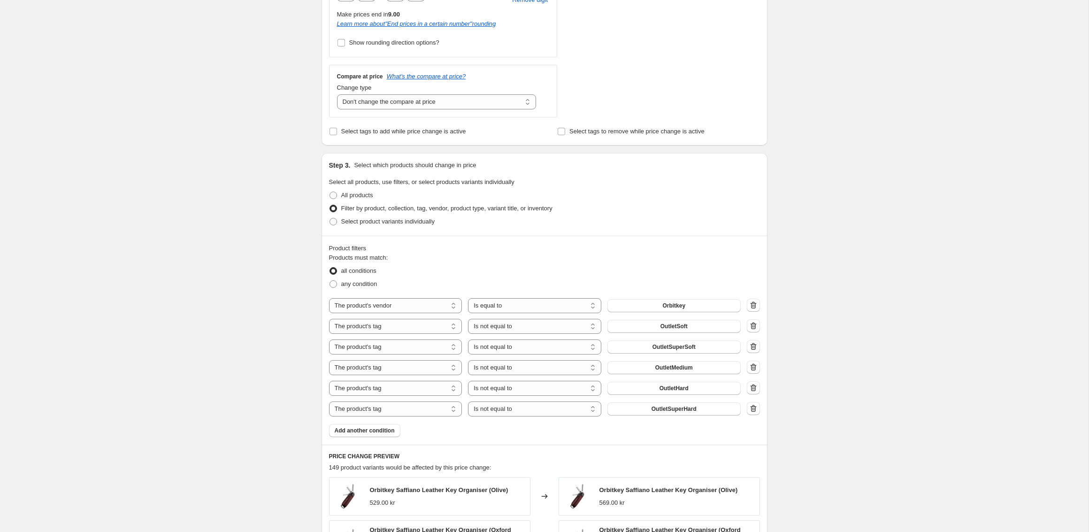
scroll to position [682, 0]
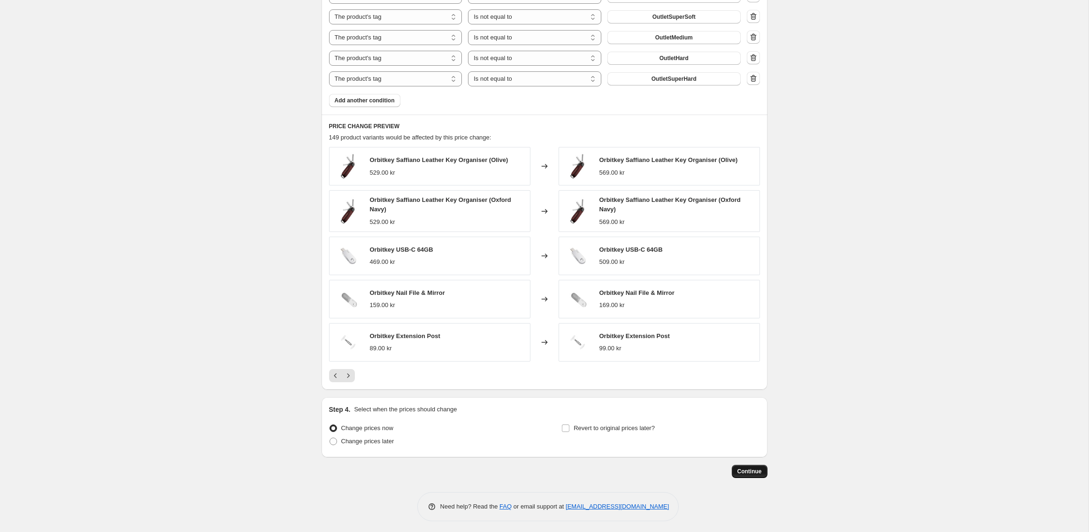
click at [752, 471] on span "Continue" at bounding box center [749, 471] width 24 height 8
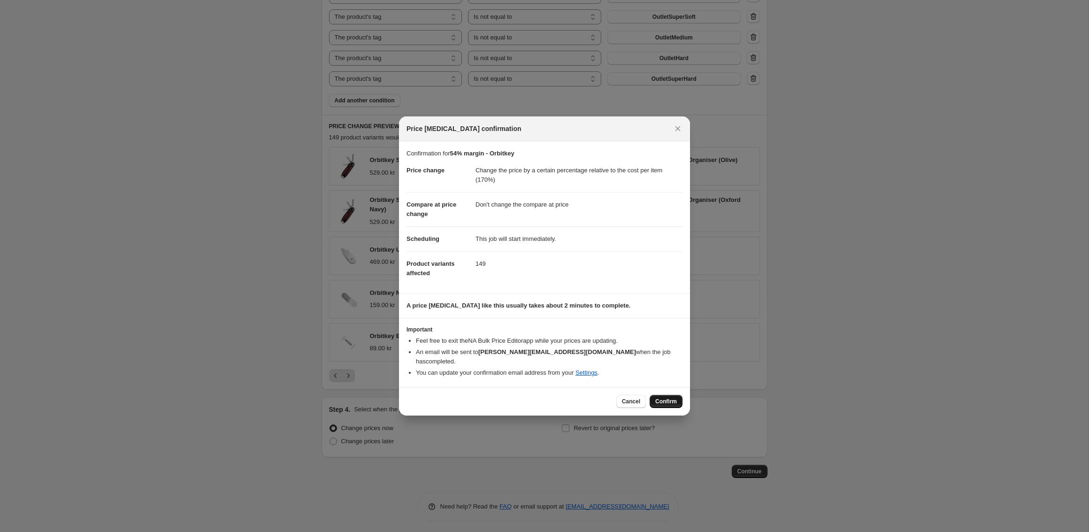
click at [662, 397] on span "Confirm" at bounding box center [666, 401] width 22 height 8
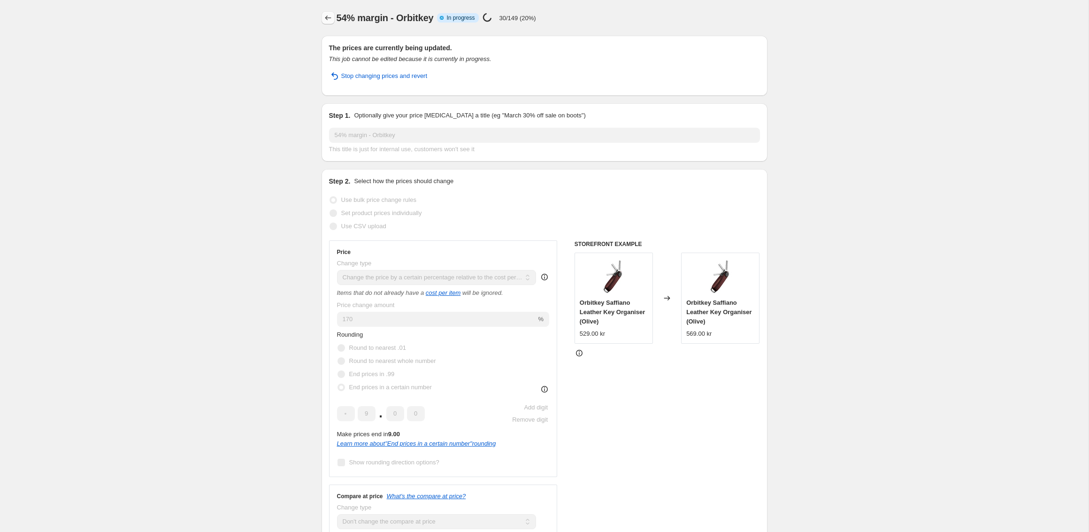
click at [326, 15] on icon "Price change jobs" at bounding box center [327, 17] width 9 height 9
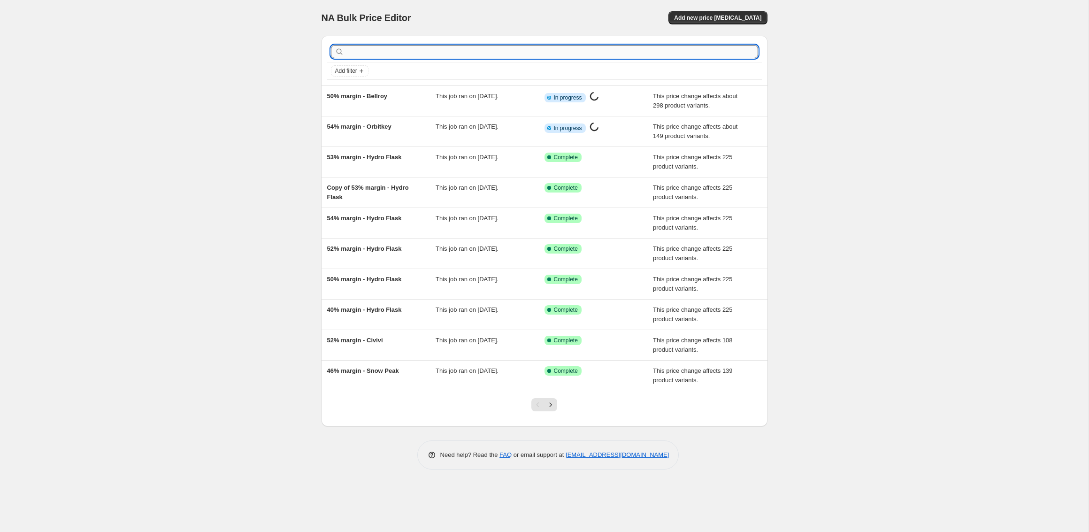
click at [368, 55] on input "text" at bounding box center [552, 51] width 412 height 13
click at [401, 48] on input "text" at bounding box center [552, 51] width 412 height 13
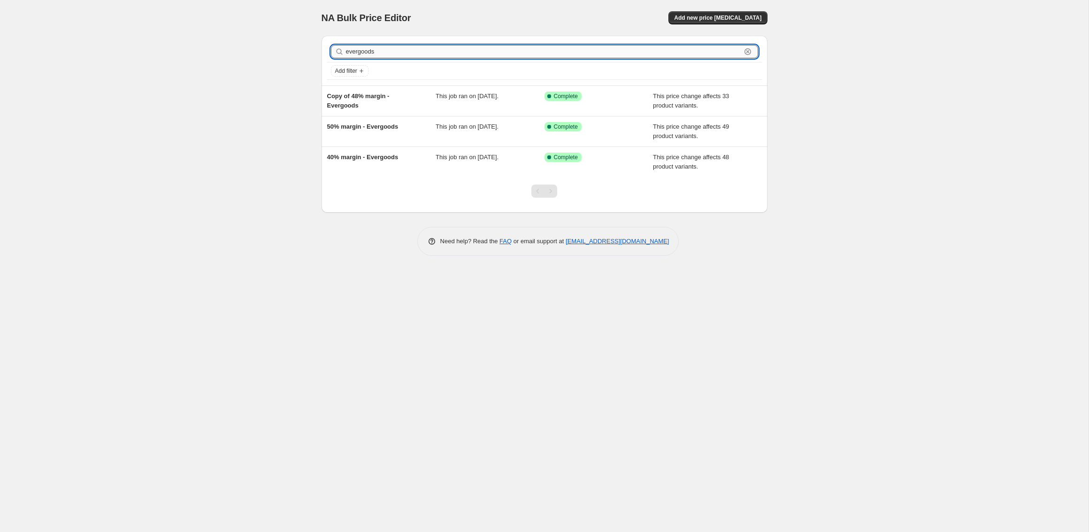
click at [410, 51] on input "evergoods" at bounding box center [543, 51] width 395 height 13
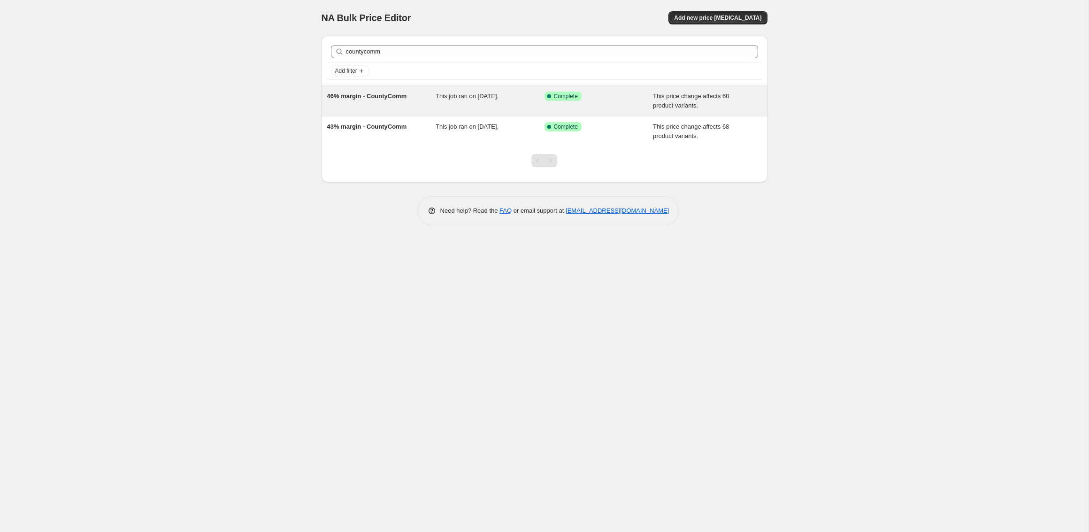
click at [486, 103] on div "This job ran on 7 March 2025." at bounding box center [489, 101] width 109 height 19
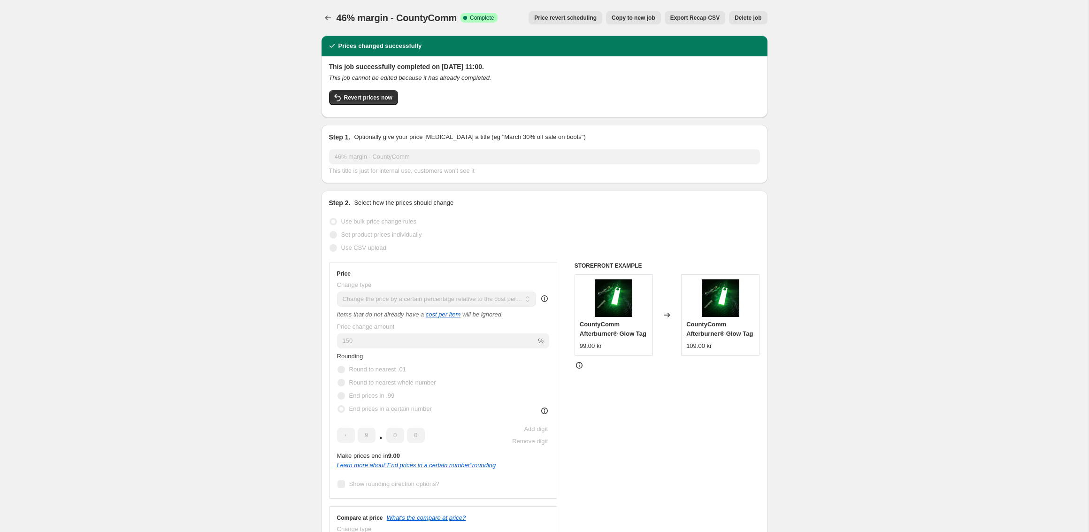
click at [629, 18] on span "Copy to new job" at bounding box center [633, 18] width 44 height 8
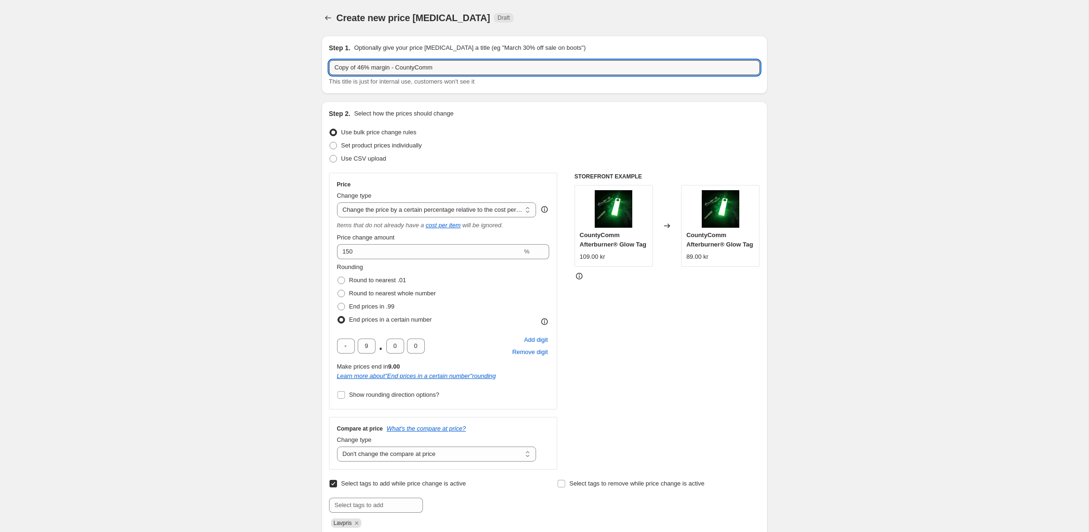
drag, startPoint x: 368, startPoint y: 69, endPoint x: 276, endPoint y: 61, distance: 92.4
click at [362, 255] on input "150" at bounding box center [429, 251] width 185 height 15
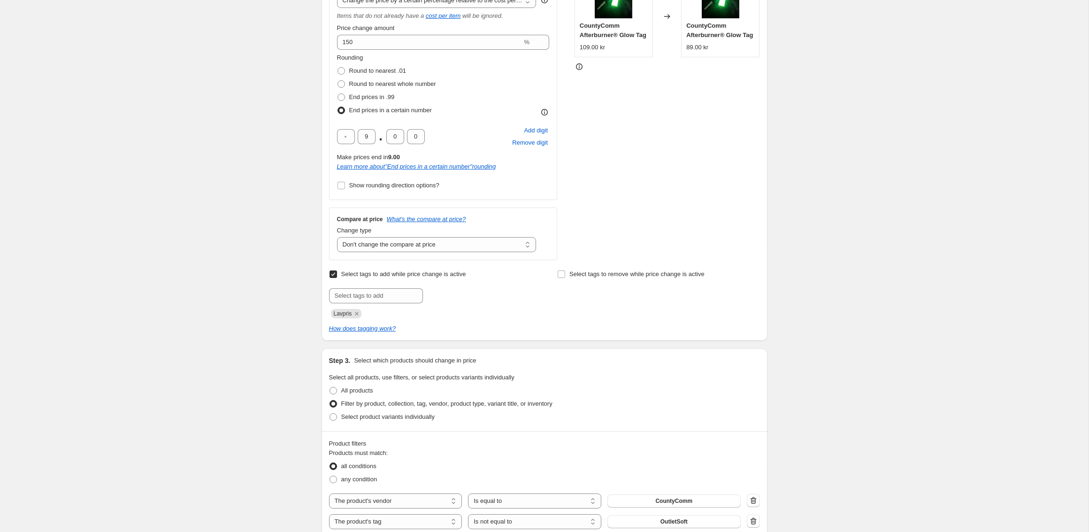
scroll to position [176, 0]
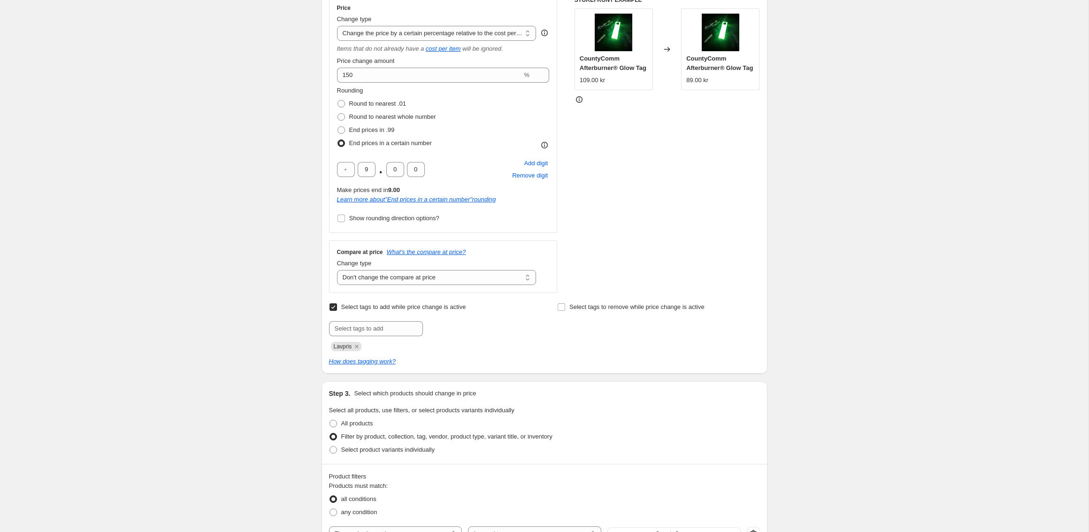
click at [333, 306] on input "Select tags to add while price change is active" at bounding box center [333, 307] width 8 height 8
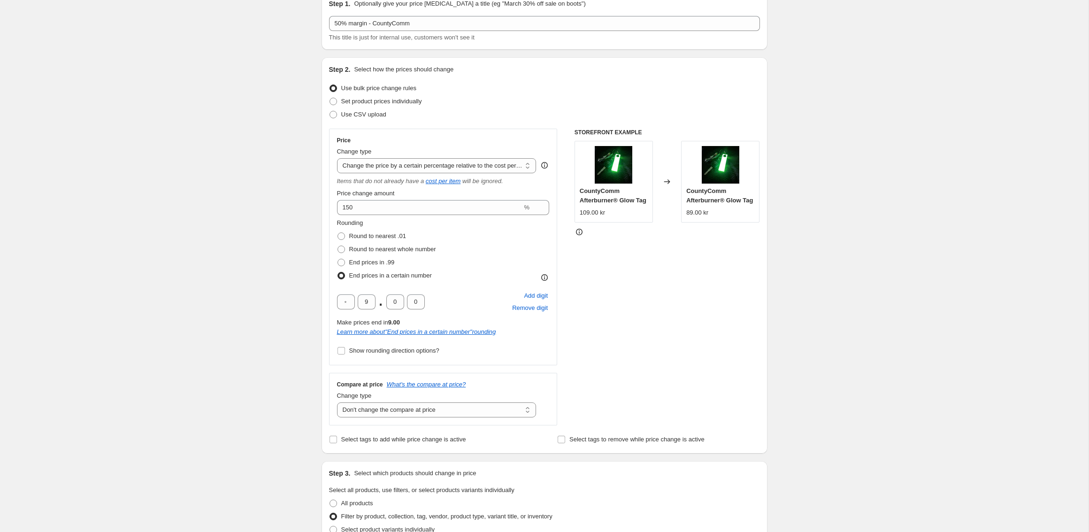
scroll to position [688, 0]
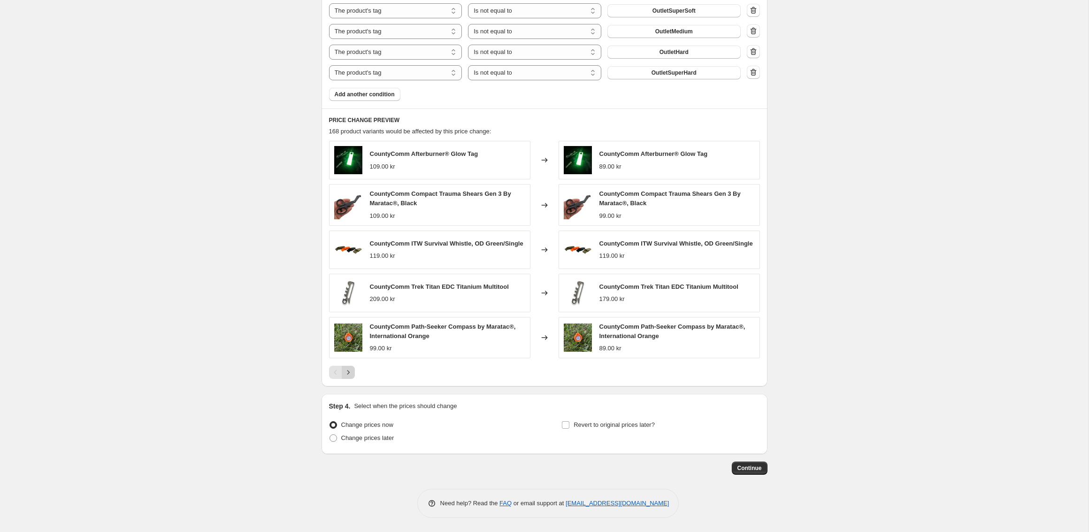
click at [349, 374] on icon "Next" at bounding box center [347, 371] width 9 height 9
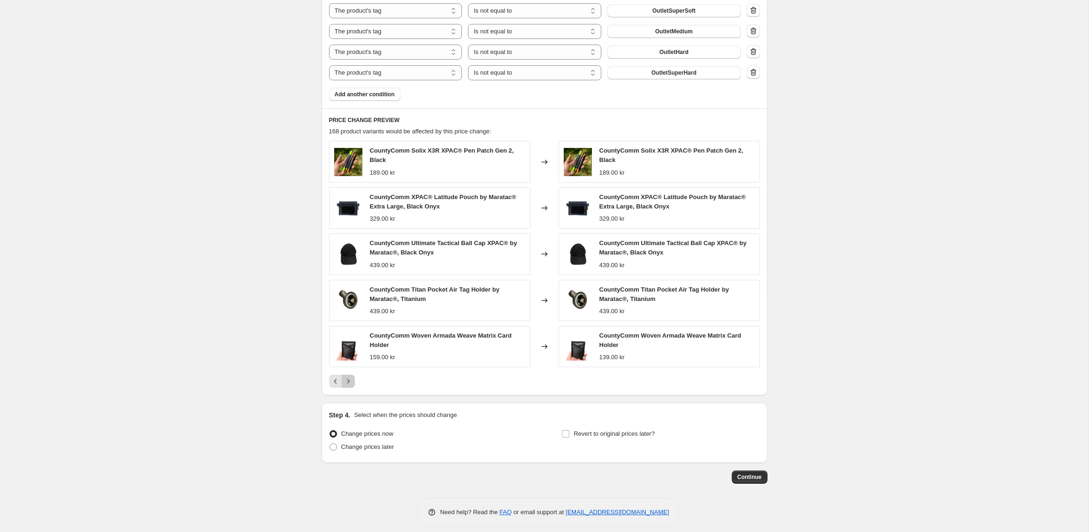
click at [350, 377] on icon "Next" at bounding box center [347, 380] width 9 height 9
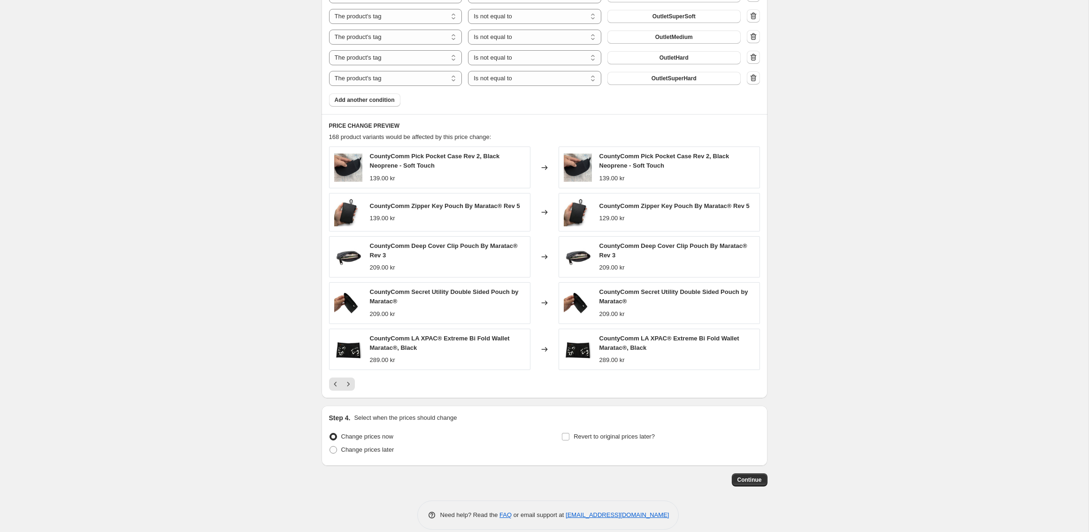
scroll to position [681, 0]
click at [349, 380] on icon "Next" at bounding box center [347, 384] width 9 height 9
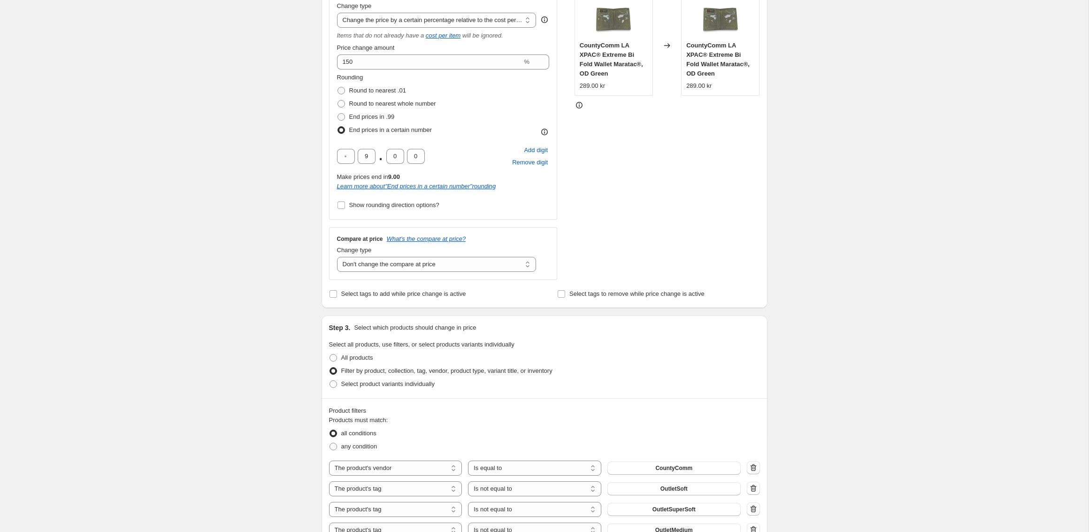
scroll to position [0, 0]
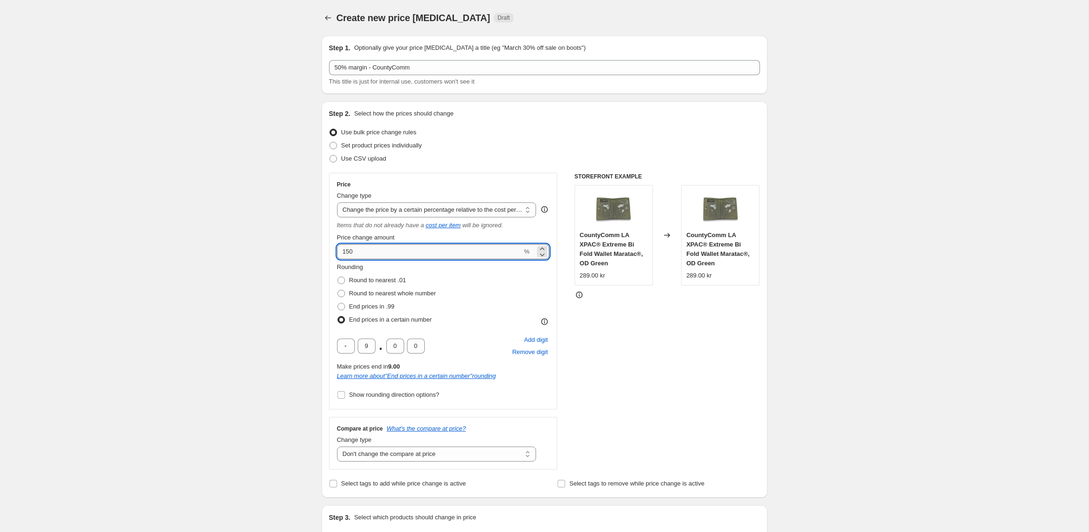
click at [357, 251] on input "150" at bounding box center [429, 251] width 185 height 15
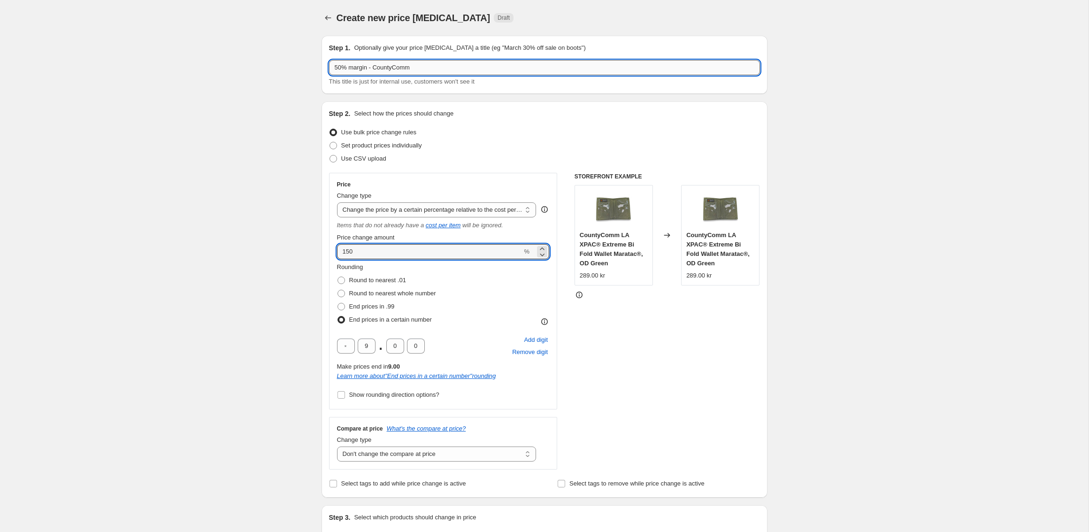
click at [342, 70] on input "50% margin - CountyComm" at bounding box center [544, 67] width 431 height 15
click at [360, 257] on input "150" at bounding box center [429, 251] width 185 height 15
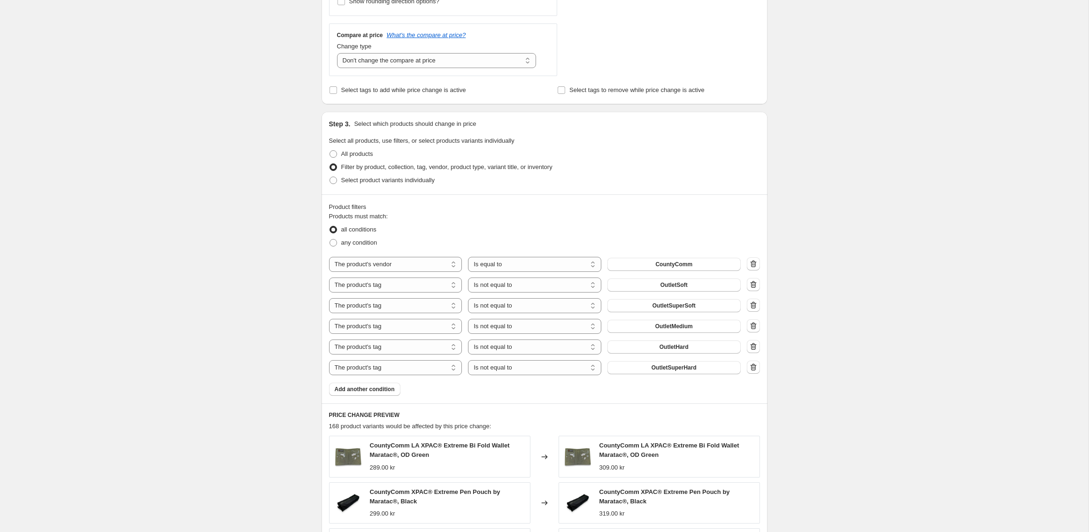
scroll to position [691, 0]
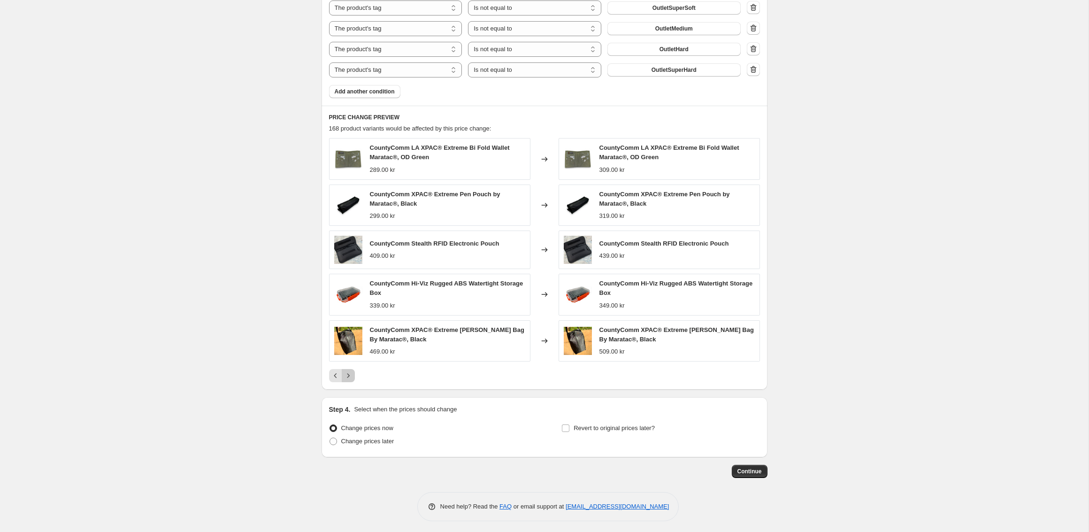
click at [344, 372] on icon "Next" at bounding box center [347, 375] width 9 height 9
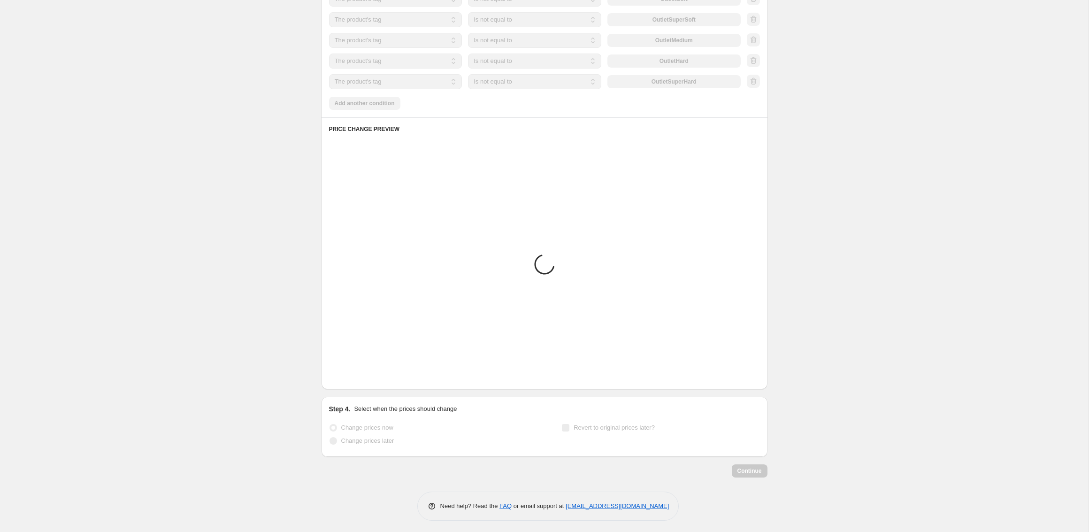
scroll to position [688, 0]
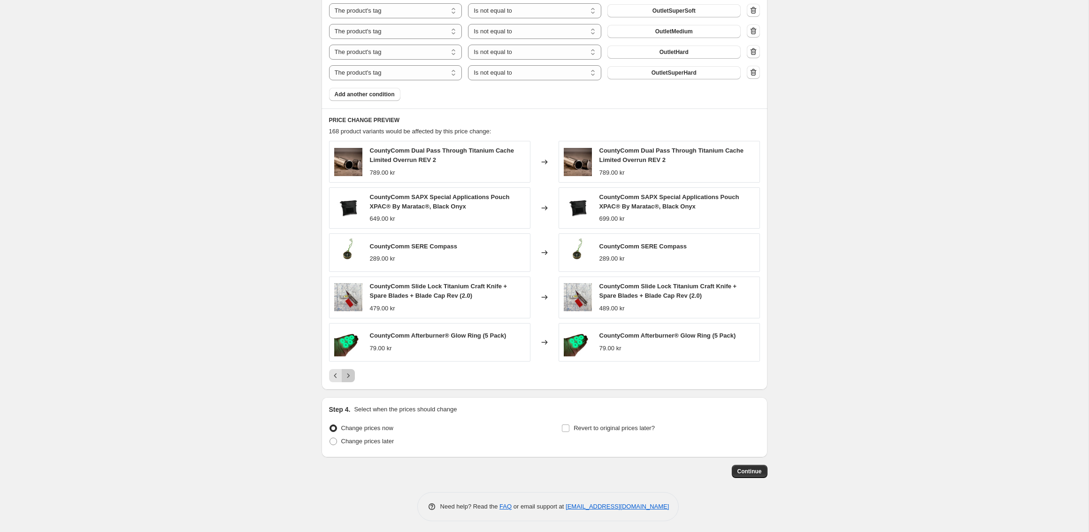
click at [344, 372] on icon "Next" at bounding box center [347, 375] width 9 height 9
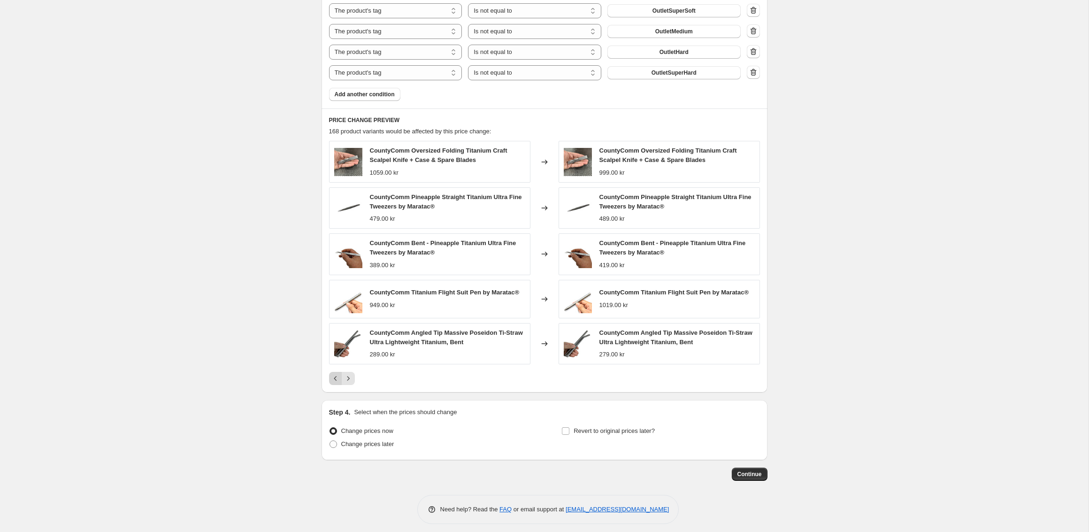
click at [332, 374] on icon "Previous" at bounding box center [335, 378] width 9 height 9
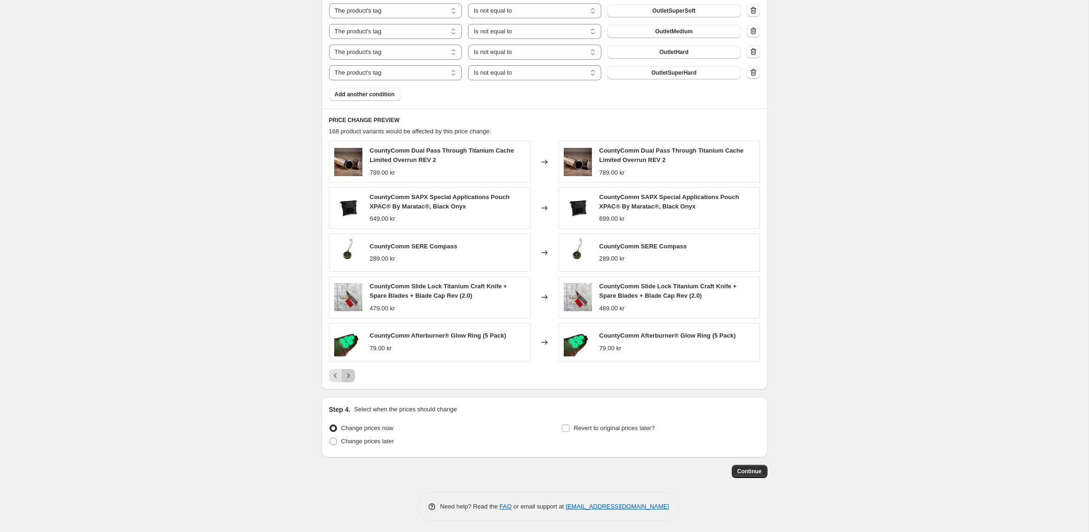
click at [350, 376] on icon "Next" at bounding box center [347, 375] width 9 height 9
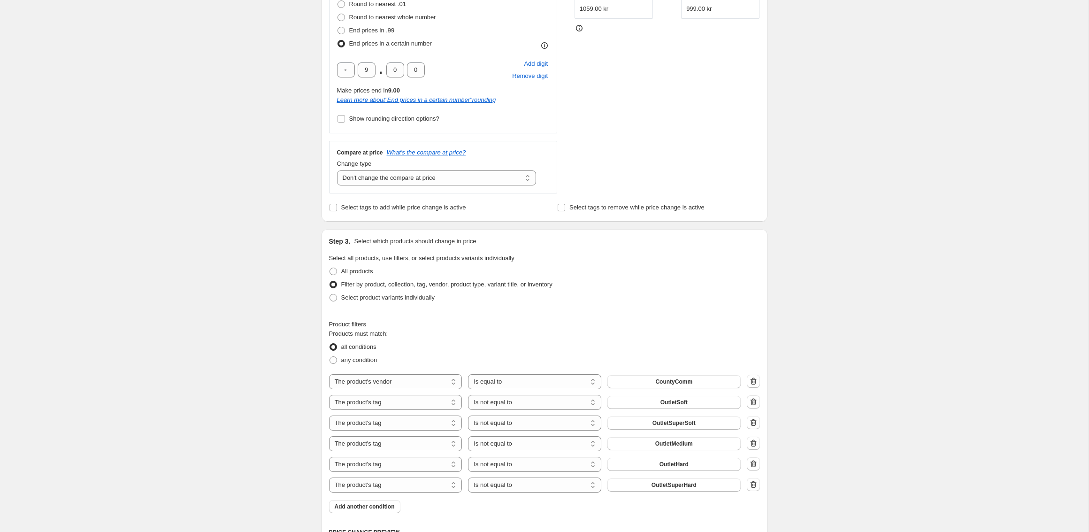
scroll to position [138, 0]
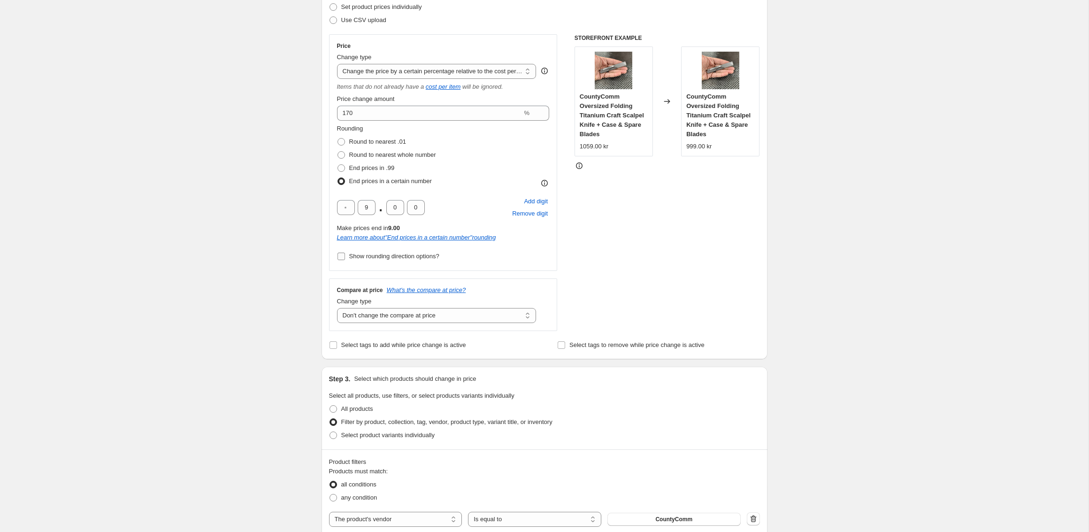
click at [367, 257] on span "Show rounding direction options?" at bounding box center [394, 255] width 90 height 7
click at [345, 257] on input "Show rounding direction options?" at bounding box center [341, 256] width 8 height 8
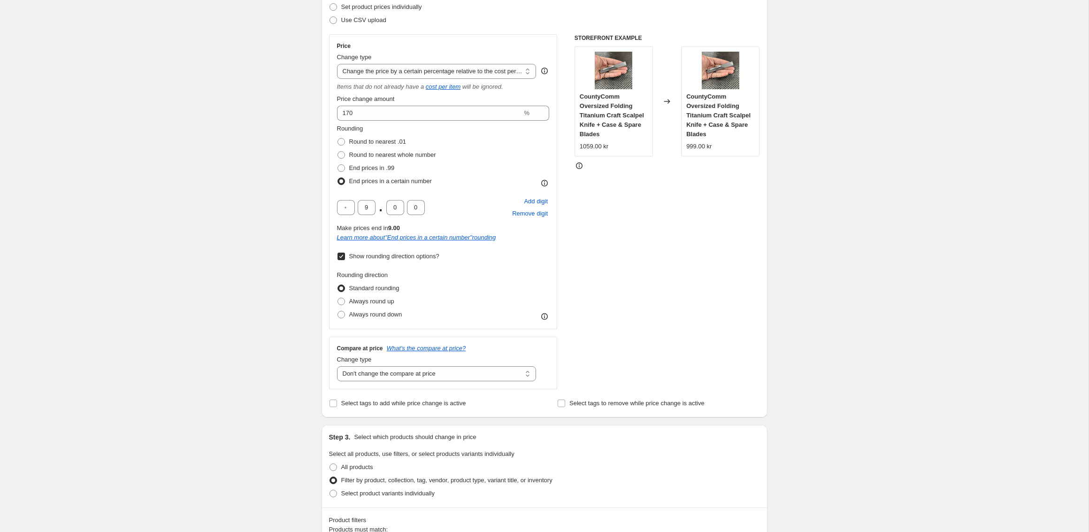
click at [367, 257] on span "Show rounding direction options?" at bounding box center [394, 255] width 90 height 7
click at [345, 257] on input "Show rounding direction options?" at bounding box center [341, 256] width 8 height 8
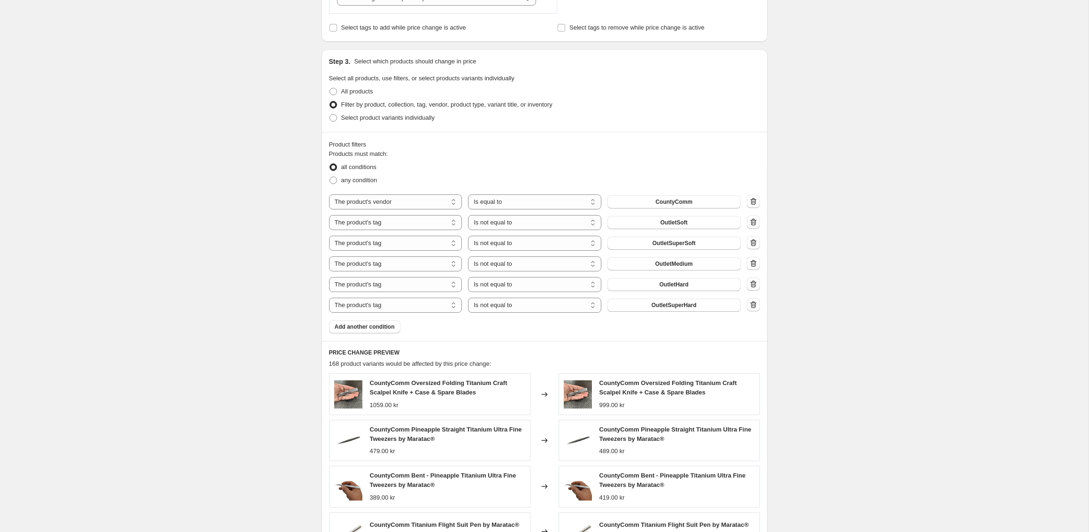
scroll to position [691, 0]
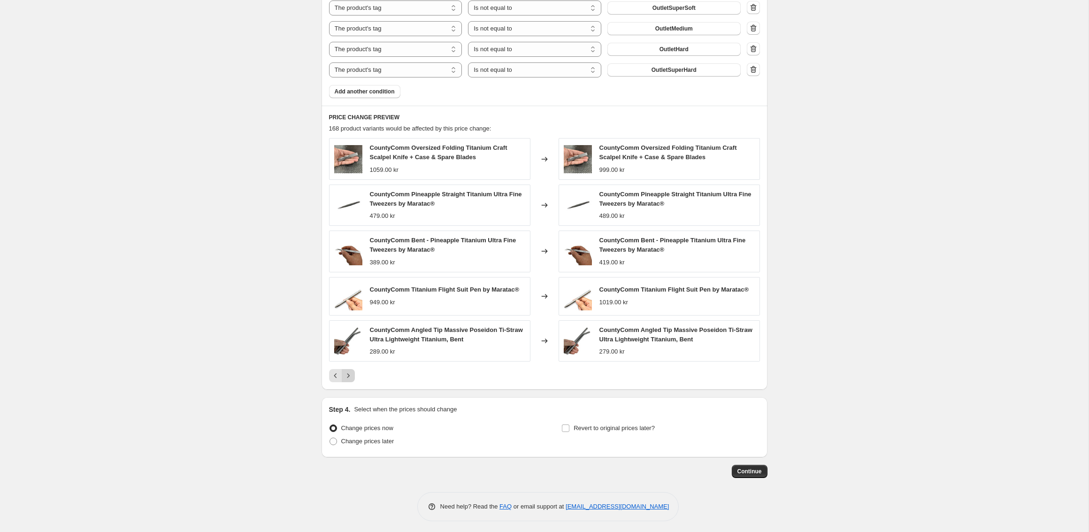
click at [351, 374] on icon "Next" at bounding box center [347, 375] width 9 height 9
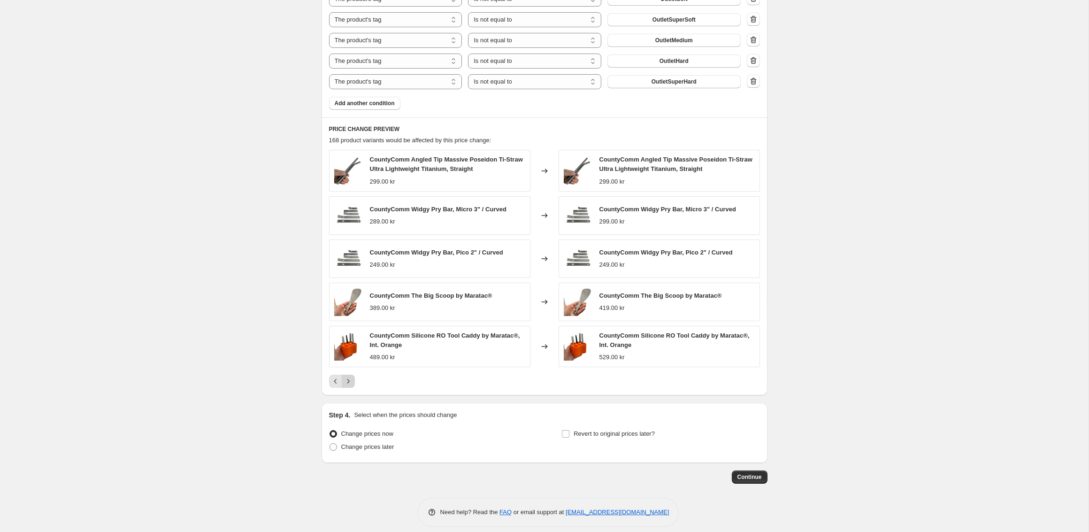
scroll to position [685, 0]
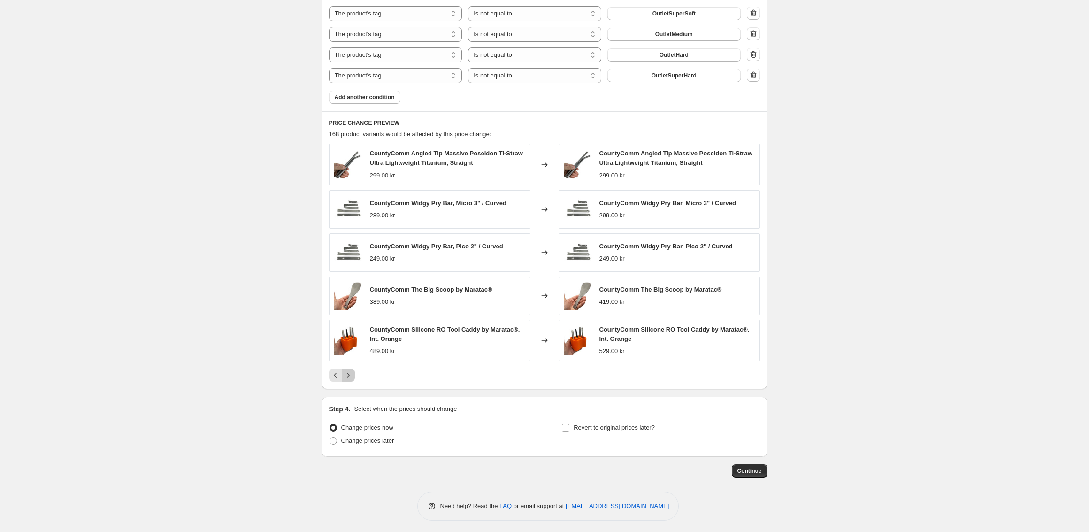
click at [351, 374] on icon "Next" at bounding box center [347, 374] width 9 height 9
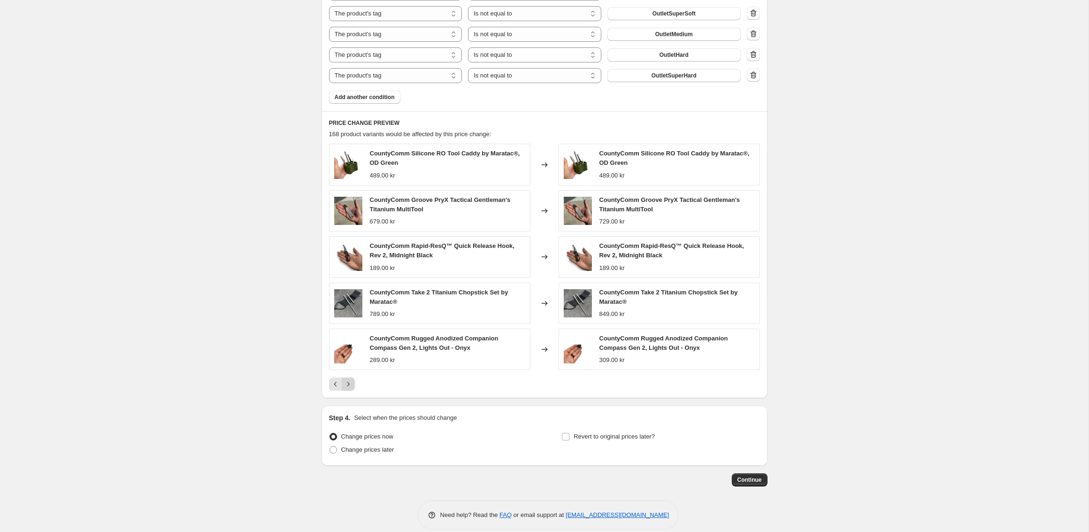
click at [345, 386] on button "Next" at bounding box center [348, 383] width 13 height 13
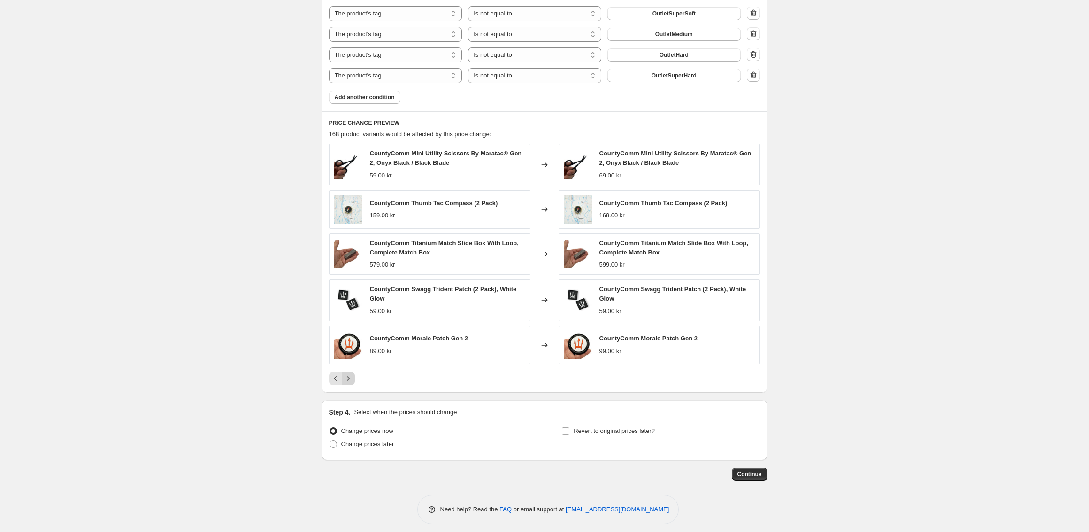
click at [351, 379] on icon "Next" at bounding box center [347, 378] width 9 height 9
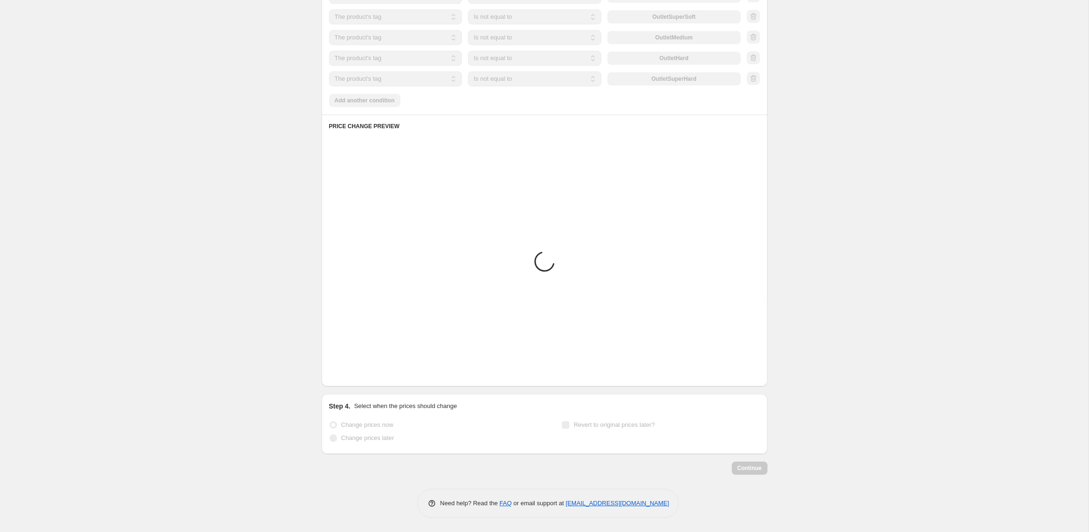
scroll to position [679, 0]
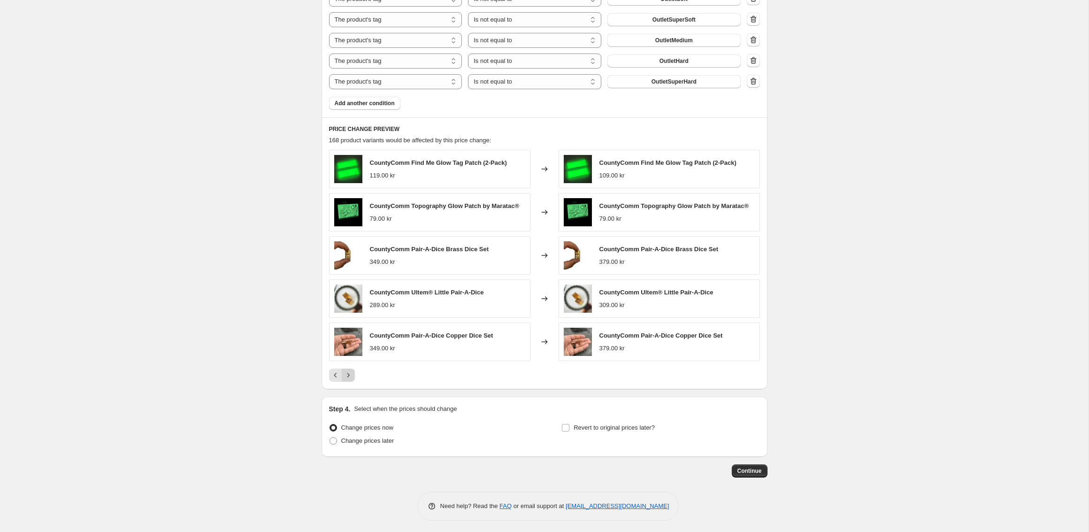
click at [351, 379] on button "Next" at bounding box center [348, 374] width 13 height 13
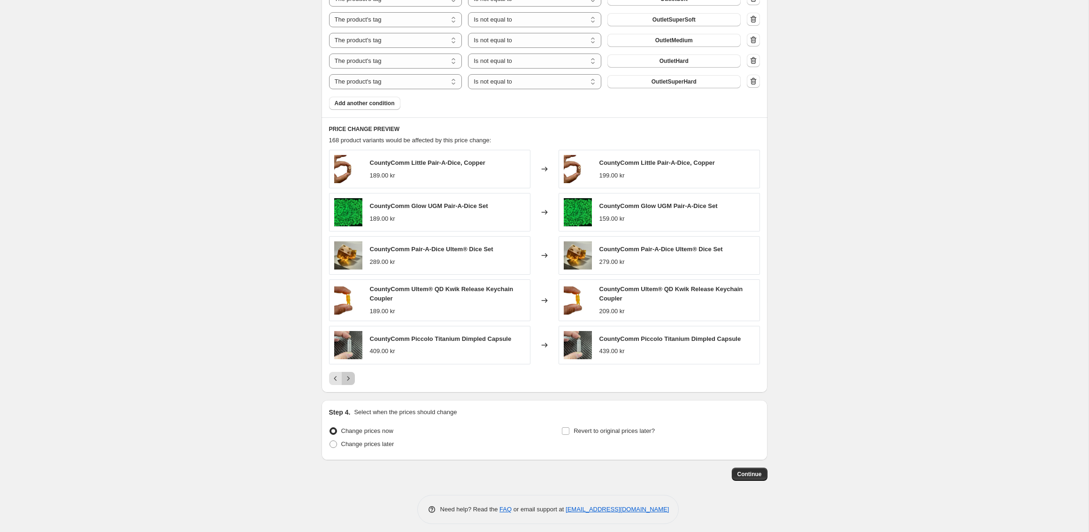
click at [350, 377] on icon "Next" at bounding box center [347, 378] width 9 height 9
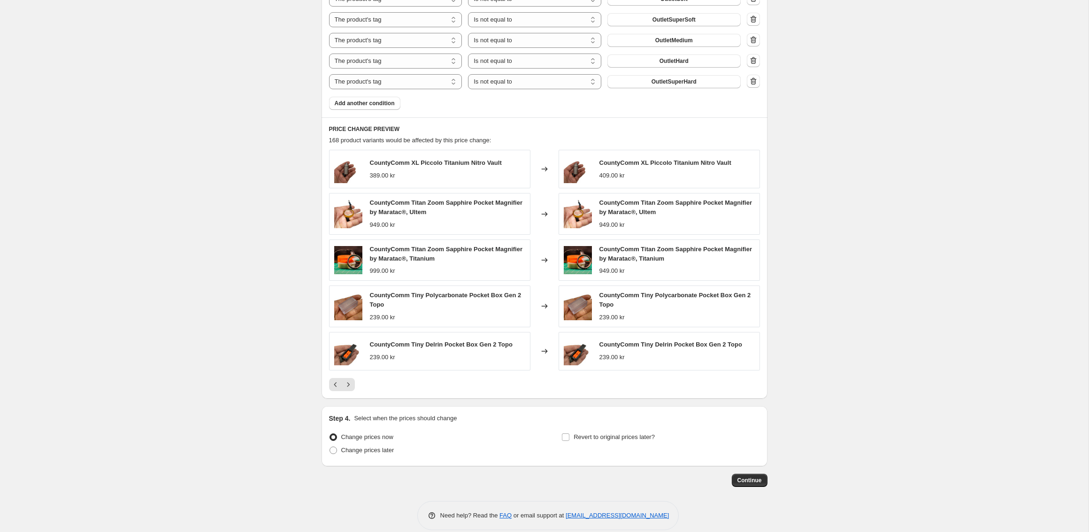
click at [648, 245] on span "CountyComm Titan Zoom Sapphire Pocket Magnifier by Maratac®, Titanium" at bounding box center [675, 253] width 153 height 16
copy span "CountyComm Titan Zoom Sapphire Pocket Magnifier by Maratac®, Titanium"
click at [351, 380] on icon "Next" at bounding box center [347, 384] width 9 height 9
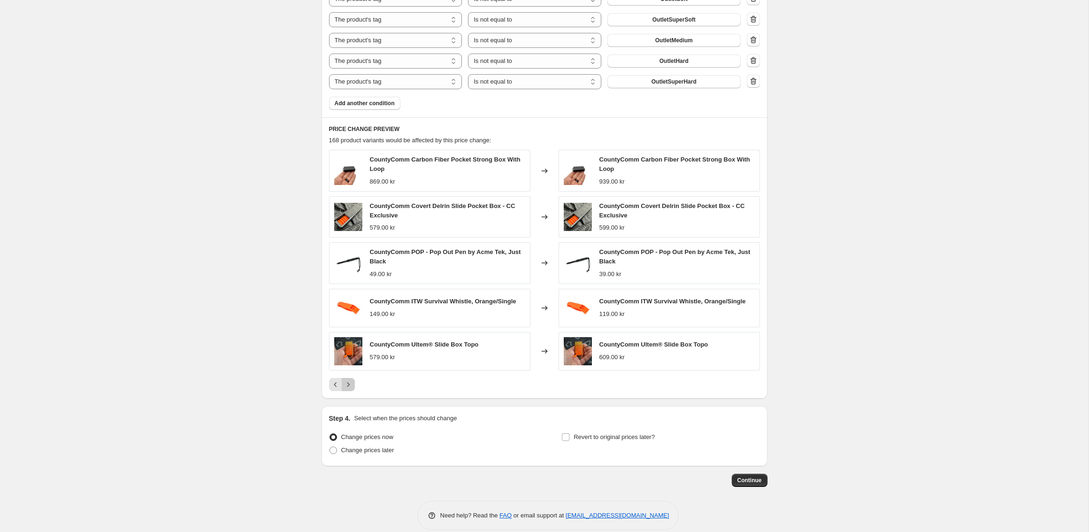
click at [351, 380] on icon "Next" at bounding box center [347, 384] width 9 height 9
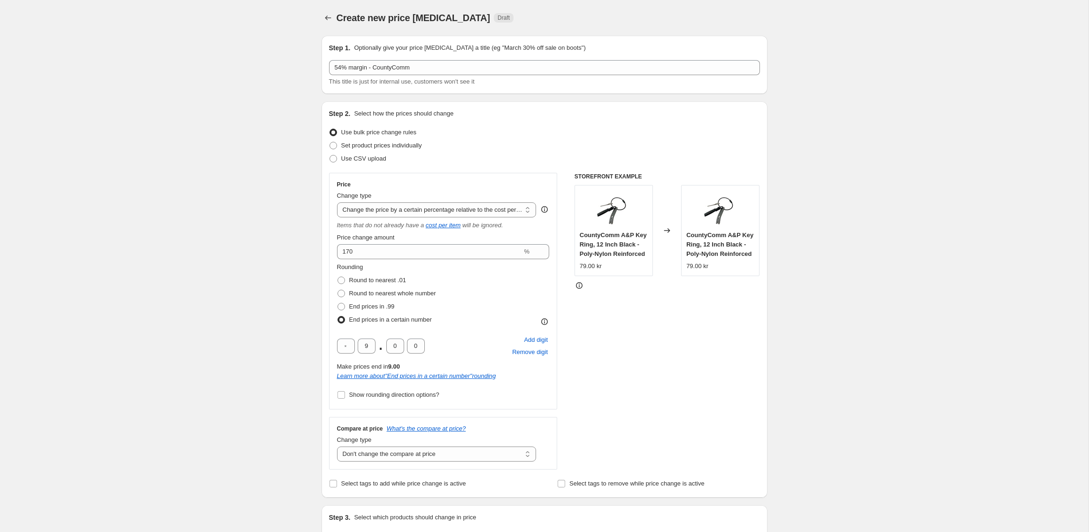
scroll to position [703, 0]
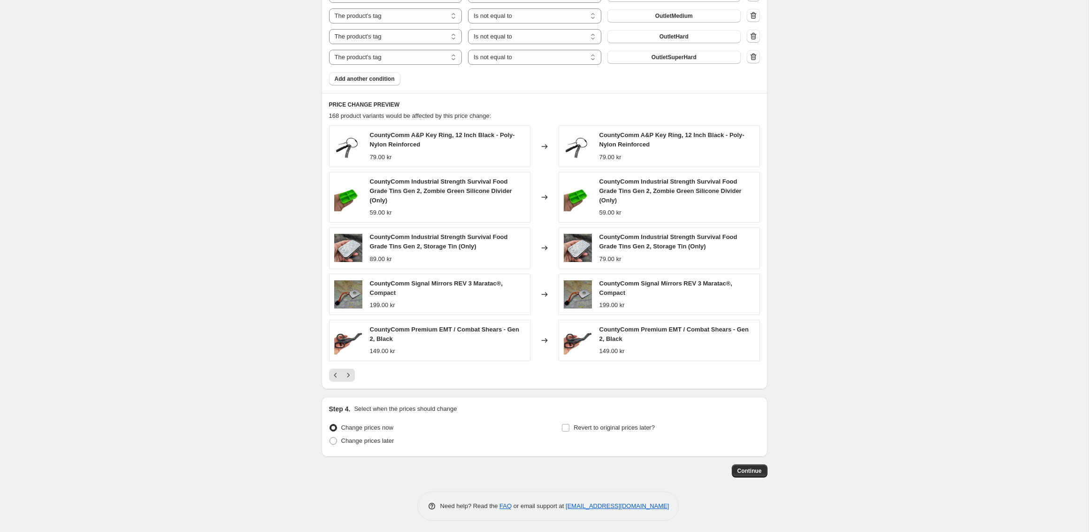
click at [349, 371] on icon "Next" at bounding box center [347, 374] width 9 height 9
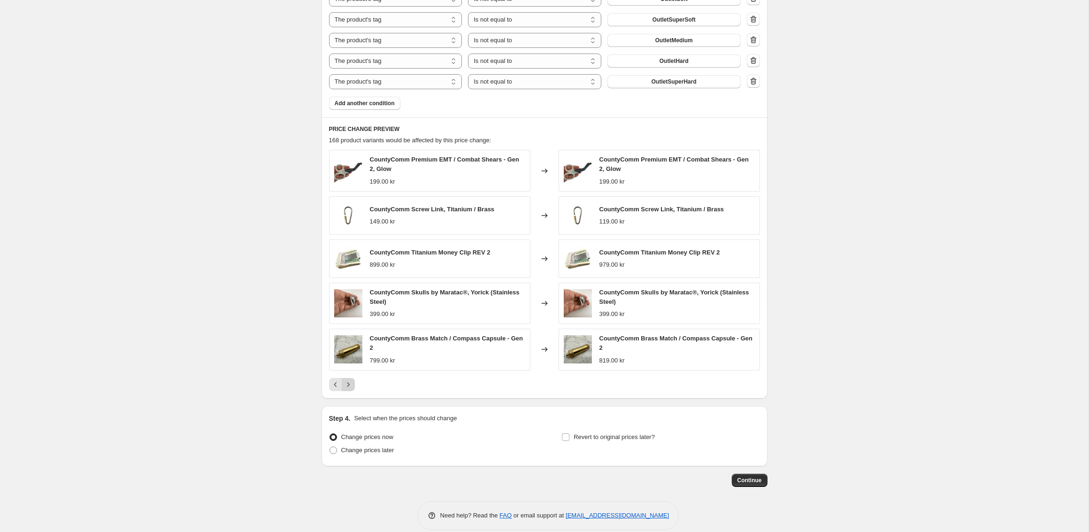
scroll to position [688, 0]
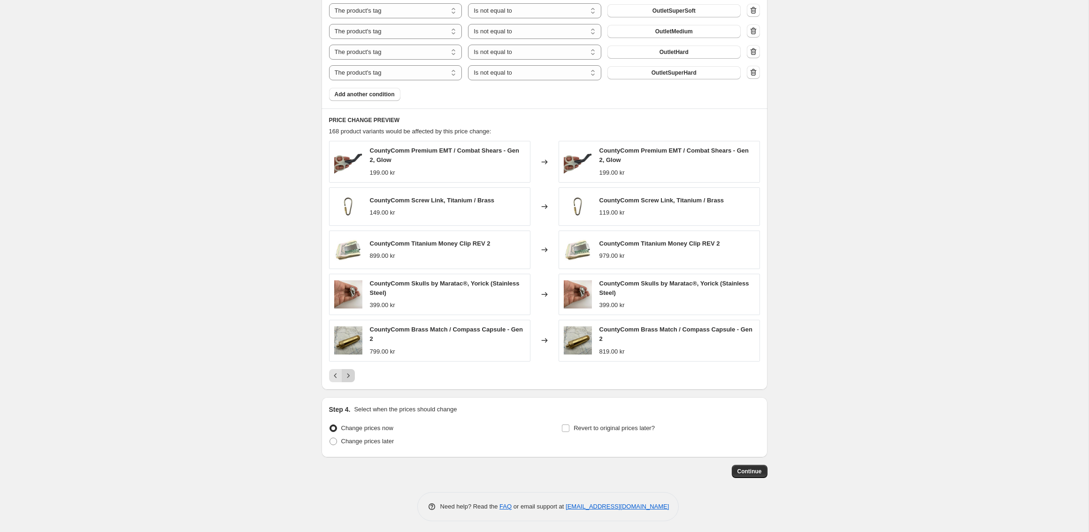
click at [349, 371] on icon "Next" at bounding box center [347, 375] width 9 height 9
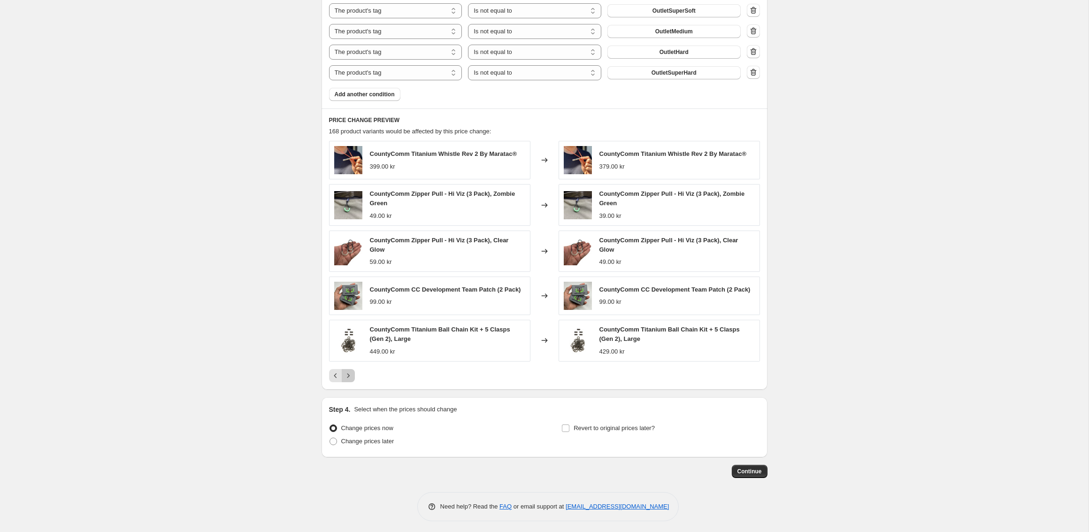
click at [349, 371] on icon "Next" at bounding box center [347, 375] width 9 height 9
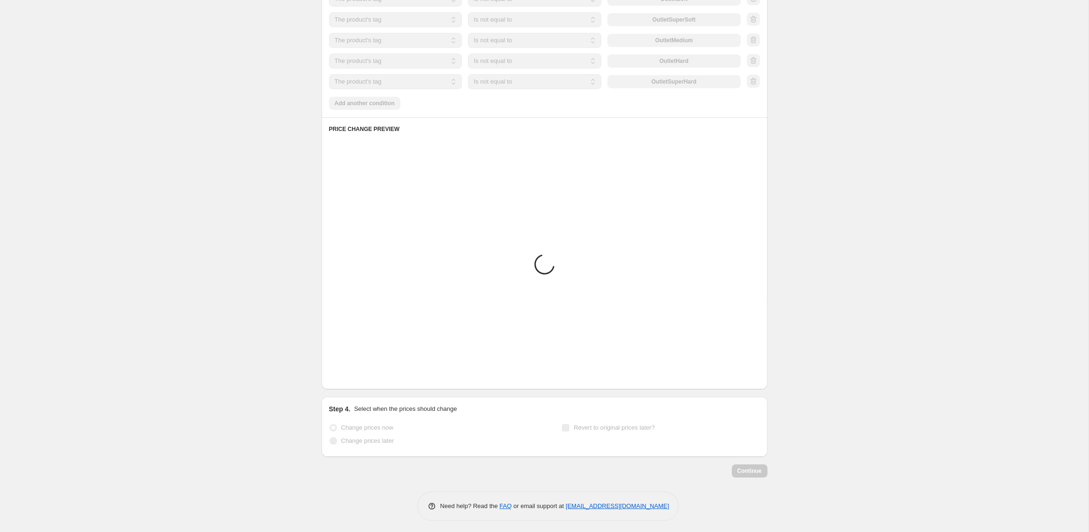
scroll to position [685, 0]
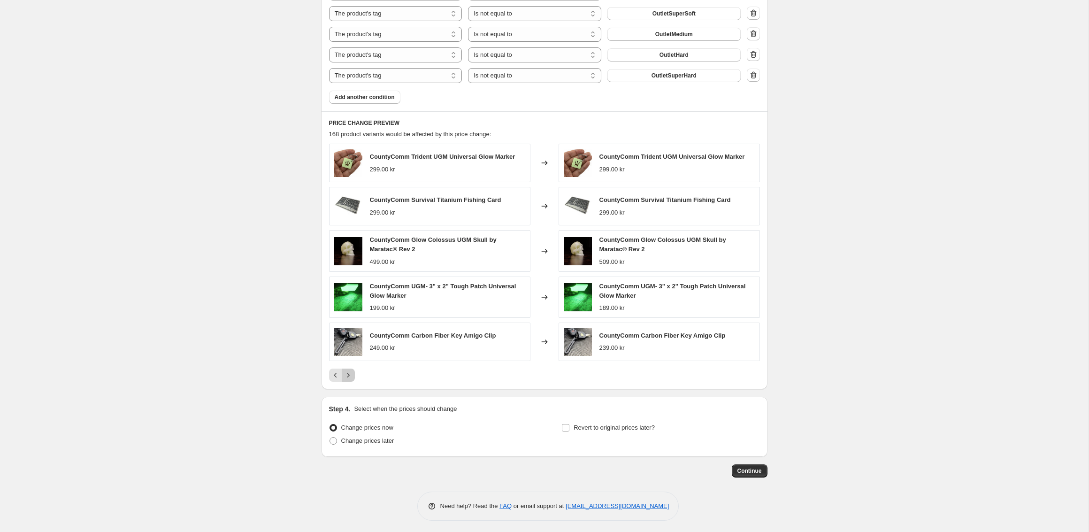
click at [349, 371] on icon "Next" at bounding box center [347, 374] width 9 height 9
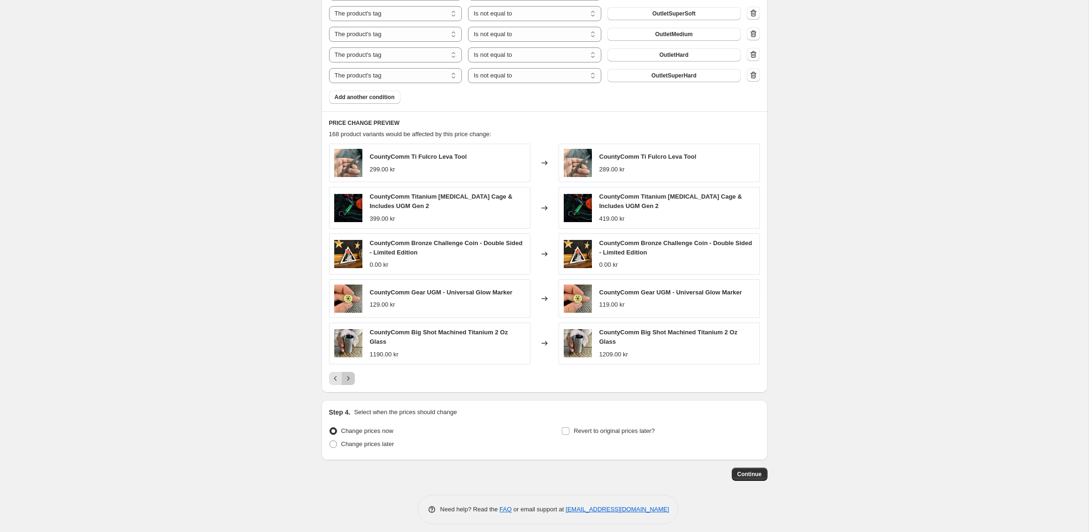
click at [349, 374] on icon "Next" at bounding box center [347, 378] width 9 height 9
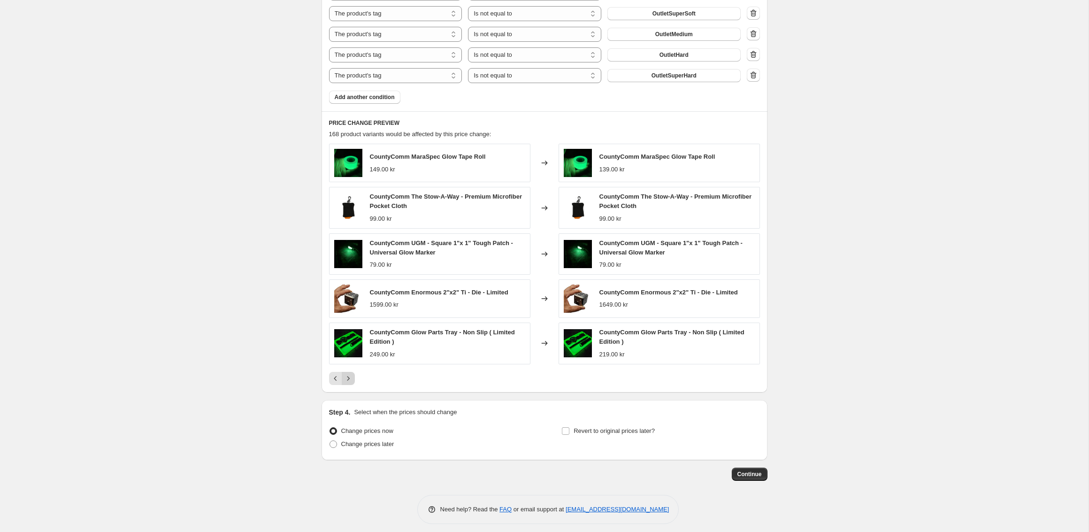
click at [349, 374] on icon "Next" at bounding box center [347, 378] width 9 height 9
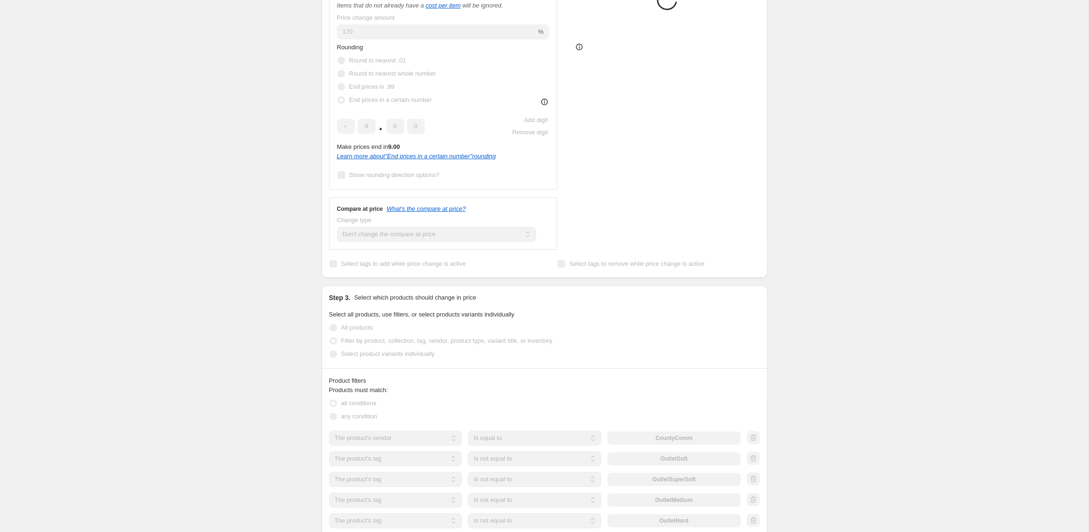
scroll to position [0, 0]
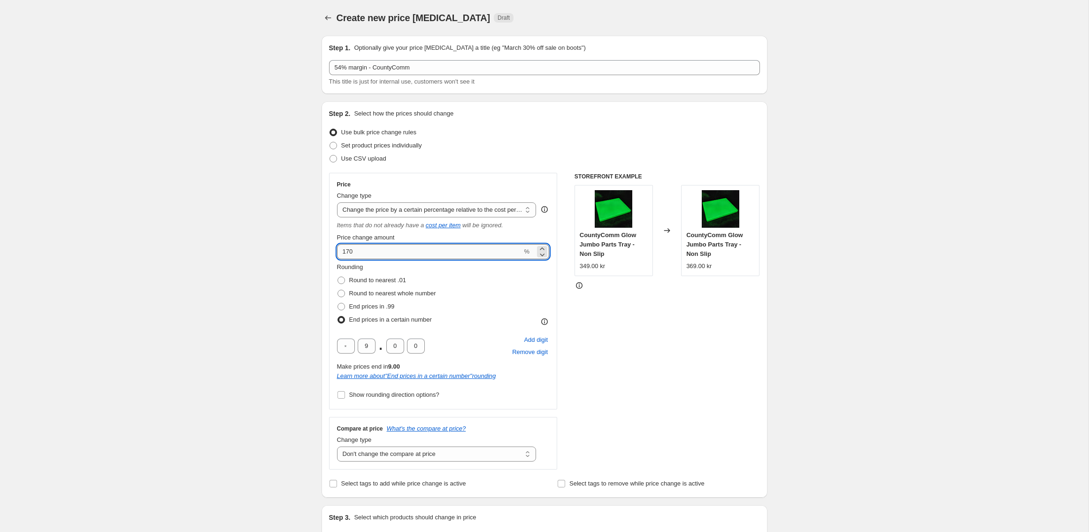
click at [358, 252] on input "170" at bounding box center [429, 251] width 185 height 15
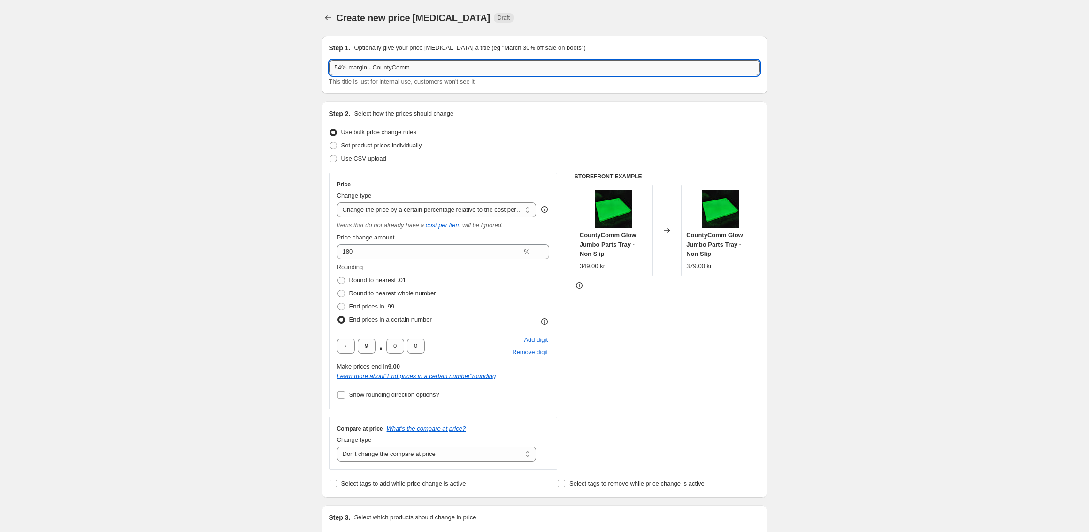
click at [340, 67] on input "54% margin - CountyComm" at bounding box center [544, 67] width 431 height 15
click at [341, 69] on input "54% margin - CountyComm" at bounding box center [544, 67] width 431 height 15
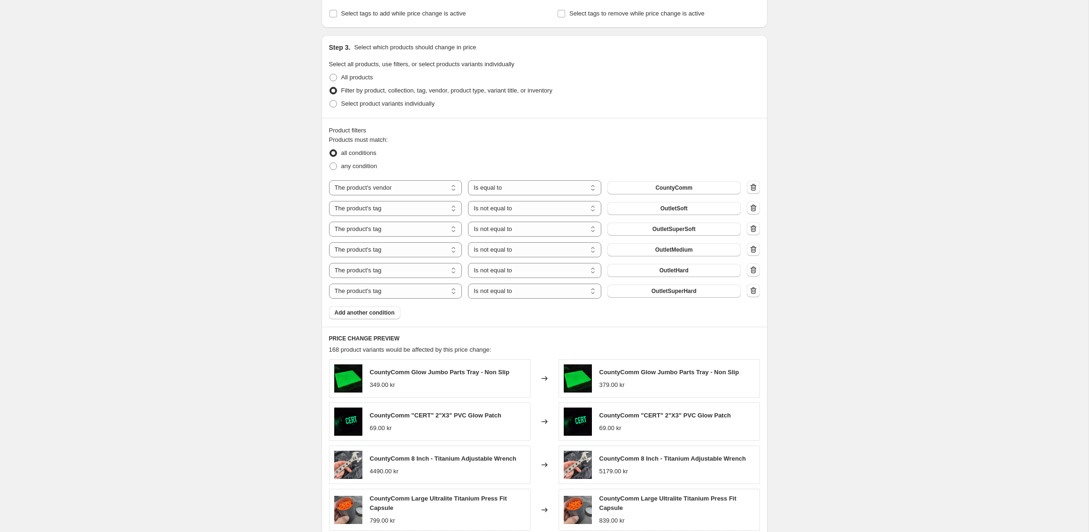
scroll to position [685, 0]
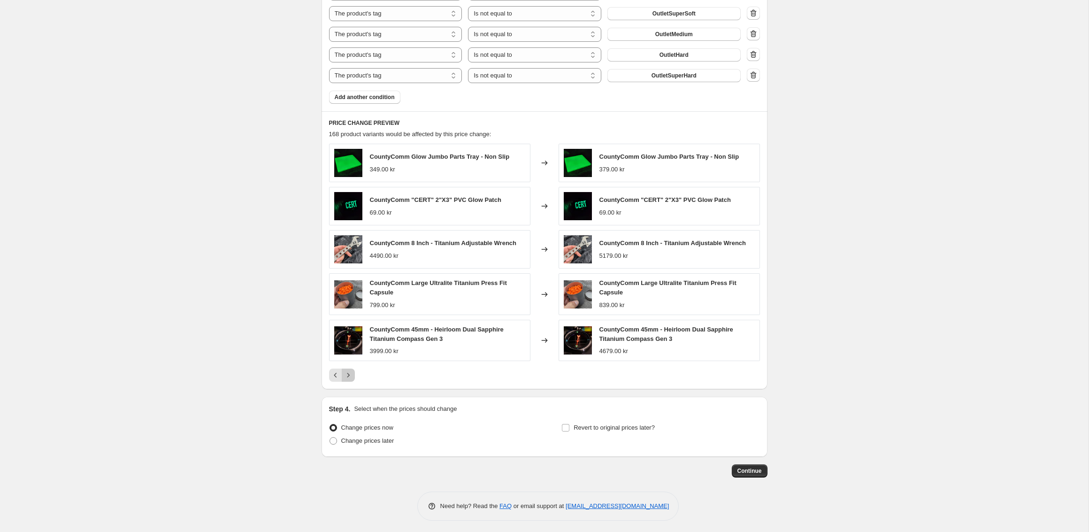
click at [349, 373] on icon "Next" at bounding box center [347, 374] width 9 height 9
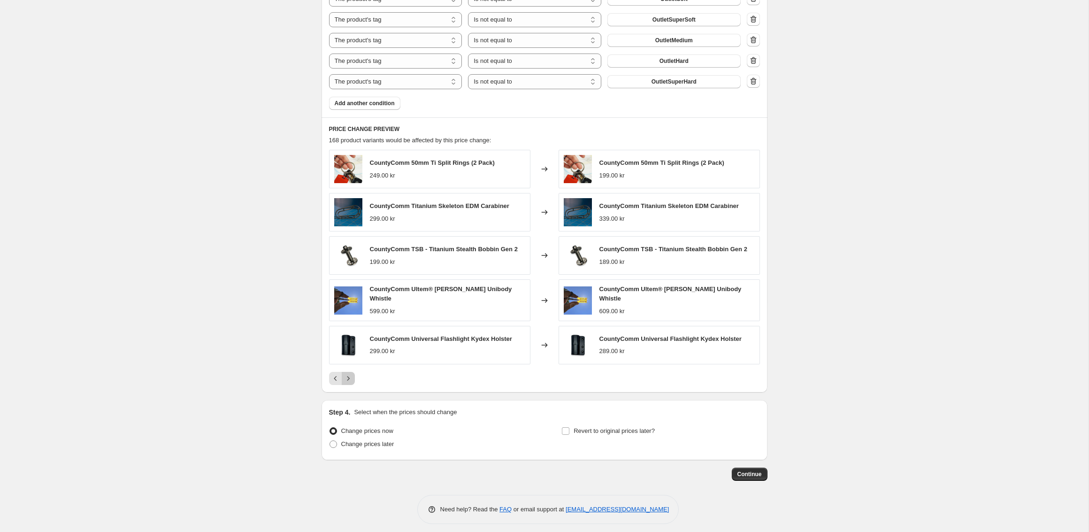
click at [349, 374] on icon "Next" at bounding box center [347, 378] width 9 height 9
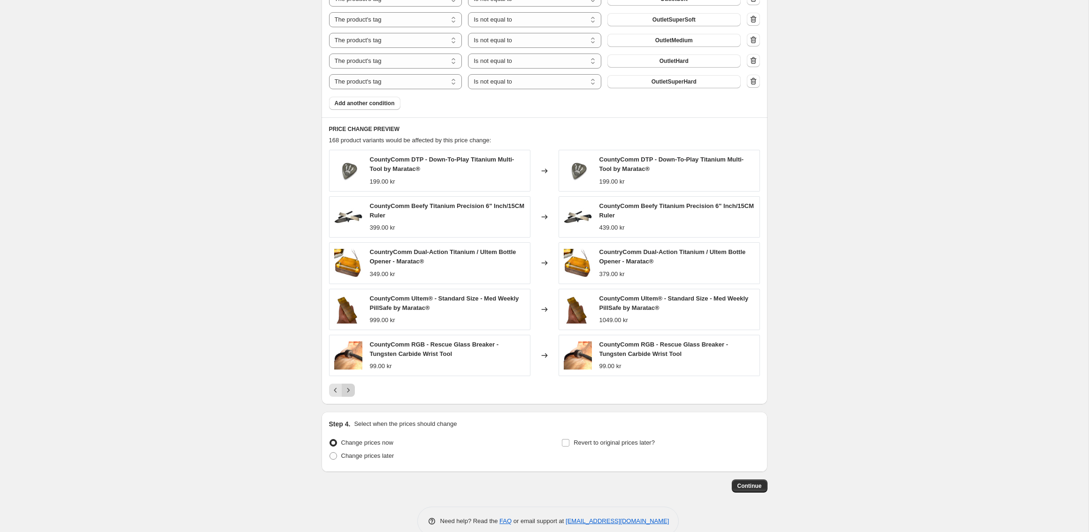
click at [349, 373] on div "CountyComm RGB - Rescue Glass Breaker - Tungsten Carbide Wrist Tool 99.00 kr" at bounding box center [429, 355] width 201 height 41
click at [348, 388] on icon "Next" at bounding box center [348, 390] width 2 height 4
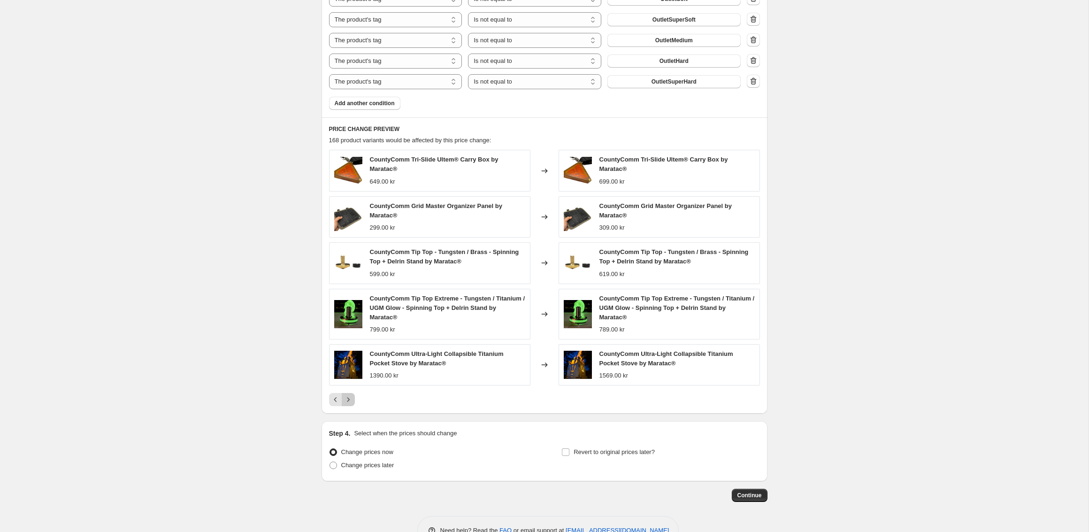
click at [348, 396] on icon "Next" at bounding box center [347, 399] width 9 height 9
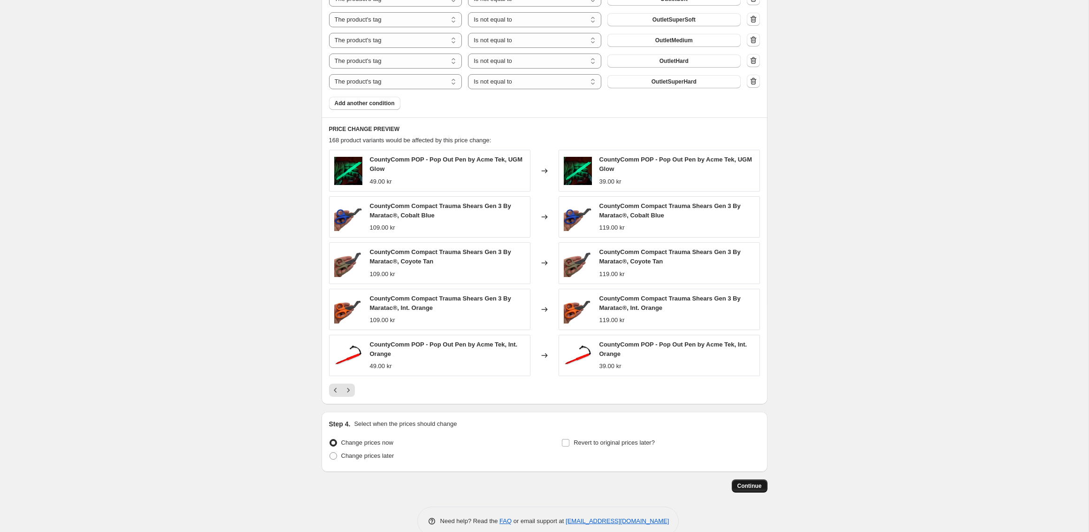
click at [740, 482] on span "Continue" at bounding box center [749, 486] width 24 height 8
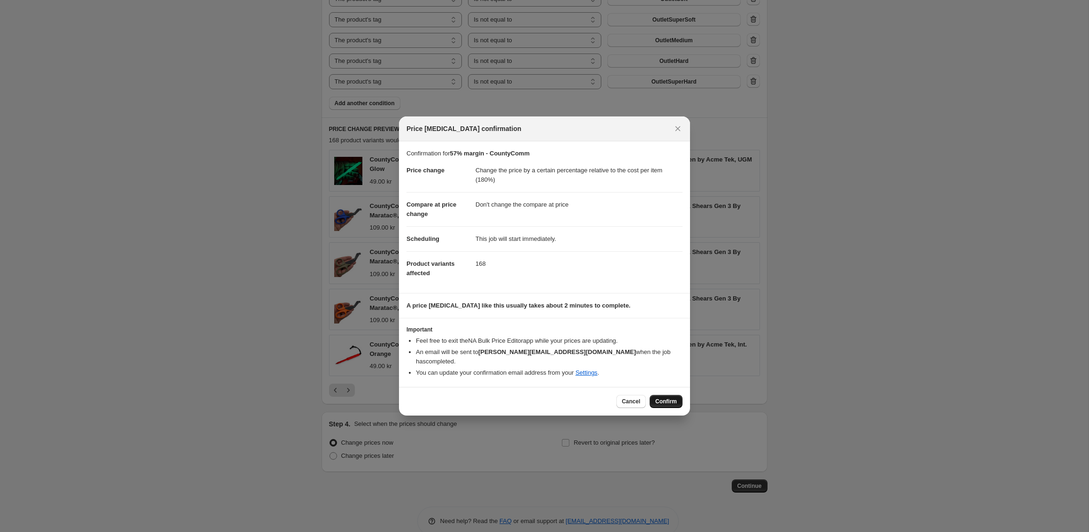
click at [661, 397] on span "Confirm" at bounding box center [666, 401] width 22 height 8
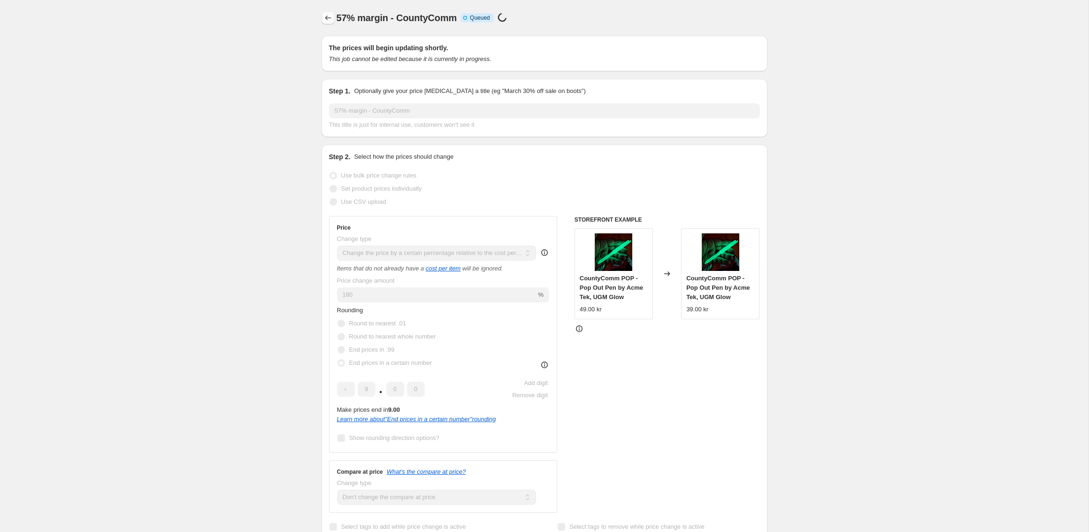
click at [329, 12] on button "Price change jobs" at bounding box center [327, 17] width 13 height 13
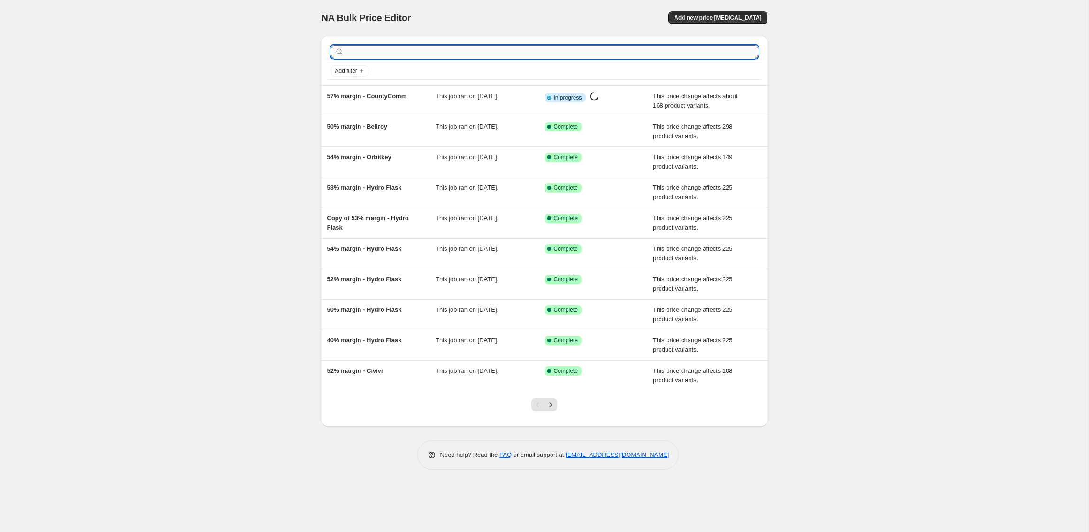
click at [374, 47] on input "text" at bounding box center [552, 51] width 412 height 13
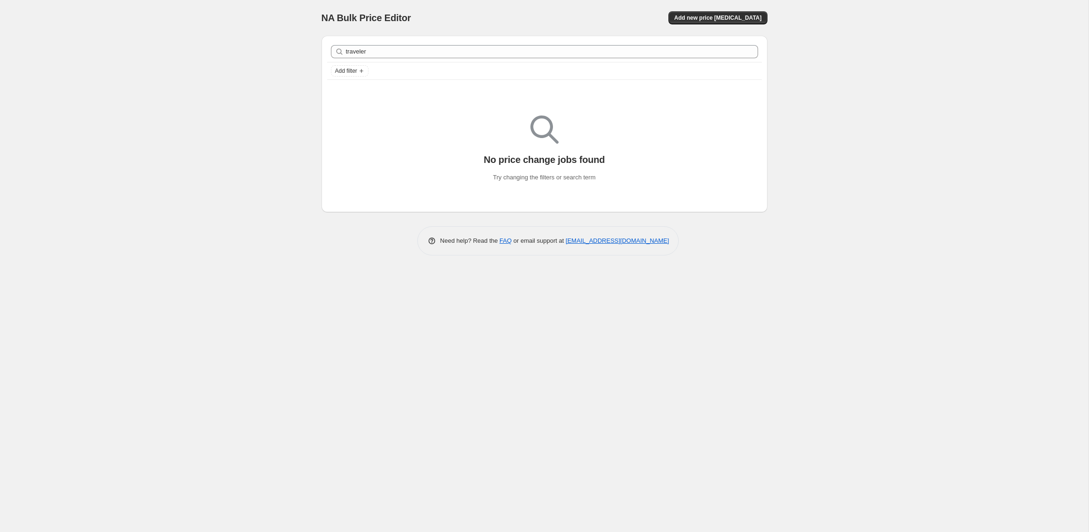
click at [455, 59] on div "traveler Clear" at bounding box center [544, 51] width 435 height 21
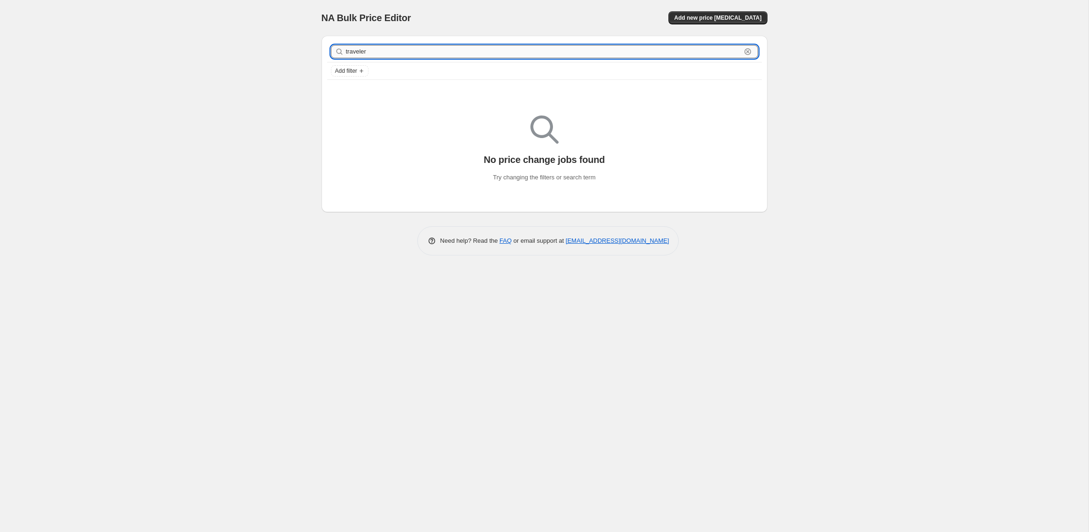
click at [457, 52] on input "traveler" at bounding box center [543, 51] width 395 height 13
click at [714, 13] on button "Add new price [MEDICAL_DATA]" at bounding box center [717, 17] width 99 height 13
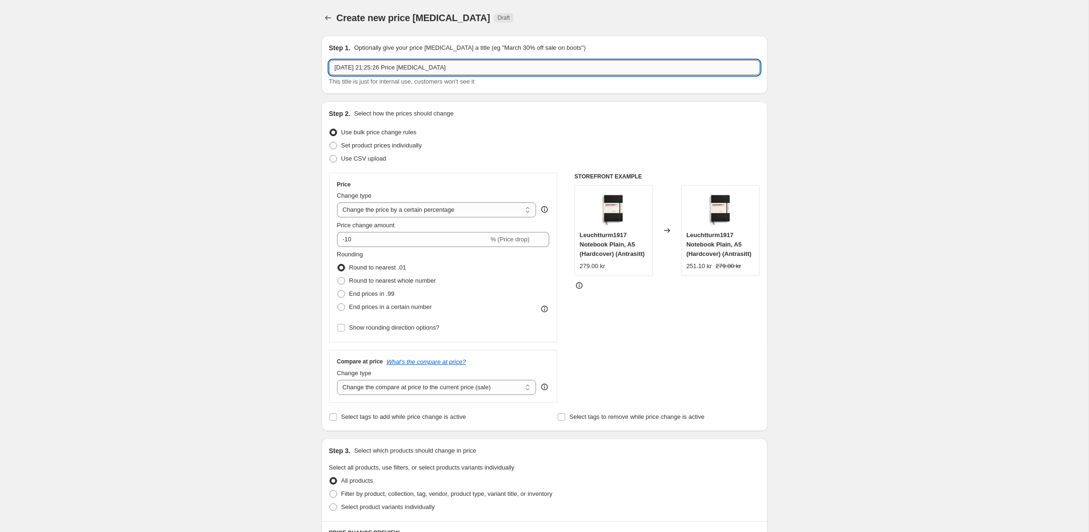
click at [411, 63] on input "16 Sept 2025, 21:25:26 Price change job" at bounding box center [544, 67] width 431 height 15
click at [412, 63] on input "16 Sept 2025, 21:25:26 Price change job" at bounding box center [544, 67] width 431 height 15
click at [360, 77] on div "This title is just for internal use, customers won't see it" at bounding box center [544, 81] width 431 height 9
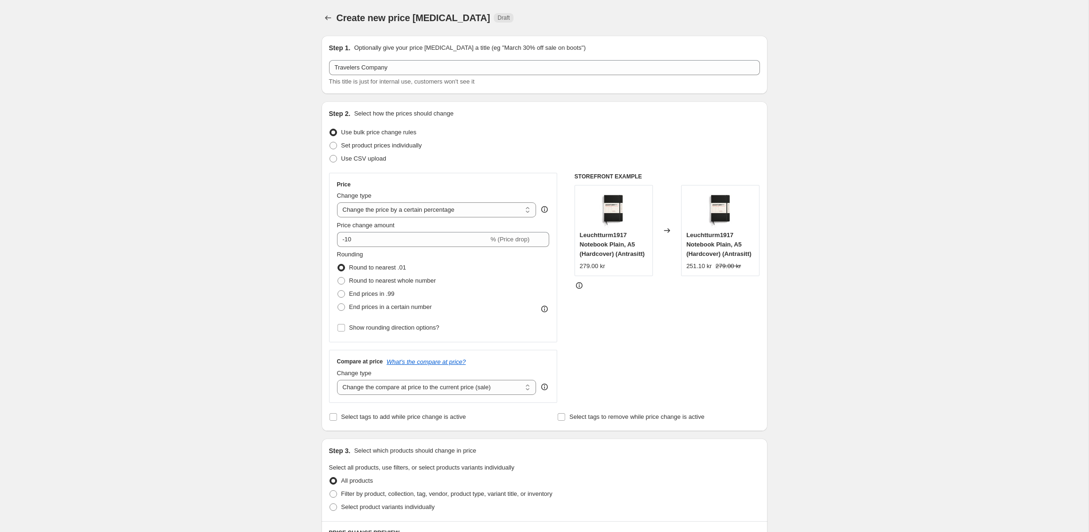
click at [274, 105] on div "Create new price change job. This page is ready Create new price change job Dra…" at bounding box center [544, 472] width 1088 height 944
click at [329, 17] on icon "Price change jobs" at bounding box center [327, 17] width 9 height 9
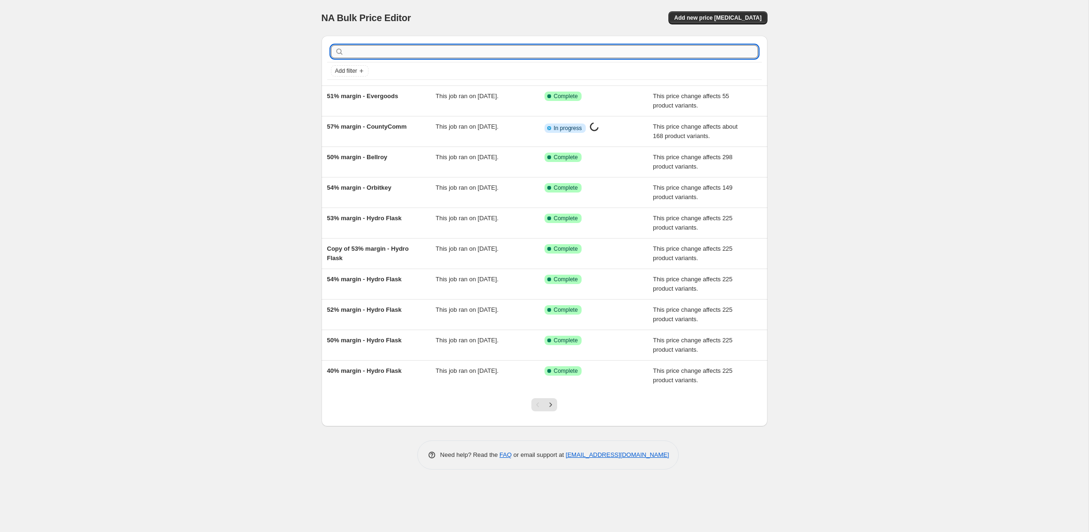
click at [395, 53] on input "text" at bounding box center [552, 51] width 412 height 13
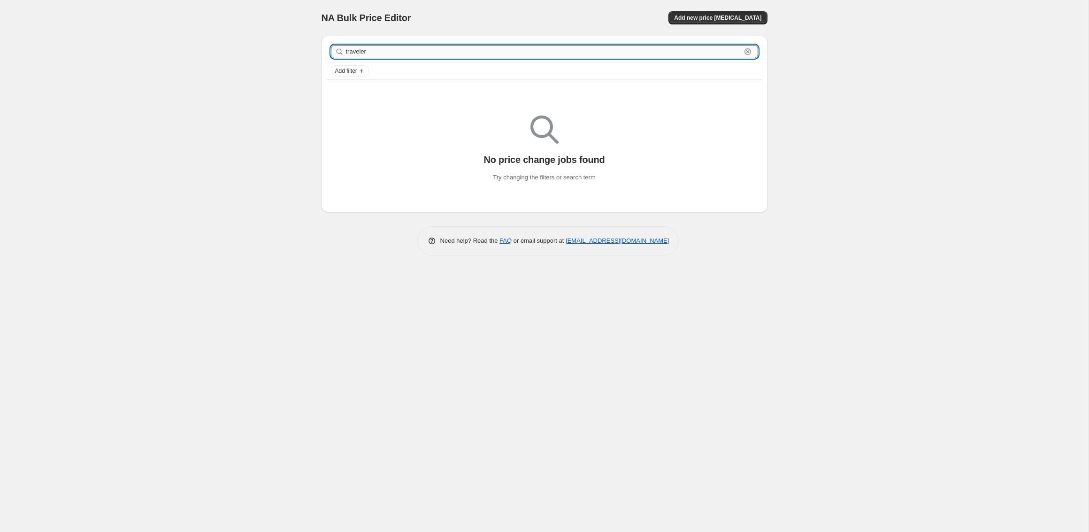
click at [433, 50] on input "traveler" at bounding box center [543, 51] width 395 height 13
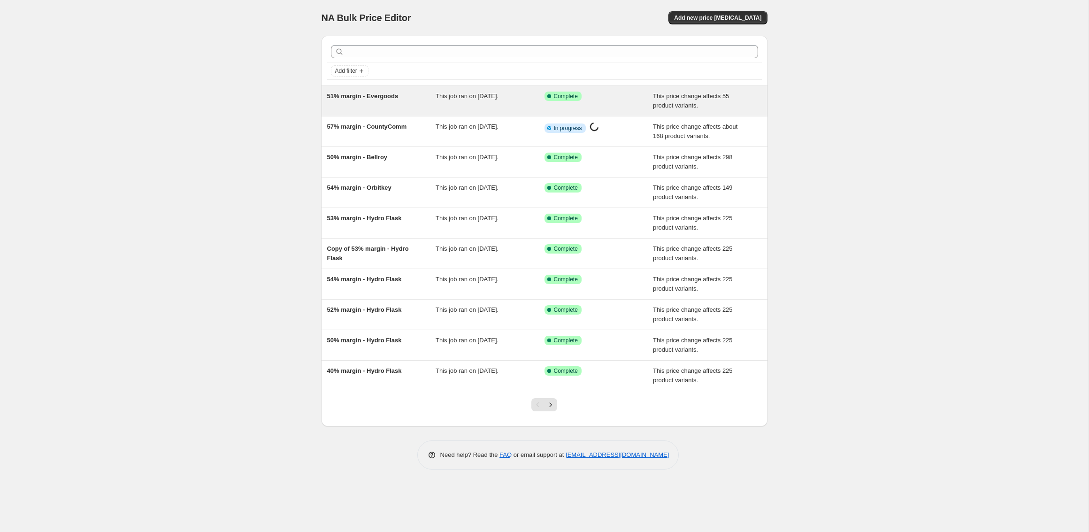
click at [403, 101] on div "51% margin - Evergoods" at bounding box center [381, 101] width 109 height 19
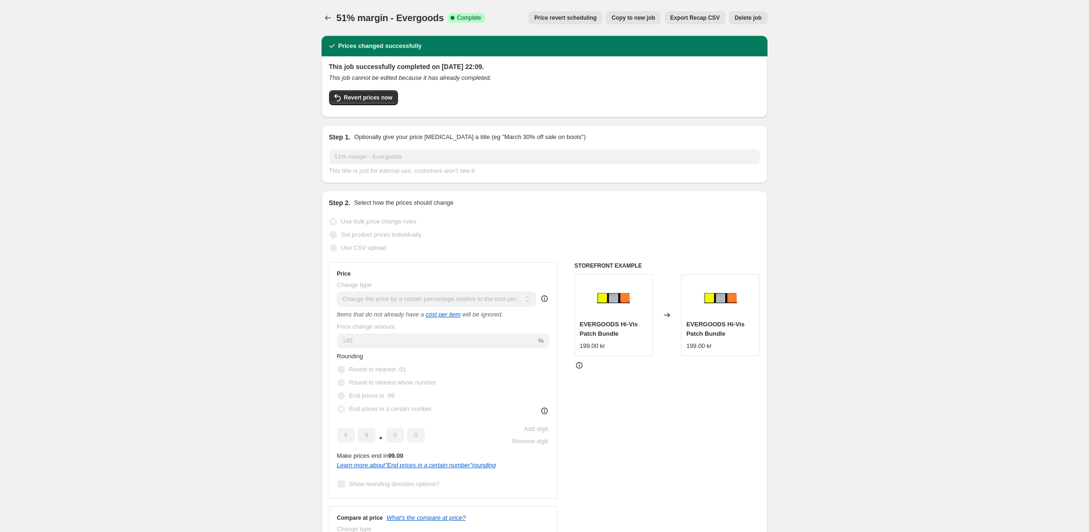
click at [619, 16] on span "Copy to new job" at bounding box center [633, 18] width 44 height 8
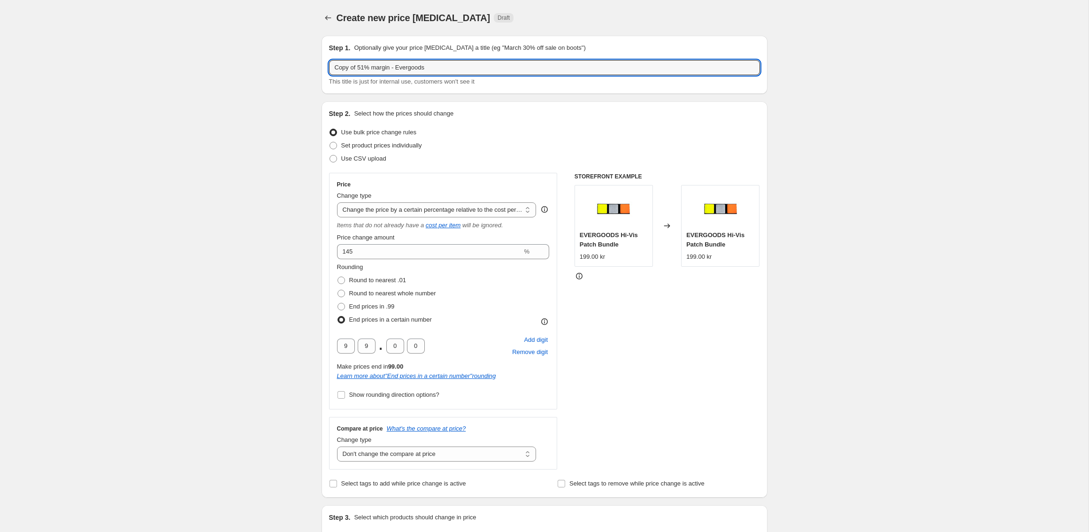
drag, startPoint x: 366, startPoint y: 67, endPoint x: 300, endPoint y: 67, distance: 66.2
click at [385, 67] on input "50% margin - Evergoods" at bounding box center [544, 67] width 431 height 15
click at [386, 67] on input "50% margin - Evergoods" at bounding box center [544, 67] width 431 height 15
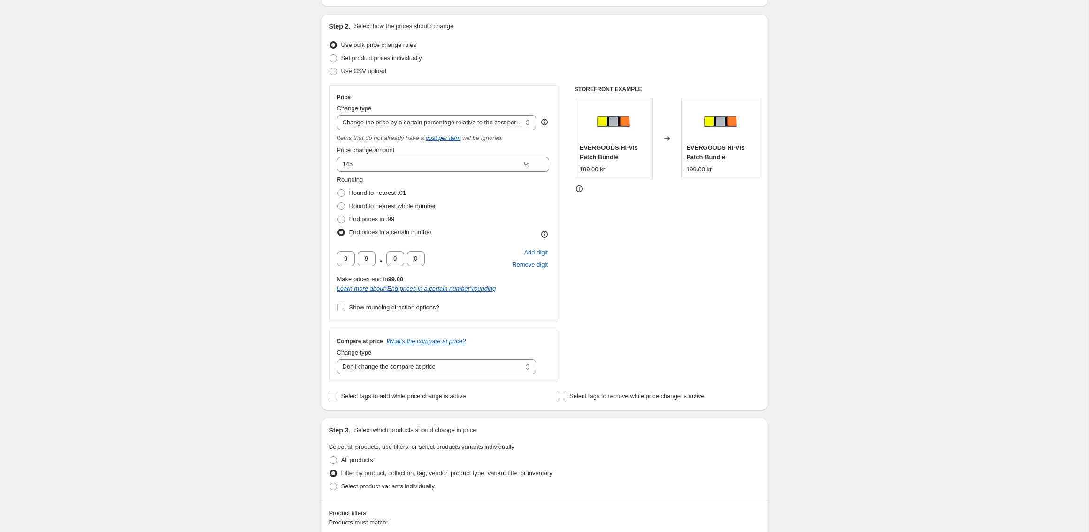
scroll to position [96, 0]
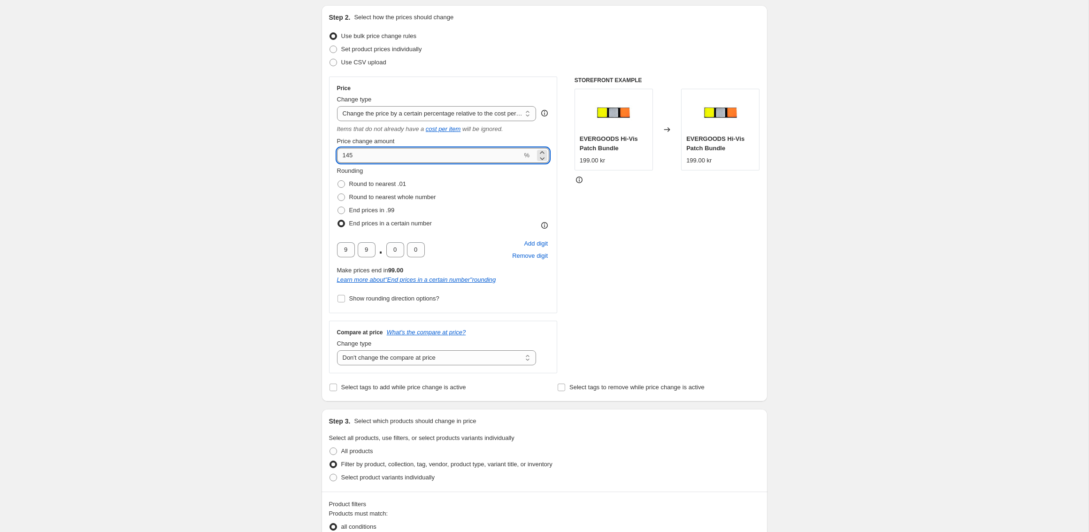
click at [404, 154] on input "145" at bounding box center [429, 155] width 185 height 15
click at [270, 261] on div "Create new price change job. This page is ready Create new price change job Dra…" at bounding box center [544, 512] width 1088 height 1217
drag, startPoint x: 347, startPoint y: 250, endPoint x: 320, endPoint y: 249, distance: 27.7
click at [322, 250] on div "Step 2. Select how the prices should change Use bulk price change rules Set pro…" at bounding box center [544, 203] width 446 height 396
click at [319, 249] on div "Step 1. Optionally give your price change job a title (eg "March 30% off sale o…" at bounding box center [540, 497] width 453 height 1131
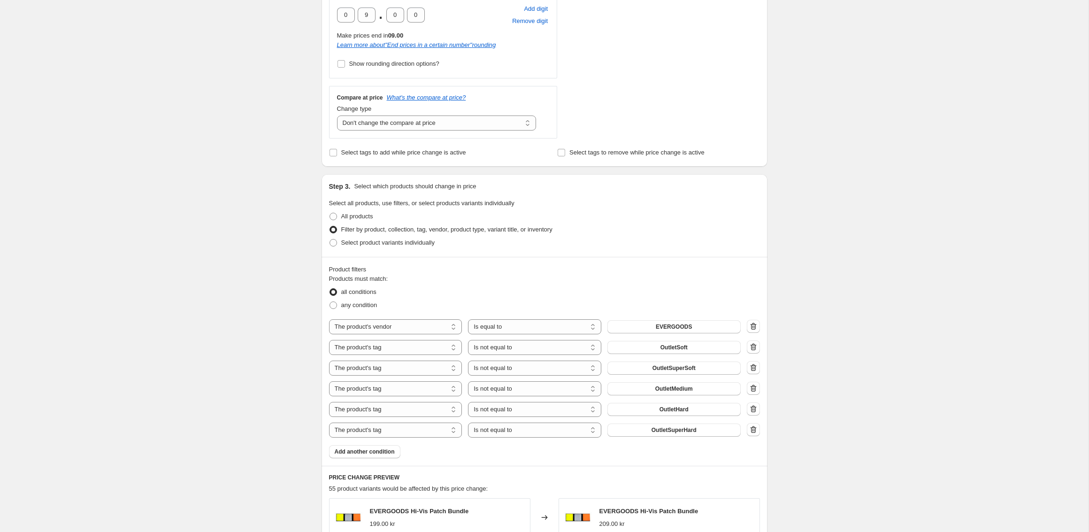
scroll to position [503, 0]
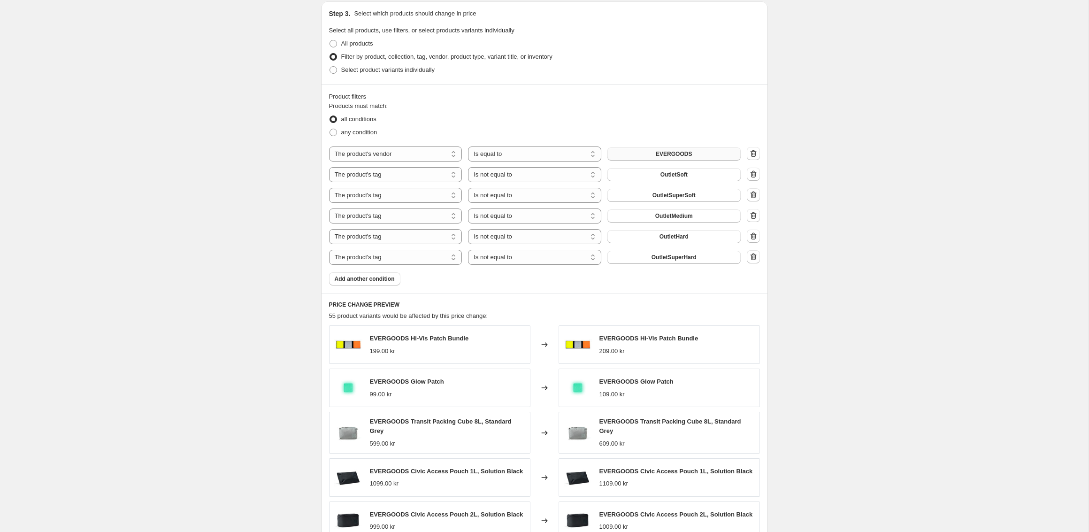
click at [665, 153] on span "EVERGOODS" at bounding box center [674, 154] width 36 height 8
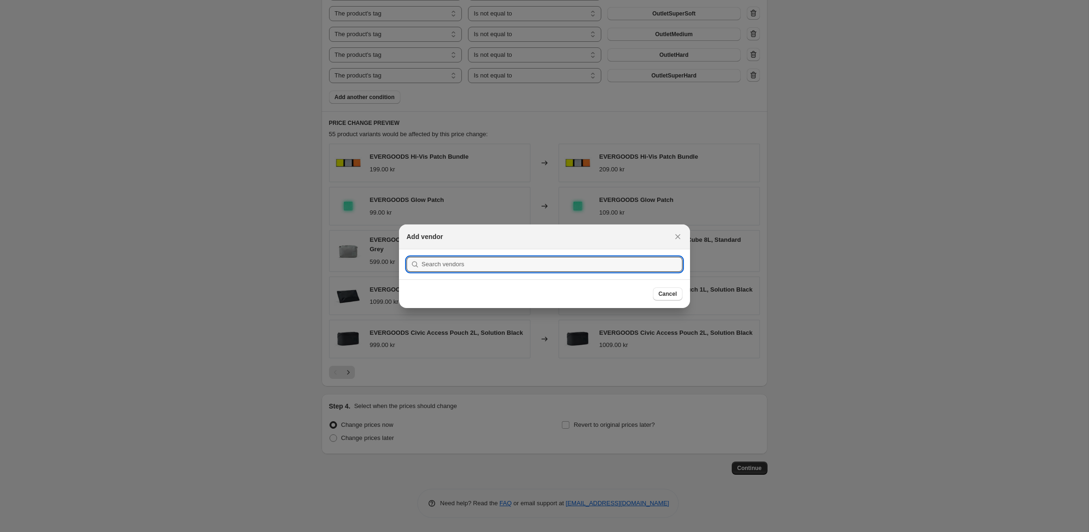
scroll to position [0, 0]
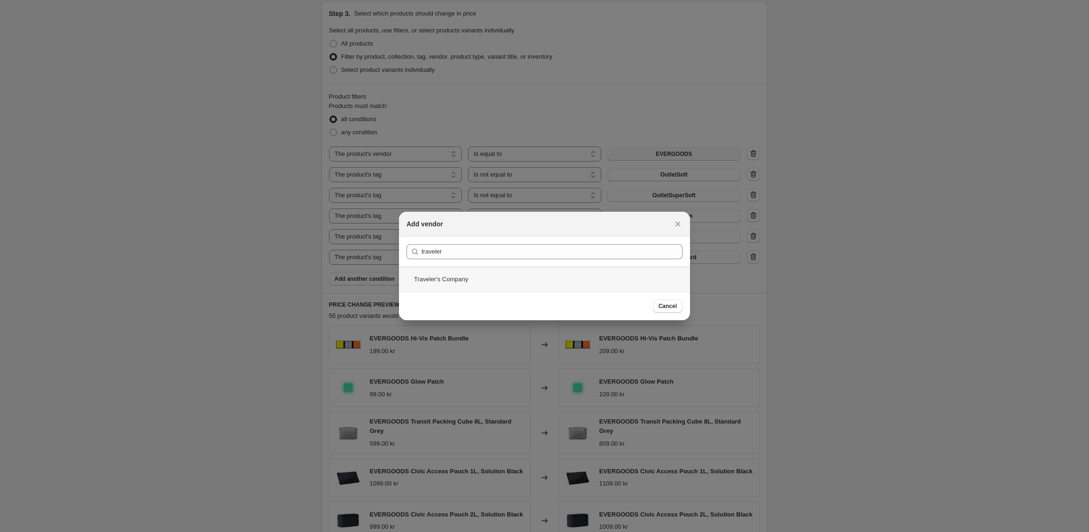
click at [471, 277] on div "Traveler's Company" at bounding box center [544, 279] width 291 height 25
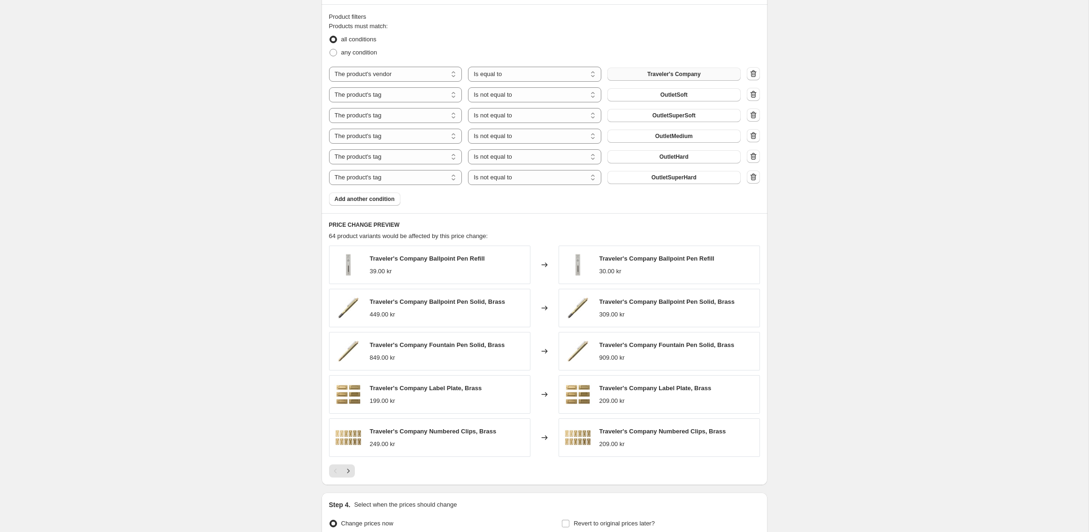
scroll to position [578, 0]
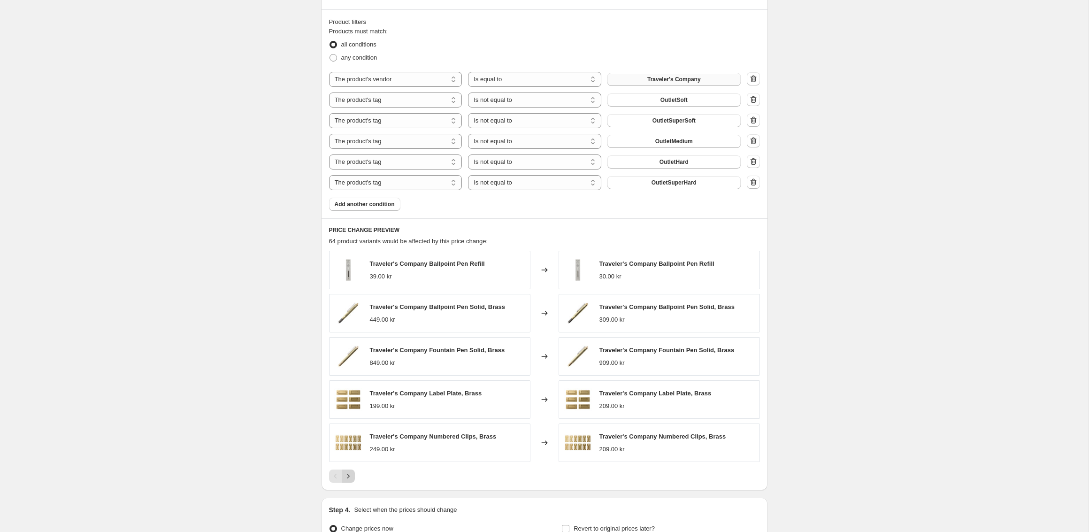
click at [349, 471] on icon "Next" at bounding box center [347, 475] width 9 height 9
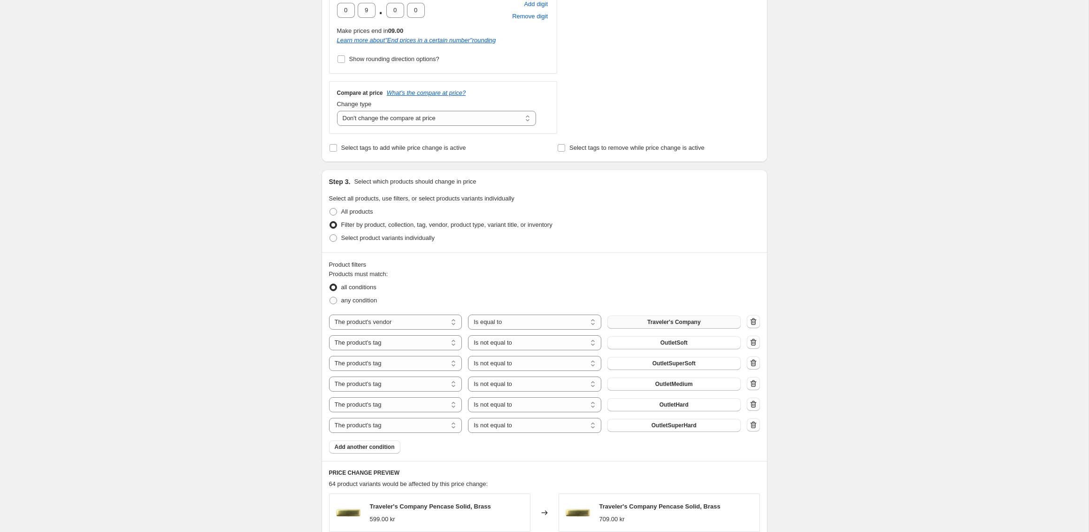
scroll to position [0, 0]
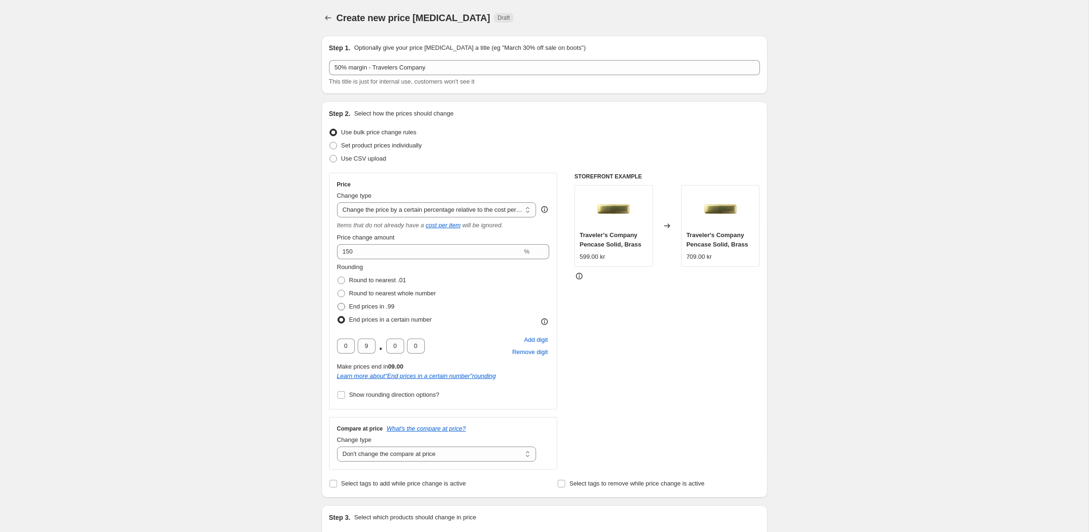
click at [363, 305] on span "End prices in .99" at bounding box center [372, 306] width 46 height 7
click at [338, 303] on input "End prices in .99" at bounding box center [337, 303] width 0 height 0
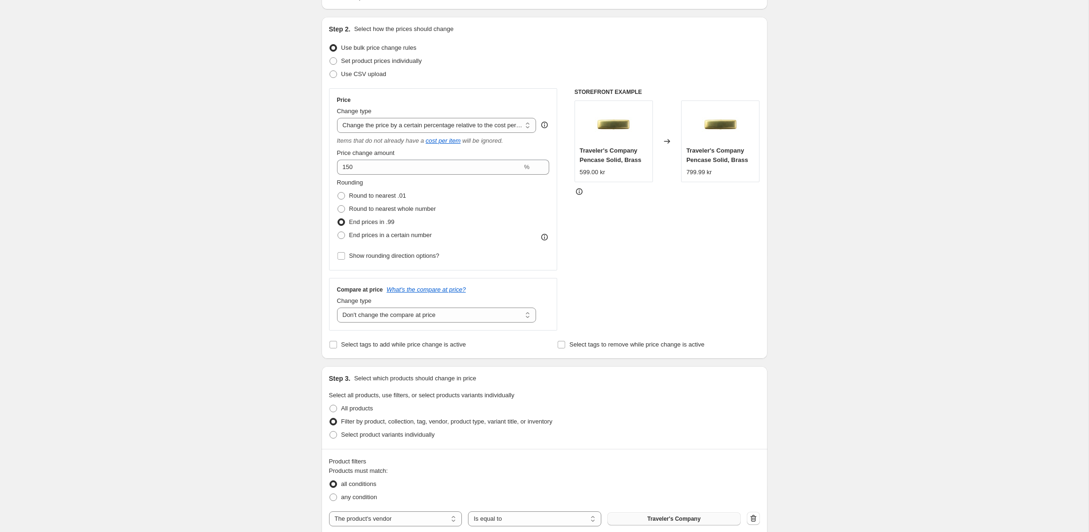
scroll to position [36, 0]
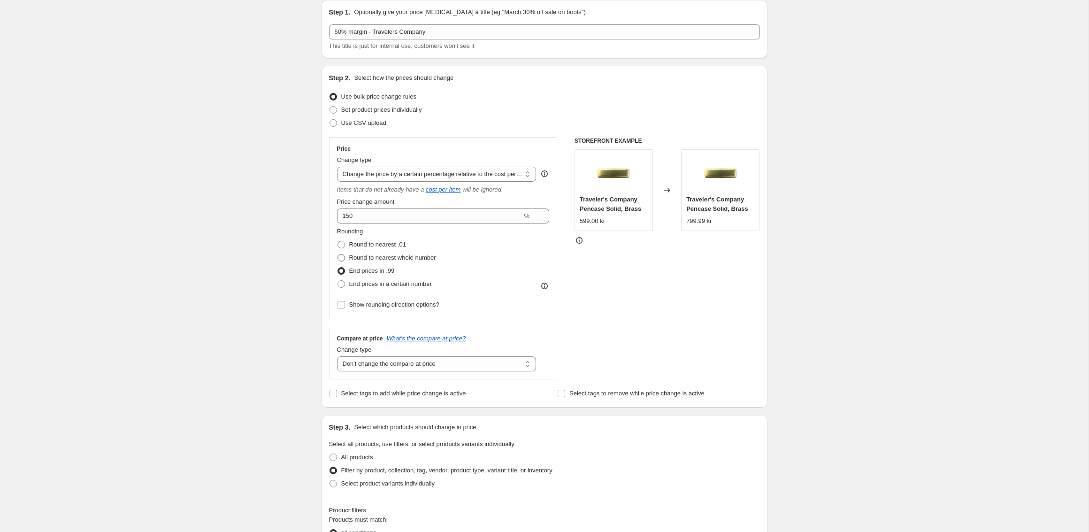
click at [394, 257] on span "Round to nearest whole number" at bounding box center [392, 257] width 87 height 7
click at [338, 254] on input "Round to nearest whole number" at bounding box center [337, 254] width 0 height 0
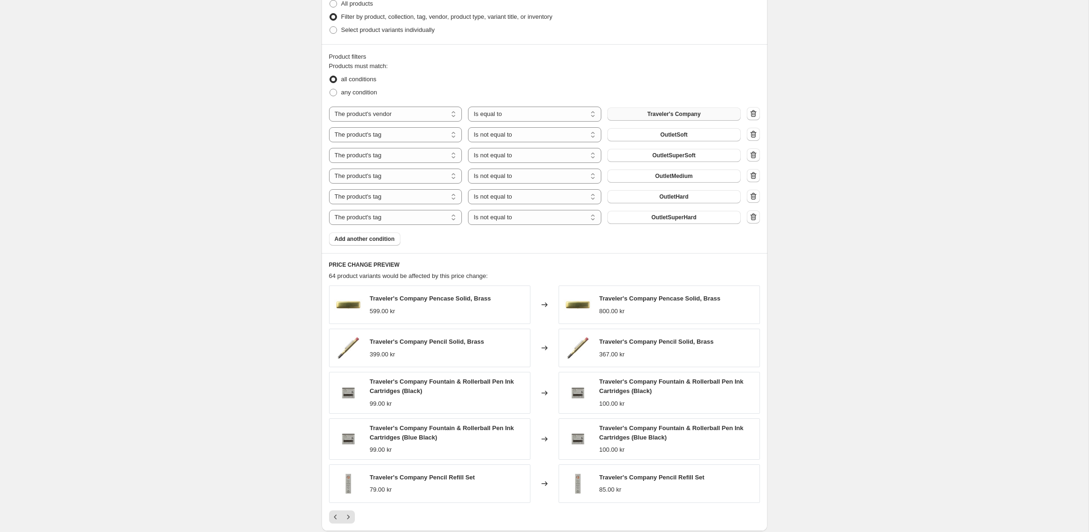
scroll to position [547, 0]
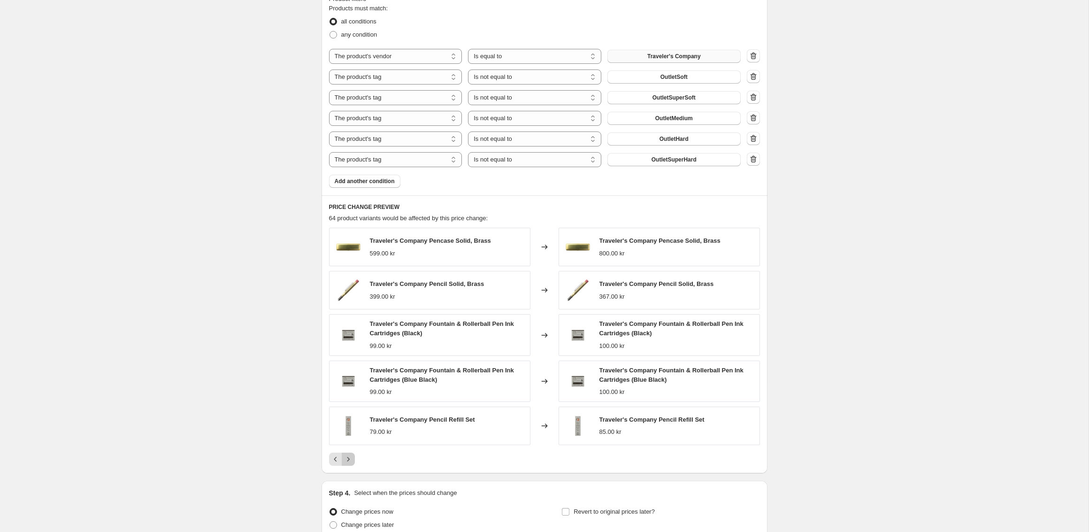
click at [346, 457] on icon "Next" at bounding box center [347, 458] width 9 height 9
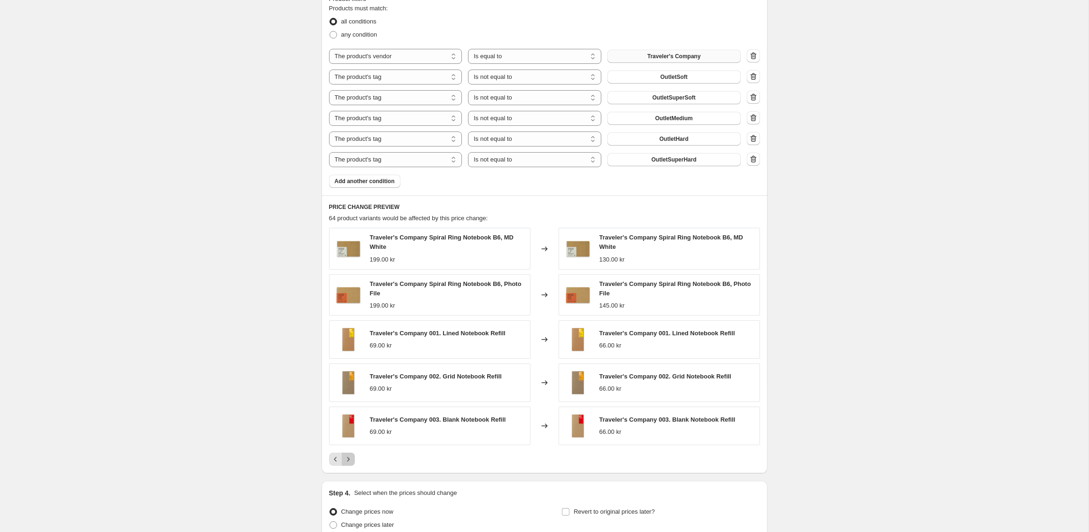
click at [346, 457] on icon "Next" at bounding box center [347, 458] width 9 height 9
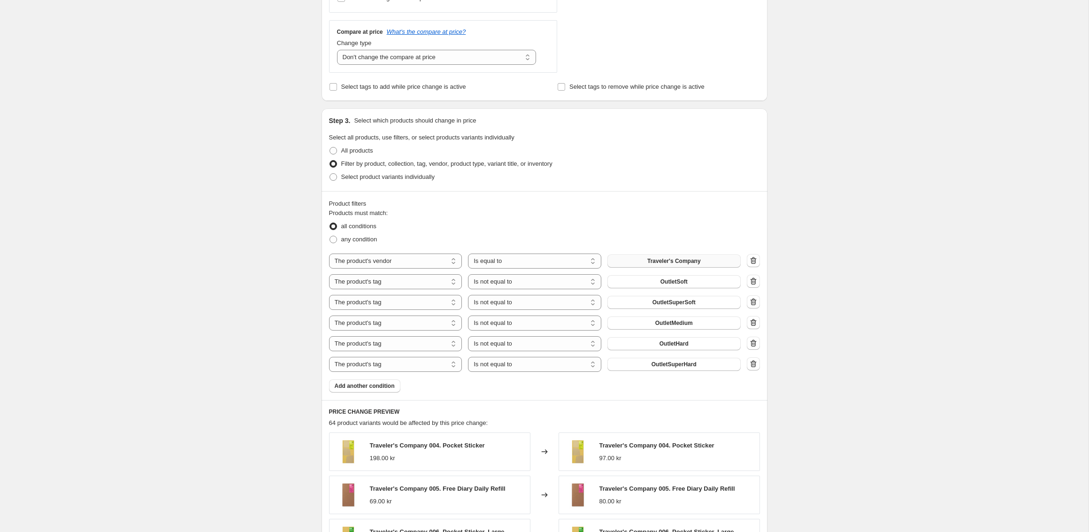
scroll to position [0, 0]
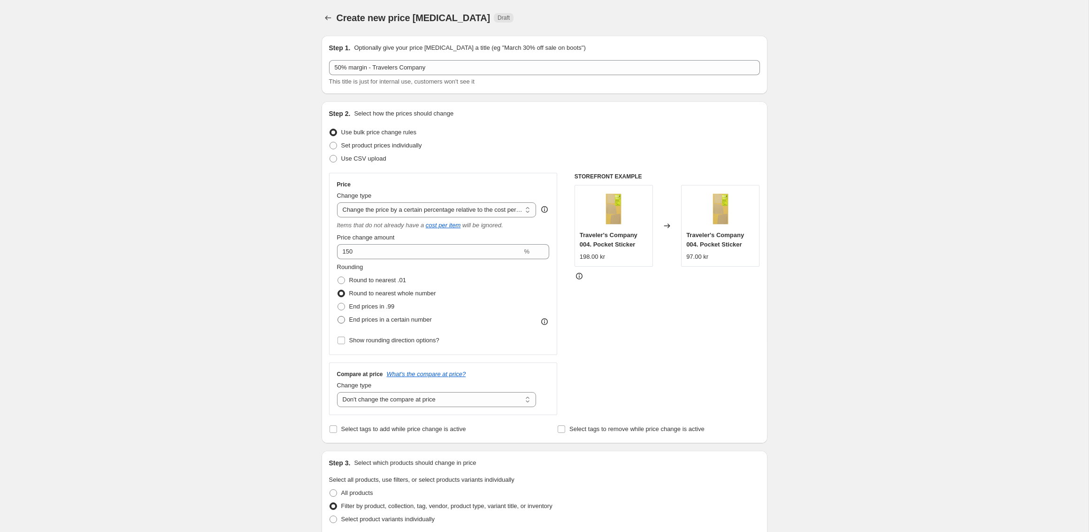
click at [384, 320] on span "End prices in a certain number" at bounding box center [390, 319] width 83 height 7
click at [338, 316] on input "End prices in a certain number" at bounding box center [337, 316] width 0 height 0
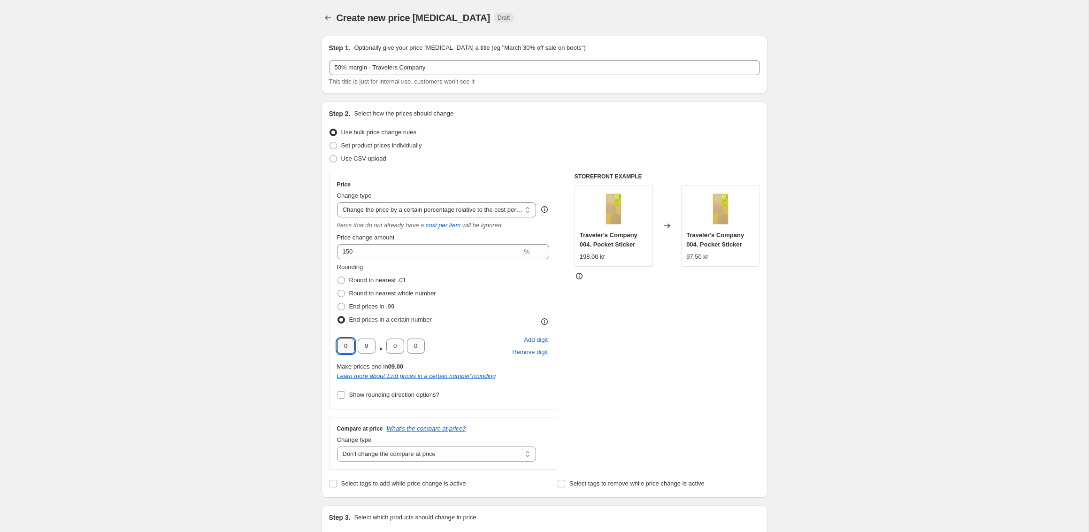
drag, startPoint x: 346, startPoint y: 348, endPoint x: 336, endPoint y: 348, distance: 10.8
click at [336, 348] on div "Price Change type Change the price to a certain amount Change the price by a ce…" at bounding box center [443, 291] width 229 height 236
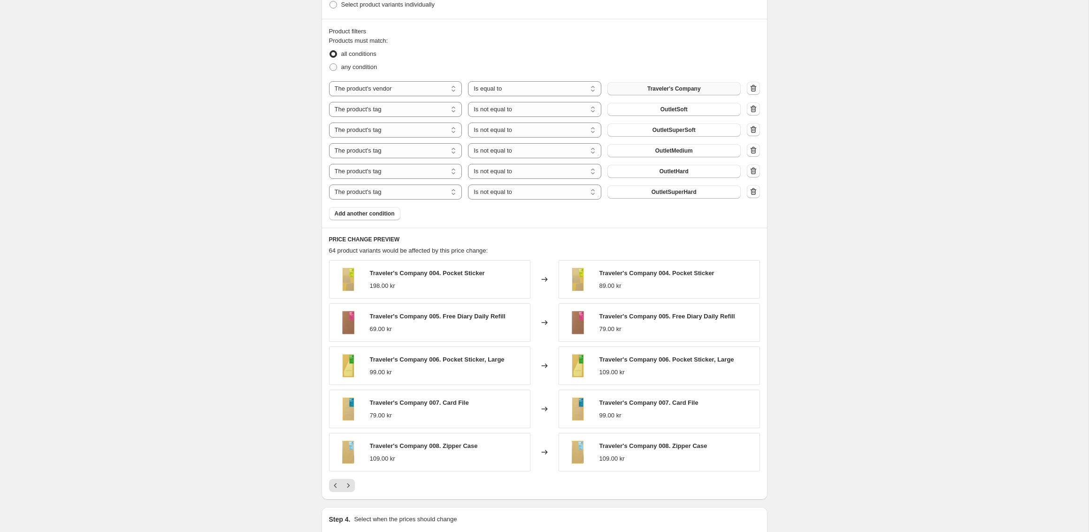
scroll to position [644, 0]
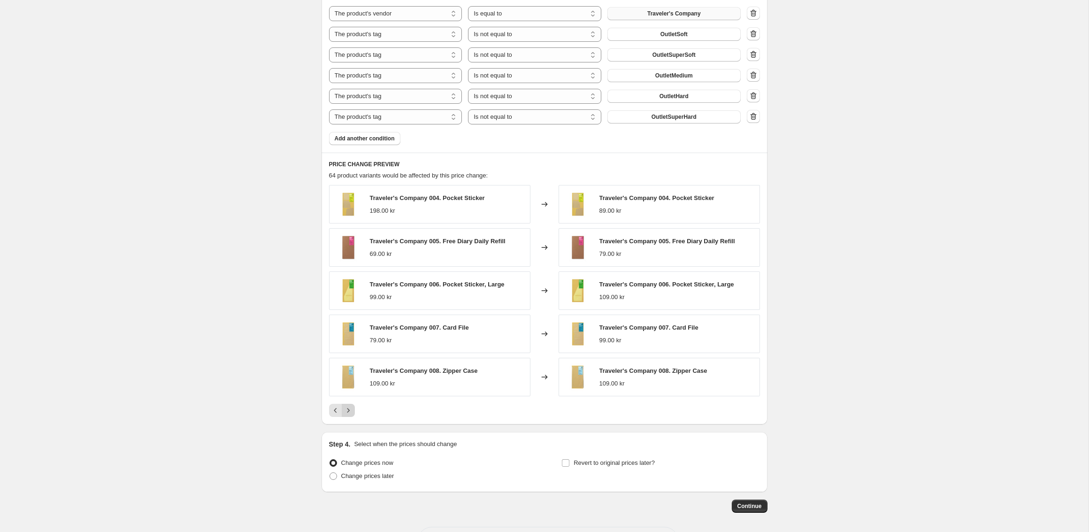
click at [347, 405] on icon "Next" at bounding box center [347, 409] width 9 height 9
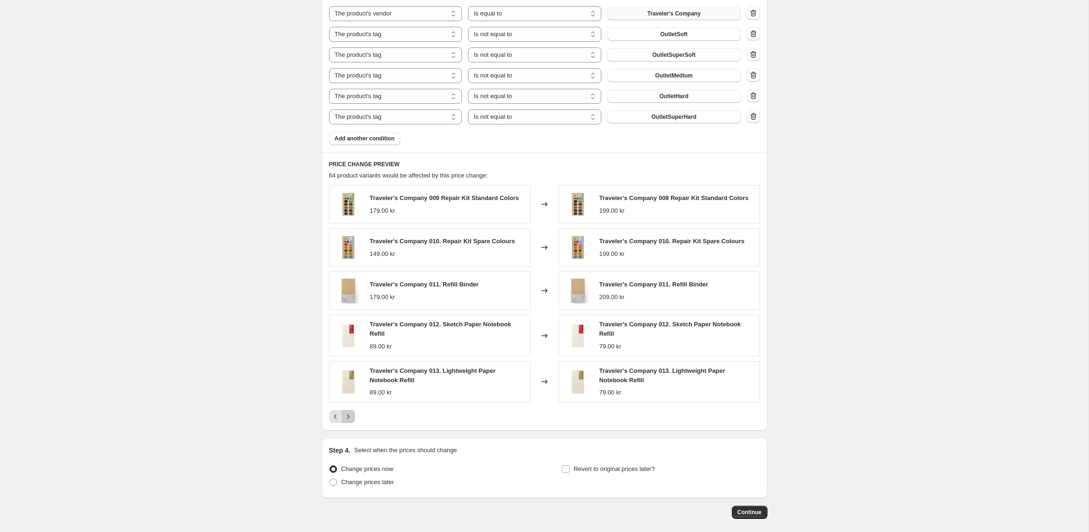
click at [347, 410] on button "Next" at bounding box center [348, 416] width 13 height 13
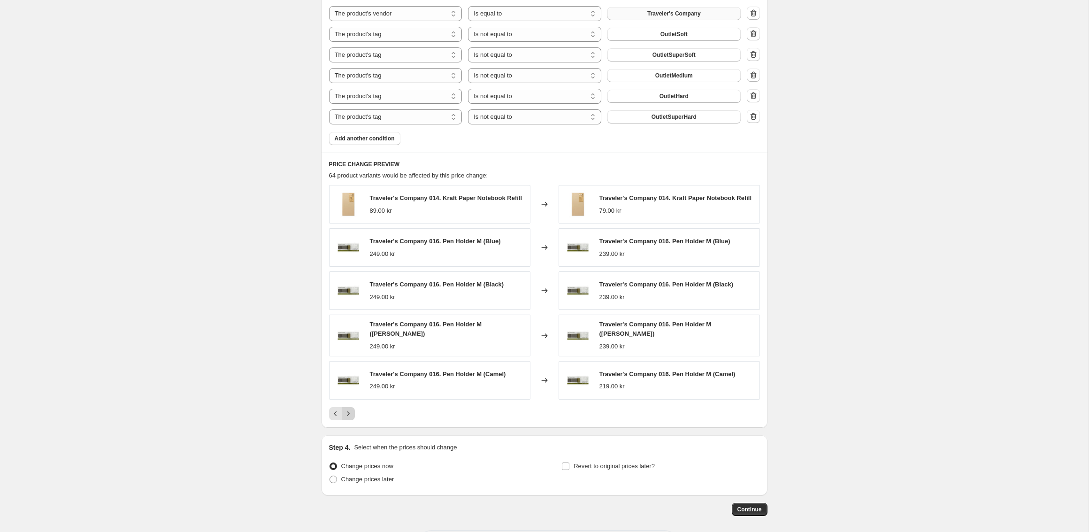
click at [348, 412] on icon "Next" at bounding box center [348, 413] width 2 height 4
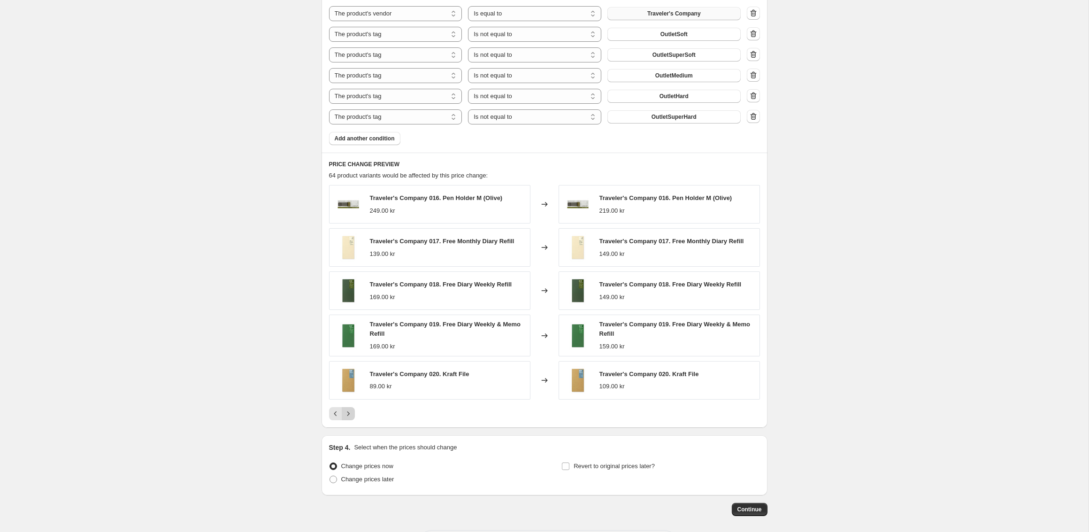
click at [348, 412] on icon "Next" at bounding box center [348, 413] width 2 height 4
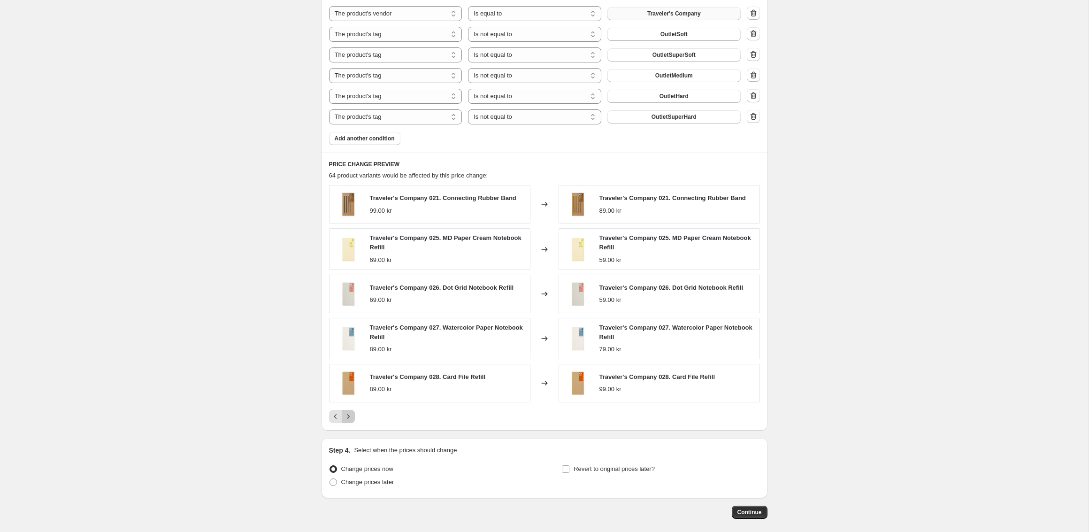
click at [348, 412] on icon "Next" at bounding box center [347, 416] width 9 height 9
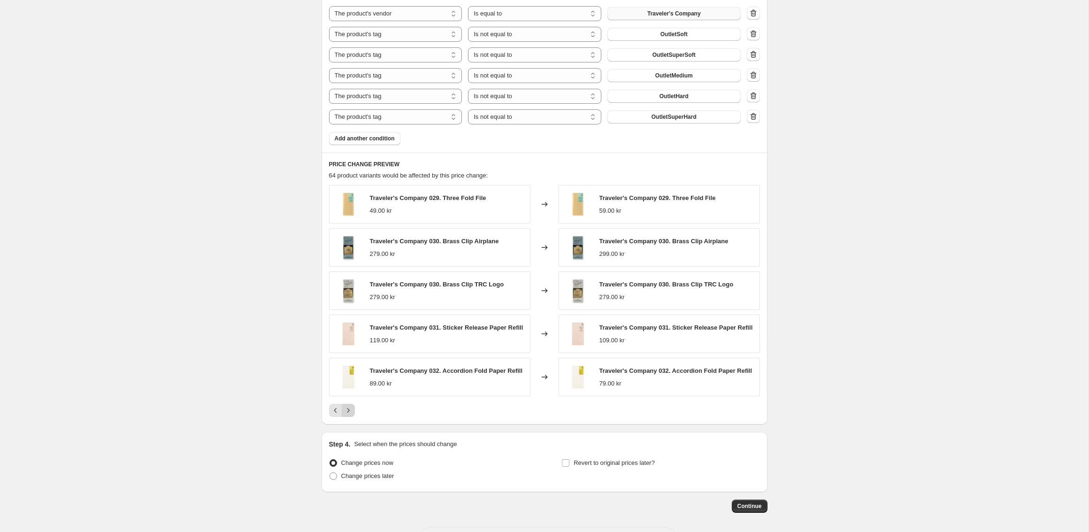
click at [347, 412] on icon "Next" at bounding box center [347, 409] width 9 height 9
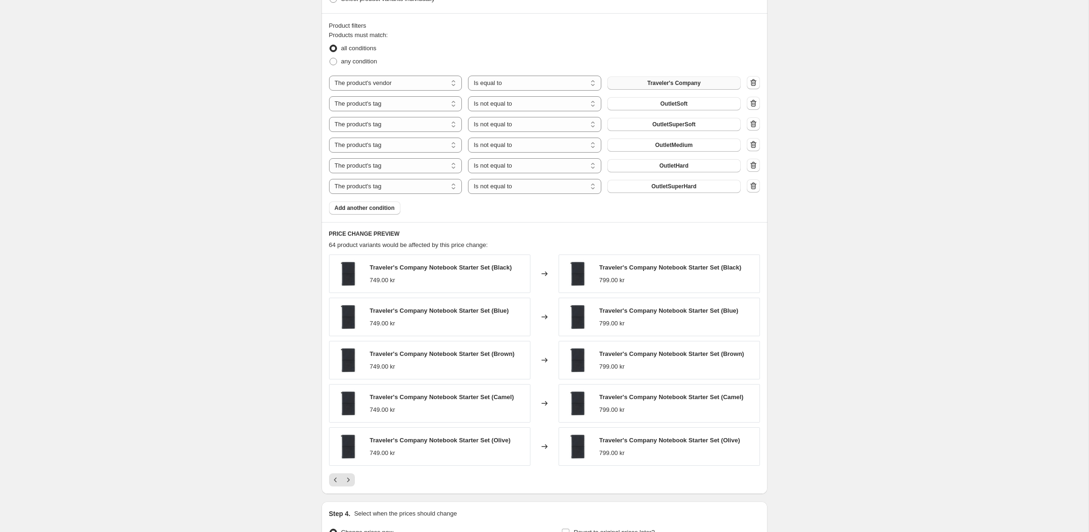
scroll to position [679, 0]
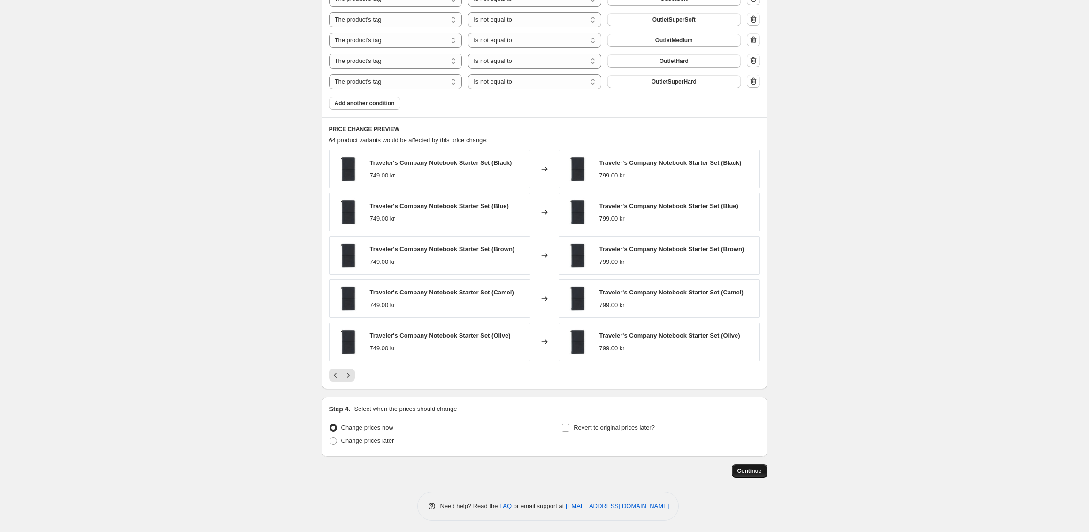
click at [748, 470] on span "Continue" at bounding box center [749, 471] width 24 height 8
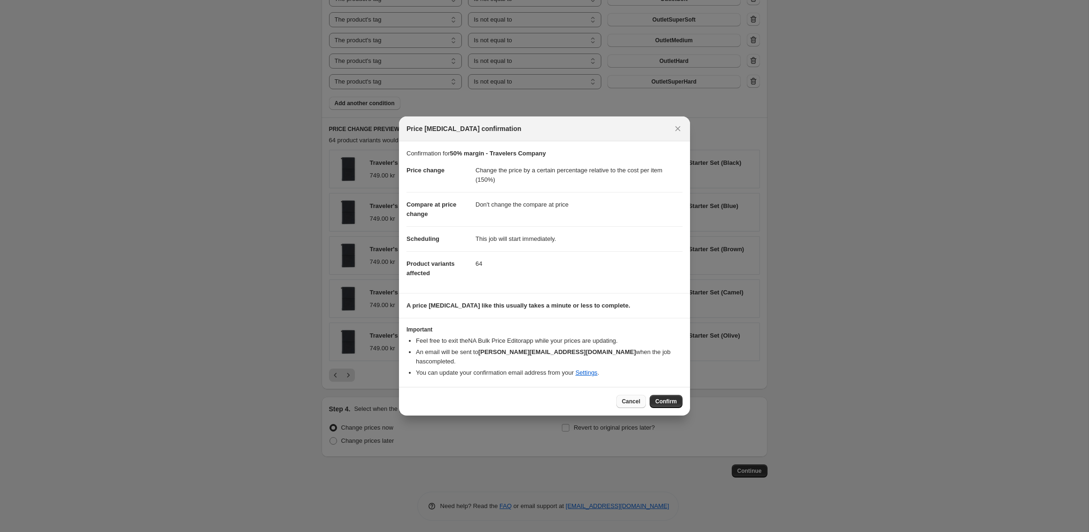
click at [630, 397] on span "Cancel" at bounding box center [631, 401] width 18 height 8
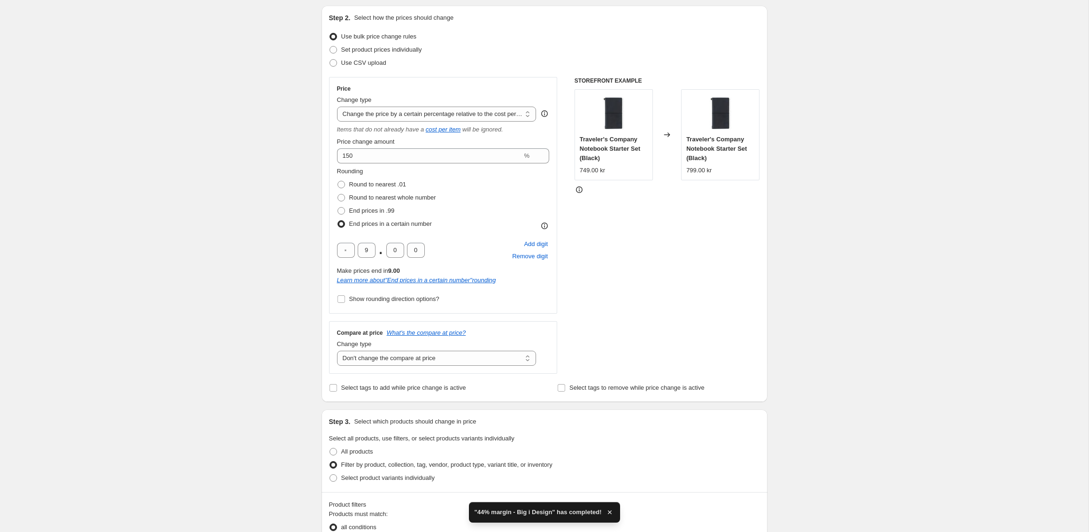
scroll to position [119, 0]
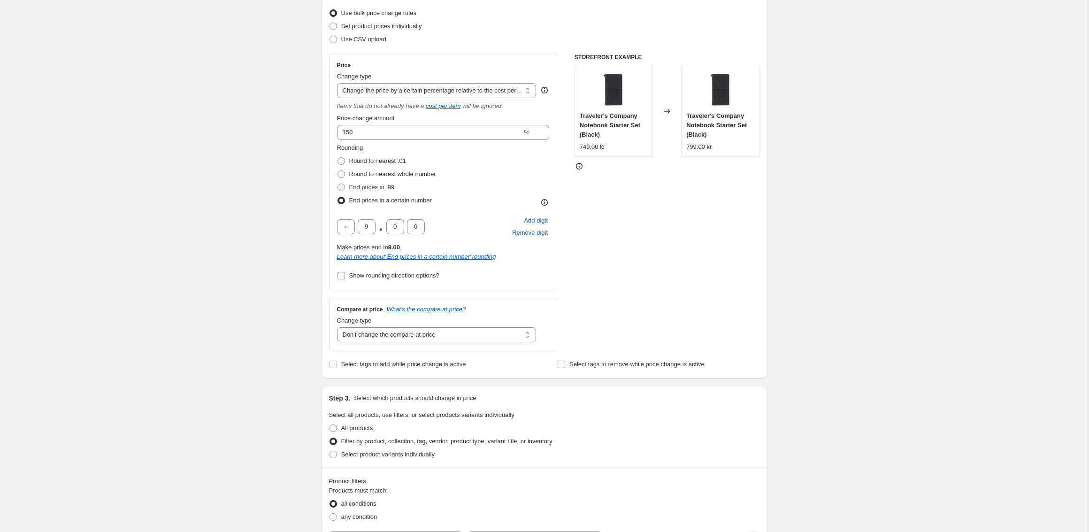
click at [389, 274] on span "Show rounding direction options?" at bounding box center [394, 275] width 90 height 7
click at [345, 274] on input "Show rounding direction options?" at bounding box center [341, 276] width 8 height 8
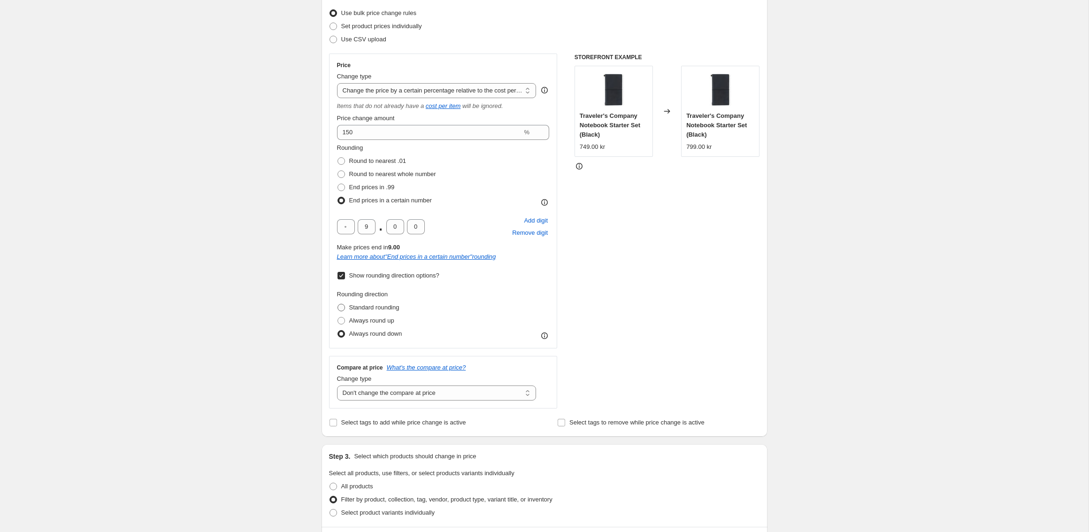
click at [380, 307] on span "Standard rounding" at bounding box center [374, 307] width 50 height 7
click at [338, 304] on input "Standard rounding" at bounding box center [337, 304] width 0 height 0
click at [384, 274] on span "Show rounding direction options?" at bounding box center [394, 275] width 90 height 7
click at [345, 274] on input "Show rounding direction options?" at bounding box center [341, 276] width 8 height 8
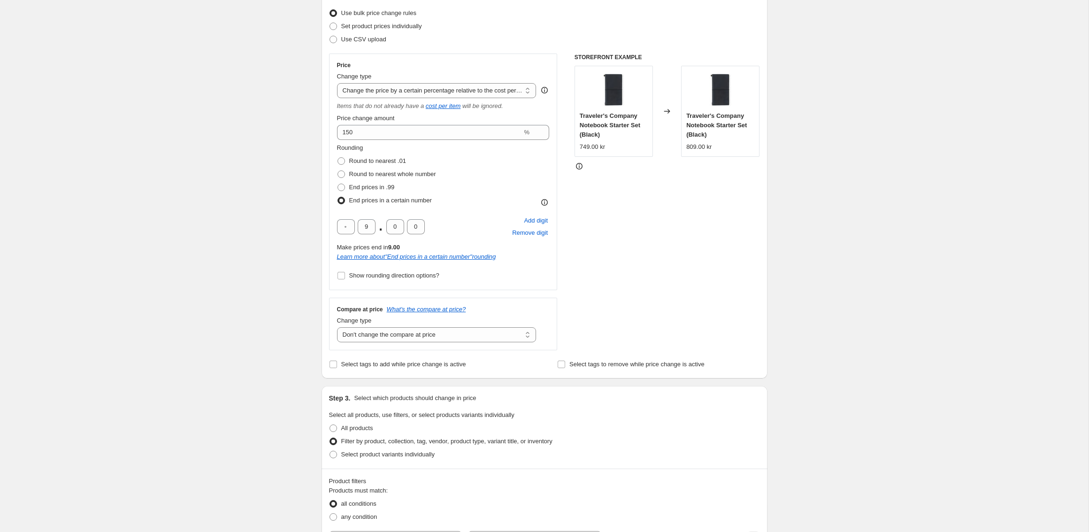
scroll to position [679, 0]
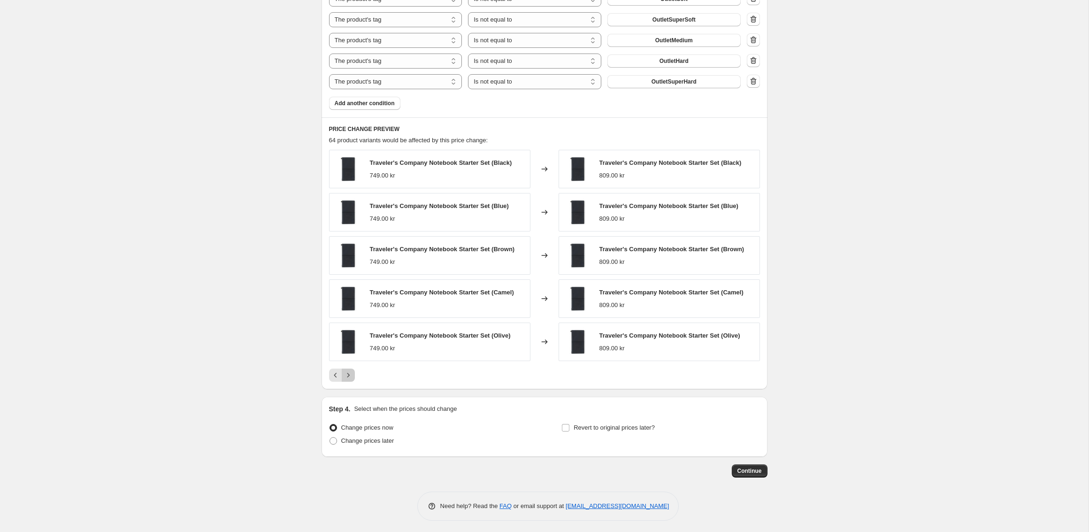
click at [346, 375] on icon "Next" at bounding box center [347, 374] width 9 height 9
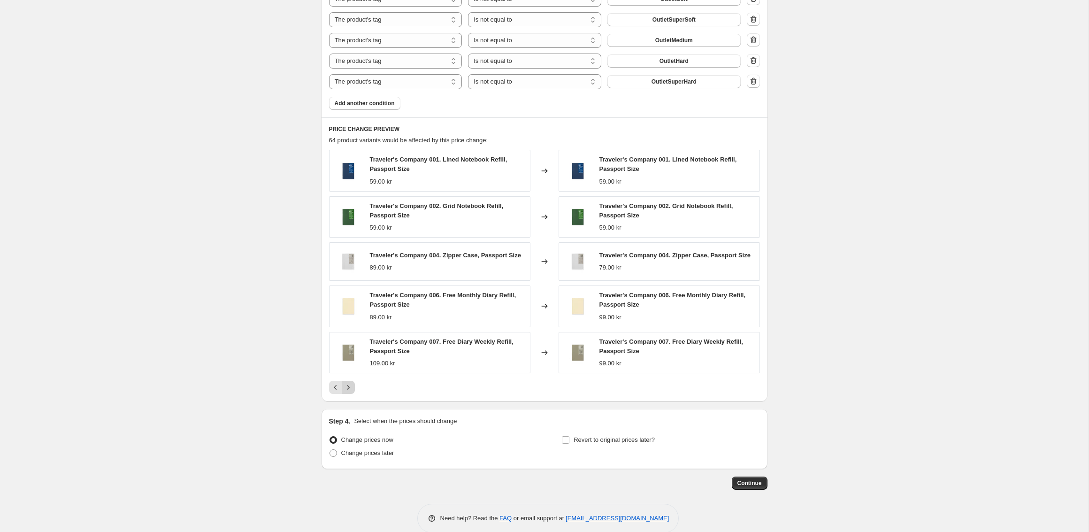
click at [346, 375] on div "Traveler's Company 001. Lined Notebook Refill, Passport Size 59.00 kr Changed t…" at bounding box center [544, 272] width 431 height 244
click at [347, 385] on icon "Next" at bounding box center [347, 386] width 9 height 9
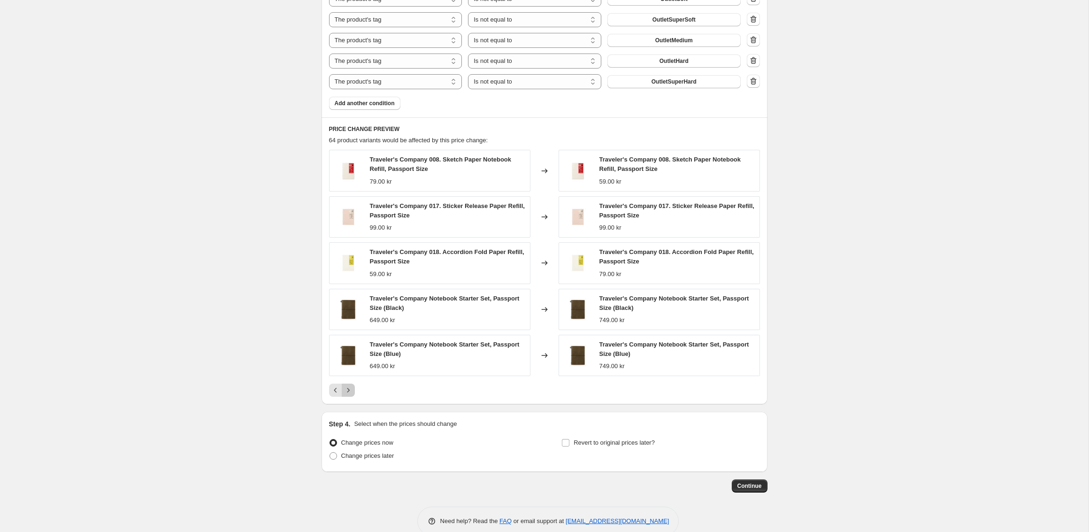
click at [347, 385] on icon "Next" at bounding box center [347, 389] width 9 height 9
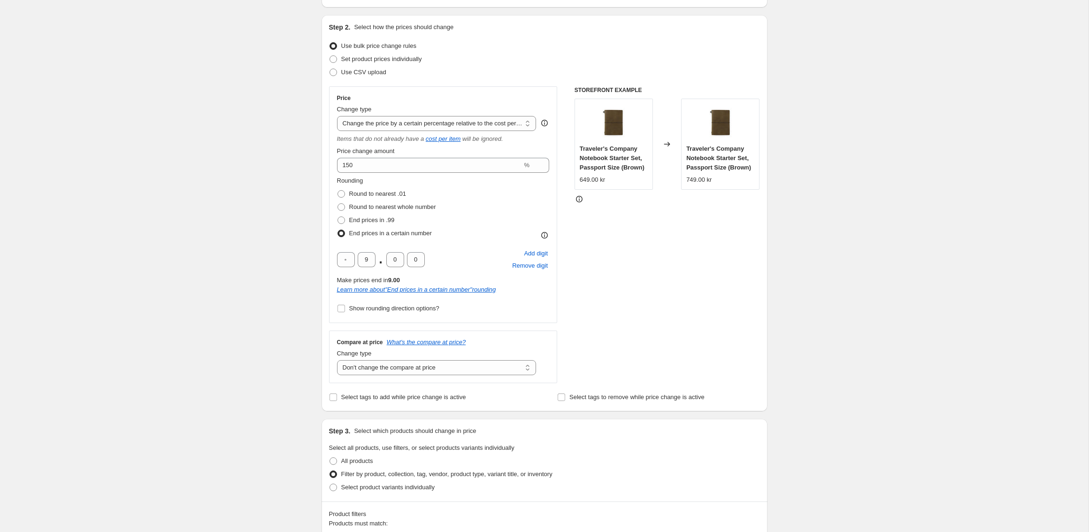
scroll to position [97, 0]
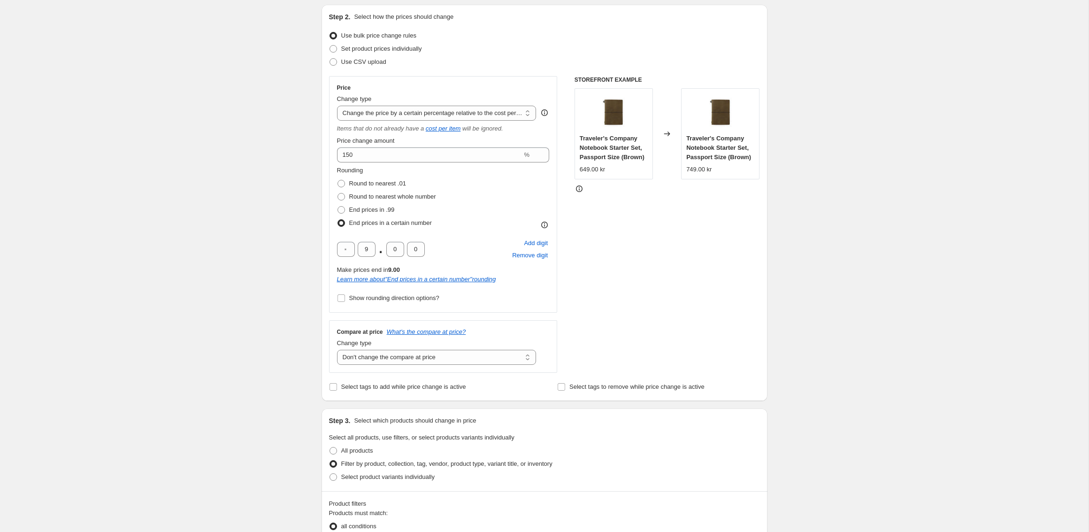
click at [850, 167] on div "Create new price change job. This page is ready Create new price change job Dra…" at bounding box center [544, 493] width 1088 height 1180
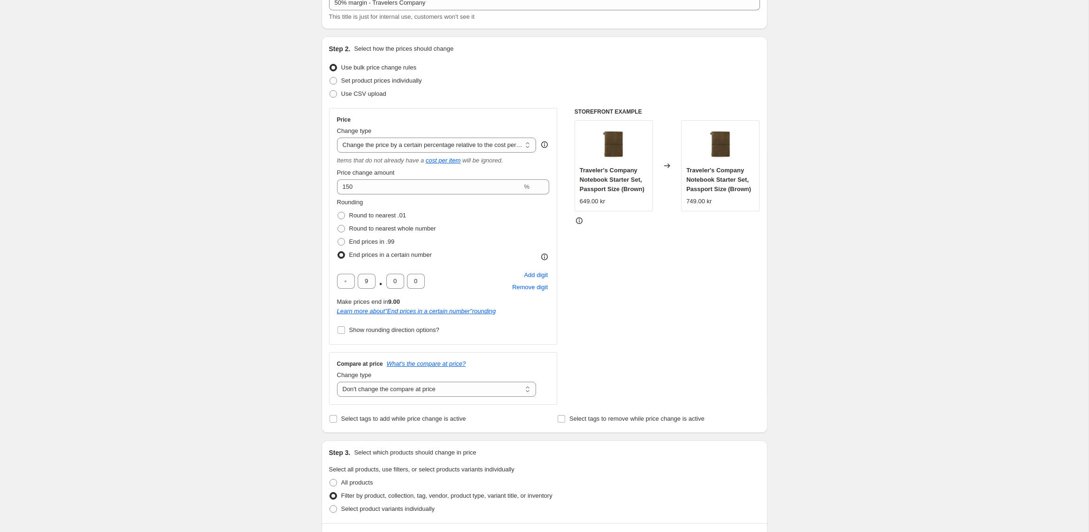
scroll to position [176, 0]
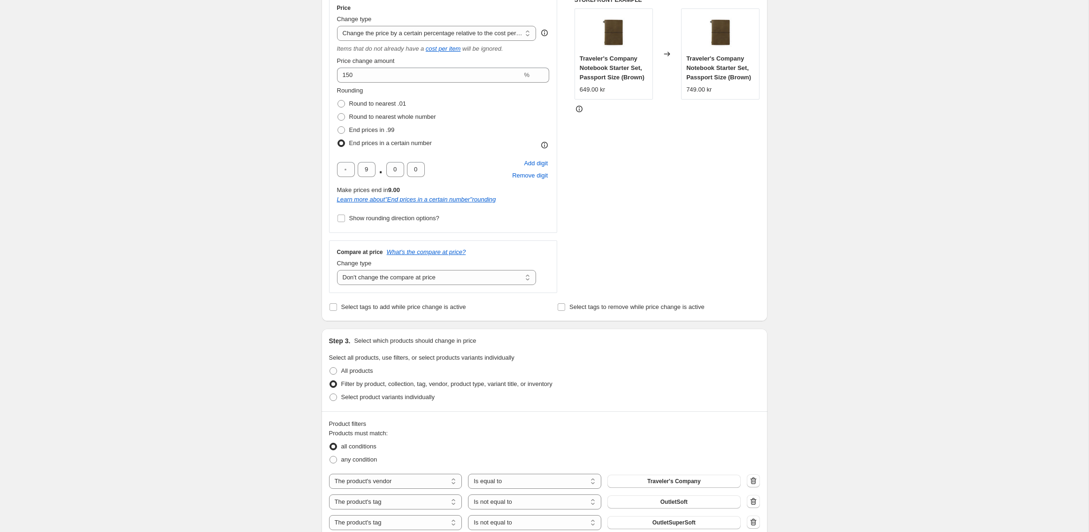
click at [200, 243] on div "Create new price change job. This page is ready Create new price change job Dra…" at bounding box center [544, 414] width 1088 height 1180
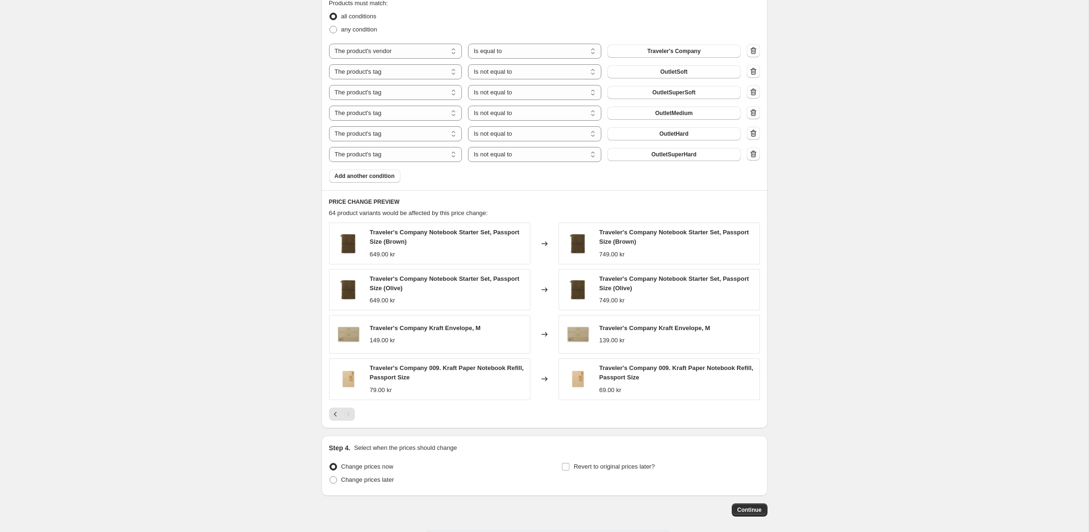
scroll to position [645, 0]
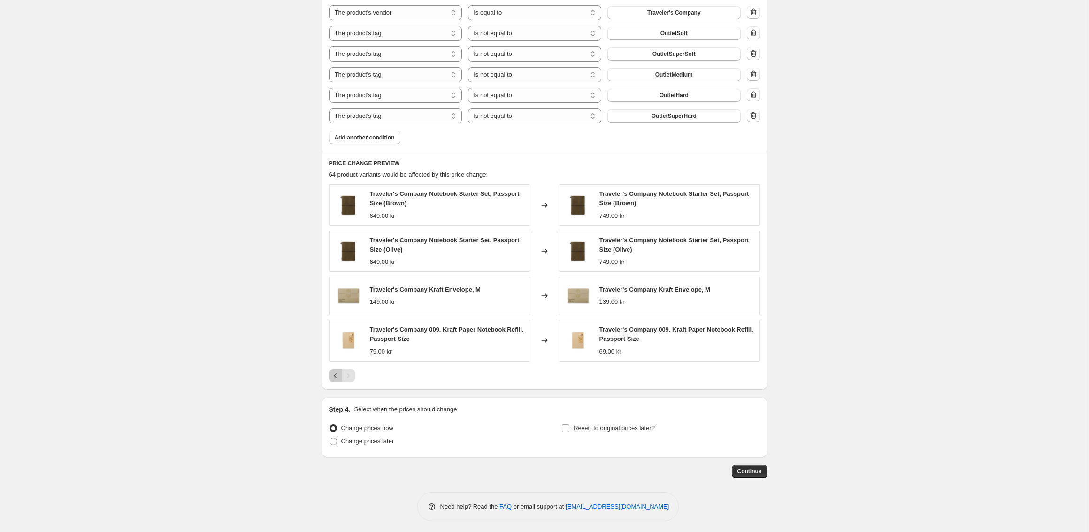
click at [331, 373] on icon "Previous" at bounding box center [335, 375] width 9 height 9
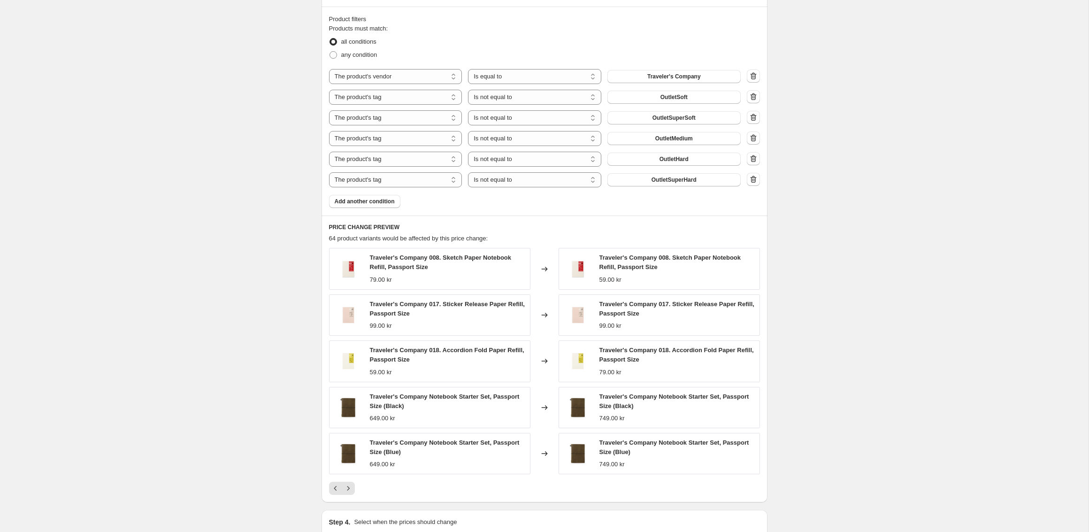
scroll to position [694, 0]
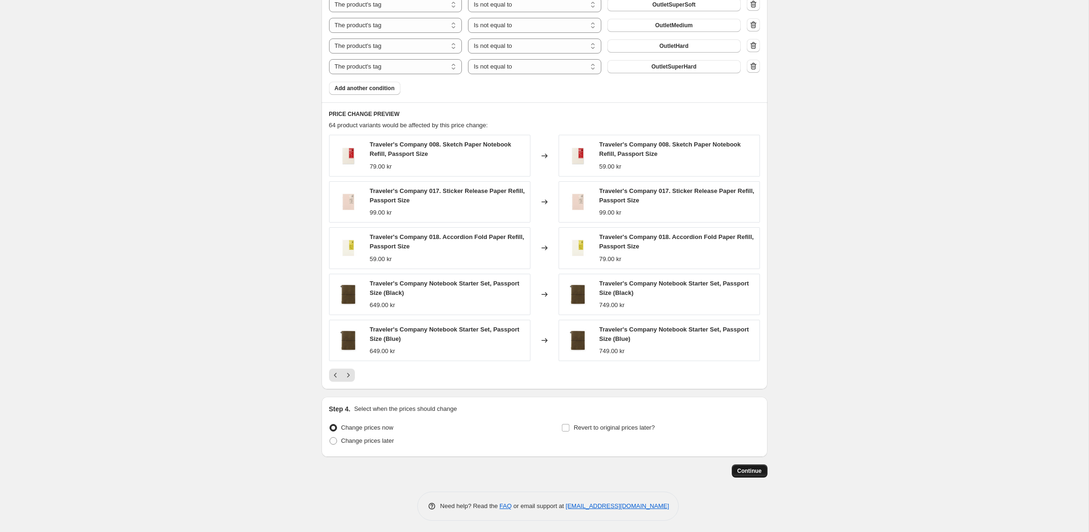
click at [750, 469] on span "Continue" at bounding box center [749, 471] width 24 height 8
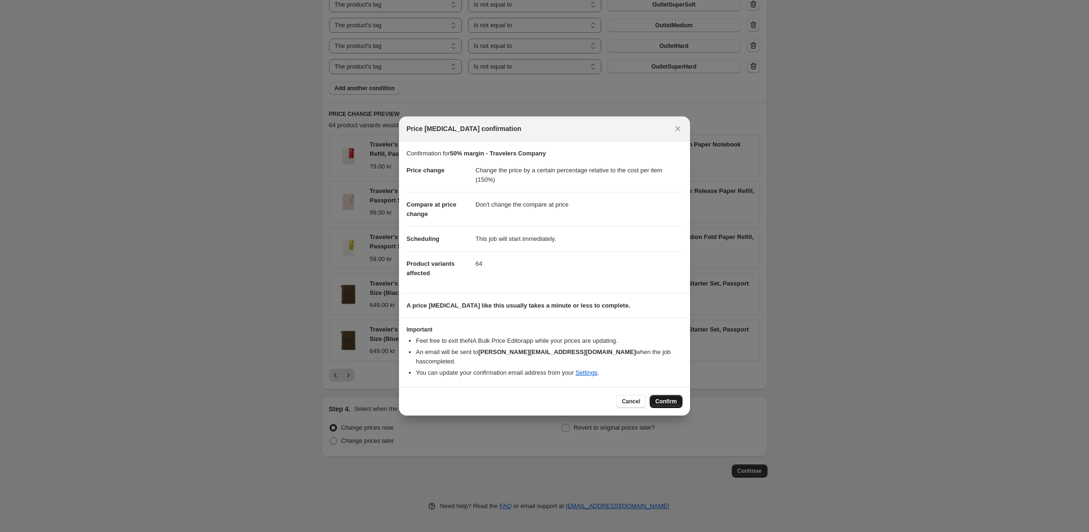
click at [660, 397] on span "Confirm" at bounding box center [666, 401] width 22 height 8
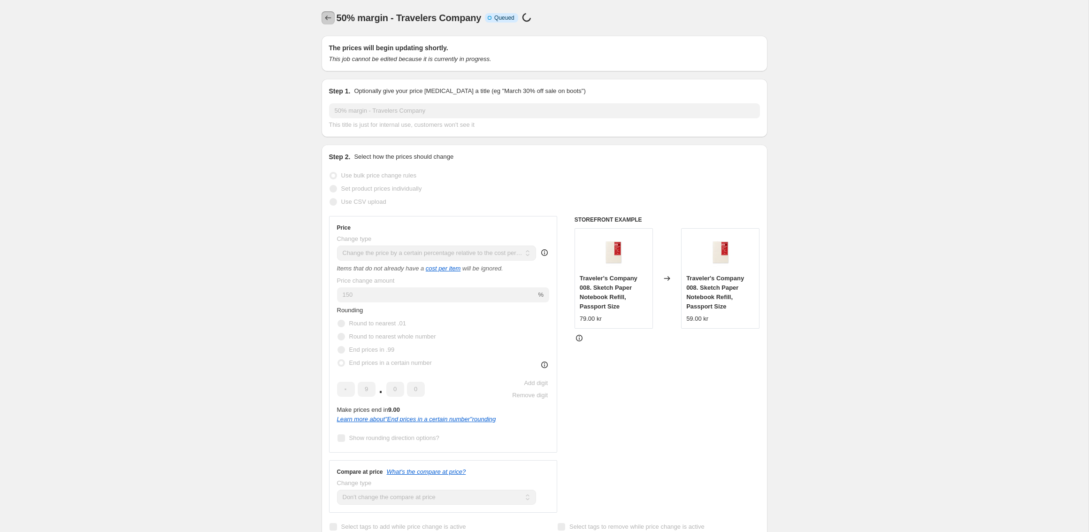
click at [328, 21] on icon "Price change jobs" at bounding box center [327, 17] width 9 height 9
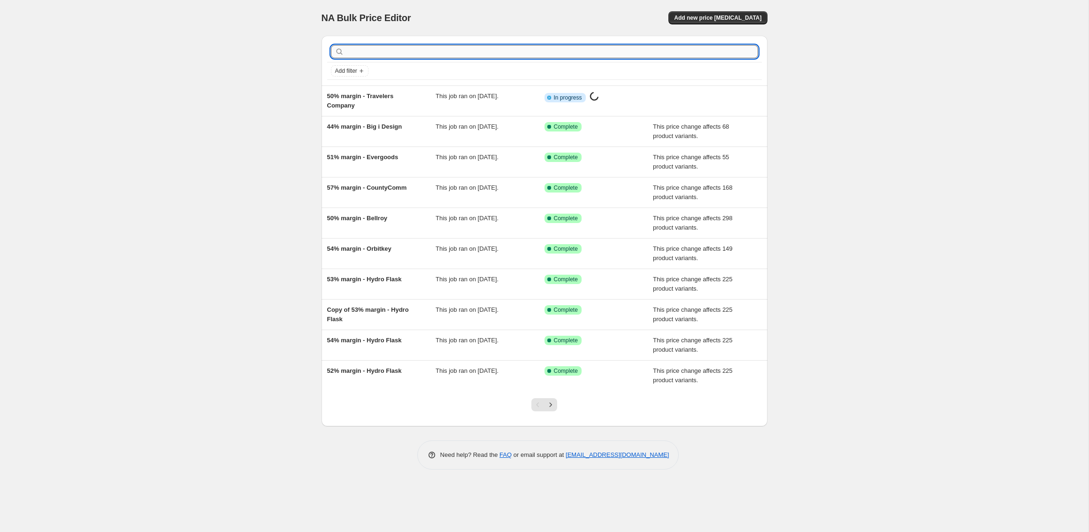
click at [394, 46] on input "text" at bounding box center [552, 51] width 412 height 13
click at [442, 53] on input "text" at bounding box center [552, 51] width 412 height 13
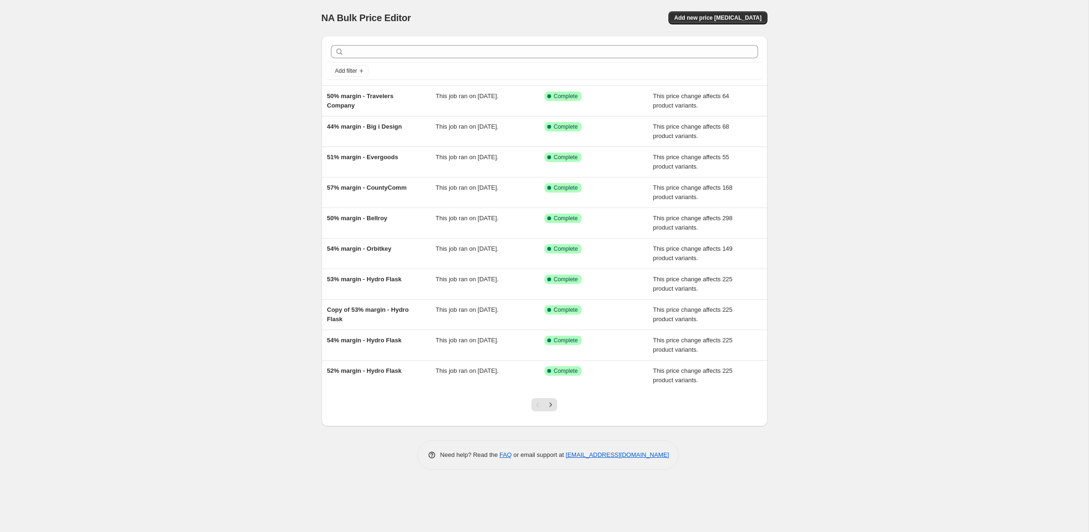
click at [229, 181] on div "NA Bulk Price Editor. This page is ready NA Bulk Price Editor Add new price cha…" at bounding box center [544, 266] width 1088 height 532
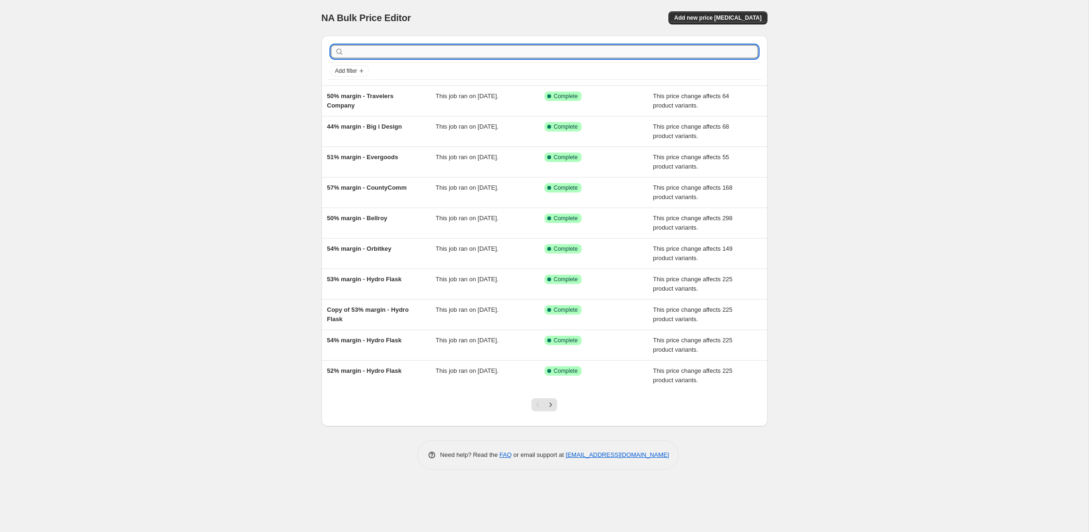
click at [385, 51] on input "text" at bounding box center [552, 51] width 412 height 13
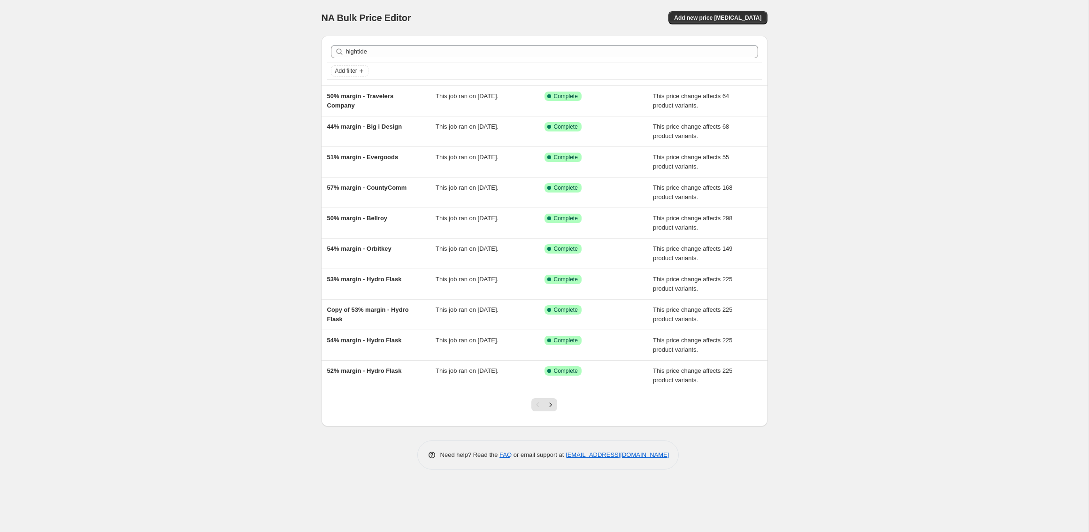
click at [206, 201] on div "NA Bulk Price Editor. This page is ready NA Bulk Price Editor Add new price cha…" at bounding box center [544, 266] width 1088 height 532
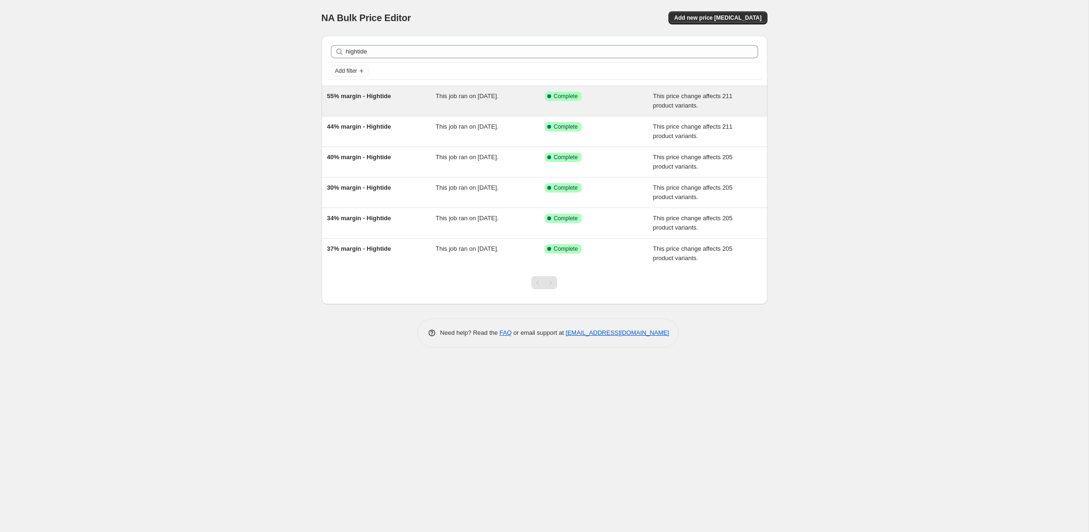
click at [516, 104] on div "This job ran on 21 May 2025." at bounding box center [489, 101] width 109 height 19
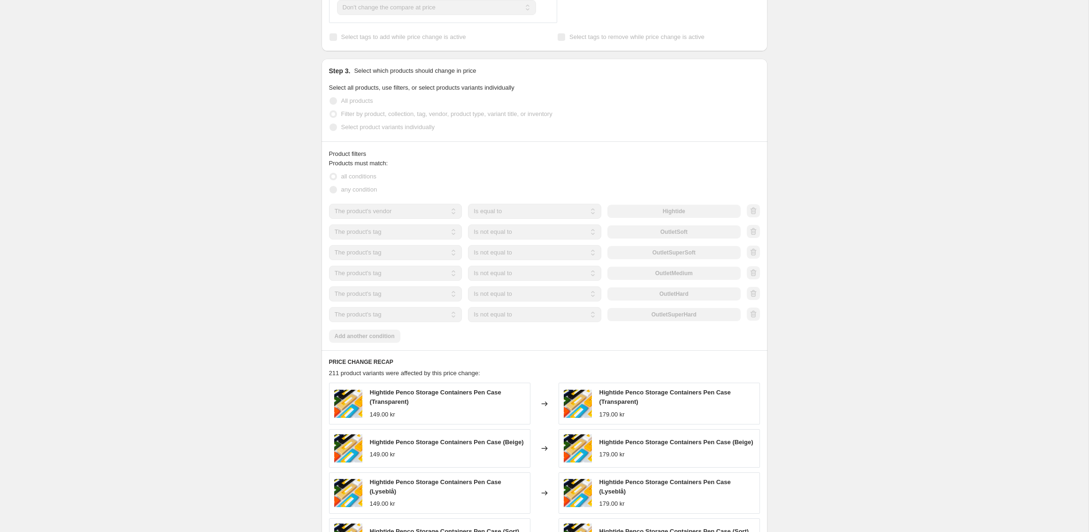
scroll to position [756, 0]
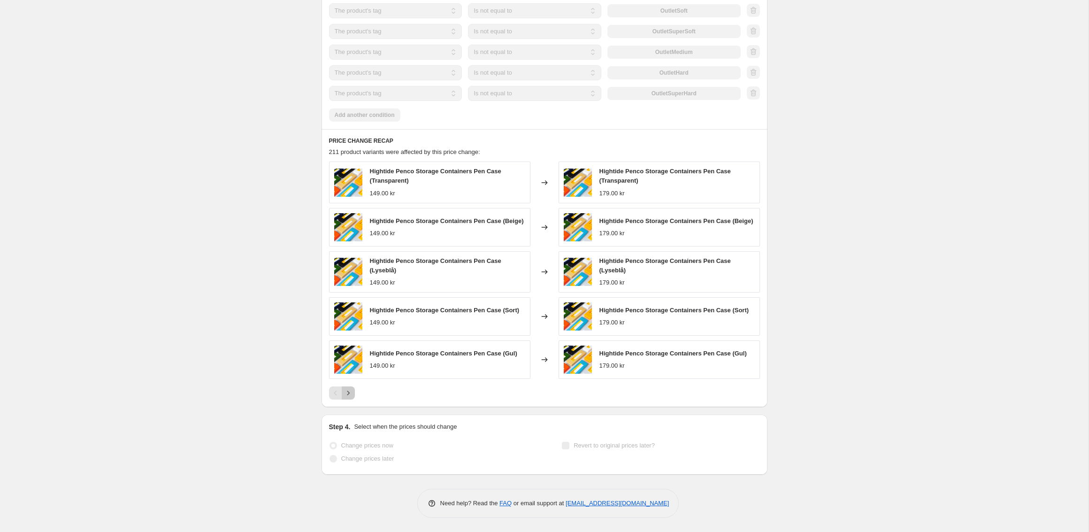
click at [348, 393] on icon "Next" at bounding box center [347, 392] width 9 height 9
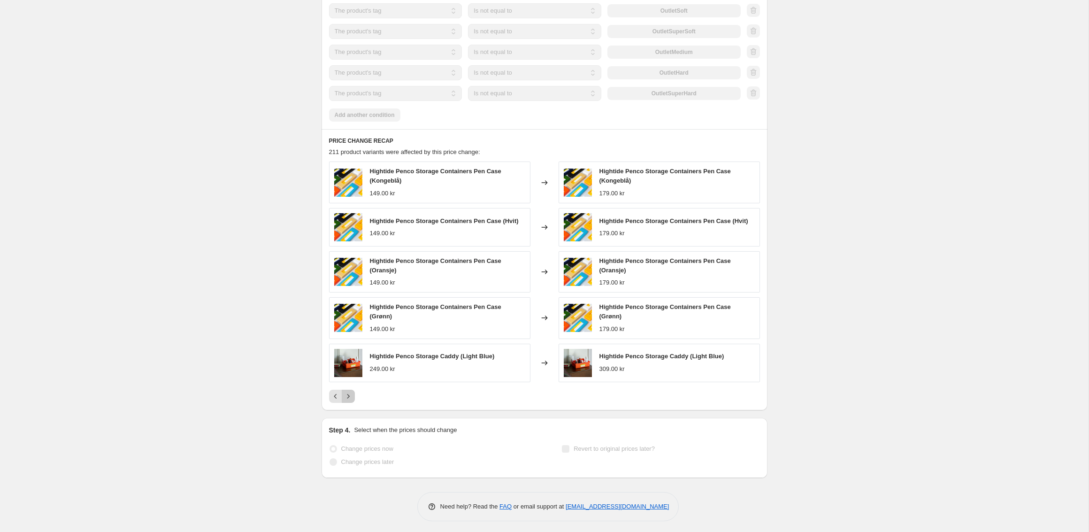
click at [347, 397] on icon "Next" at bounding box center [347, 395] width 9 height 9
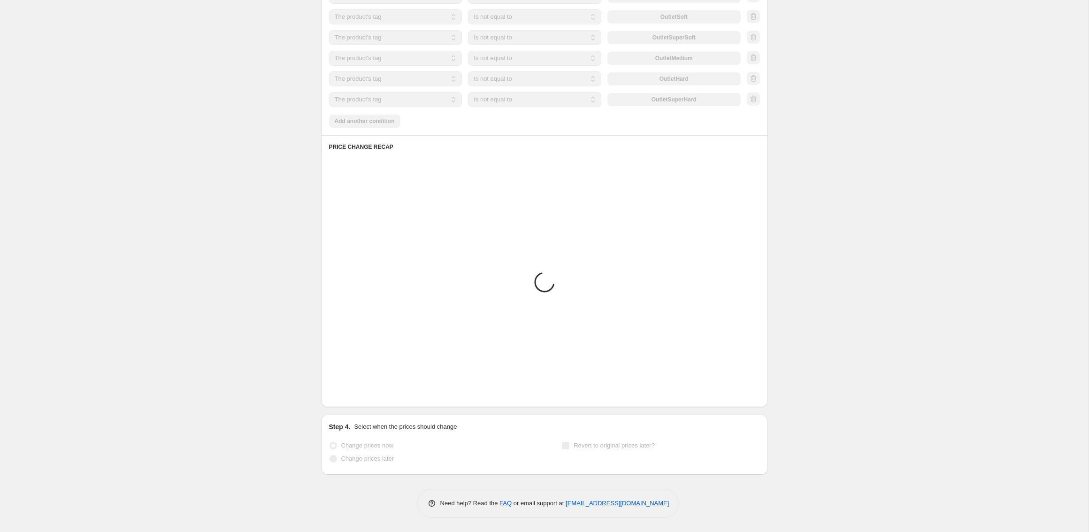
scroll to position [747, 0]
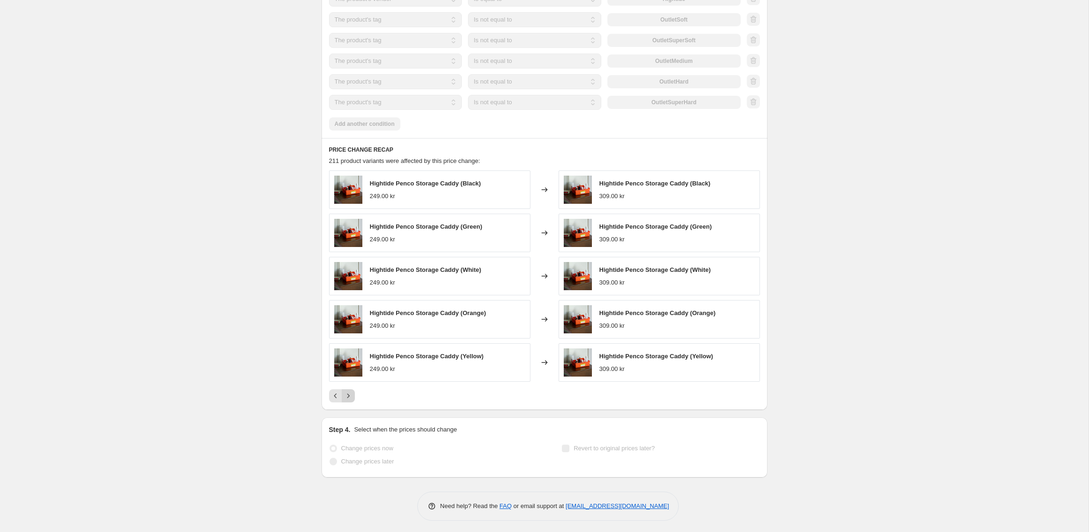
click at [347, 397] on icon "Next" at bounding box center [347, 395] width 9 height 9
click at [351, 391] on icon "Next" at bounding box center [347, 395] width 9 height 9
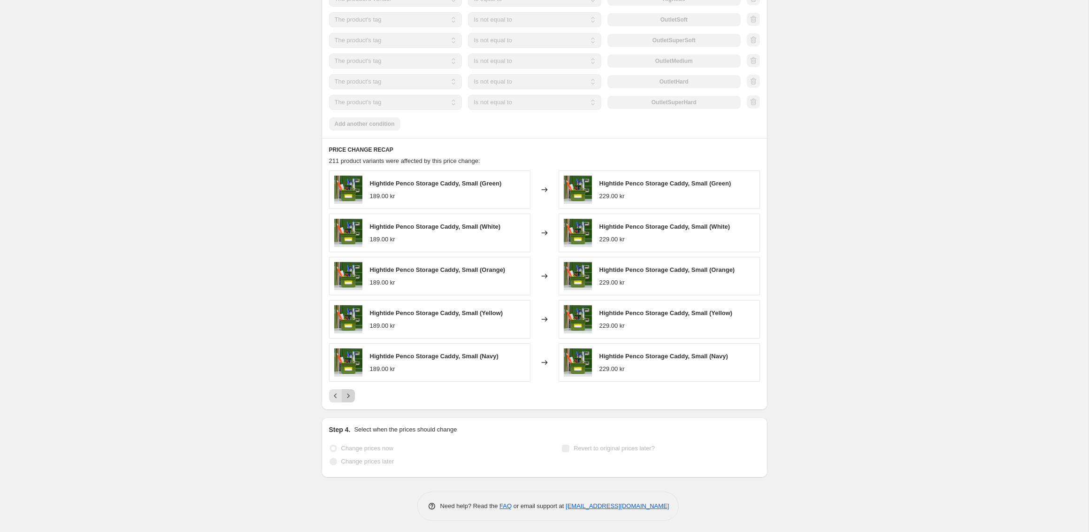
click at [351, 391] on icon "Next" at bounding box center [347, 395] width 9 height 9
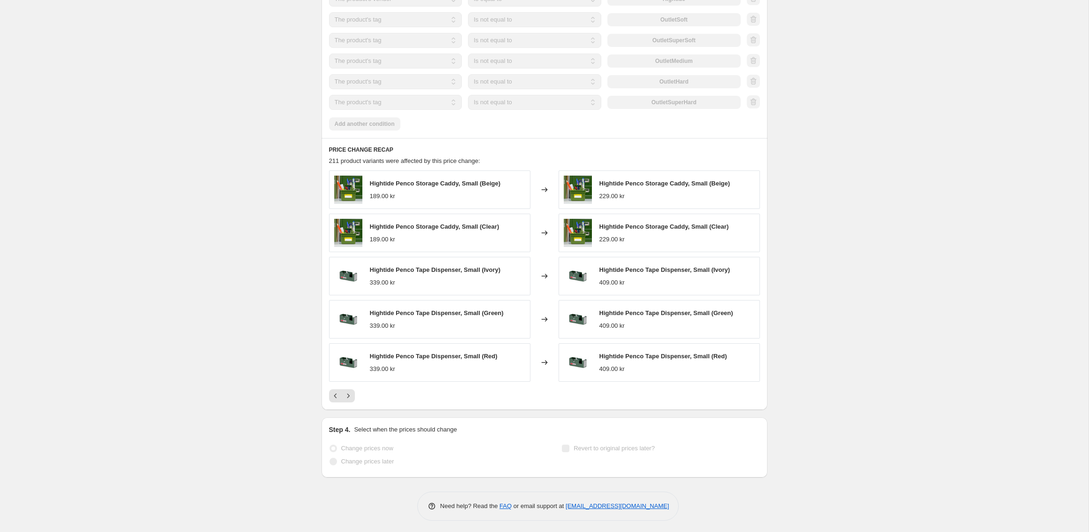
scroll to position [0, 0]
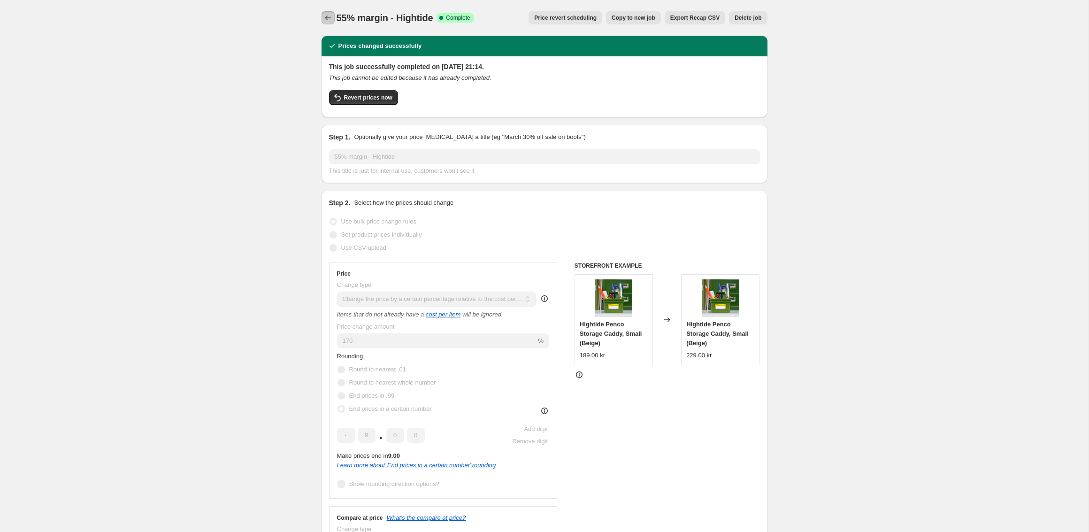
click at [328, 17] on icon "Price change jobs" at bounding box center [327, 17] width 9 height 9
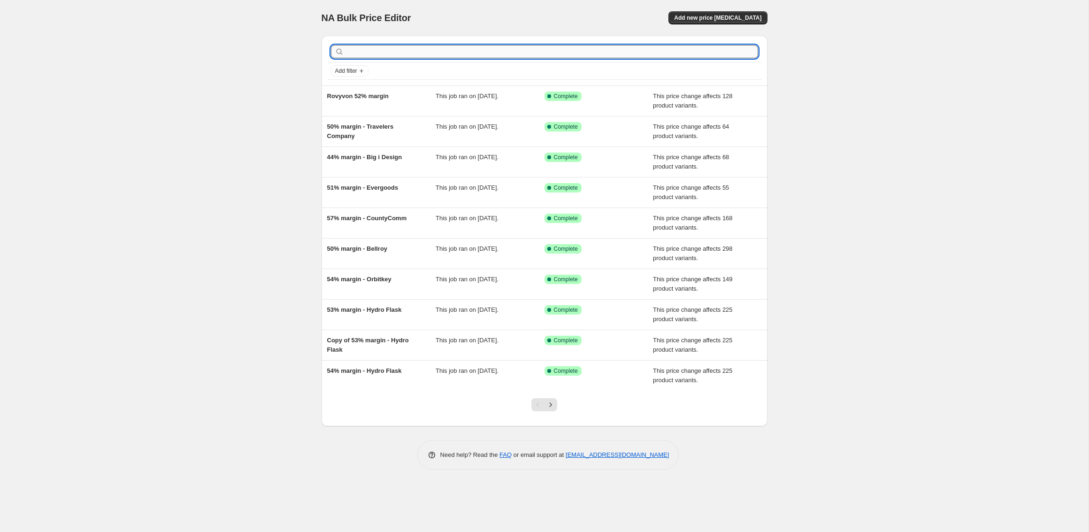
click at [374, 52] on input "text" at bounding box center [552, 51] width 412 height 13
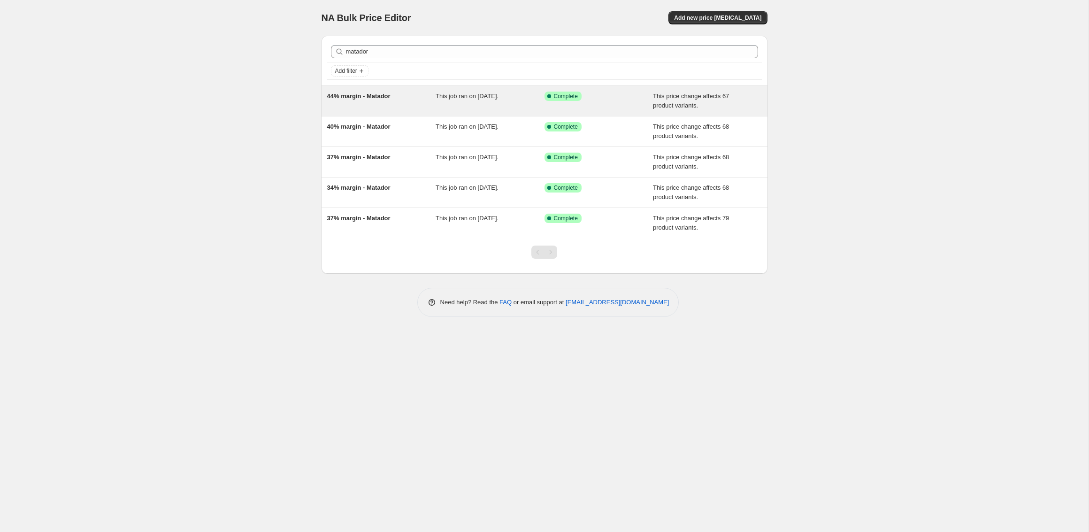
click at [385, 92] on span "44% margin - Matador" at bounding box center [358, 95] width 63 height 7
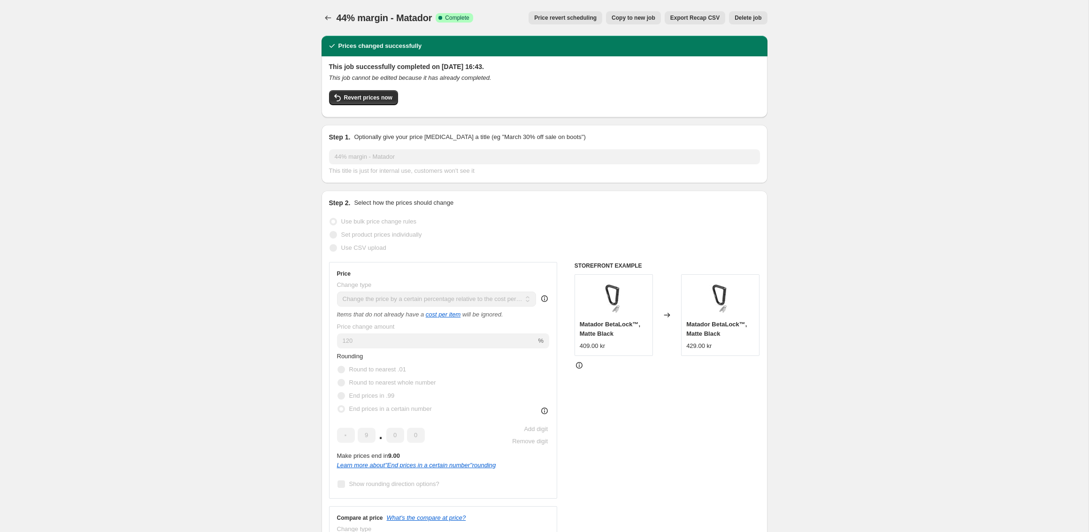
click at [623, 16] on span "Copy to new job" at bounding box center [633, 18] width 44 height 8
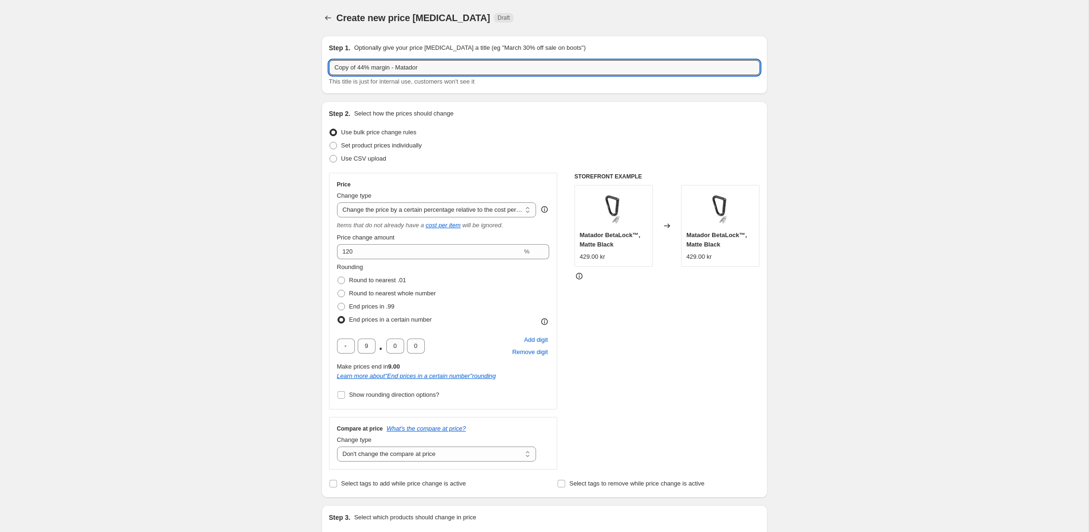
drag, startPoint x: 366, startPoint y: 69, endPoint x: 253, endPoint y: 75, distance: 112.3
click at [353, 69] on input "Copy of 44% margin - Matador" at bounding box center [544, 67] width 431 height 15
drag, startPoint x: 366, startPoint y: 69, endPoint x: 288, endPoint y: 69, distance: 78.8
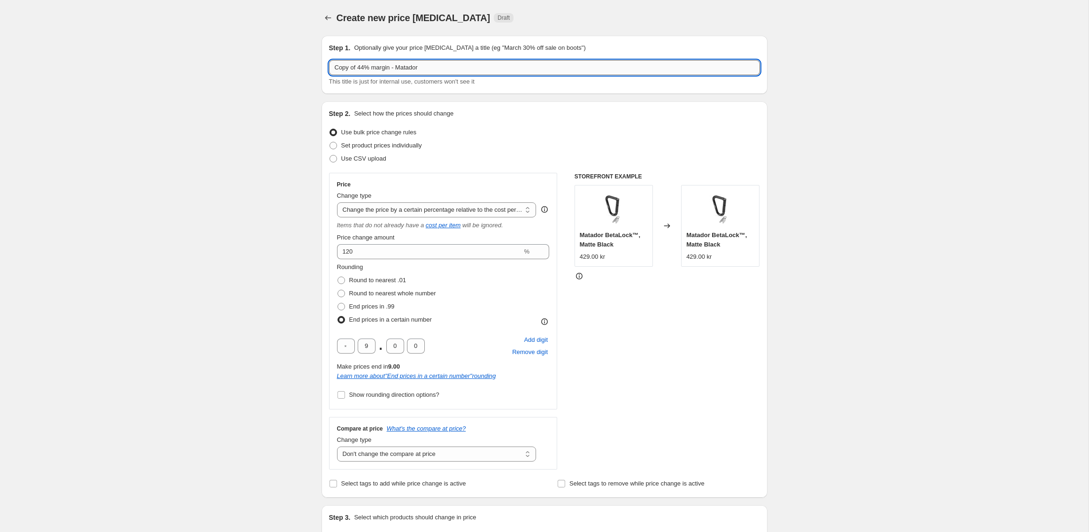
click at [351, 69] on input "Copy of 44% margin - Matador" at bounding box center [544, 67] width 431 height 15
drag, startPoint x: 359, startPoint y: 69, endPoint x: 296, endPoint y: 69, distance: 63.3
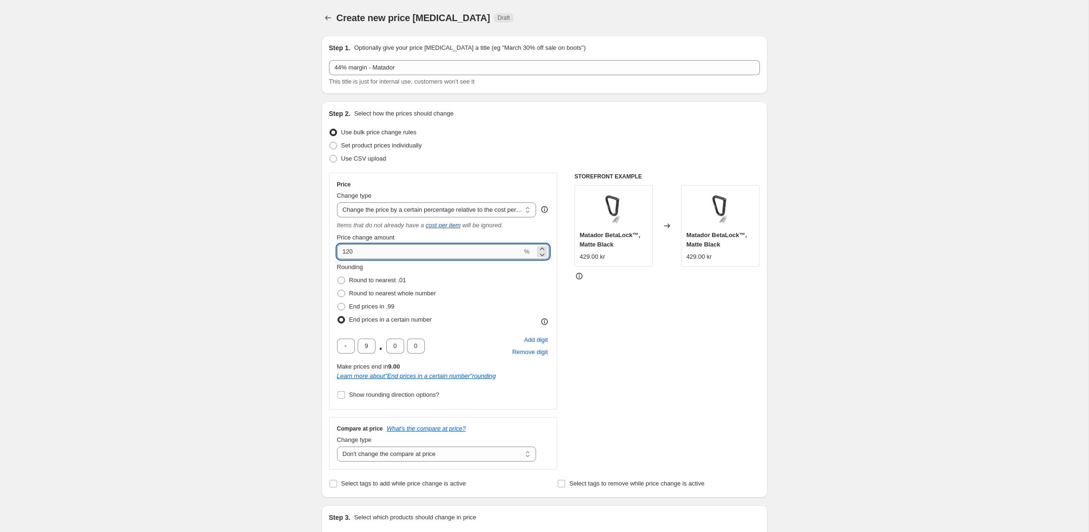
click at [369, 253] on input "120" at bounding box center [429, 251] width 185 height 15
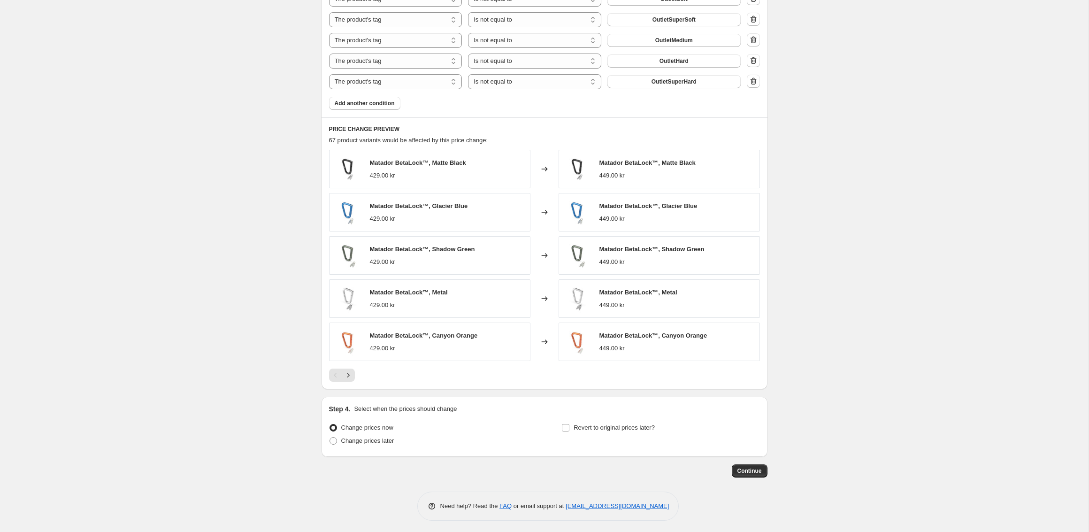
scroll to position [679, 0]
click at [349, 371] on icon "Next" at bounding box center [347, 375] width 9 height 9
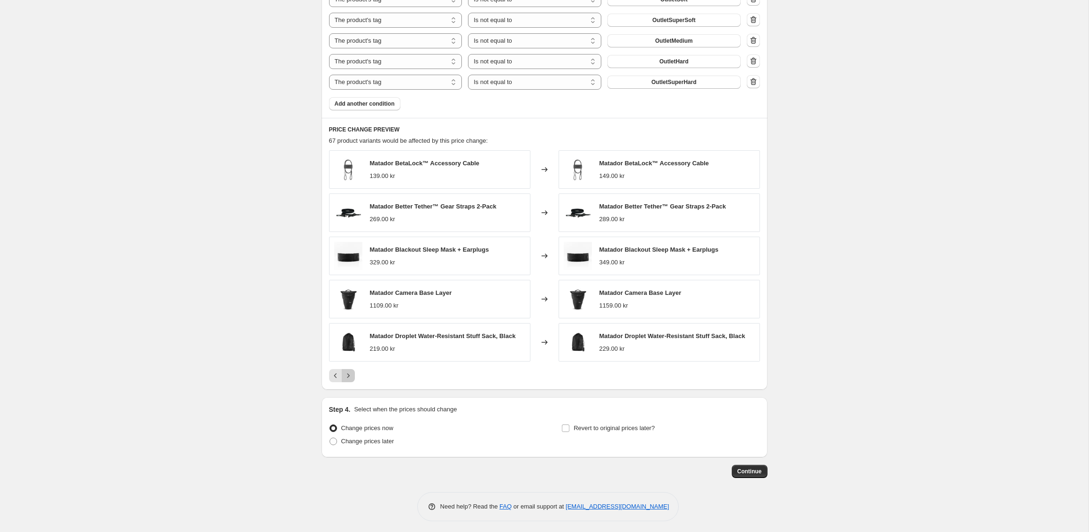
click at [349, 378] on button "Next" at bounding box center [348, 375] width 13 height 13
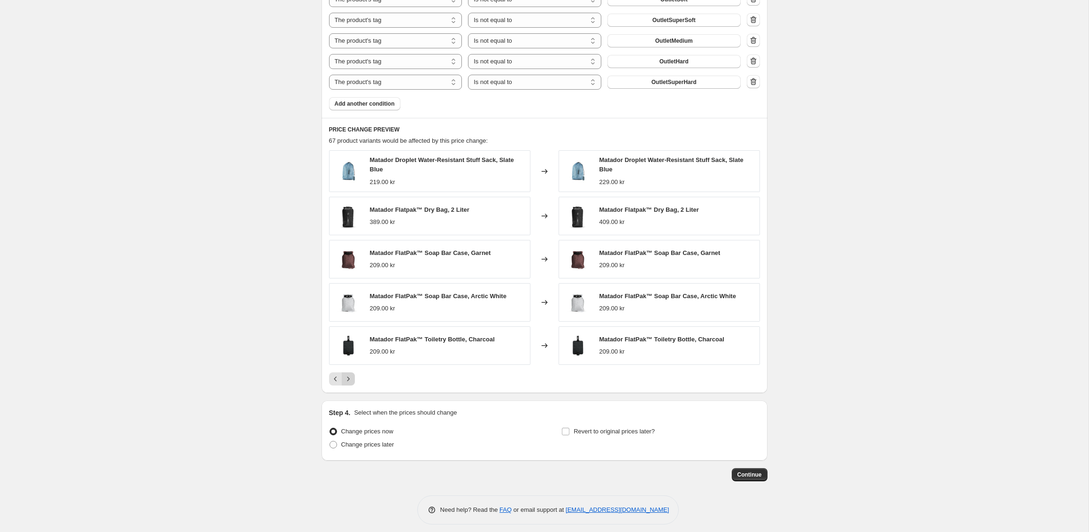
click at [349, 374] on icon "Next" at bounding box center [347, 378] width 9 height 9
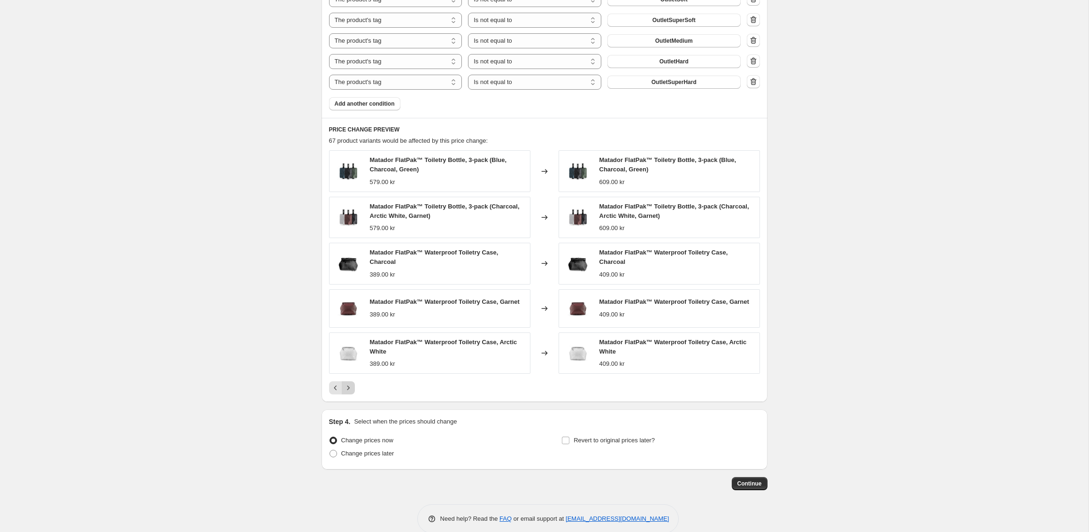
click at [348, 383] on icon "Next" at bounding box center [347, 387] width 9 height 9
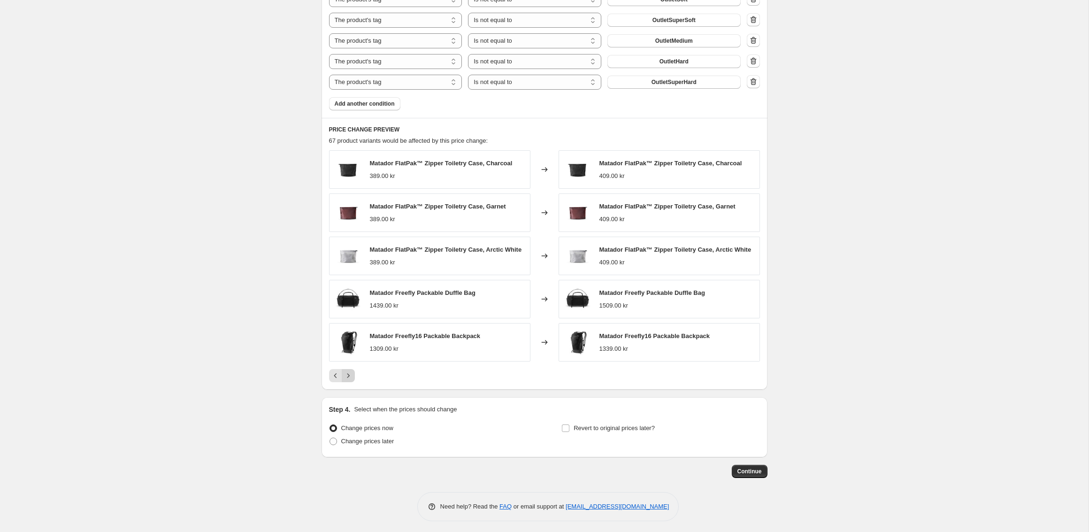
click at [350, 378] on icon "Next" at bounding box center [347, 375] width 9 height 9
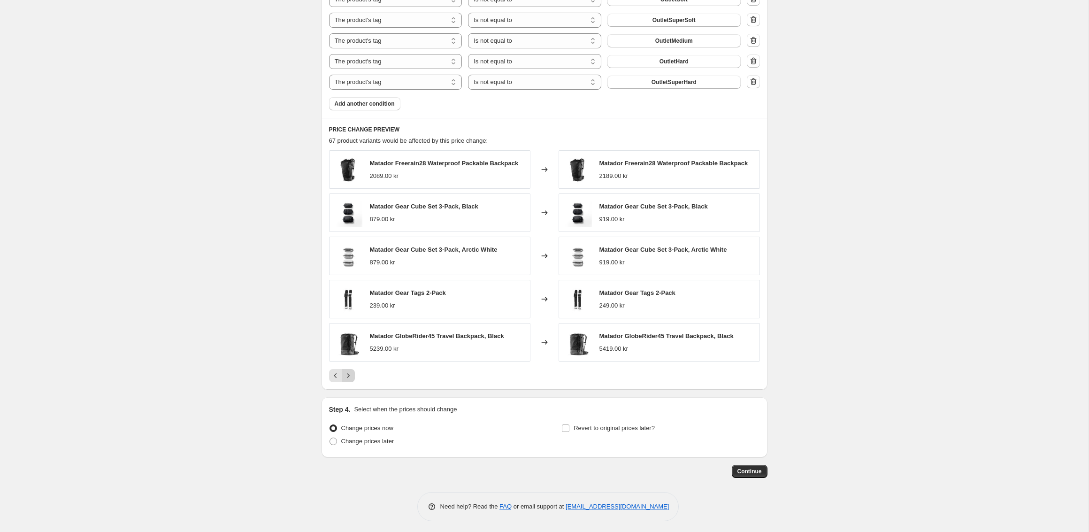
click at [350, 378] on button "Next" at bounding box center [348, 375] width 13 height 13
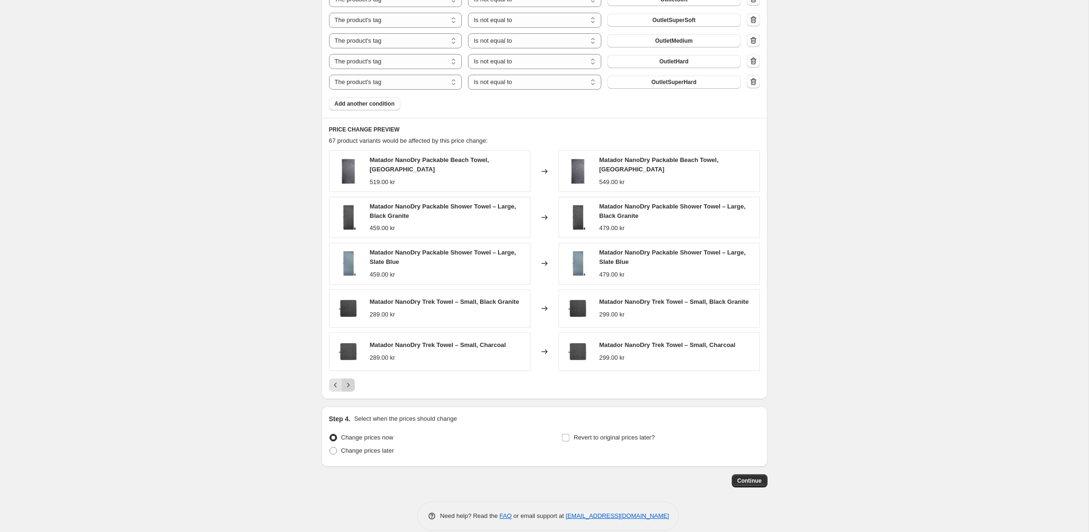
click at [350, 380] on icon "Next" at bounding box center [347, 384] width 9 height 9
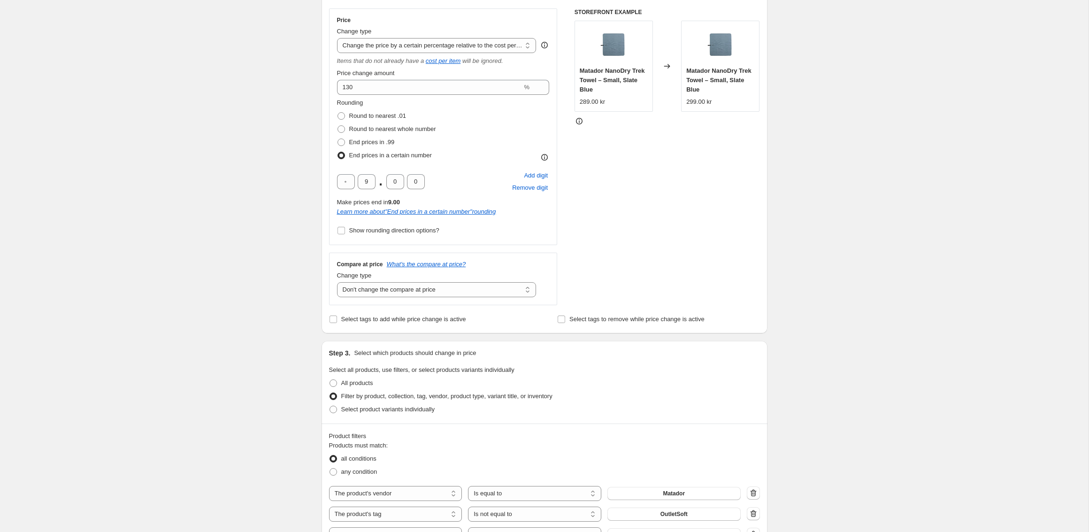
scroll to position [0, 0]
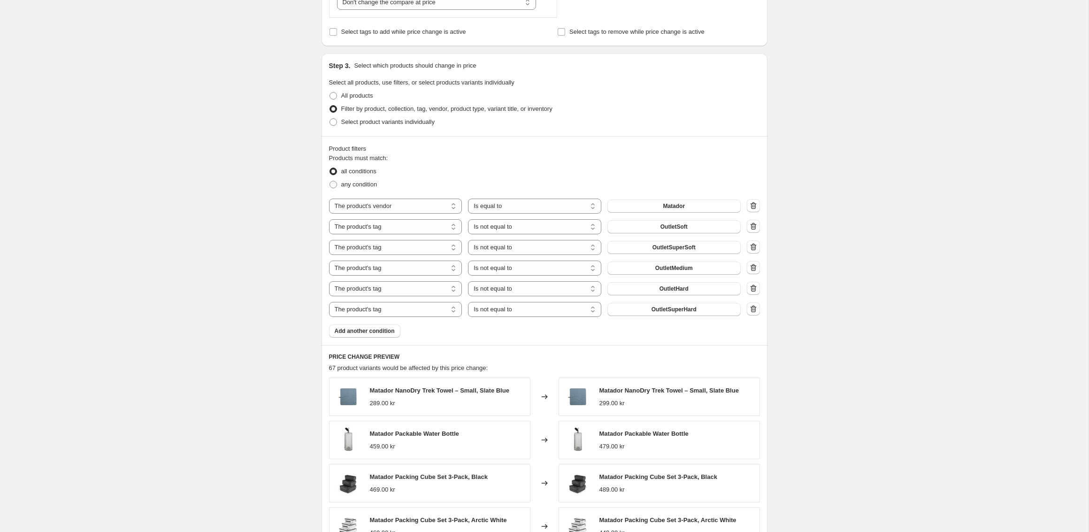
scroll to position [679, 0]
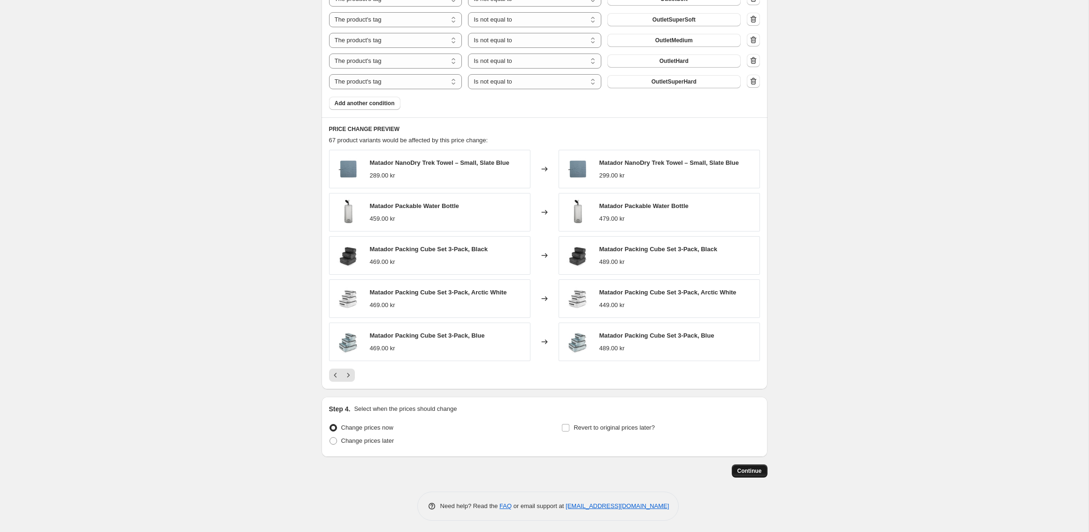
click at [746, 471] on span "Continue" at bounding box center [749, 471] width 24 height 8
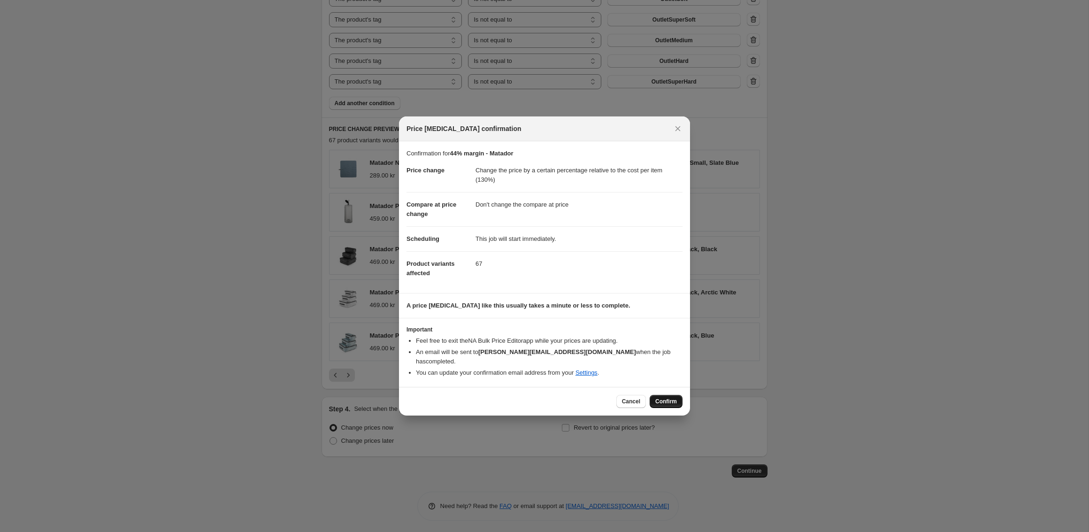
click at [663, 395] on button "Confirm" at bounding box center [665, 401] width 33 height 13
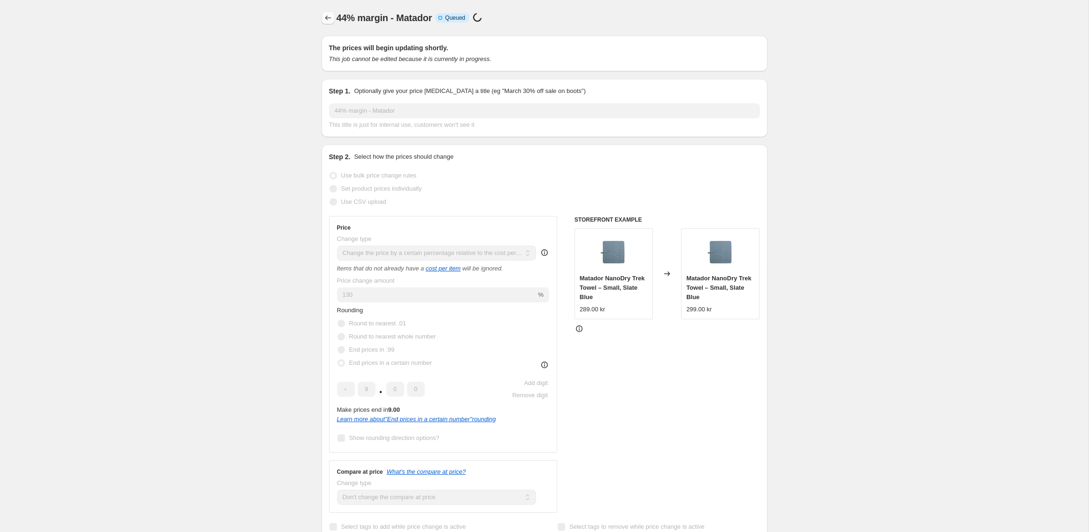
click at [323, 13] on button "Price change jobs" at bounding box center [327, 17] width 13 height 13
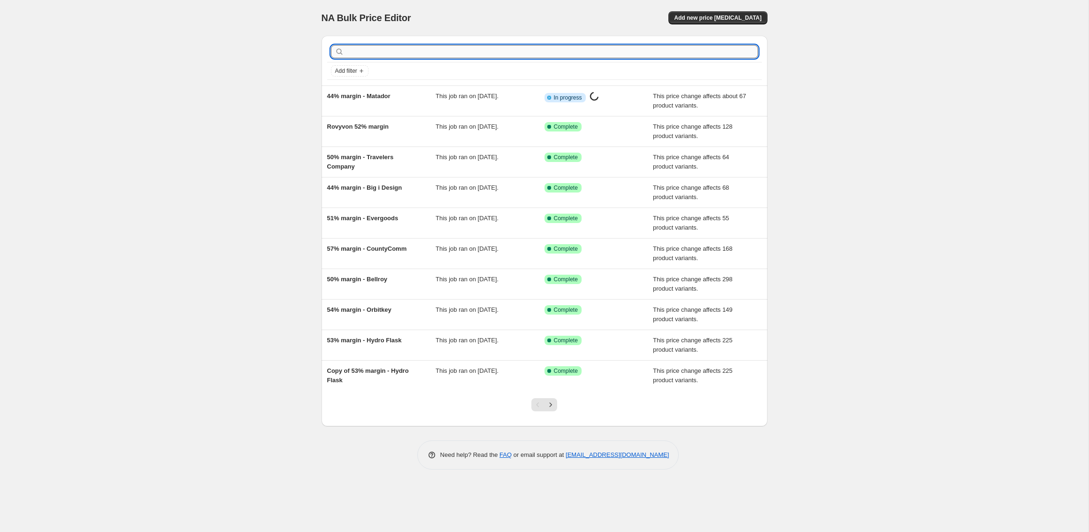
click at [387, 48] on input "text" at bounding box center [552, 51] width 412 height 13
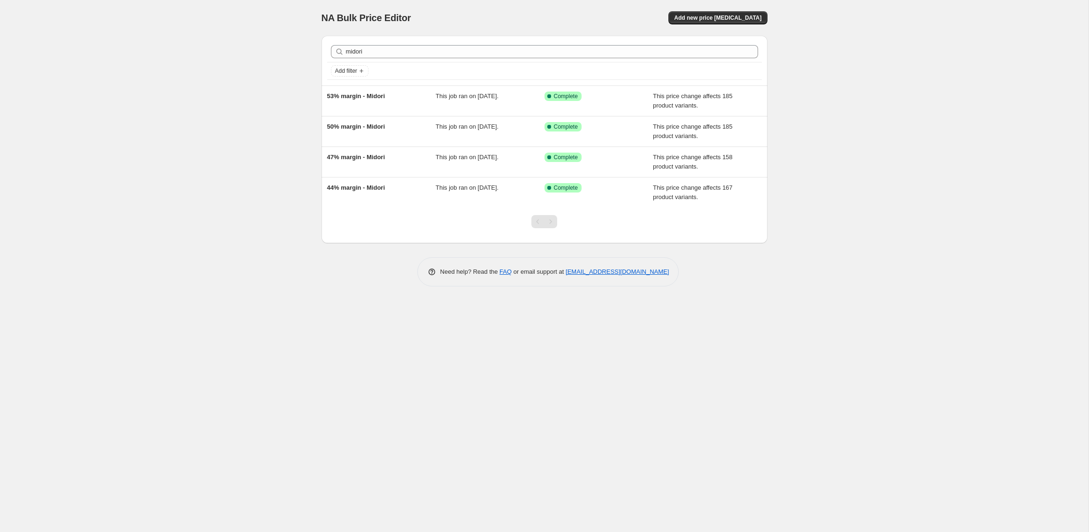
click at [366, 44] on div "midori Clear" at bounding box center [544, 51] width 435 height 21
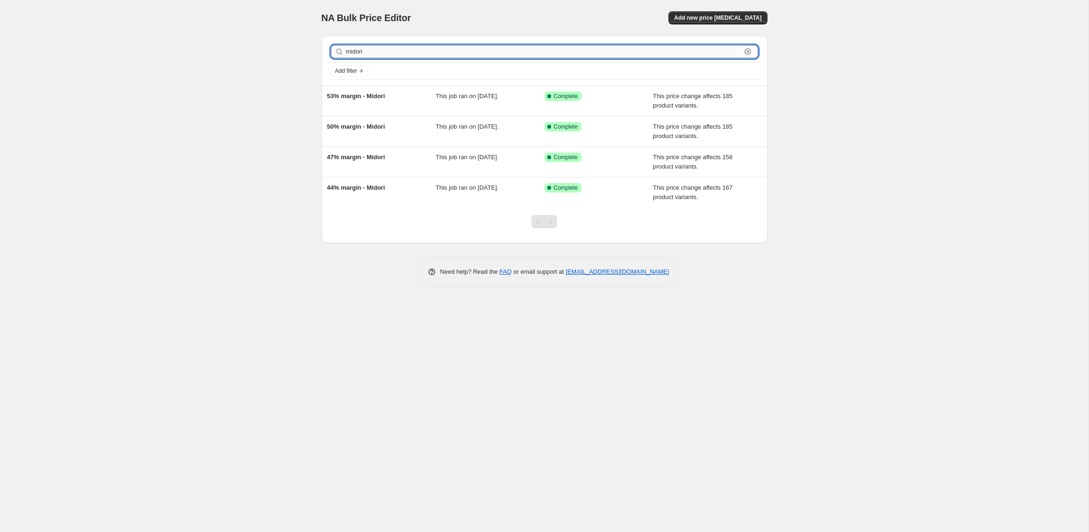
click at [378, 55] on input "midori" at bounding box center [543, 51] width 395 height 13
click at [379, 55] on input "midori" at bounding box center [543, 51] width 395 height 13
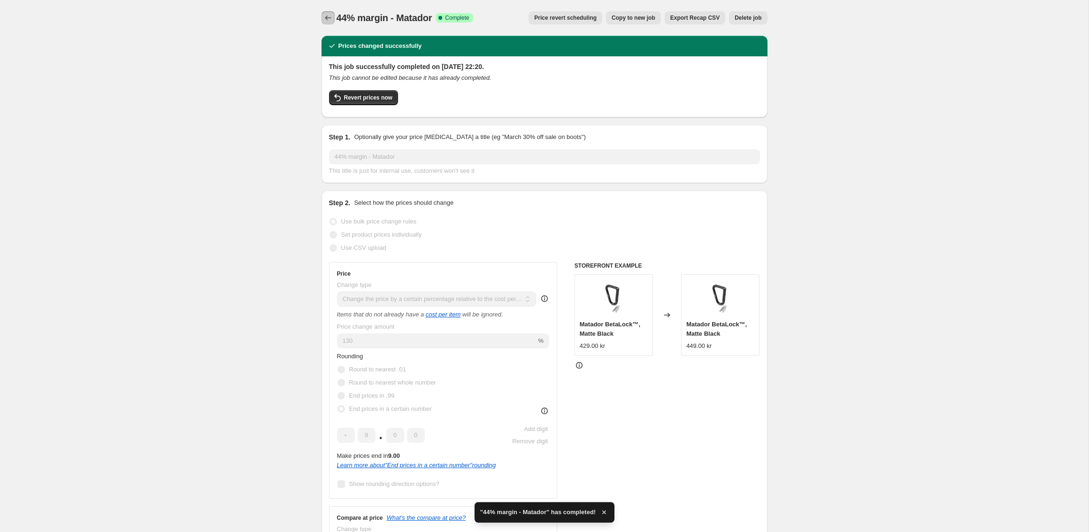
click at [326, 16] on icon "Price change jobs" at bounding box center [328, 17] width 6 height 5
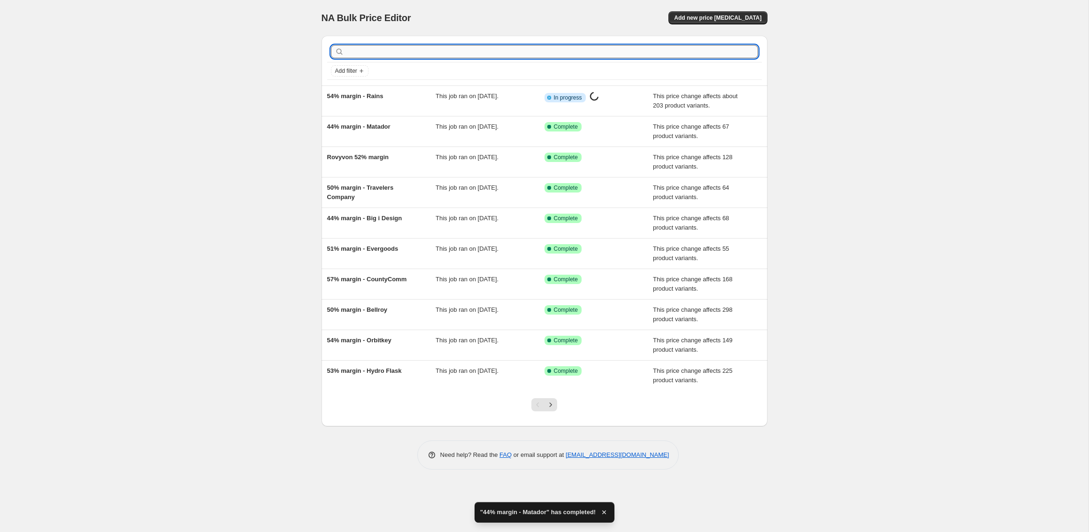
click at [370, 49] on input "text" at bounding box center [552, 51] width 412 height 13
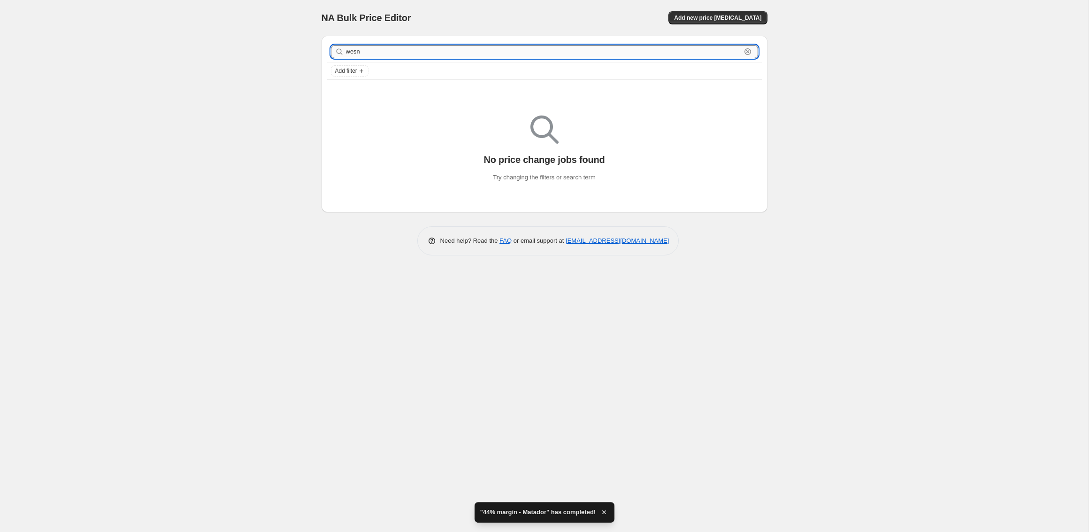
click at [393, 51] on input "wesn" at bounding box center [543, 51] width 395 height 13
click at [698, 15] on span "Add new price [MEDICAL_DATA]" at bounding box center [717, 18] width 87 height 8
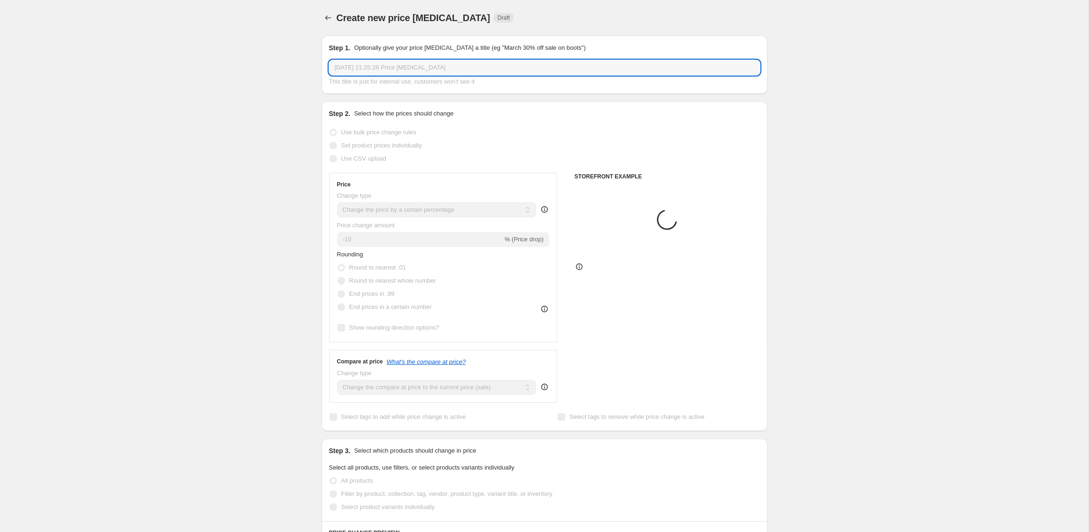
click at [361, 61] on input "16 Sept 2025, 21:25:26 Price change job" at bounding box center [544, 67] width 431 height 15
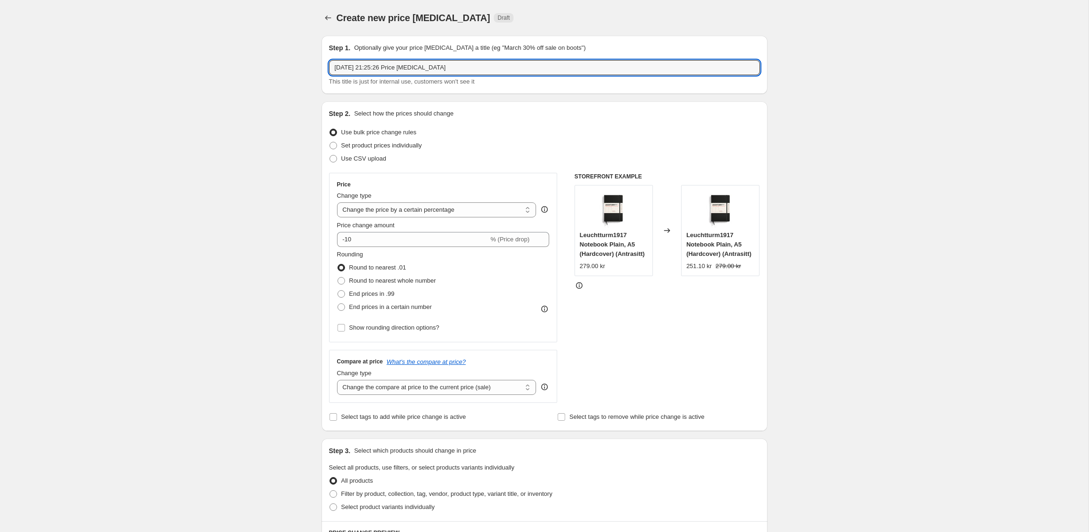
click at [320, 14] on div "Create new price change job. This page is ready Create new price change job Dra…" at bounding box center [544, 472] width 468 height 944
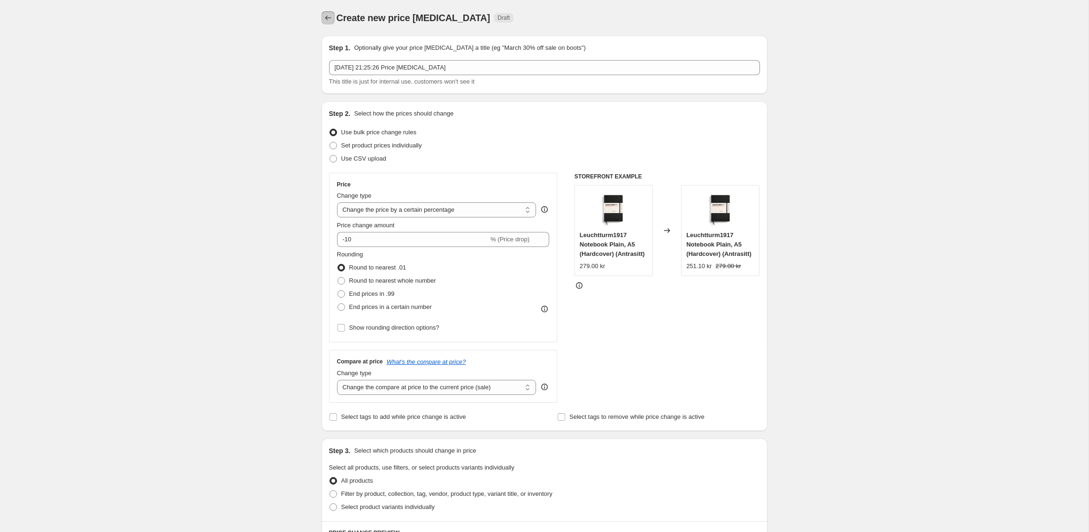
click at [326, 15] on icon "Price change jobs" at bounding box center [327, 17] width 9 height 9
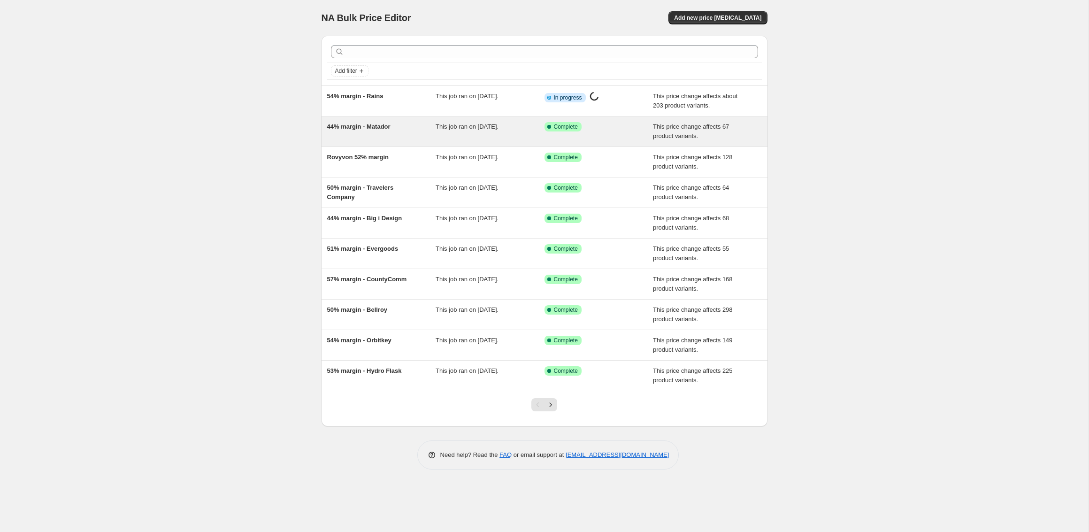
click at [485, 127] on span "This job ran on 16 September 2025." at bounding box center [466, 126] width 63 height 7
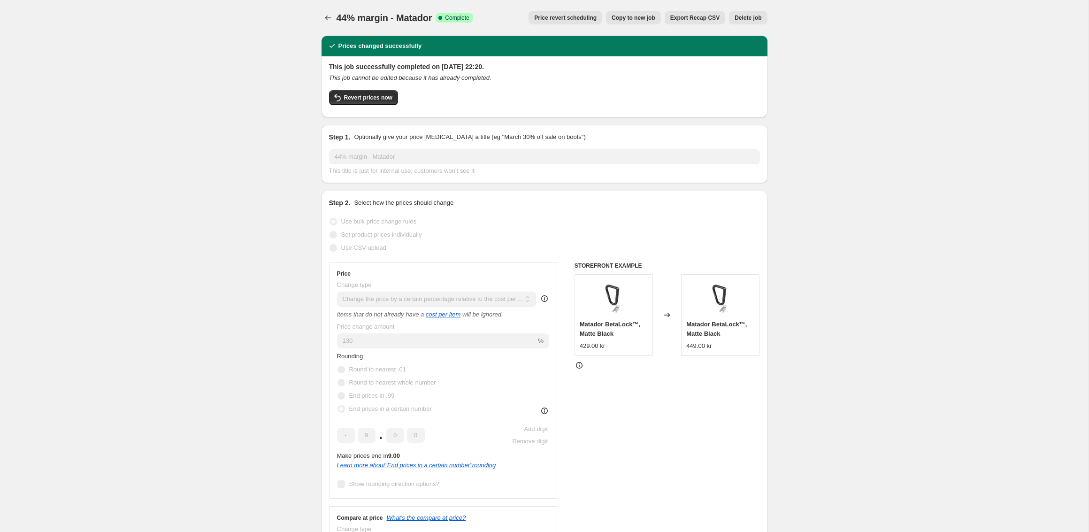
click at [631, 16] on span "Copy to new job" at bounding box center [633, 18] width 44 height 8
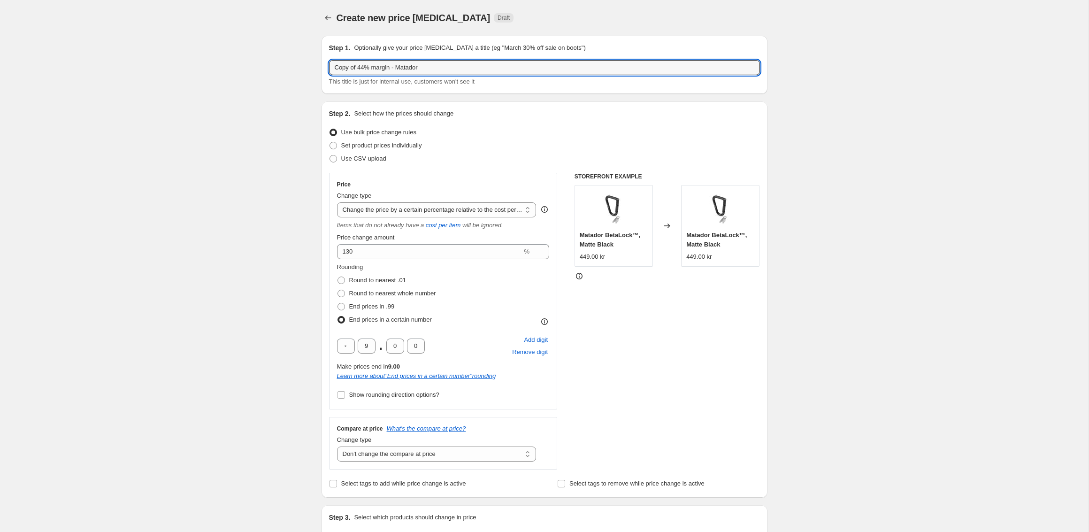
drag, startPoint x: 367, startPoint y: 68, endPoint x: 313, endPoint y: 68, distance: 53.5
click at [386, 72] on input "50% margin - Matador" at bounding box center [544, 67] width 431 height 15
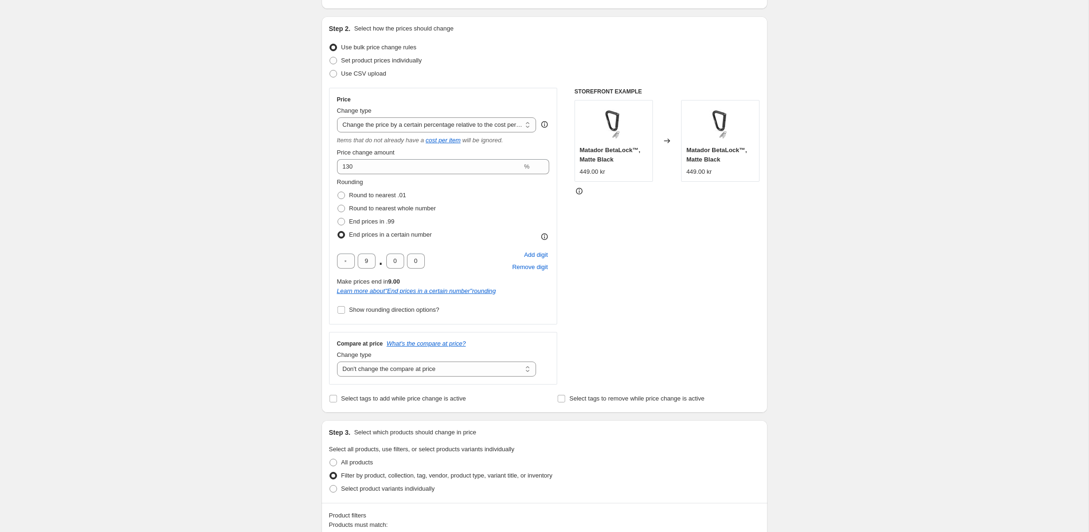
scroll to position [94, 0]
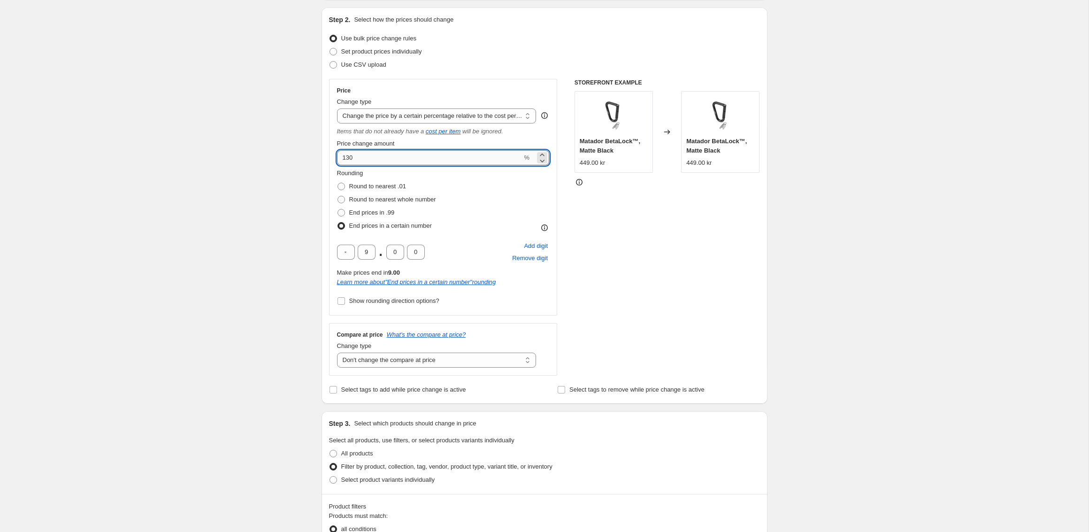
click at [379, 159] on input "130" at bounding box center [429, 157] width 185 height 15
click at [295, 242] on div "Create new price change job. This page is ready Create new price change job Dra…" at bounding box center [544, 512] width 1088 height 1213
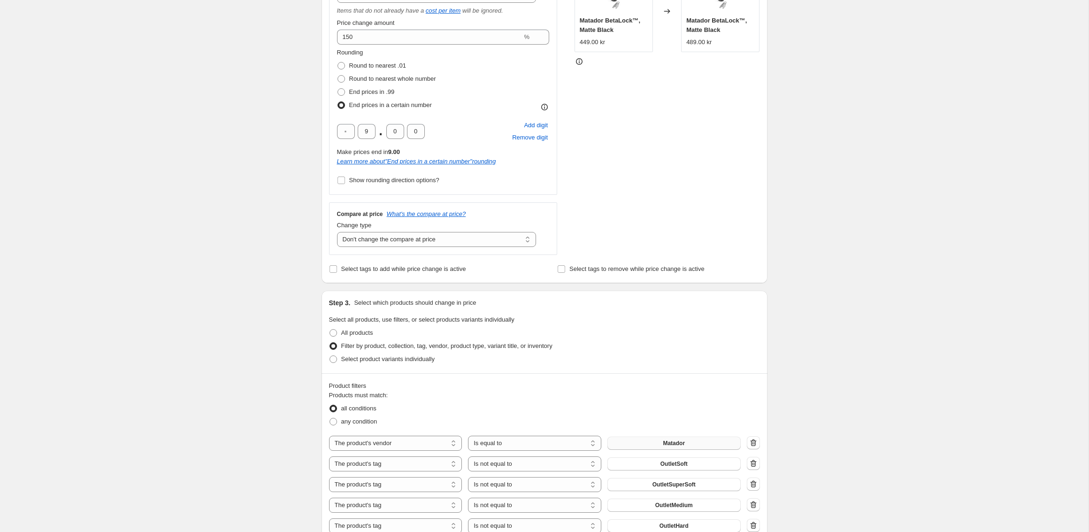
click at [656, 436] on button "Matador" at bounding box center [673, 442] width 133 height 13
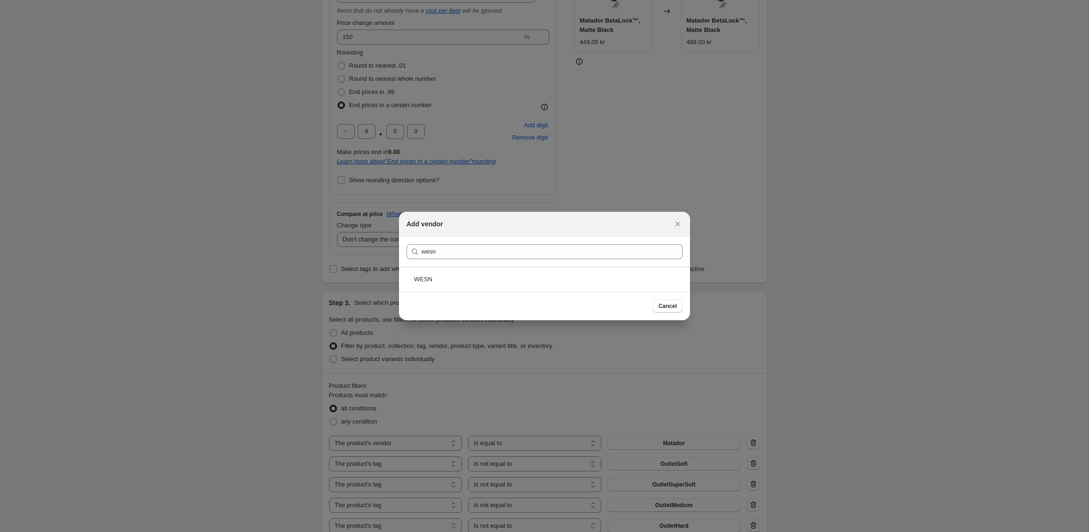
click at [494, 283] on div "WESN" at bounding box center [544, 279] width 291 height 25
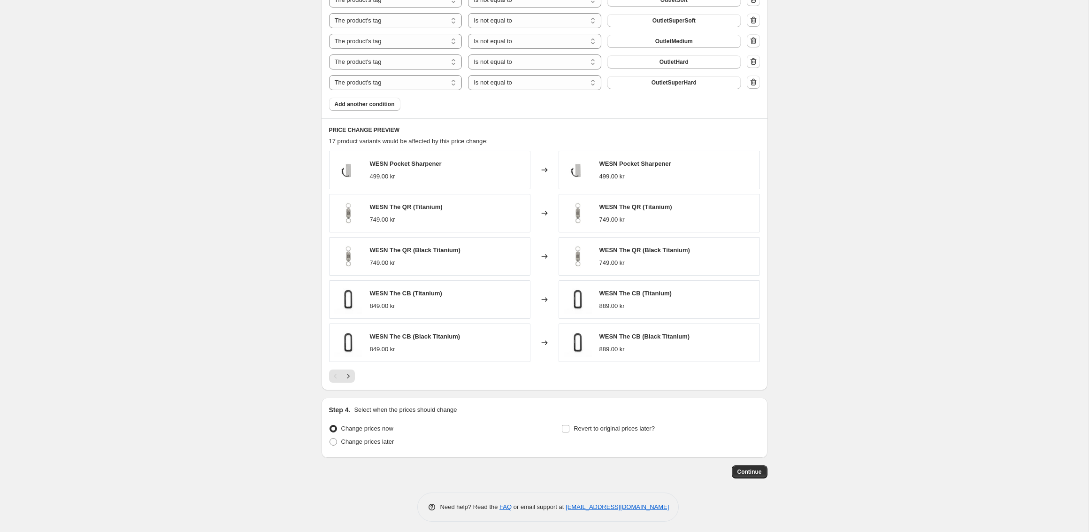
scroll to position [679, 0]
click at [352, 368] on button "Next" at bounding box center [348, 374] width 13 height 13
click at [351, 372] on icon "Next" at bounding box center [347, 374] width 9 height 9
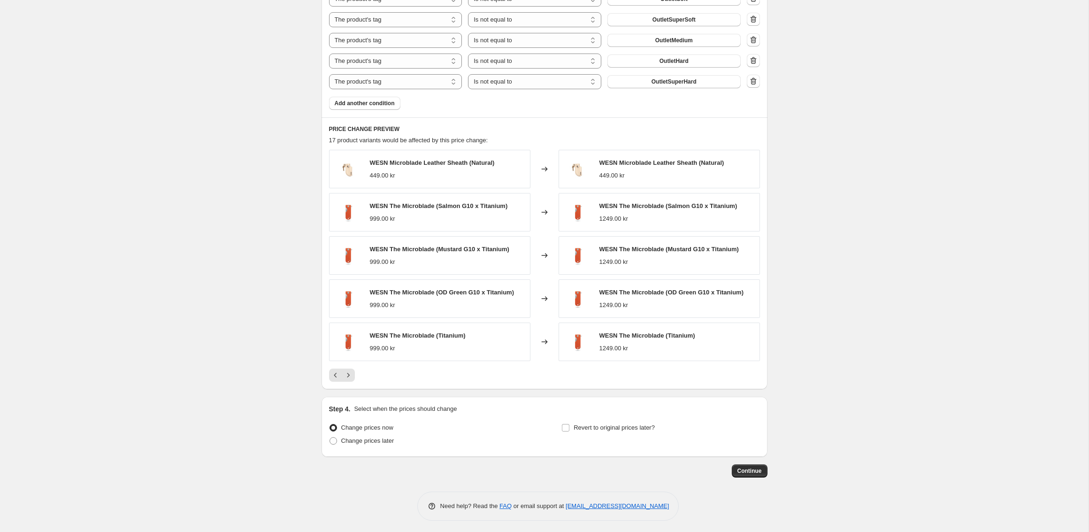
click at [425, 203] on span "WESN The Microblade (Salmon G10 x Titanium)" at bounding box center [439, 205] width 138 height 7
copy span "WESN The Microblade (Salmon G10 x Titanium)"
click at [751, 464] on button "Continue" at bounding box center [750, 470] width 36 height 13
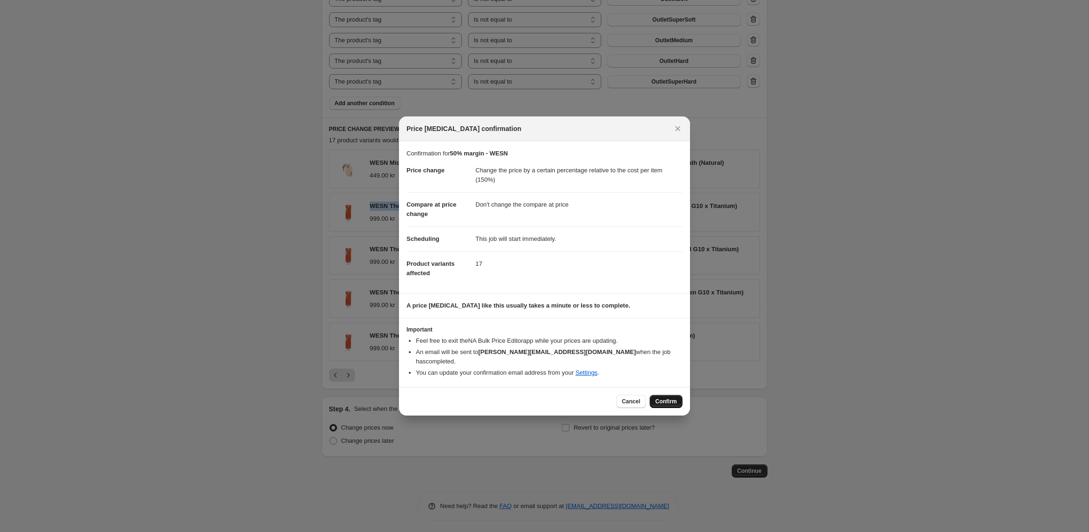
click at [663, 397] on span "Confirm" at bounding box center [666, 401] width 22 height 8
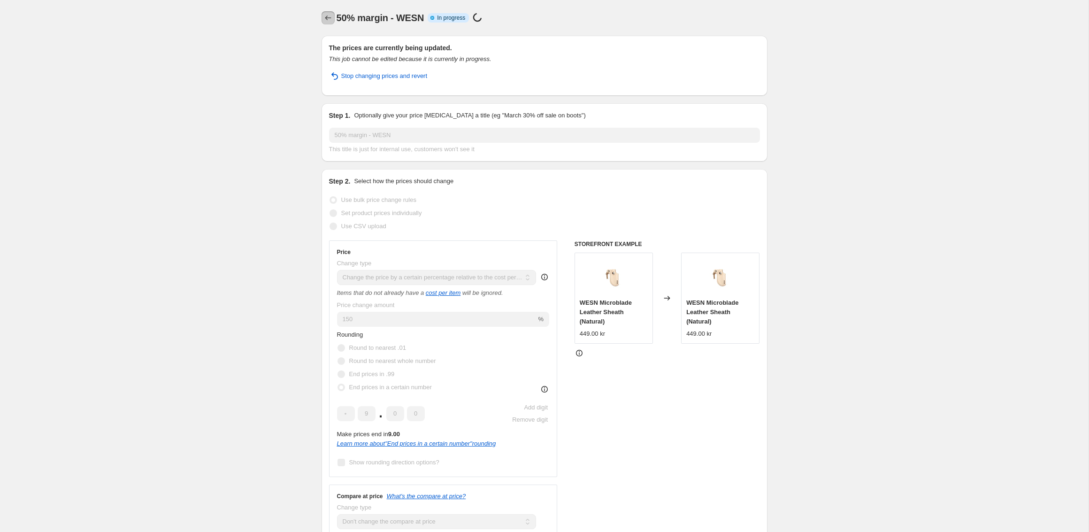
click at [329, 15] on icon "Price change jobs" at bounding box center [327, 17] width 9 height 9
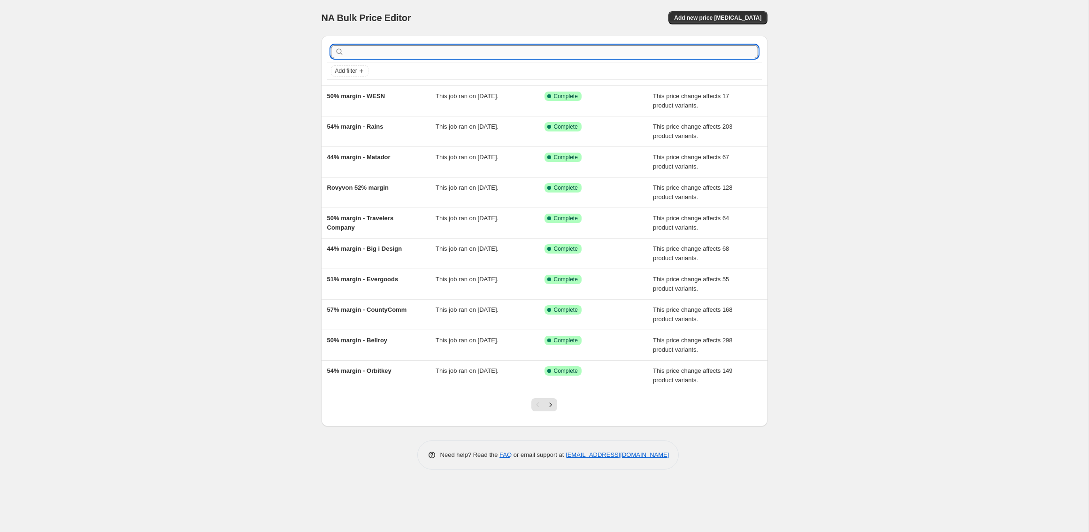
click at [398, 50] on input "text" at bounding box center [552, 51] width 412 height 13
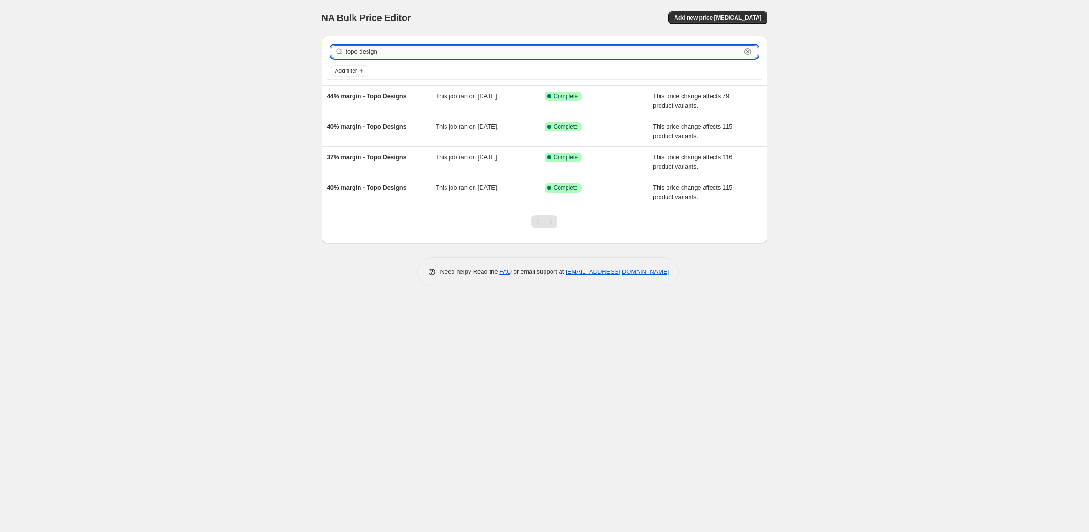
click at [369, 52] on input "topo design" at bounding box center [543, 51] width 395 height 13
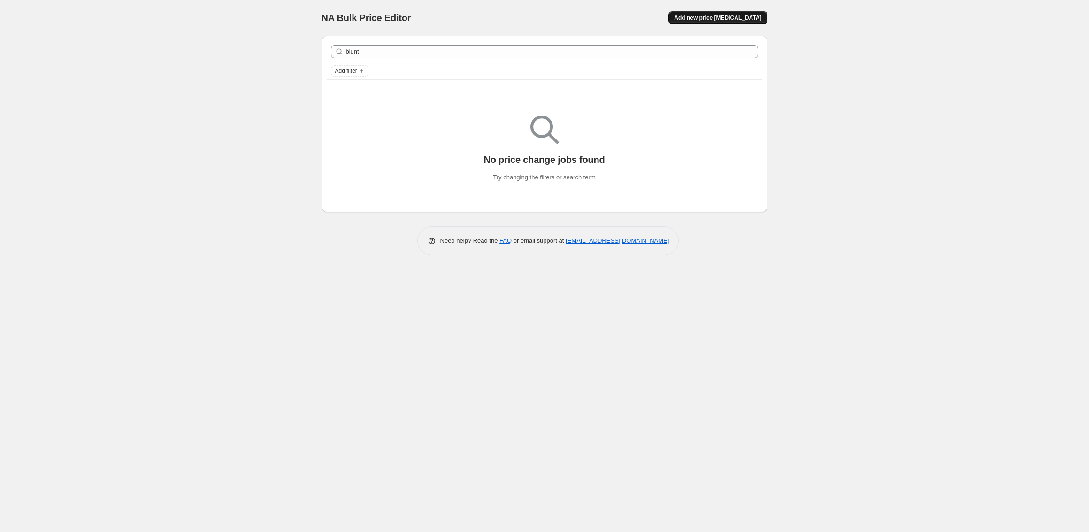
click at [700, 22] on button "Add new price [MEDICAL_DATA]" at bounding box center [717, 17] width 99 height 13
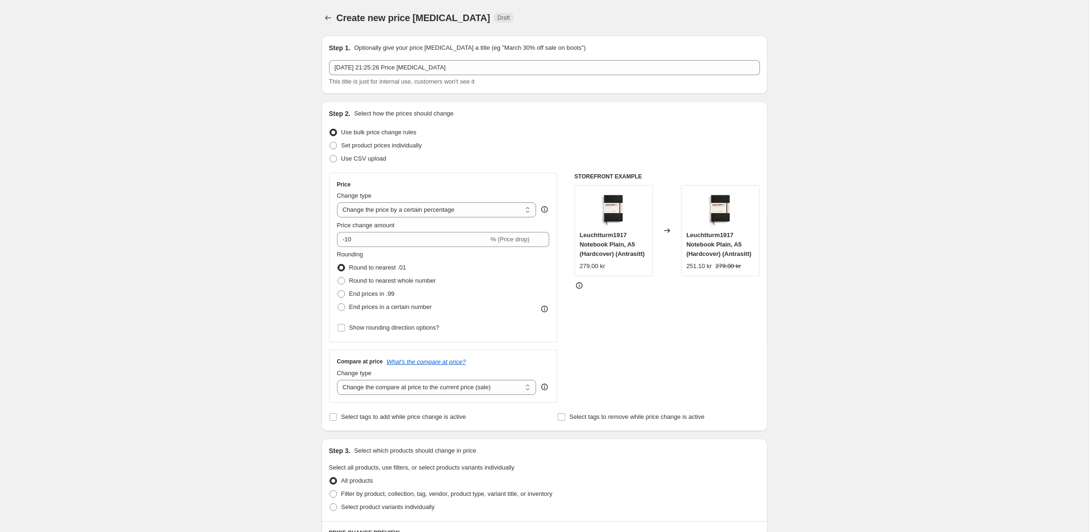
click at [327, 8] on div "Create new price change job. This page is ready Create new price change job Dra…" at bounding box center [544, 18] width 446 height 36
click at [327, 18] on icon "Price change jobs" at bounding box center [328, 17] width 6 height 5
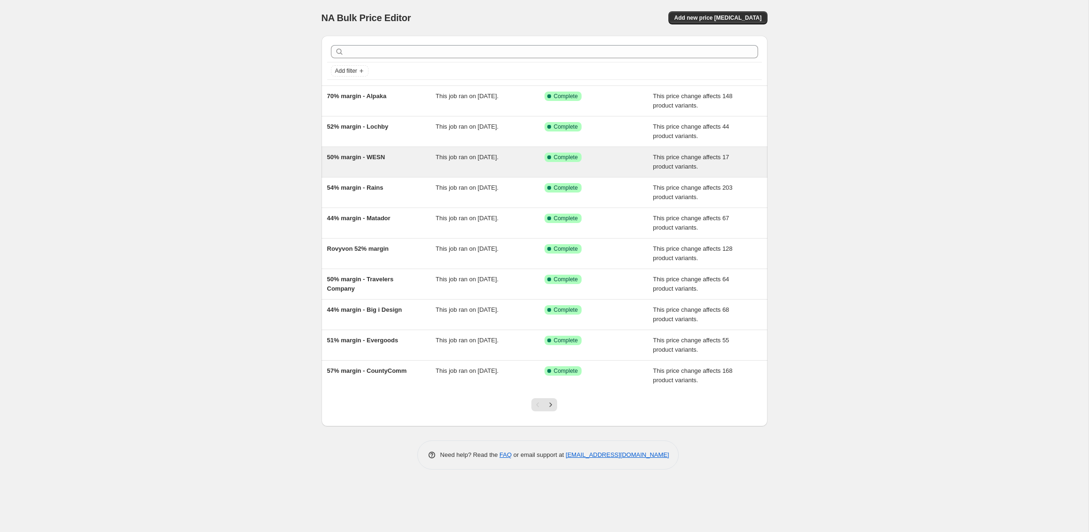
click at [455, 147] on div "50% margin - WESN This job ran on 16 September 2025. Success Complete Complete …" at bounding box center [544, 162] width 446 height 30
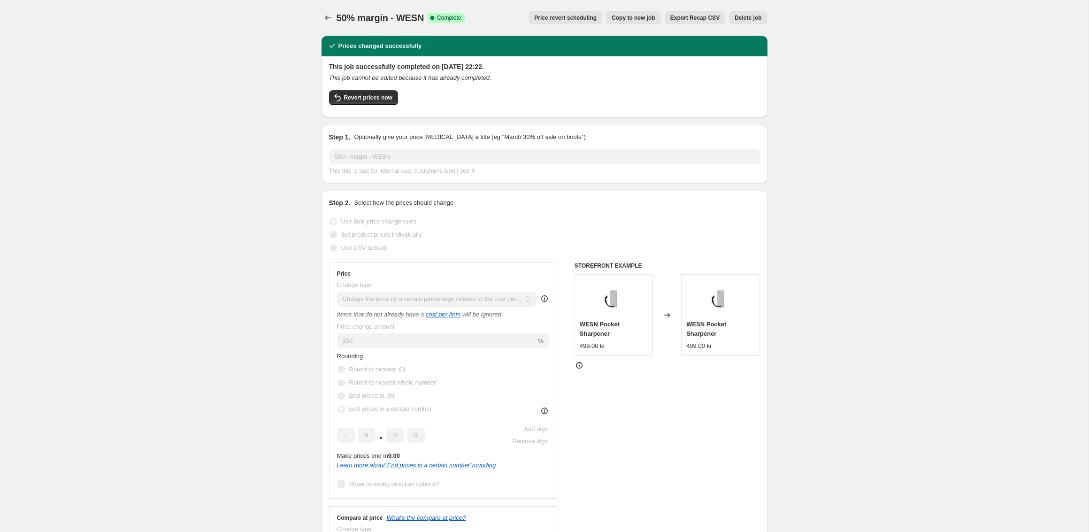
click at [635, 20] on span "Copy to new job" at bounding box center [633, 18] width 44 height 8
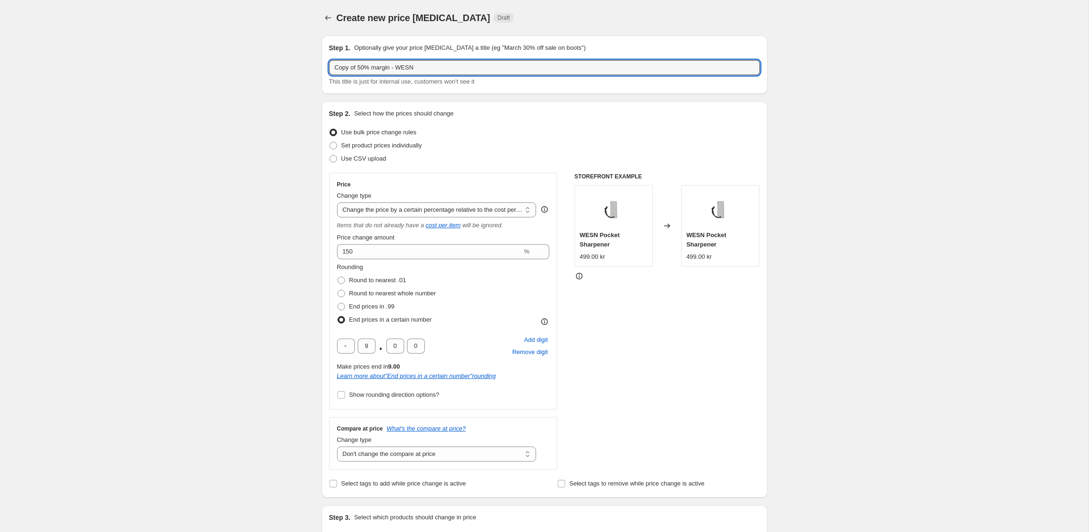
drag, startPoint x: 366, startPoint y: 68, endPoint x: 283, endPoint y: 68, distance: 83.1
click at [380, 69] on input "50% margin - WESN" at bounding box center [544, 67] width 431 height 15
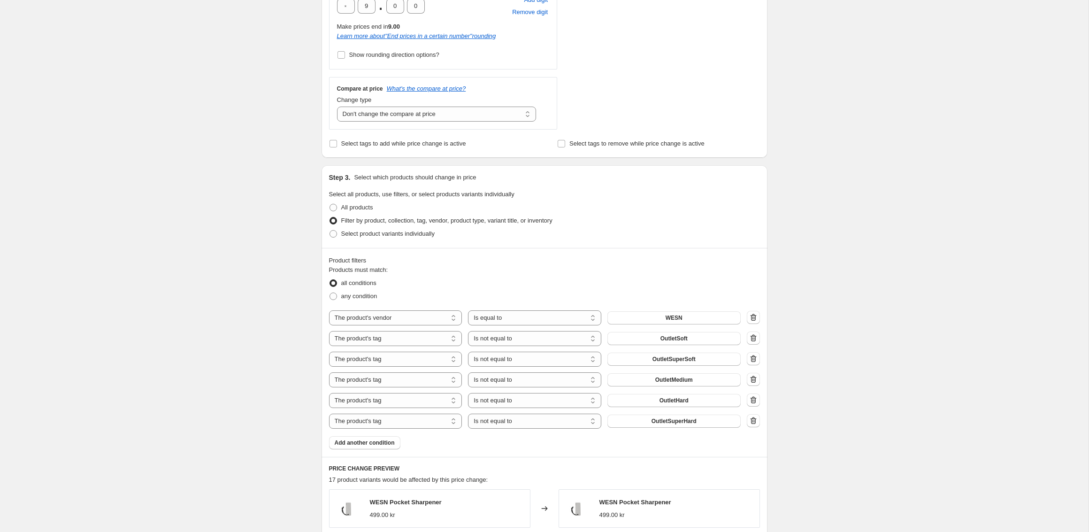
scroll to position [464, 0]
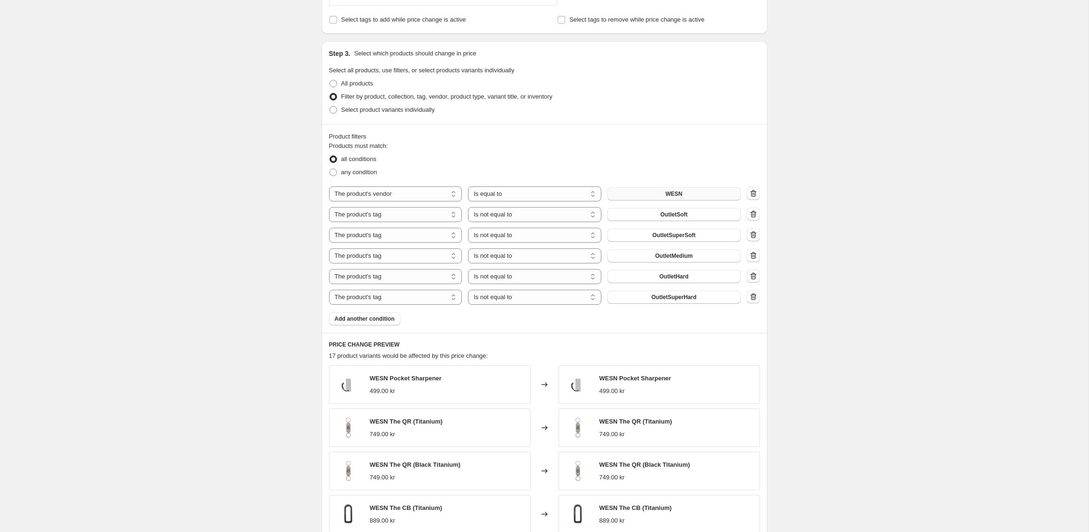
click at [667, 198] on button "WESN" at bounding box center [673, 193] width 133 height 13
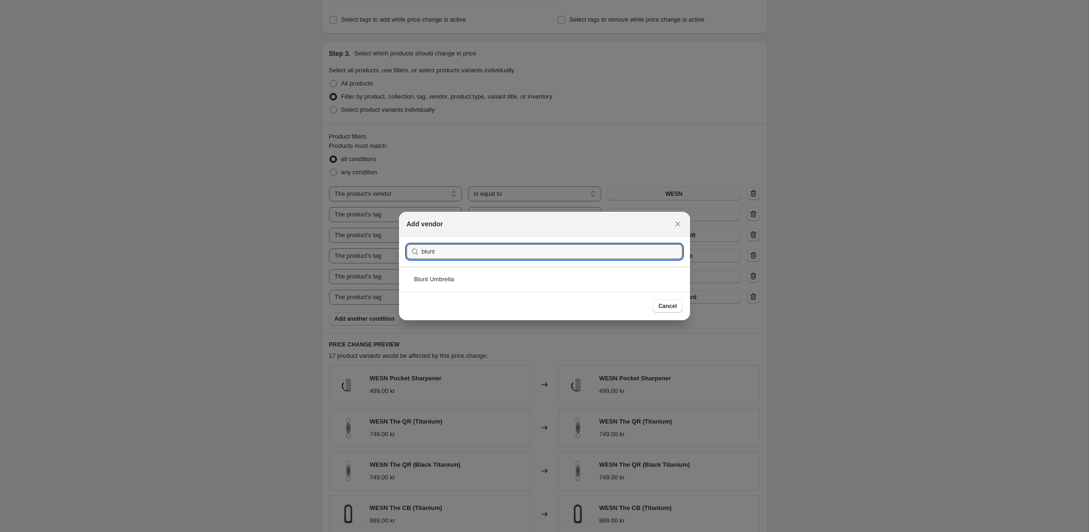
click at [438, 279] on div "Blunt Umbrella" at bounding box center [544, 279] width 291 height 25
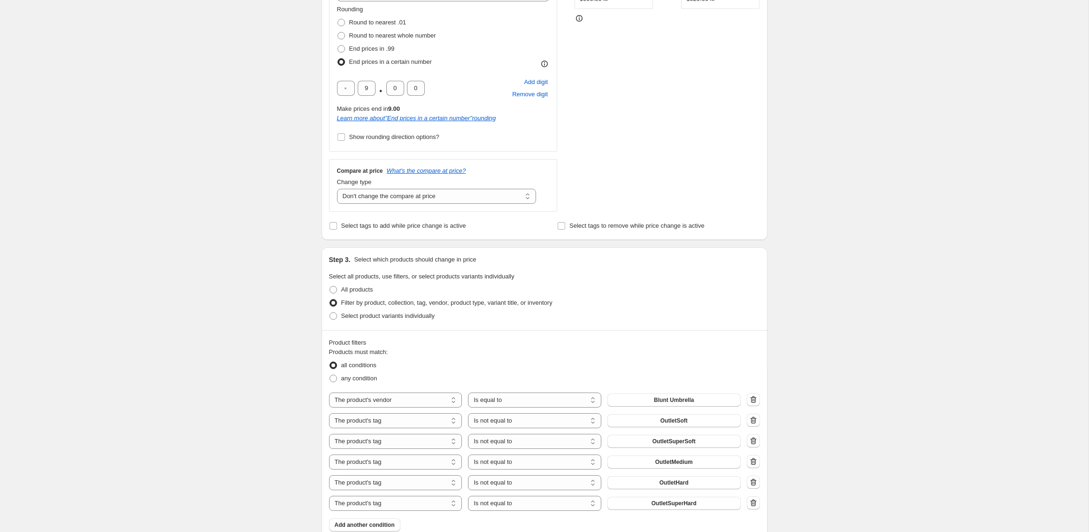
scroll to position [190, 0]
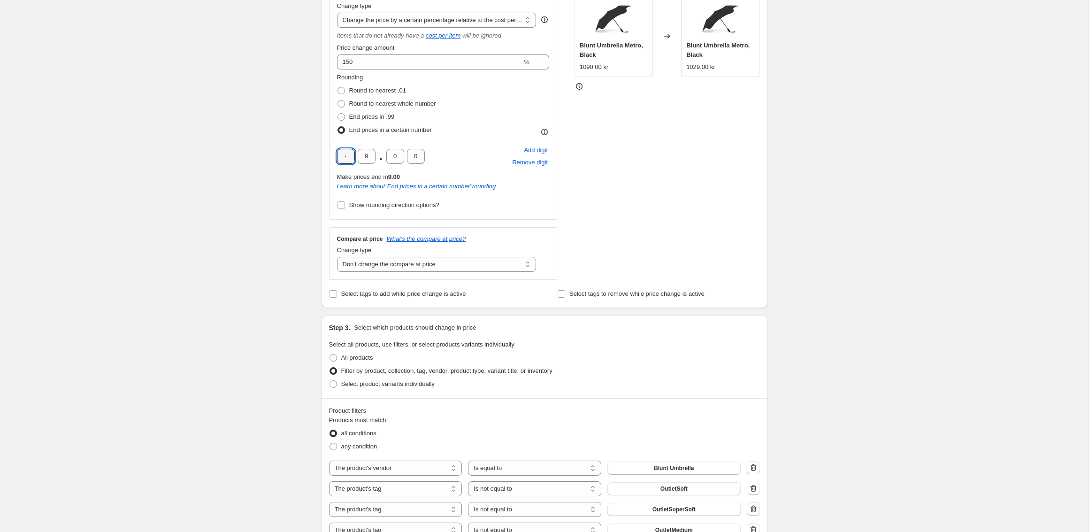
drag, startPoint x: 346, startPoint y: 156, endPoint x: 326, endPoint y: 156, distance: 20.6
click at [326, 156] on div "Step 2. Select how the prices should change Use bulk price change rules Set pro…" at bounding box center [544, 110] width 446 height 396
click at [264, 167] on div "Create new price change job. This page is ready Create new price change job Dra…" at bounding box center [544, 416] width 1088 height 1213
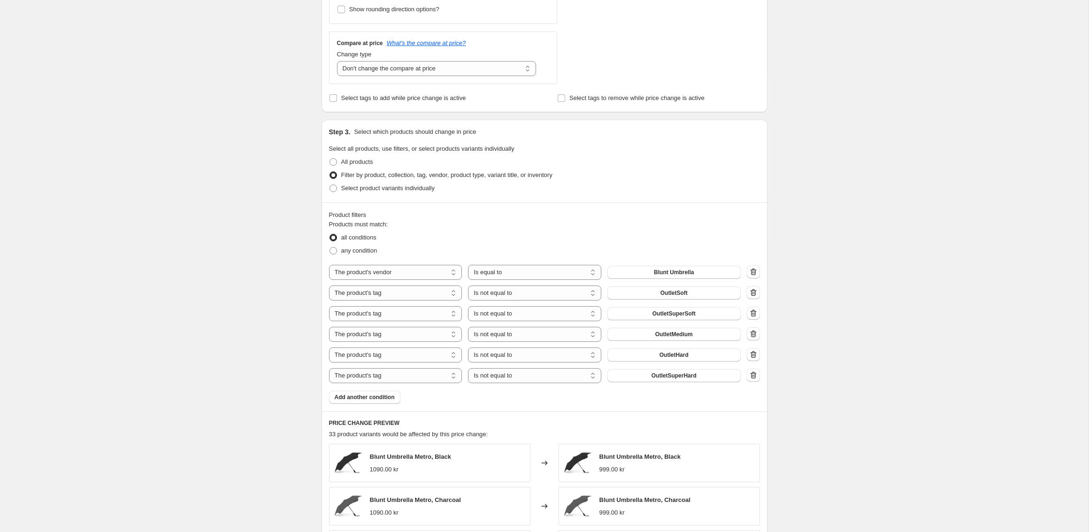
scroll to position [53, 0]
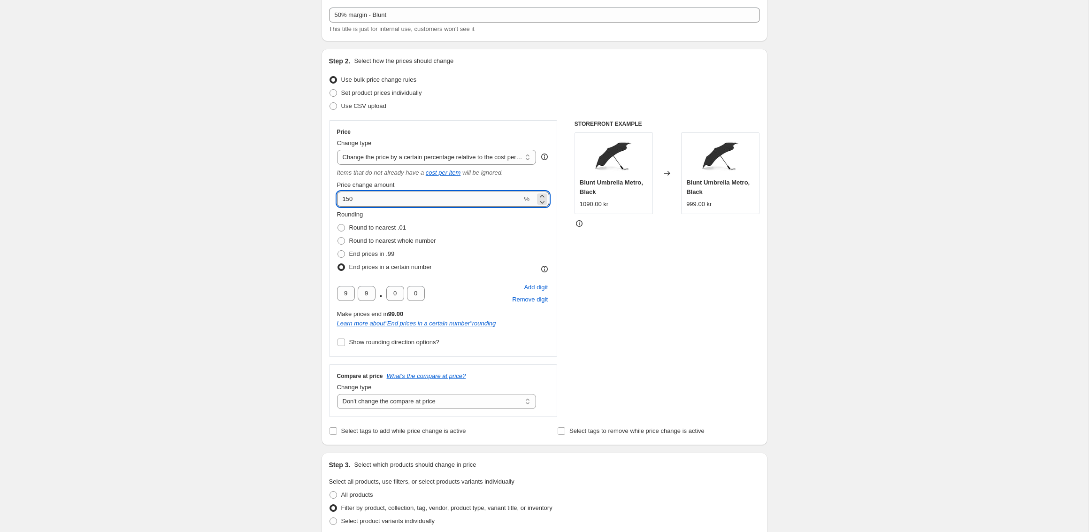
click at [368, 199] on input "150" at bounding box center [429, 198] width 185 height 15
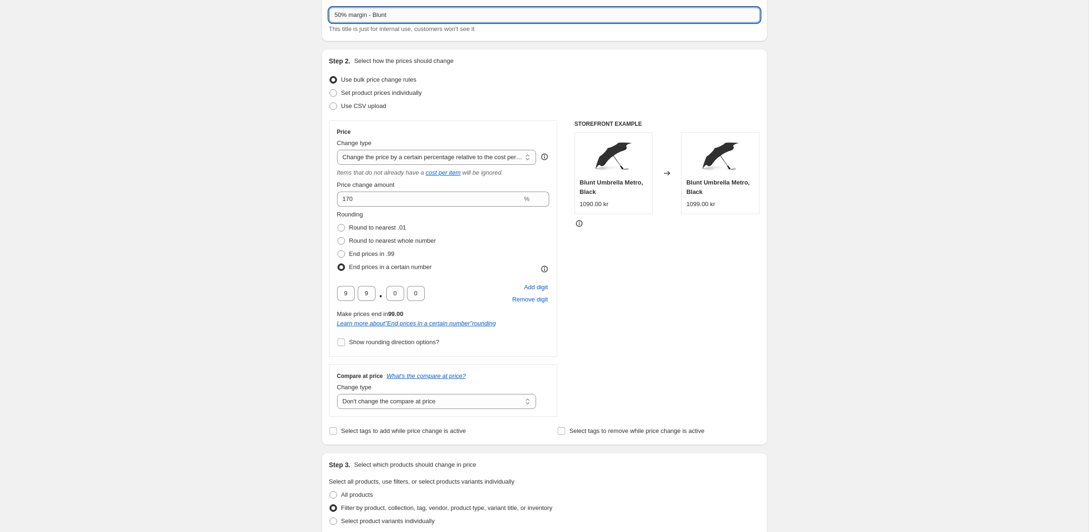
click at [341, 16] on input "50% margin - Blunt" at bounding box center [544, 15] width 431 height 15
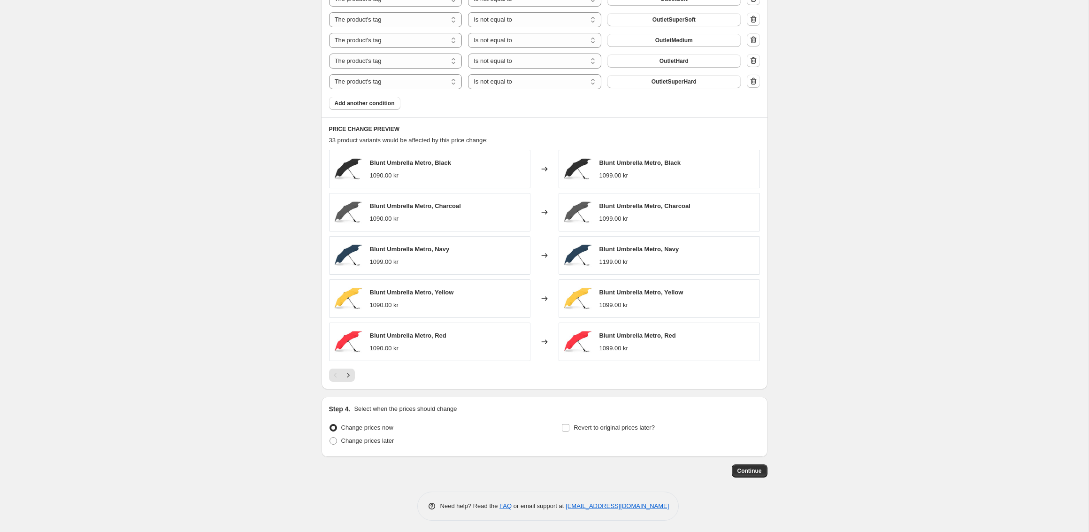
scroll to position [678, 0]
click at [345, 372] on icon "Next" at bounding box center [347, 376] width 9 height 9
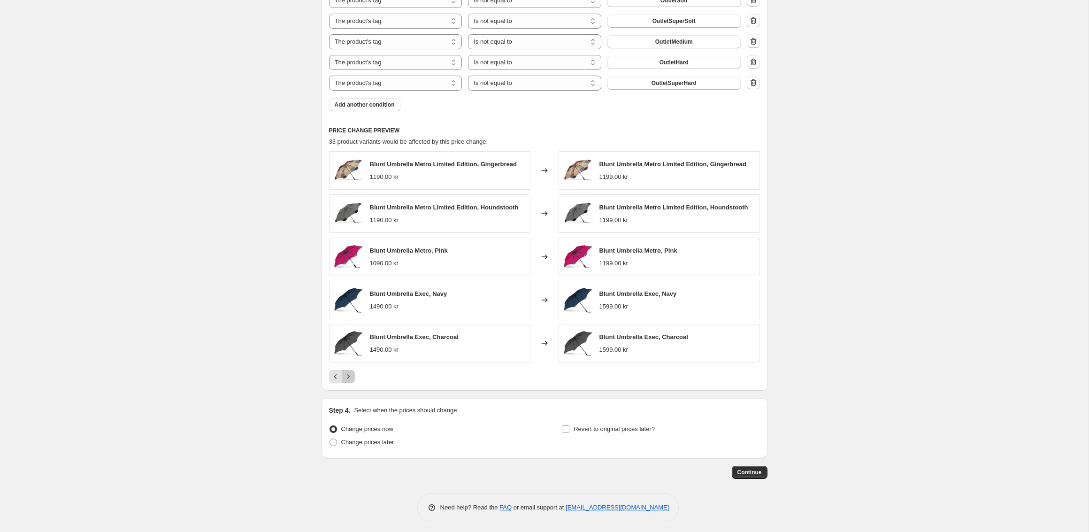
click at [345, 372] on icon "Next" at bounding box center [347, 376] width 9 height 9
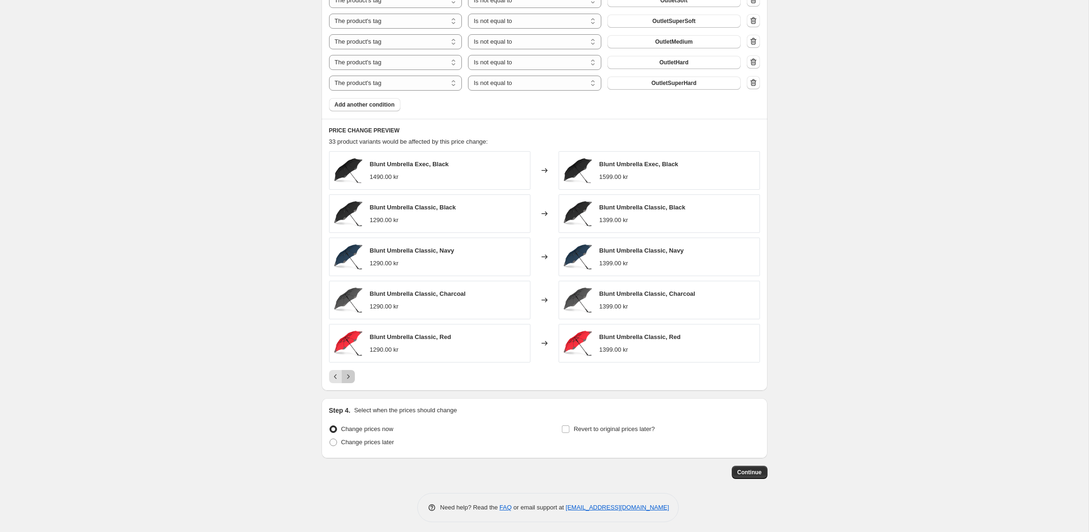
click at [345, 372] on icon "Next" at bounding box center [347, 376] width 9 height 9
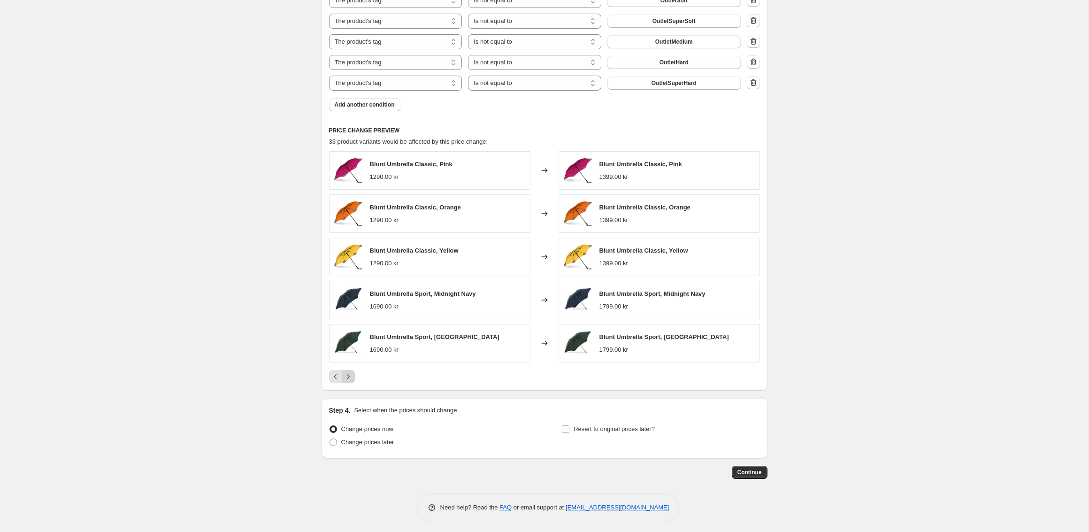
click at [345, 372] on icon "Next" at bounding box center [347, 376] width 9 height 9
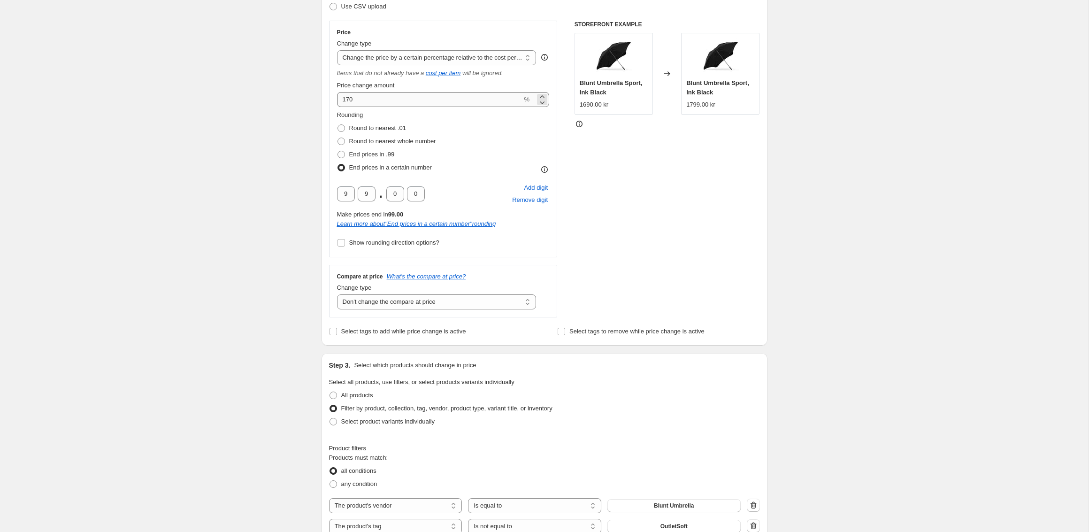
scroll to position [4, 0]
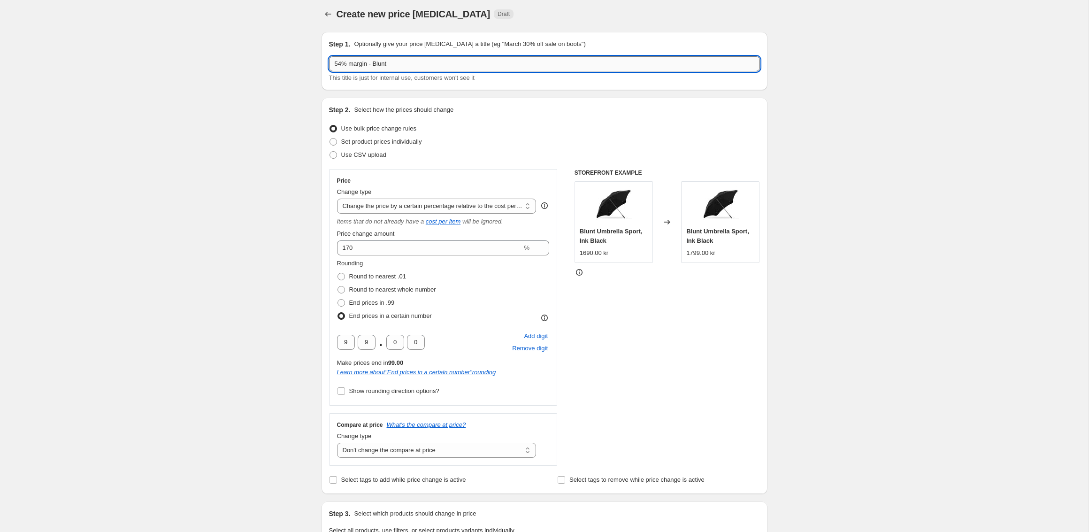
click at [342, 62] on input "54% margin - Blunt" at bounding box center [544, 63] width 431 height 15
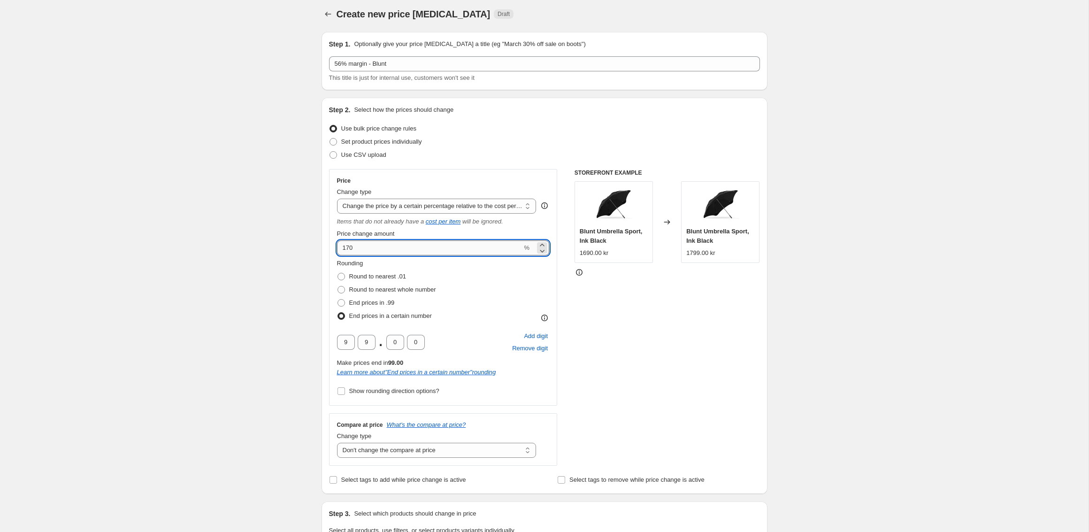
click at [367, 252] on input "170" at bounding box center [429, 247] width 185 height 15
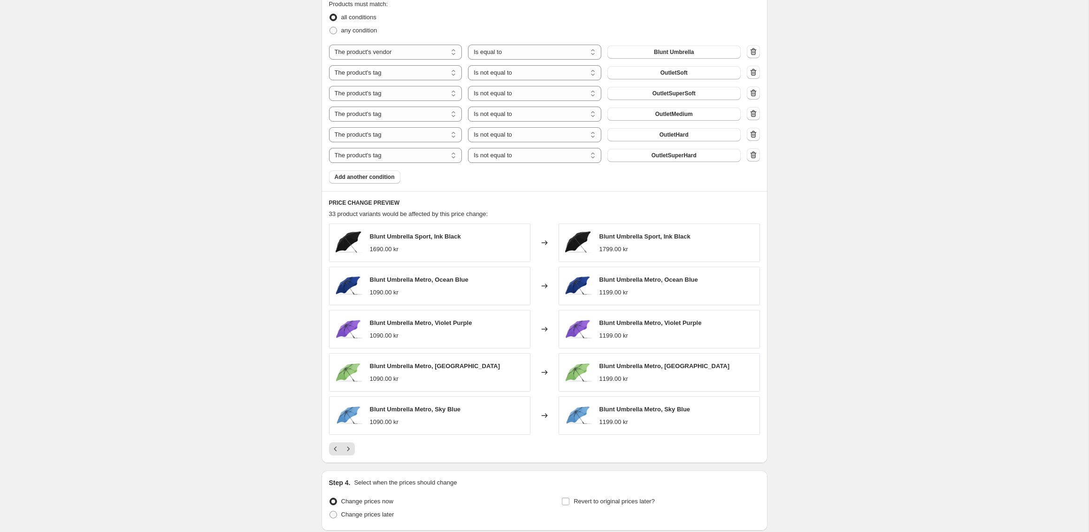
scroll to position [604, 0]
click at [348, 445] on icon "Next" at bounding box center [347, 449] width 9 height 9
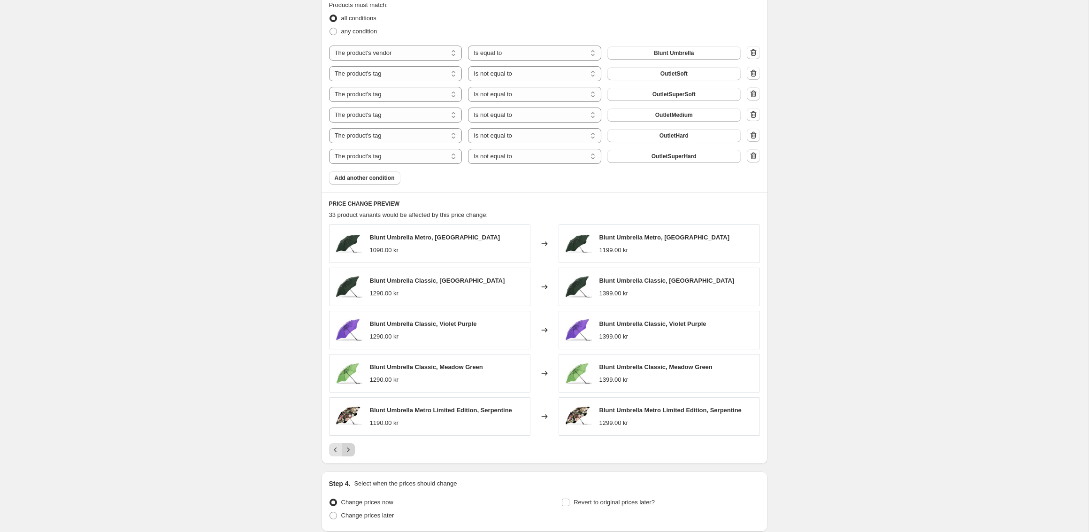
click at [348, 445] on icon "Next" at bounding box center [347, 449] width 9 height 9
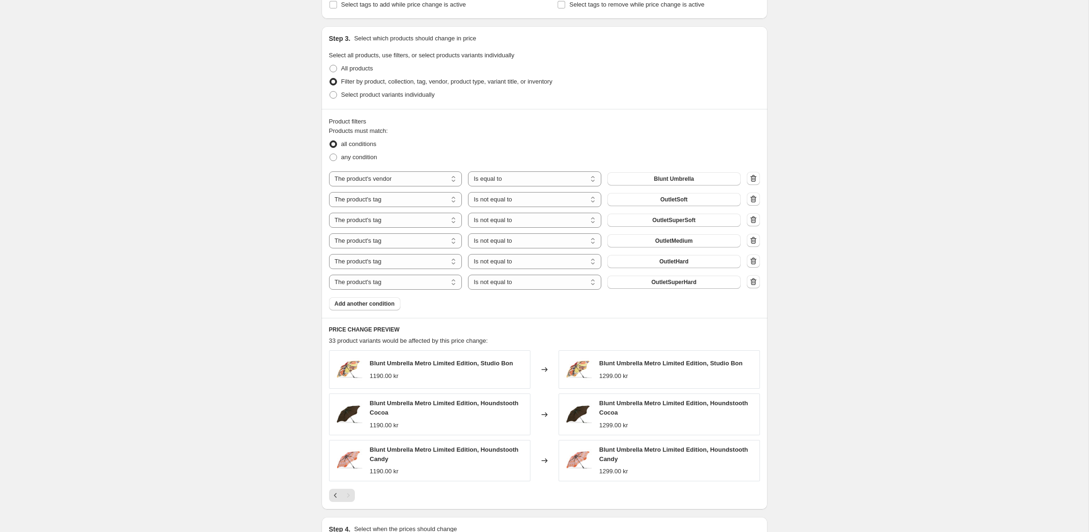
scroll to position [599, 0]
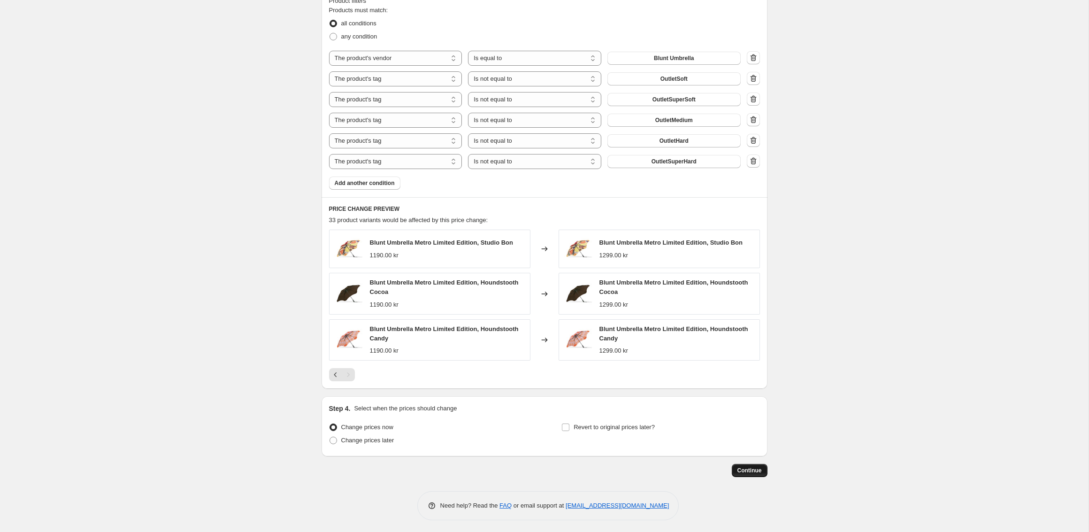
click at [742, 472] on button "Continue" at bounding box center [750, 470] width 36 height 13
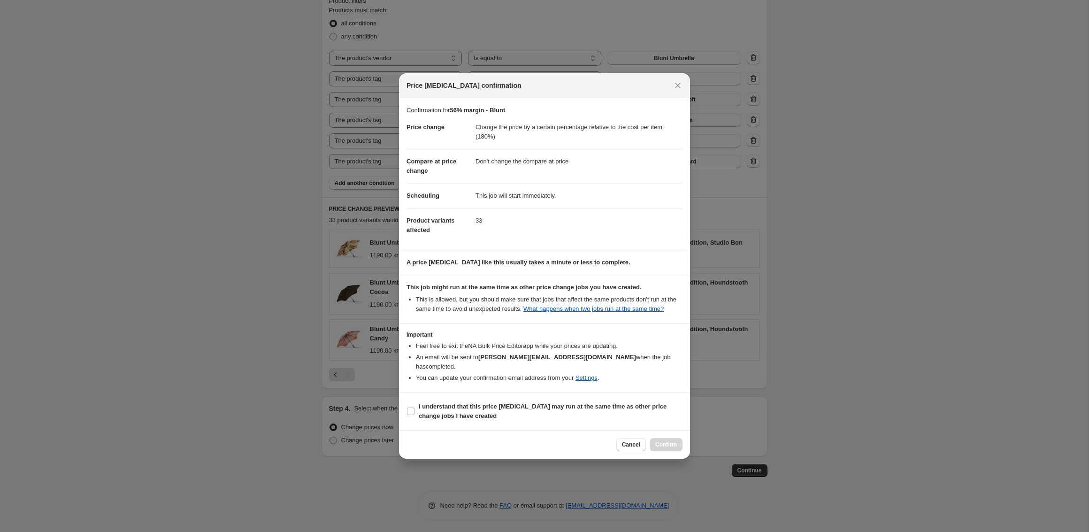
click at [627, 450] on div "Cancel Confirm" at bounding box center [544, 444] width 291 height 29
click at [630, 446] on span "Cancel" at bounding box center [631, 445] width 18 height 8
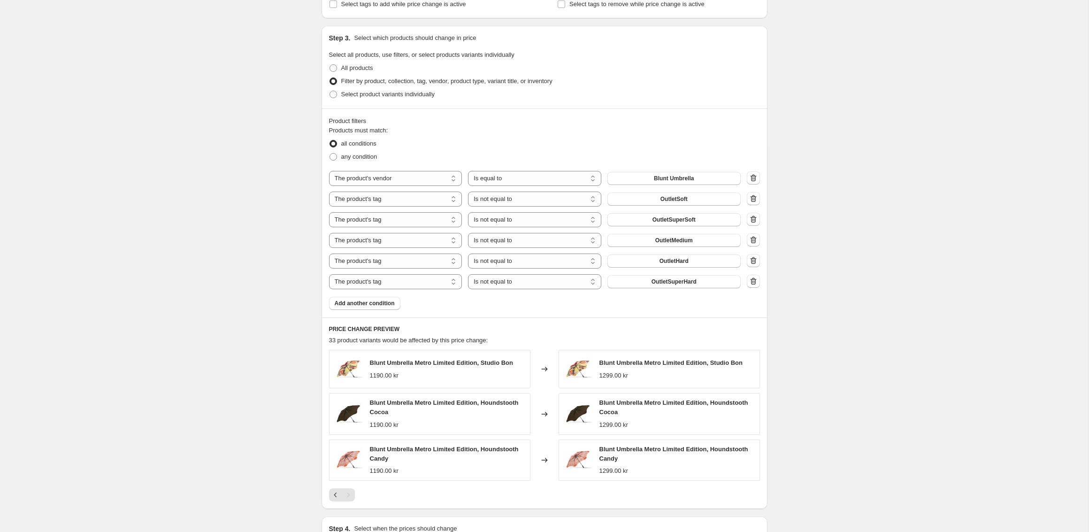
scroll to position [181, 0]
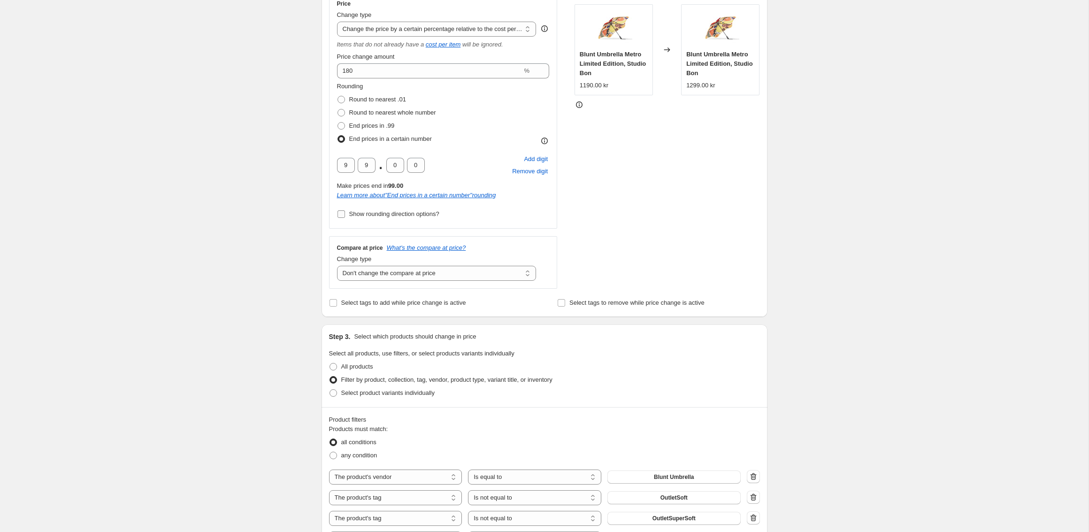
click at [378, 211] on span "Show rounding direction options?" at bounding box center [394, 213] width 90 height 7
click at [345, 211] on input "Show rounding direction options?" at bounding box center [341, 214] width 8 height 8
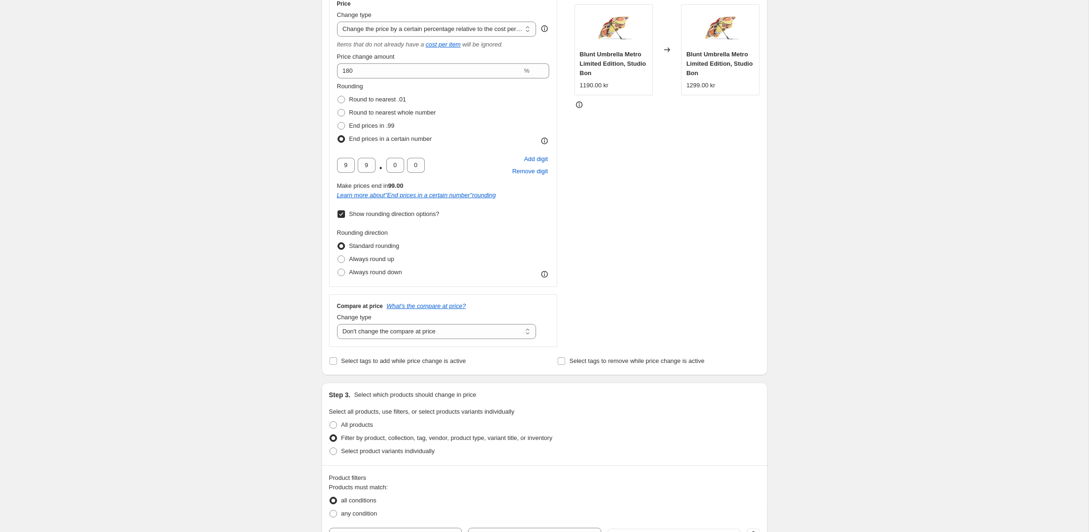
click at [378, 211] on span "Show rounding direction options?" at bounding box center [394, 213] width 90 height 7
click at [345, 211] on input "Show rounding direction options?" at bounding box center [341, 214] width 8 height 8
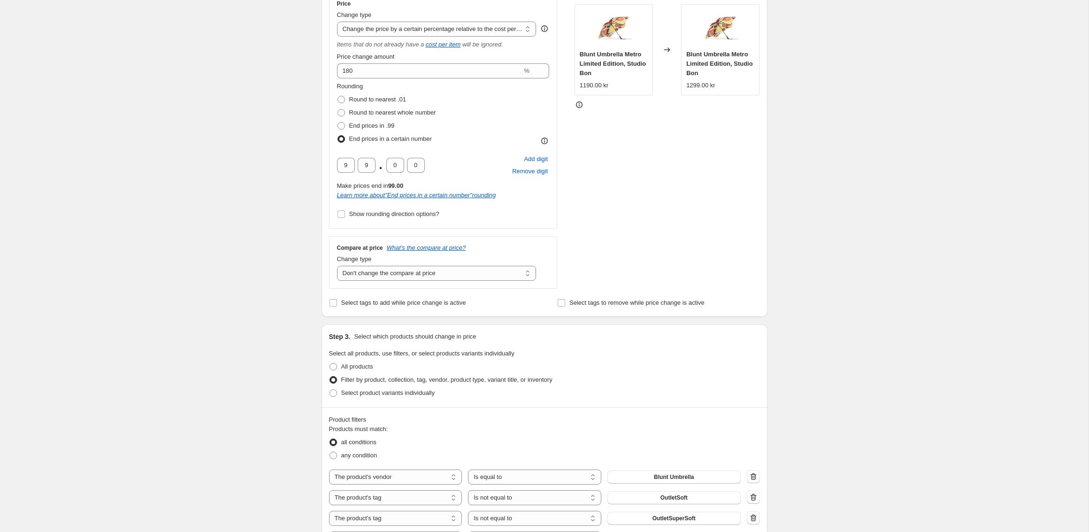
scroll to position [599, 0]
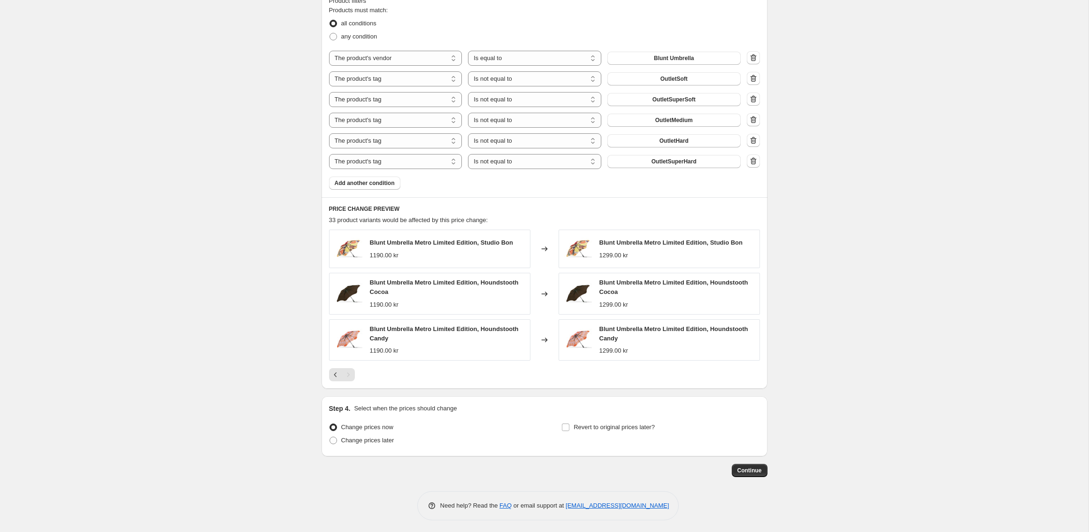
click at [753, 464] on button "Continue" at bounding box center [750, 470] width 36 height 13
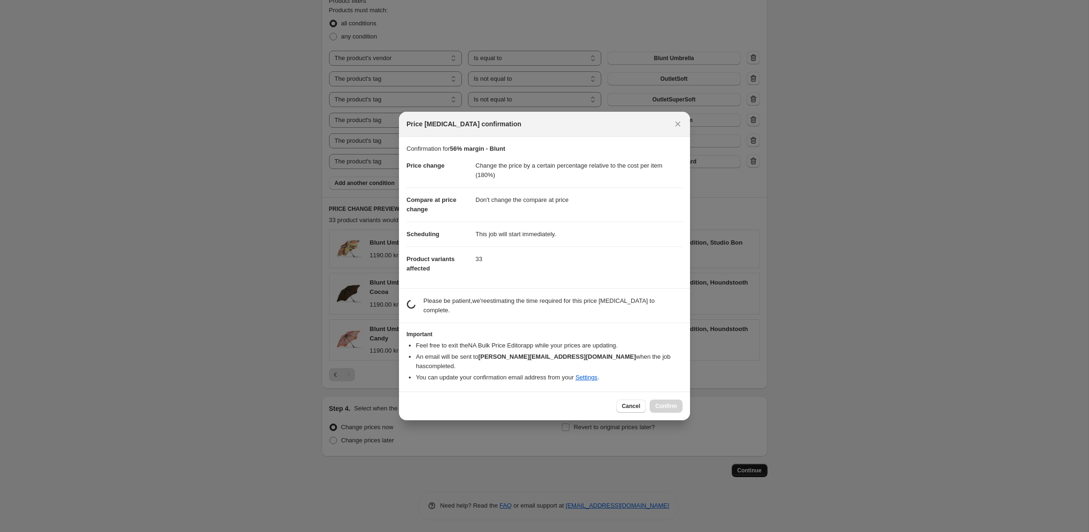
scroll to position [0, 0]
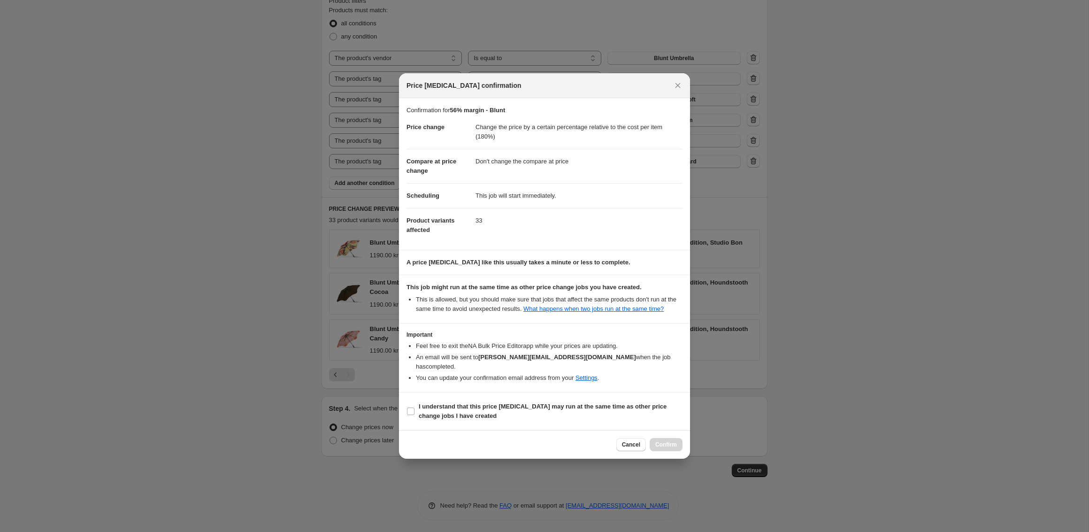
click at [539, 388] on section "Important Feel free to exit the NA Bulk Price Editor app while your prices are …" at bounding box center [544, 357] width 291 height 69
click at [544, 405] on b "I understand that this price change job may run at the same time as other price…" at bounding box center [543, 411] width 248 height 16
click at [414, 407] on input "I understand that this price change job may run at the same time as other price…" at bounding box center [411, 411] width 8 height 8
click at [659, 443] on span "Confirm" at bounding box center [666, 445] width 22 height 8
